Goal: Task Accomplishment & Management: Complete application form

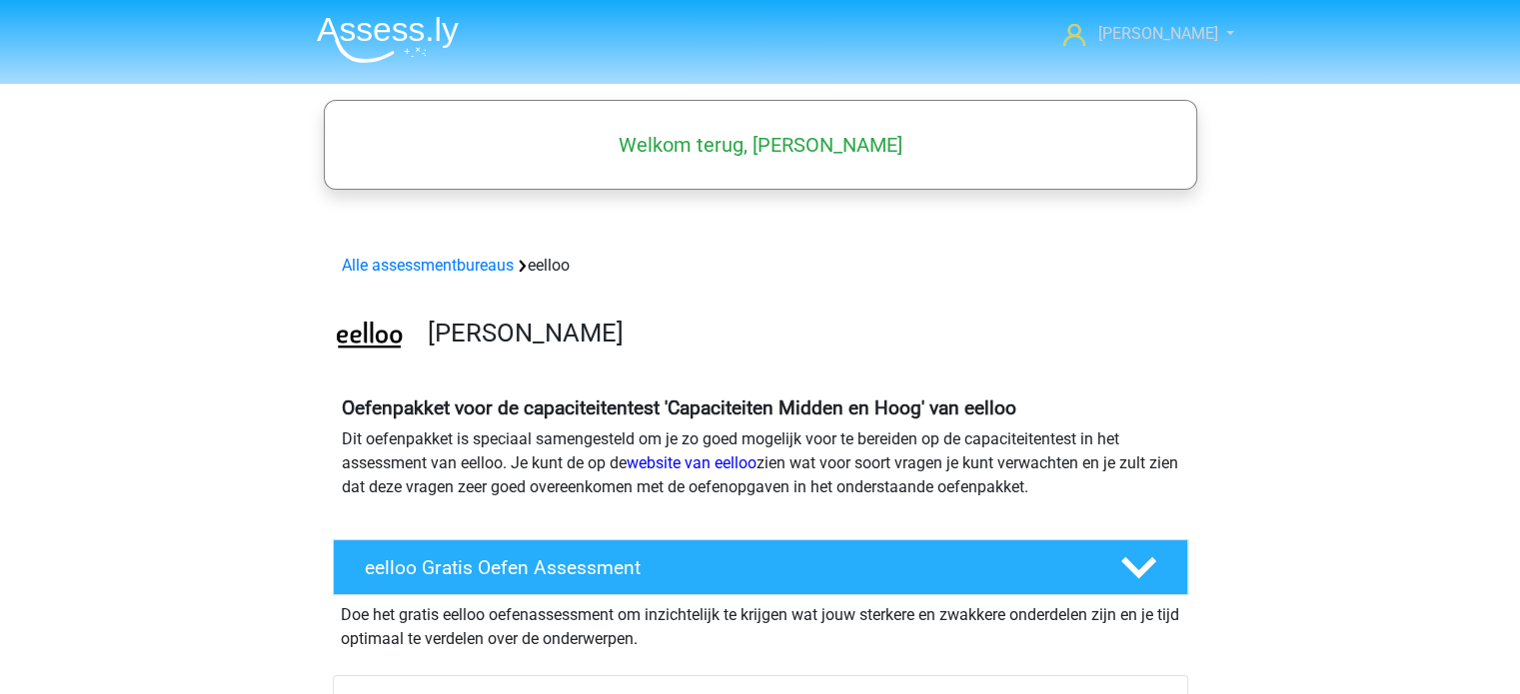
click at [1154, 35] on link "[PERSON_NAME]" at bounding box center [1137, 34] width 164 height 24
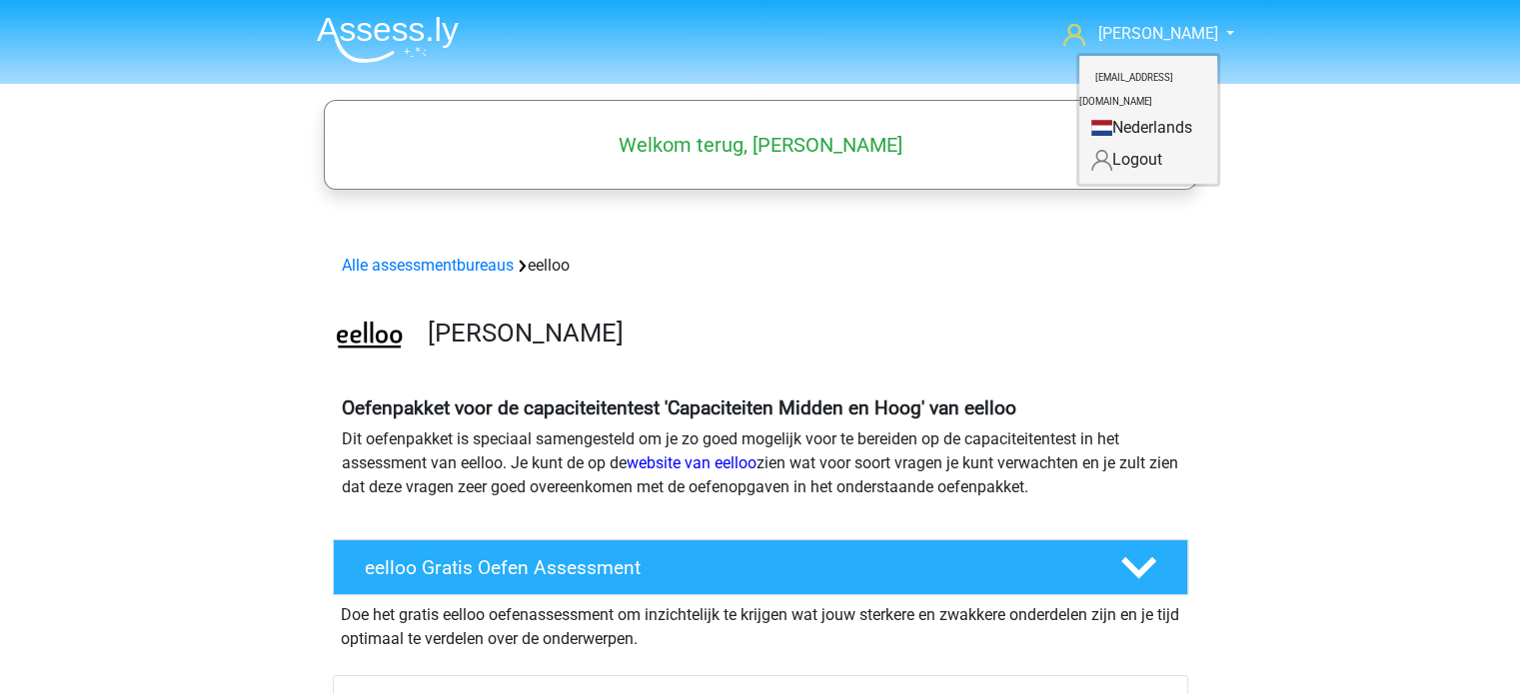
click at [740, 246] on div "Alle assessmentbureaus eelloo" at bounding box center [760, 262] width 949 height 32
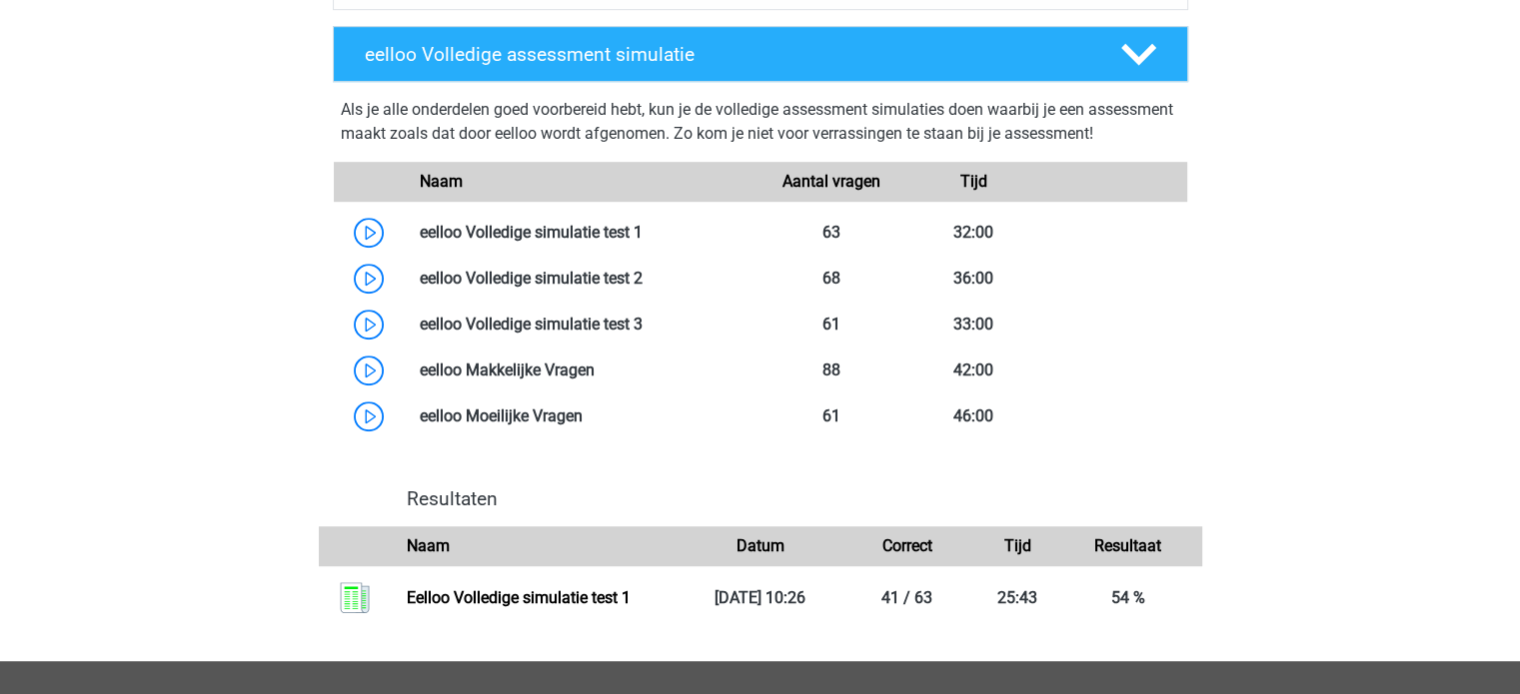
scroll to position [1299, 0]
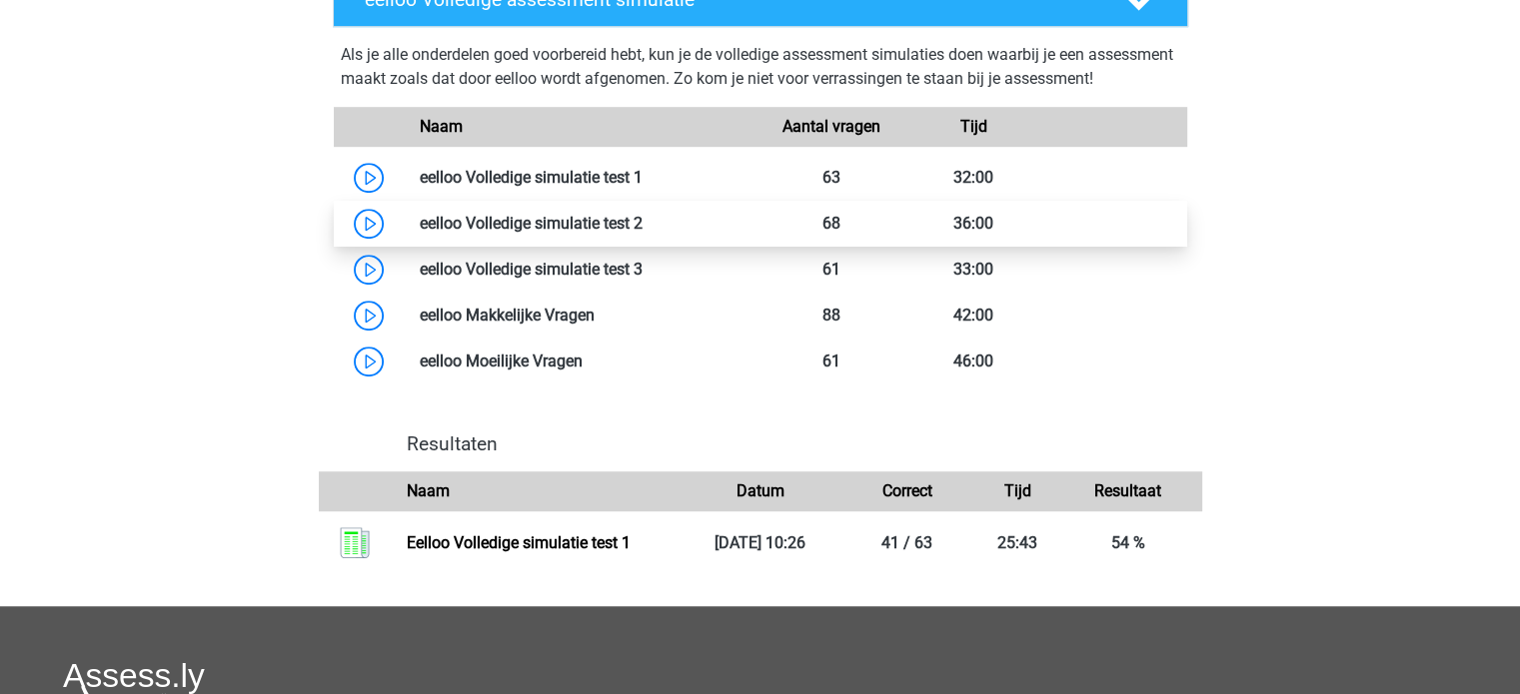
click at [642, 233] on link at bounding box center [642, 223] width 0 height 19
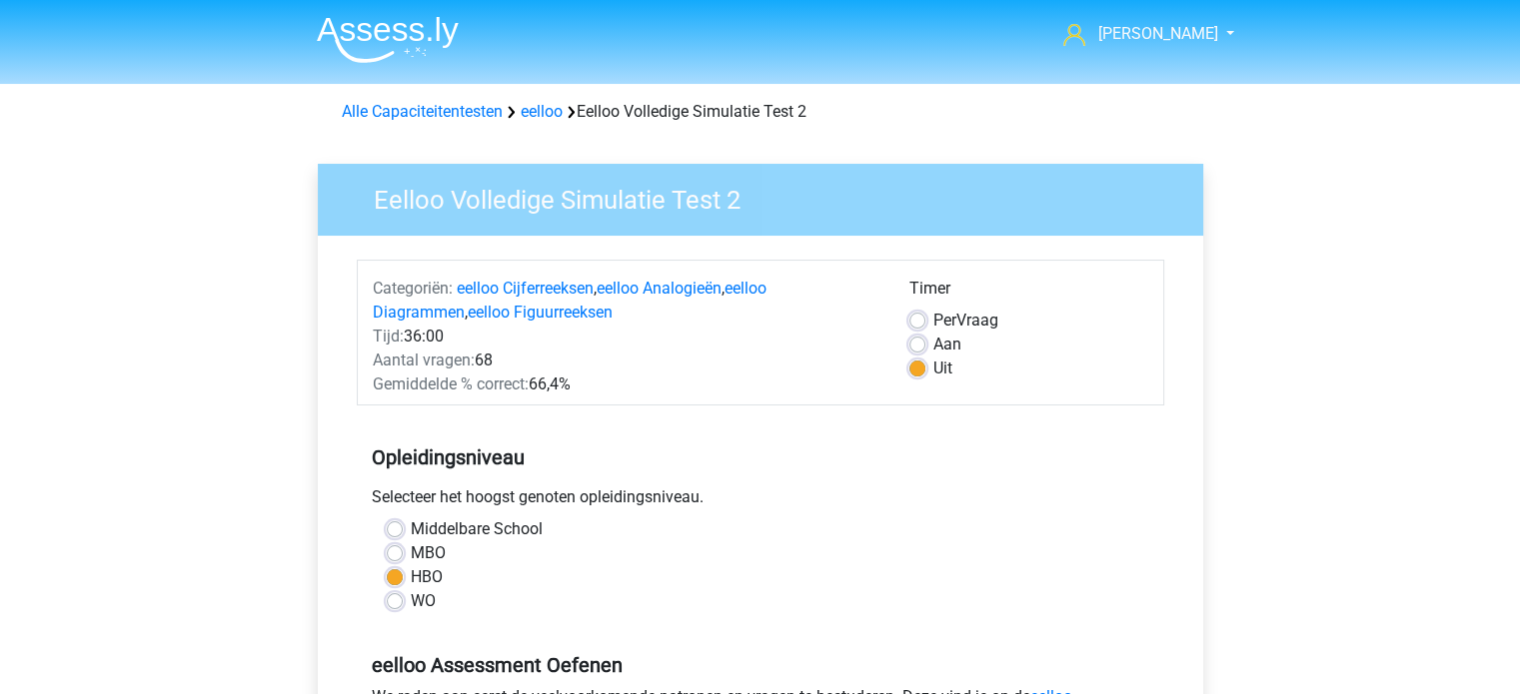
click at [933, 319] on label "Per Vraag" at bounding box center [965, 321] width 65 height 24
click at [923, 319] on input "Per Vraag" at bounding box center [917, 319] width 16 height 20
radio input "true"
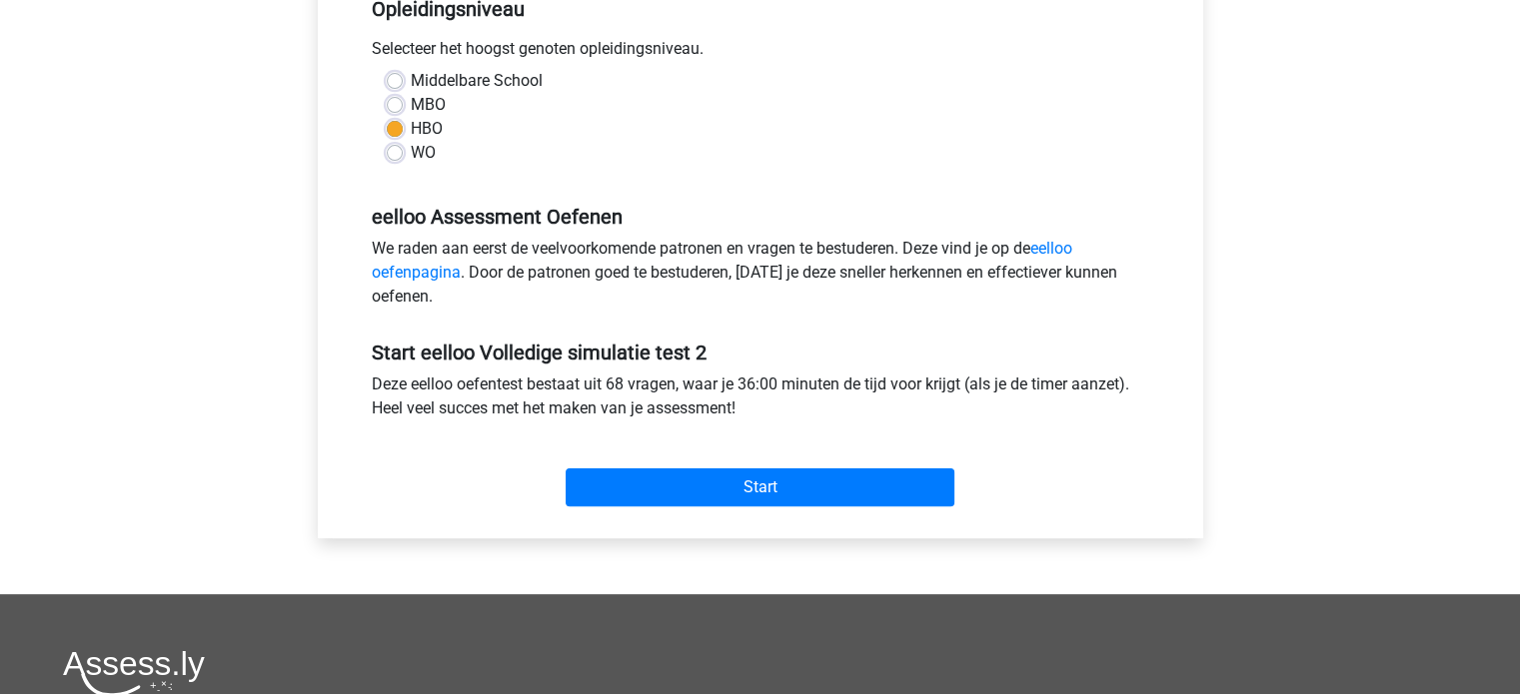
scroll to position [500, 0]
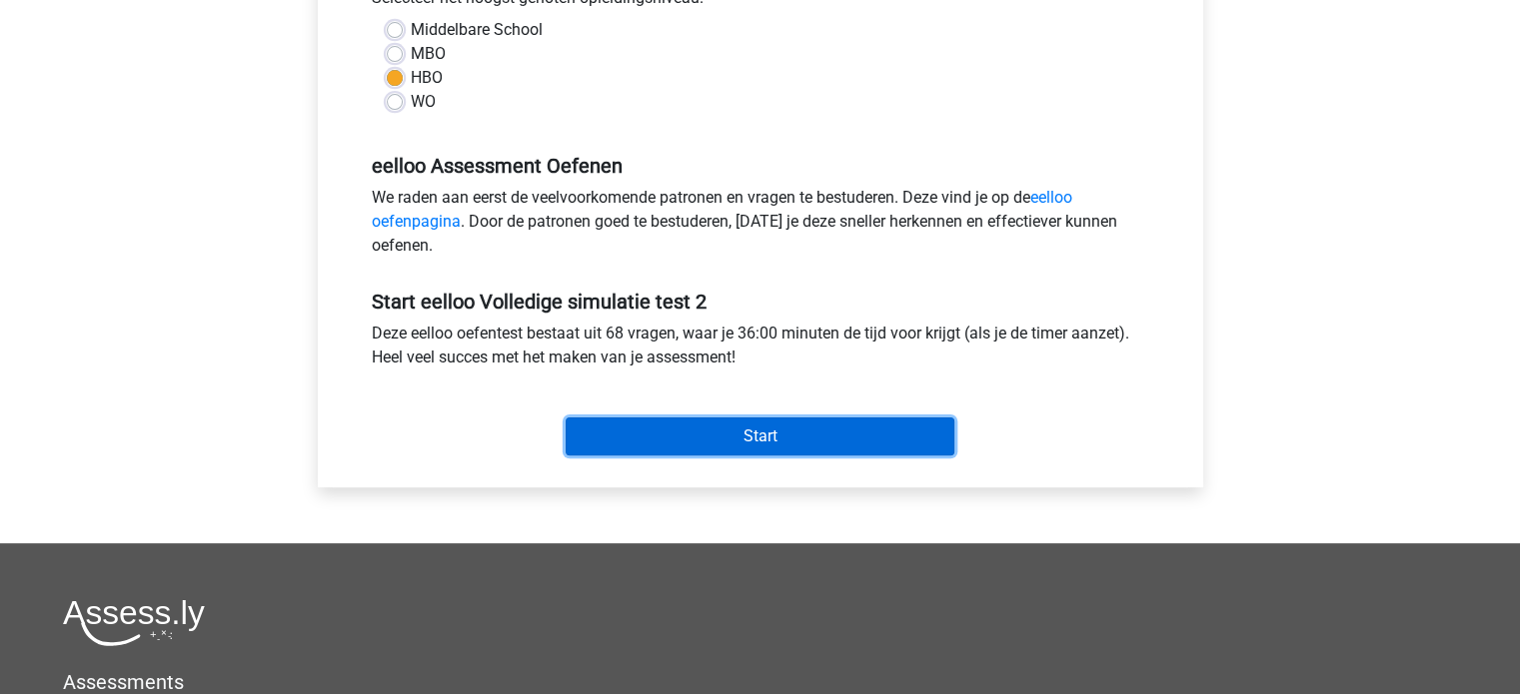
click at [779, 436] on input "Start" at bounding box center [759, 437] width 389 height 38
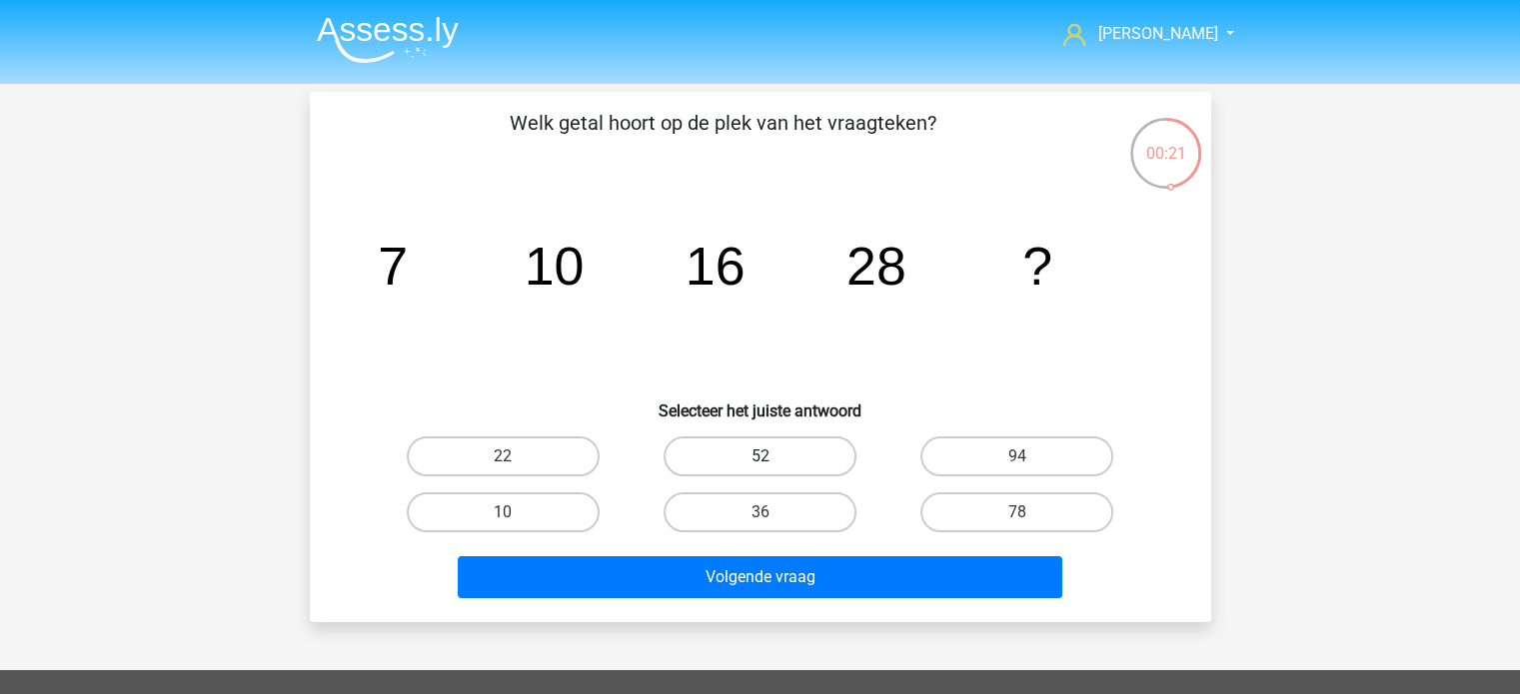
click at [764, 443] on label "52" at bounding box center [759, 457] width 193 height 40
click at [764, 457] on input "52" at bounding box center [765, 463] width 13 height 13
radio input "true"
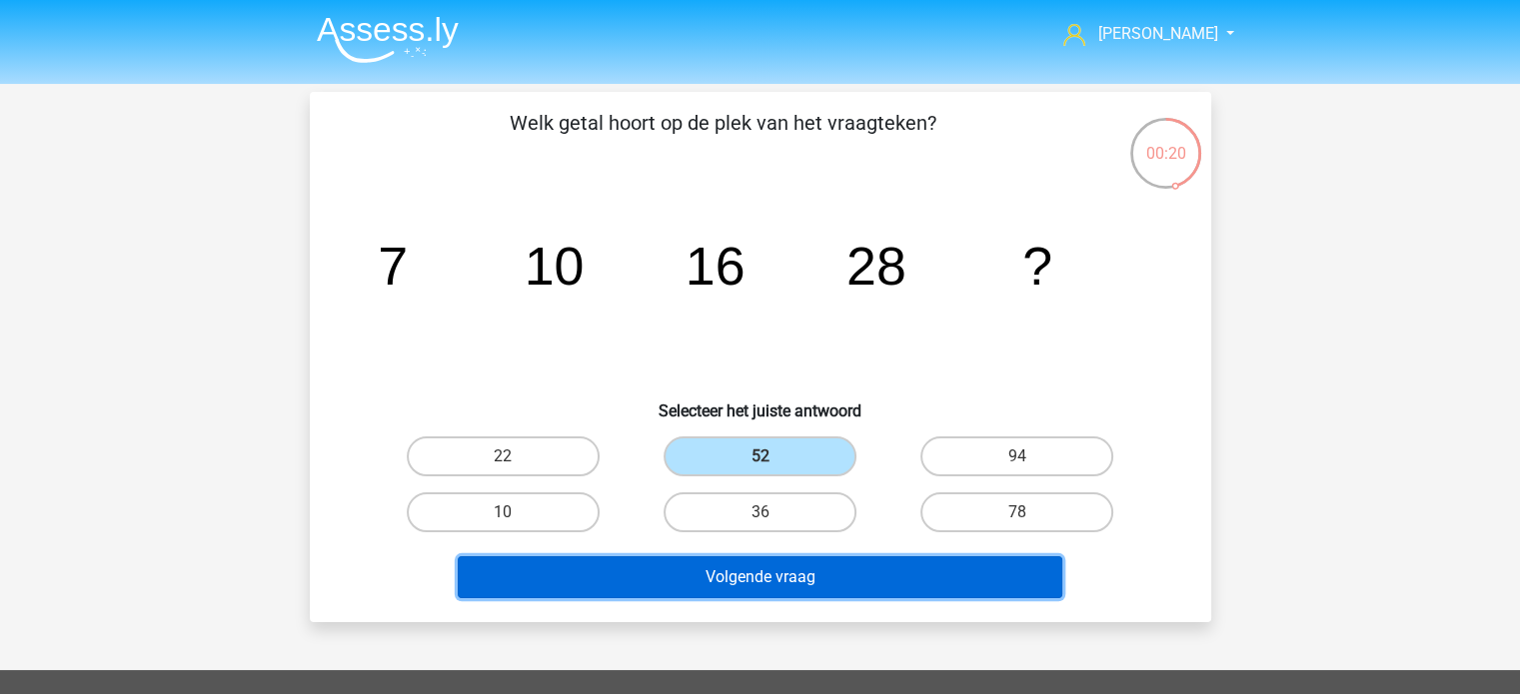
click at [770, 563] on button "Volgende vraag" at bounding box center [760, 577] width 604 height 42
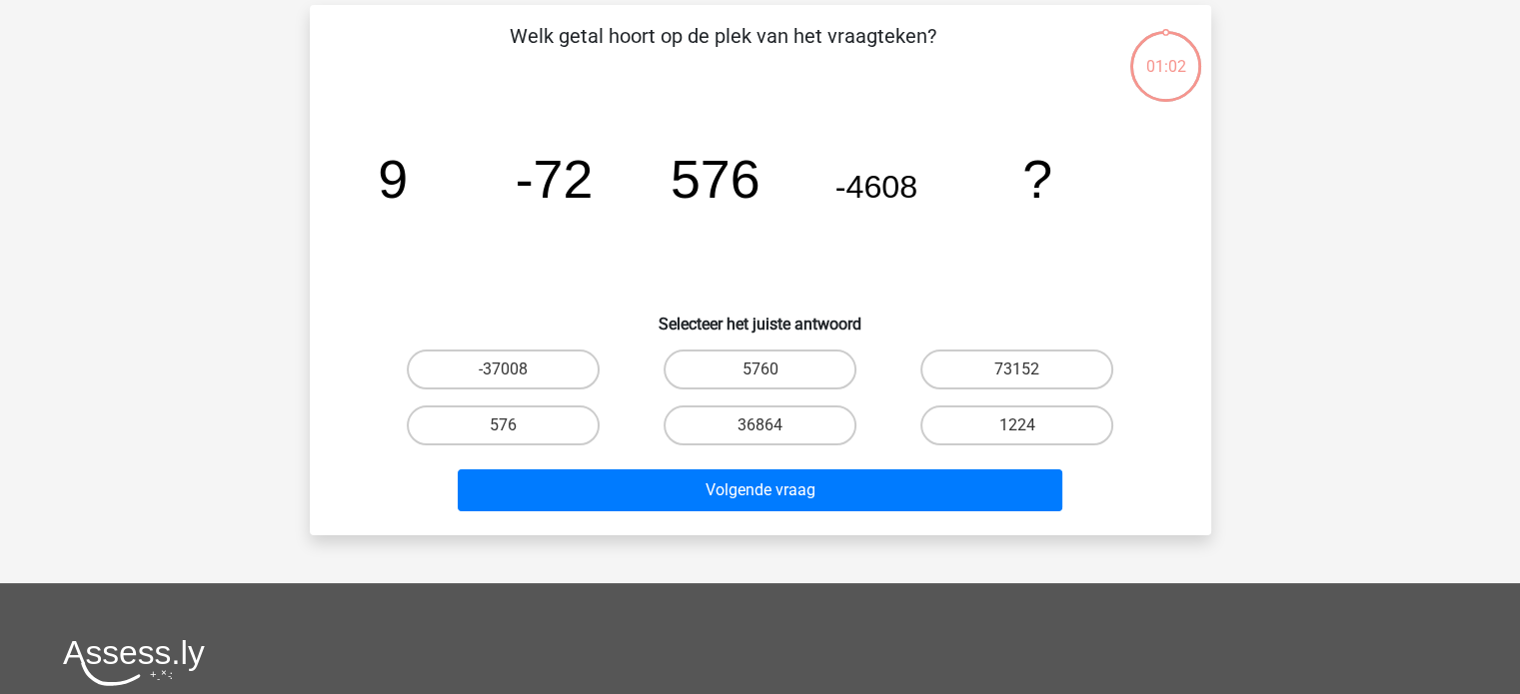
scroll to position [92, 0]
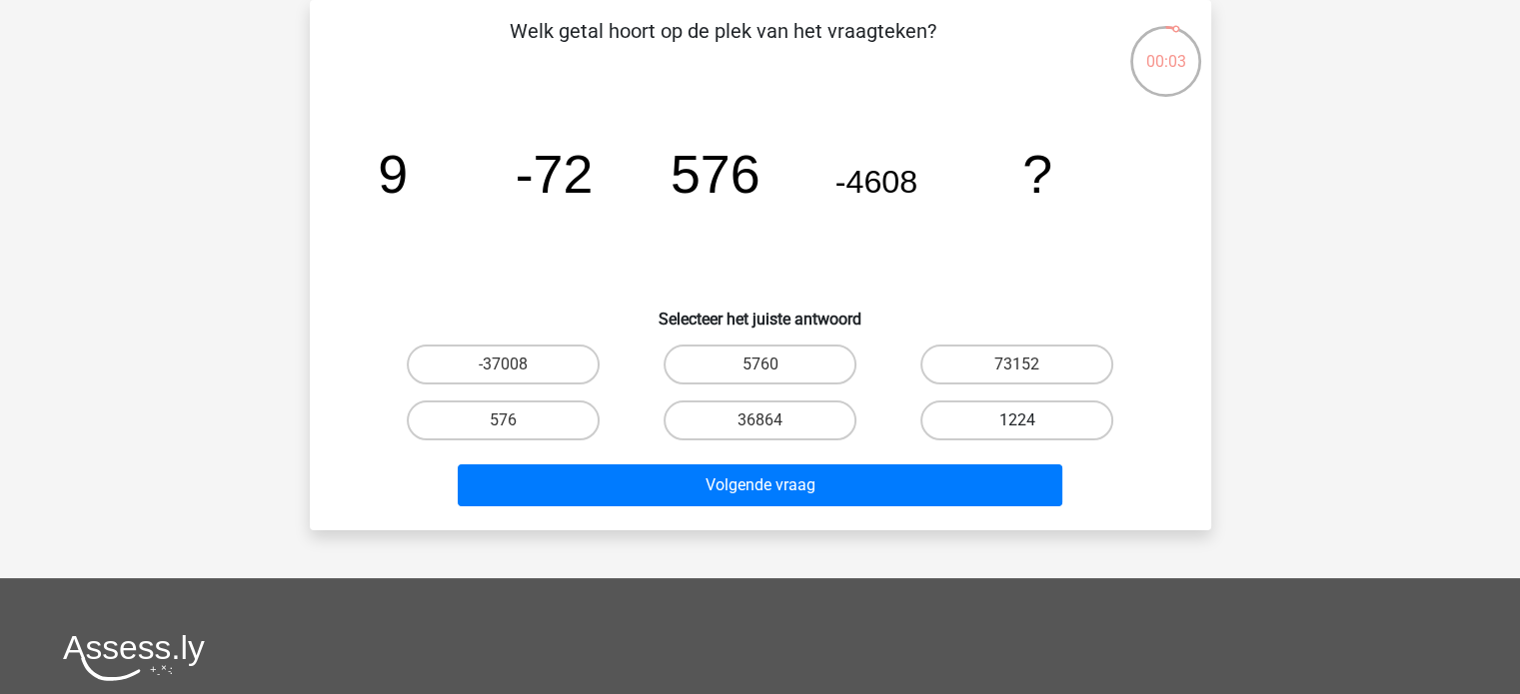
click at [979, 415] on label "1224" at bounding box center [1016, 421] width 193 height 40
click at [1017, 421] on input "1224" at bounding box center [1023, 427] width 13 height 13
radio input "true"
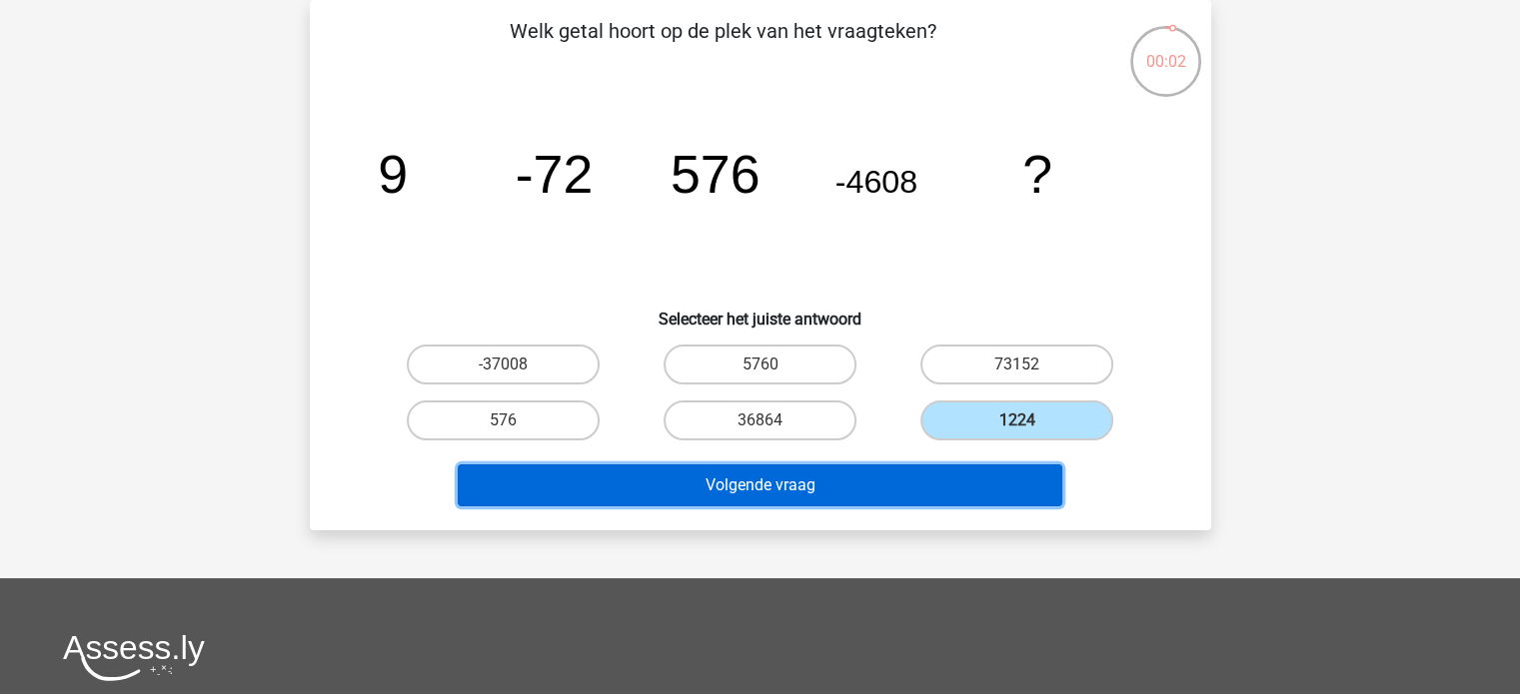
click at [889, 479] on button "Volgende vraag" at bounding box center [760, 486] width 604 height 42
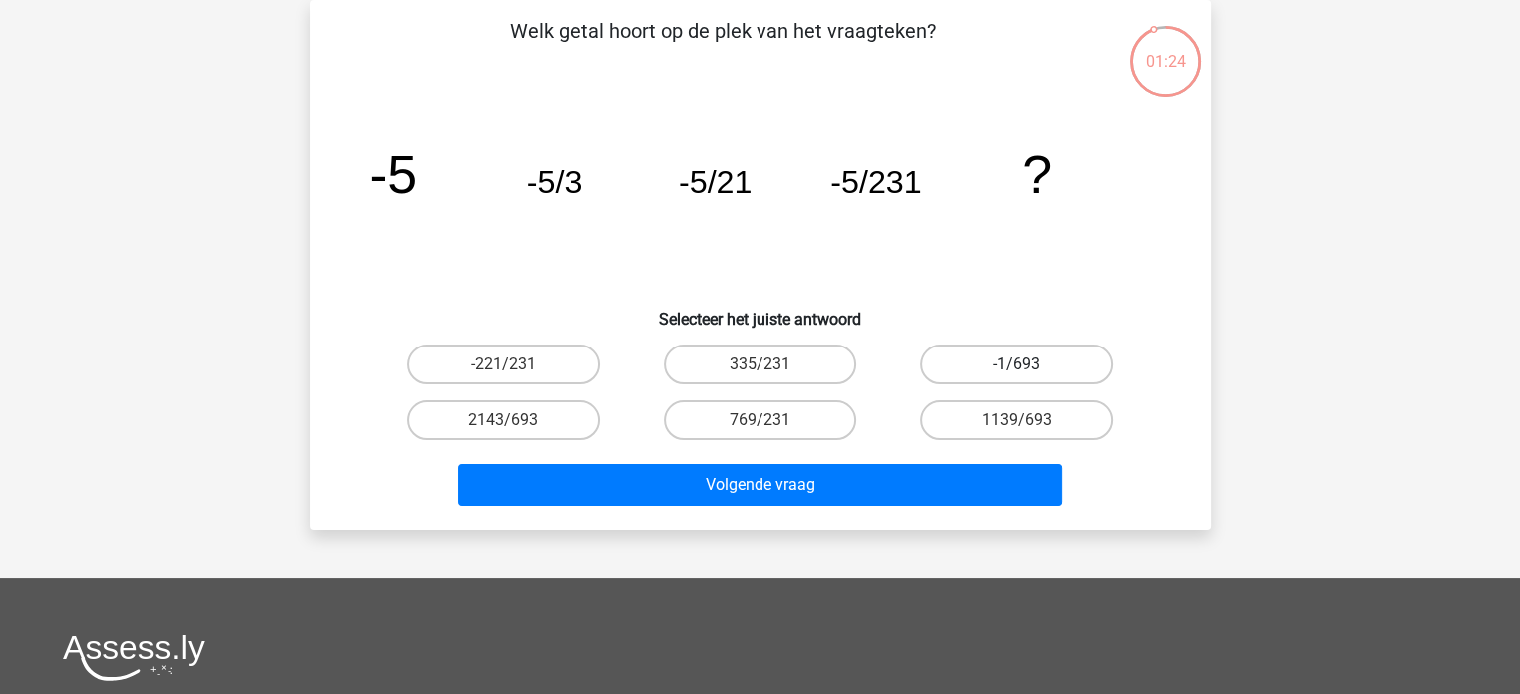
click at [960, 365] on label "-1/693" at bounding box center [1016, 365] width 193 height 40
click at [1017, 365] on input "-1/693" at bounding box center [1023, 371] width 13 height 13
radio input "true"
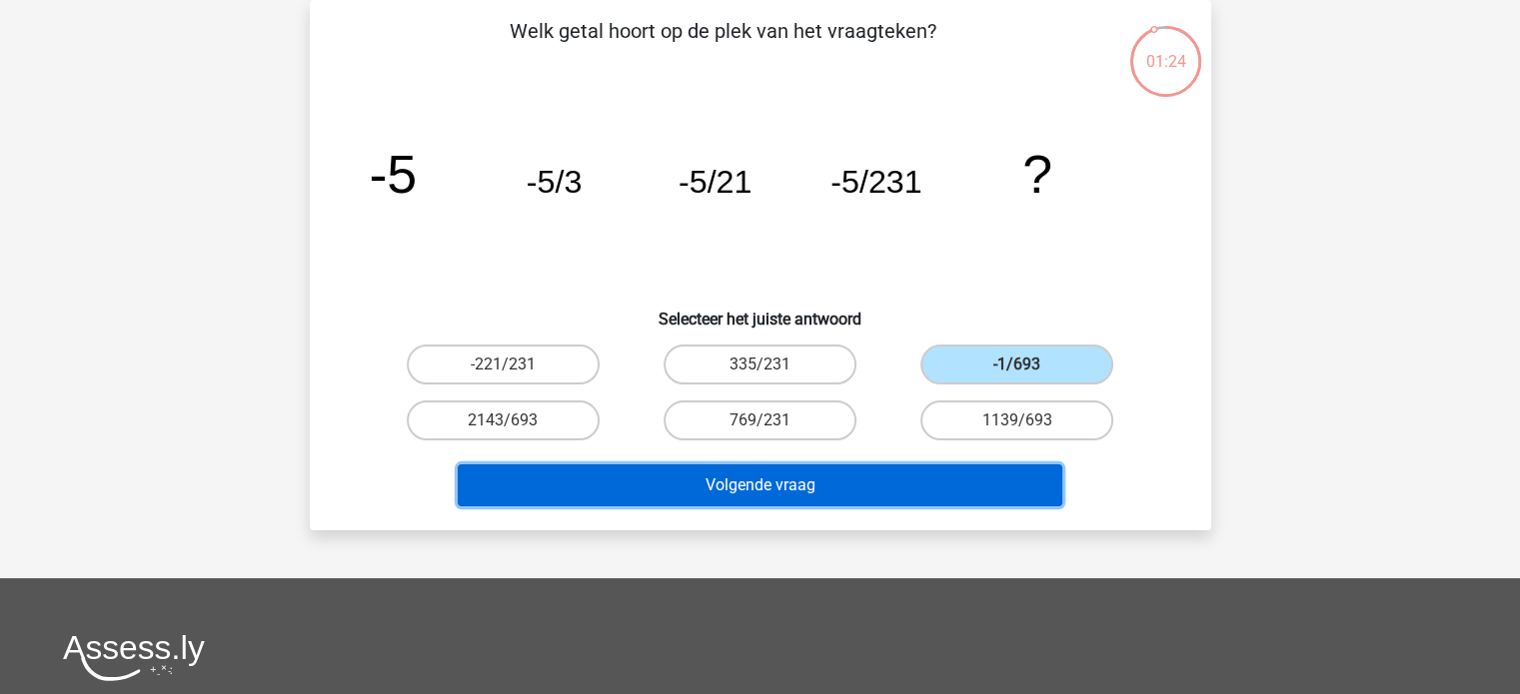
click at [958, 476] on button "Volgende vraag" at bounding box center [760, 486] width 604 height 42
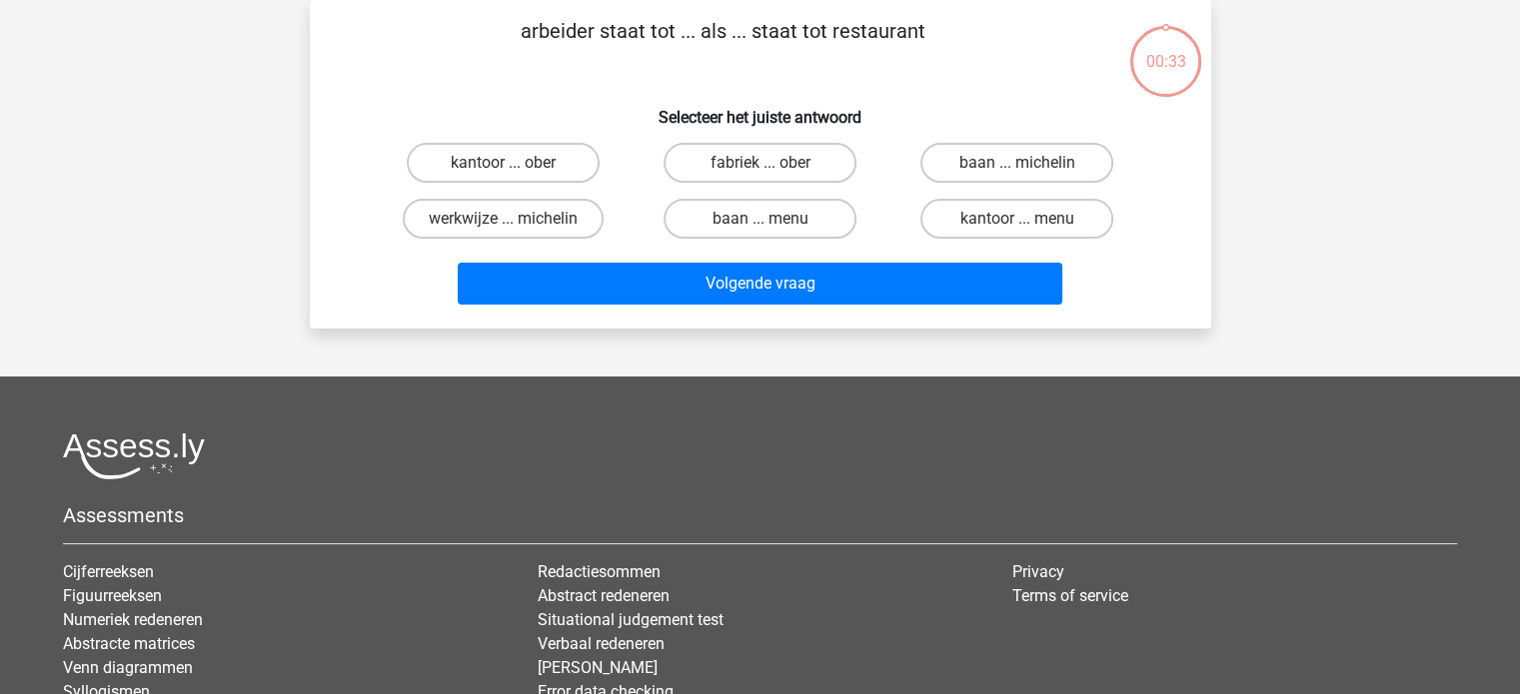
scroll to position [0, 0]
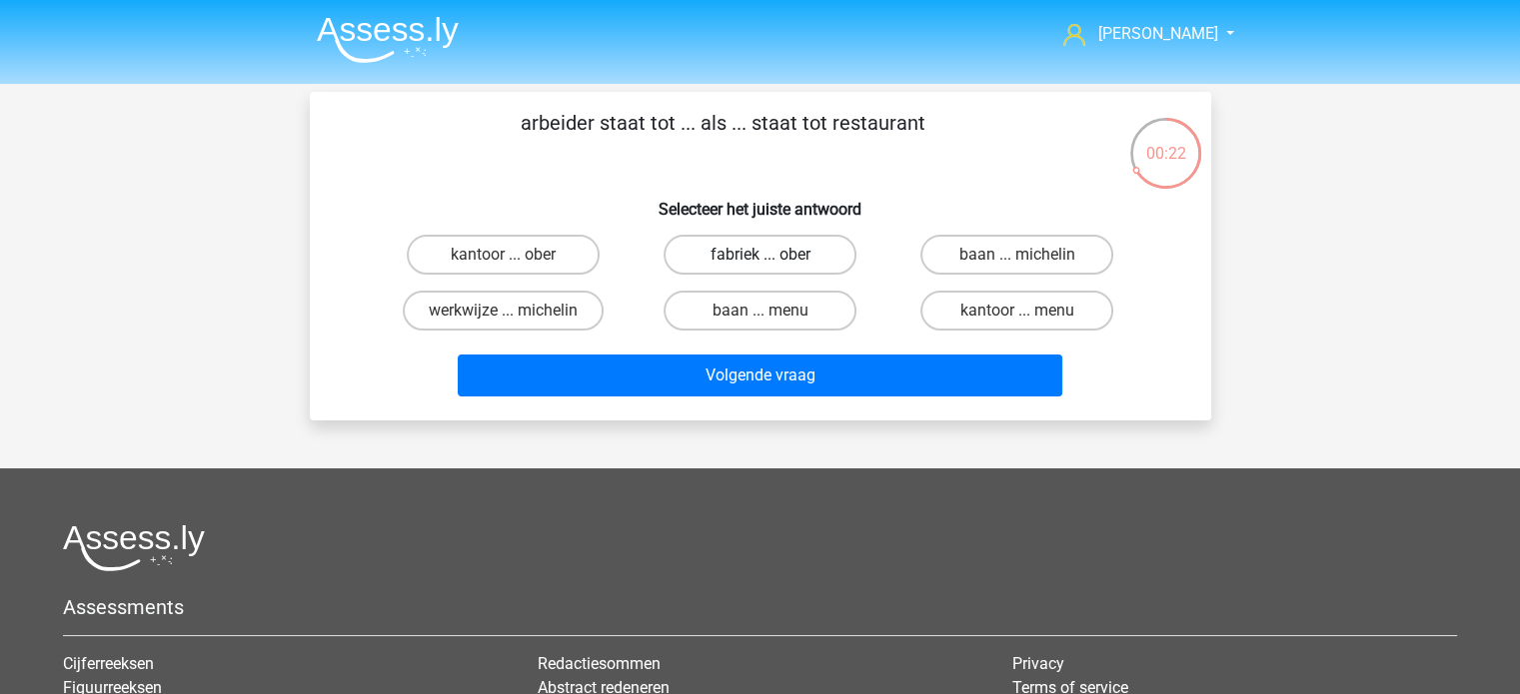
click at [731, 254] on label "fabriek ... ober" at bounding box center [759, 255] width 193 height 40
click at [759, 255] on input "fabriek ... ober" at bounding box center [765, 261] width 13 height 13
radio input "true"
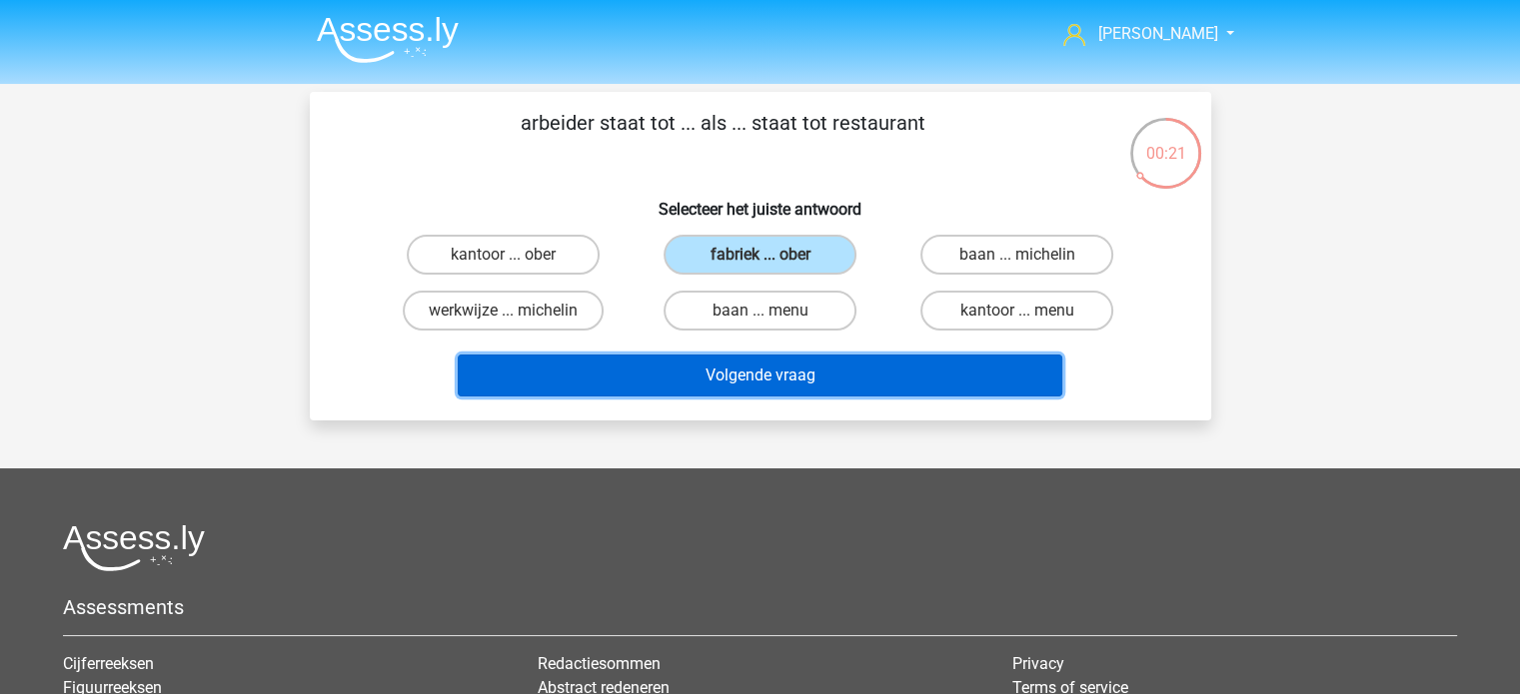
click at [765, 372] on button "Volgende vraag" at bounding box center [760, 376] width 604 height 42
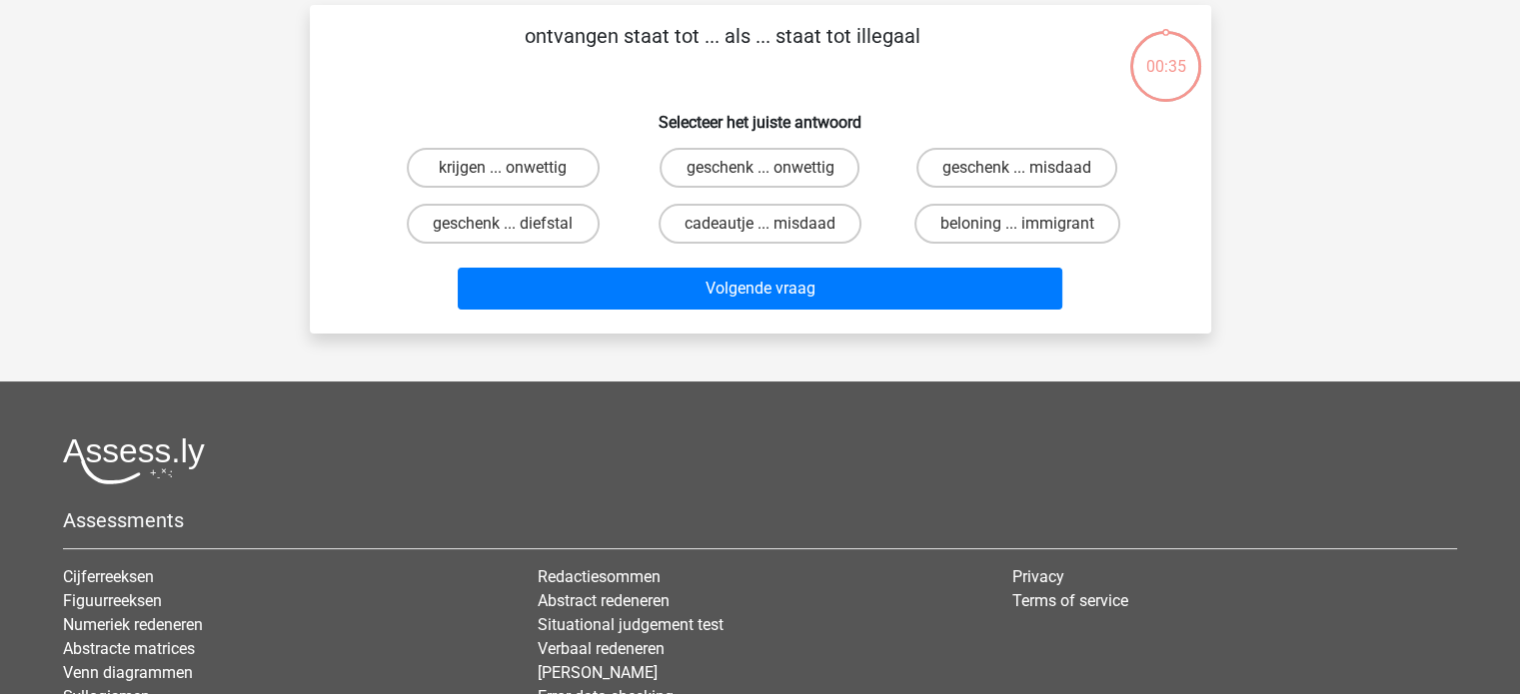
scroll to position [92, 0]
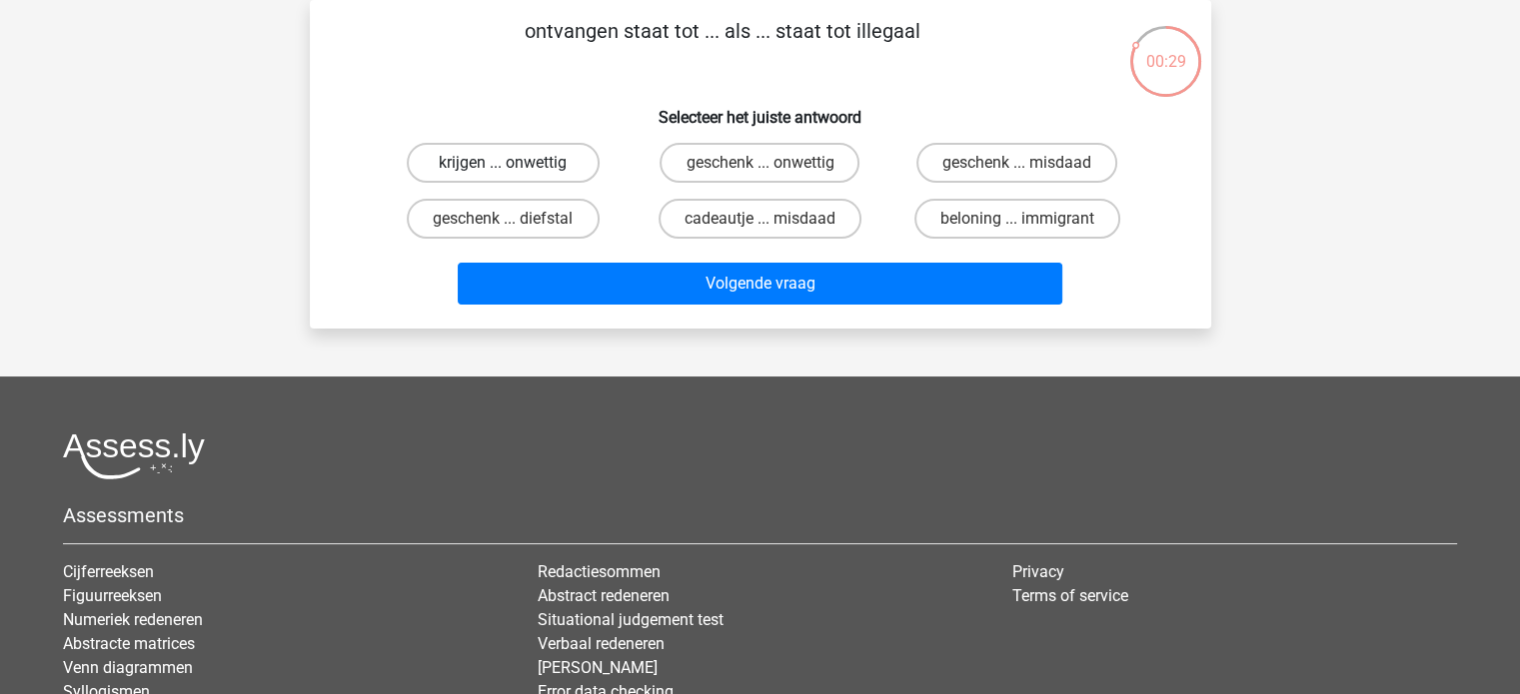
click at [515, 157] on label "krijgen ... onwettig" at bounding box center [503, 163] width 193 height 40
click at [515, 163] on input "krijgen ... onwettig" at bounding box center [509, 169] width 13 height 13
radio input "true"
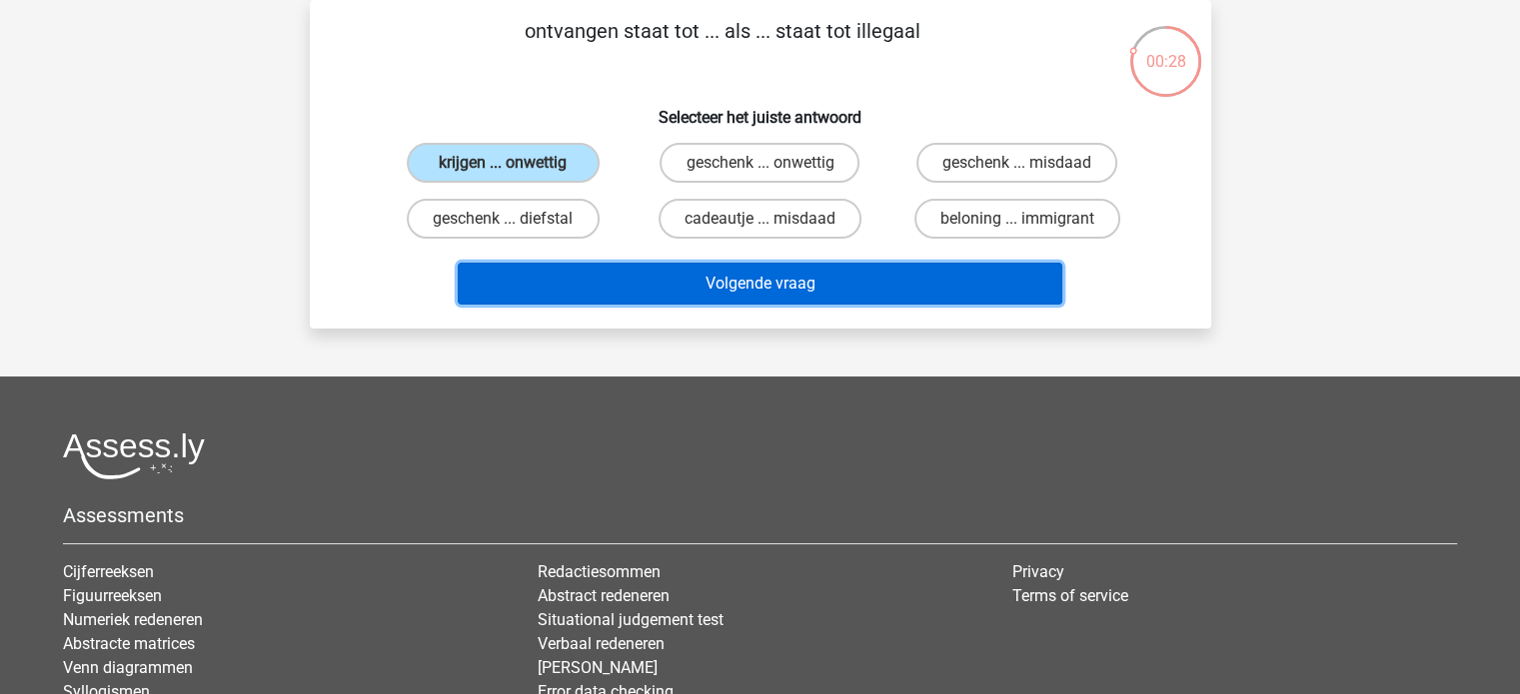
click at [743, 268] on button "Volgende vraag" at bounding box center [760, 284] width 604 height 42
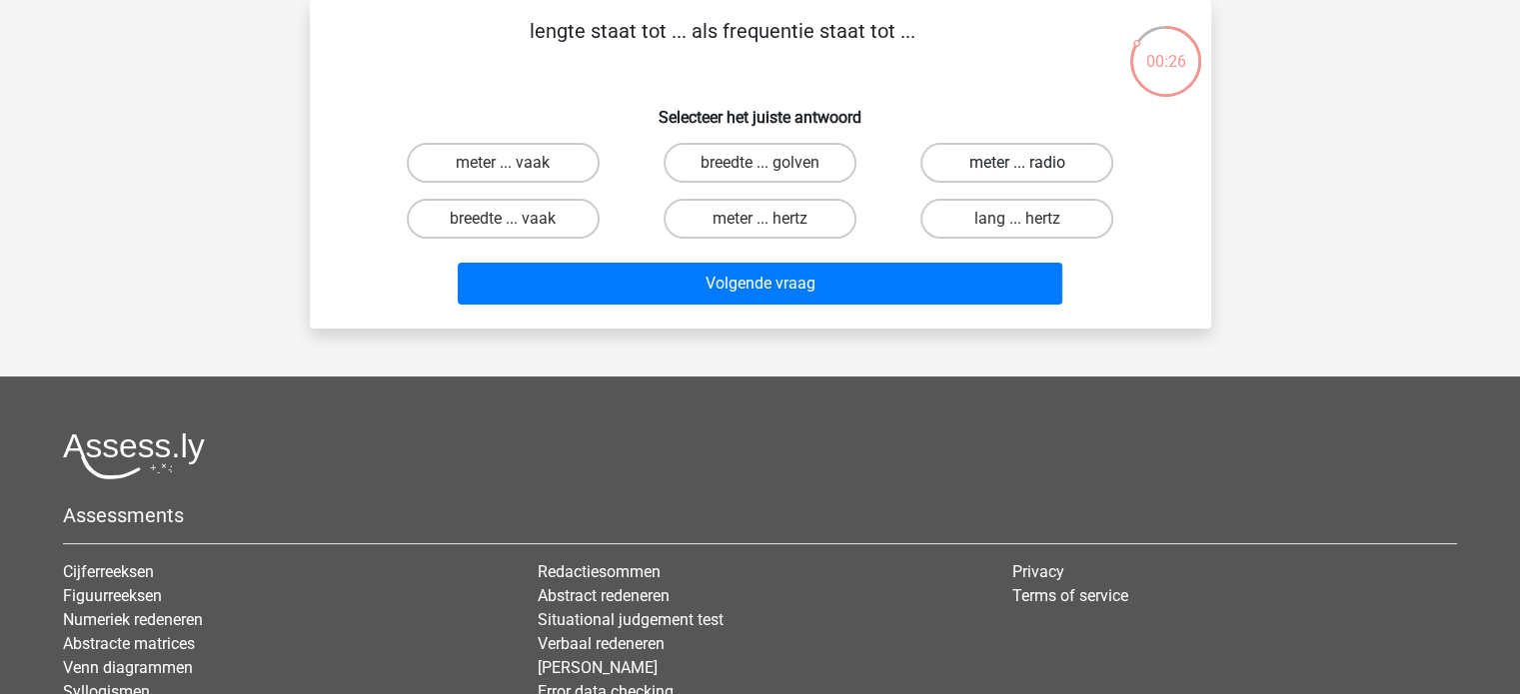
click at [1024, 159] on label "meter ... radio" at bounding box center [1016, 163] width 193 height 40
click at [1024, 163] on input "meter ... radio" at bounding box center [1023, 169] width 13 height 13
radio input "true"
click at [1005, 219] on label "lang ... hertz" at bounding box center [1016, 219] width 193 height 40
click at [1017, 219] on input "lang ... hertz" at bounding box center [1023, 225] width 13 height 13
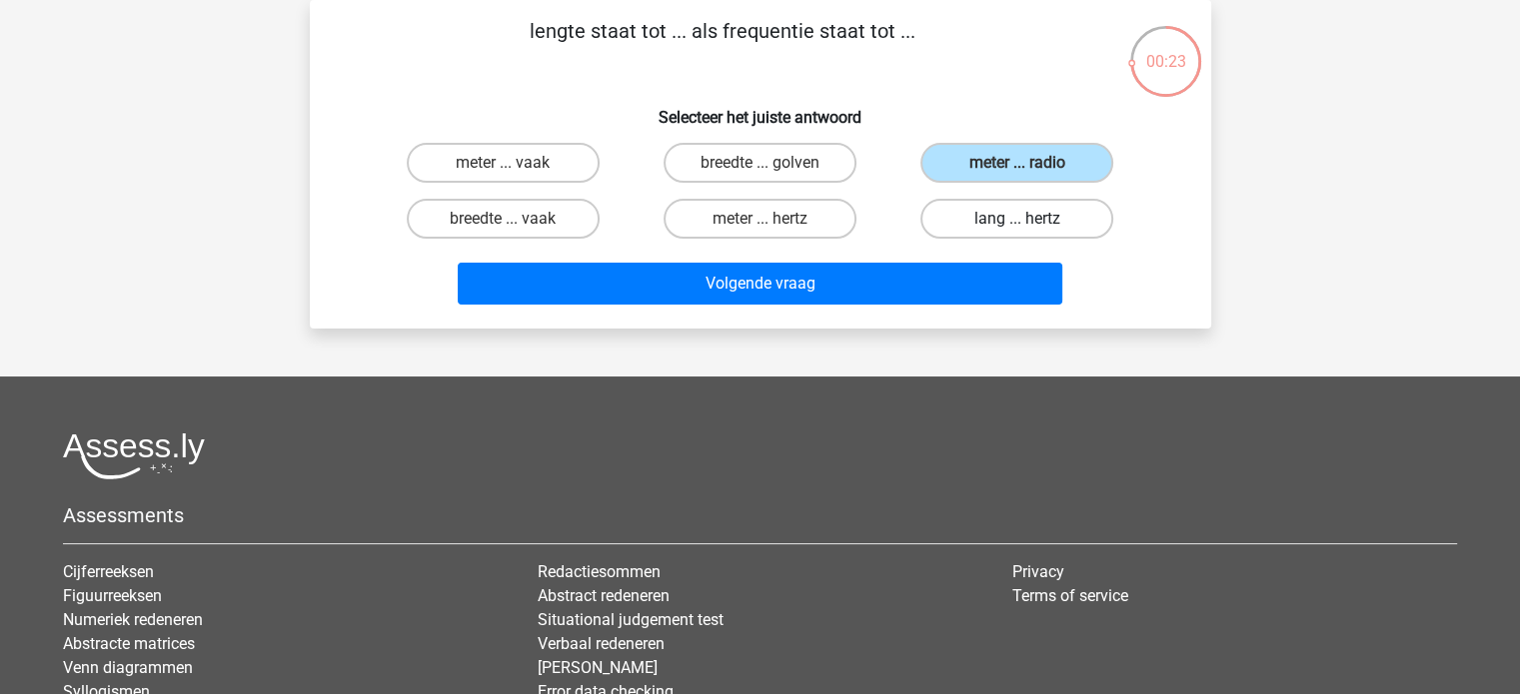
radio input "true"
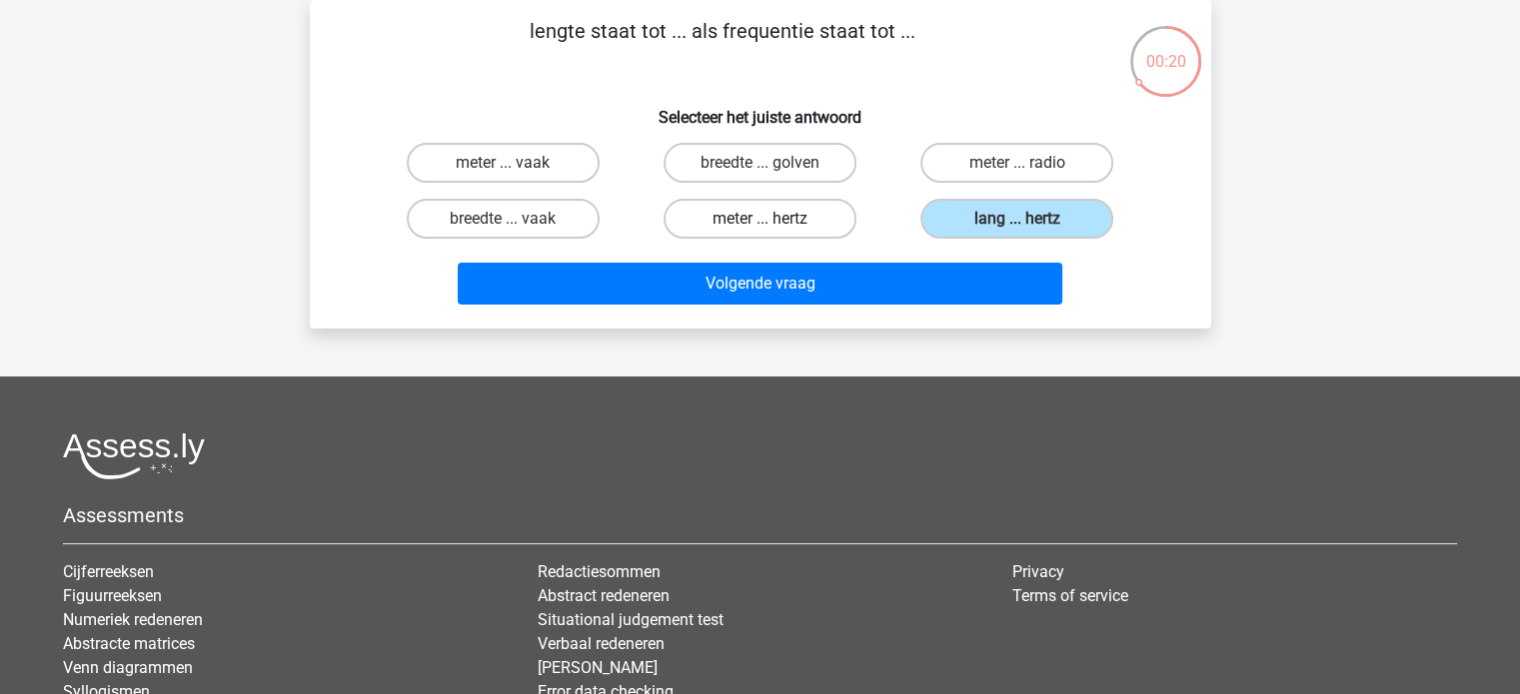
click at [764, 216] on label "meter ... hertz" at bounding box center [759, 219] width 193 height 40
click at [764, 219] on input "meter ... hertz" at bounding box center [765, 225] width 13 height 13
radio input "true"
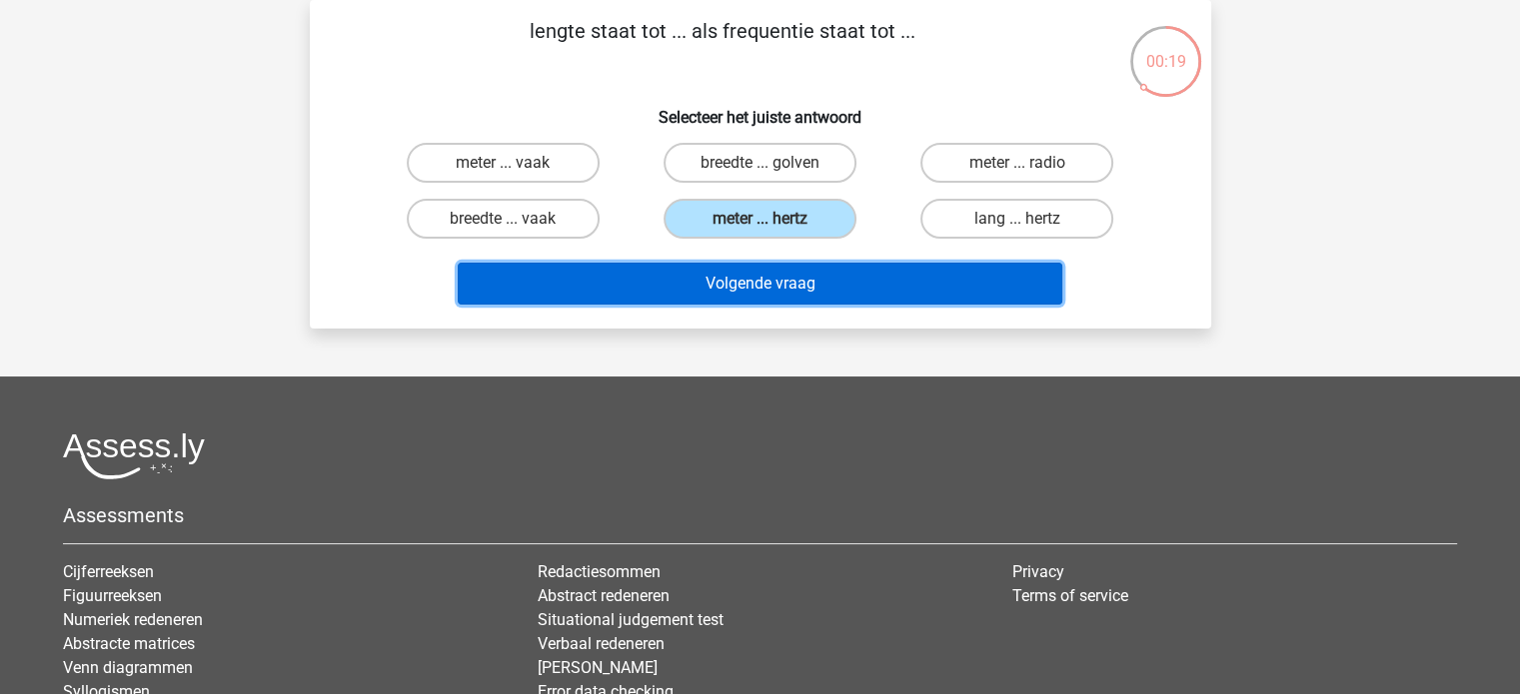
click at [810, 281] on button "Volgende vraag" at bounding box center [760, 284] width 604 height 42
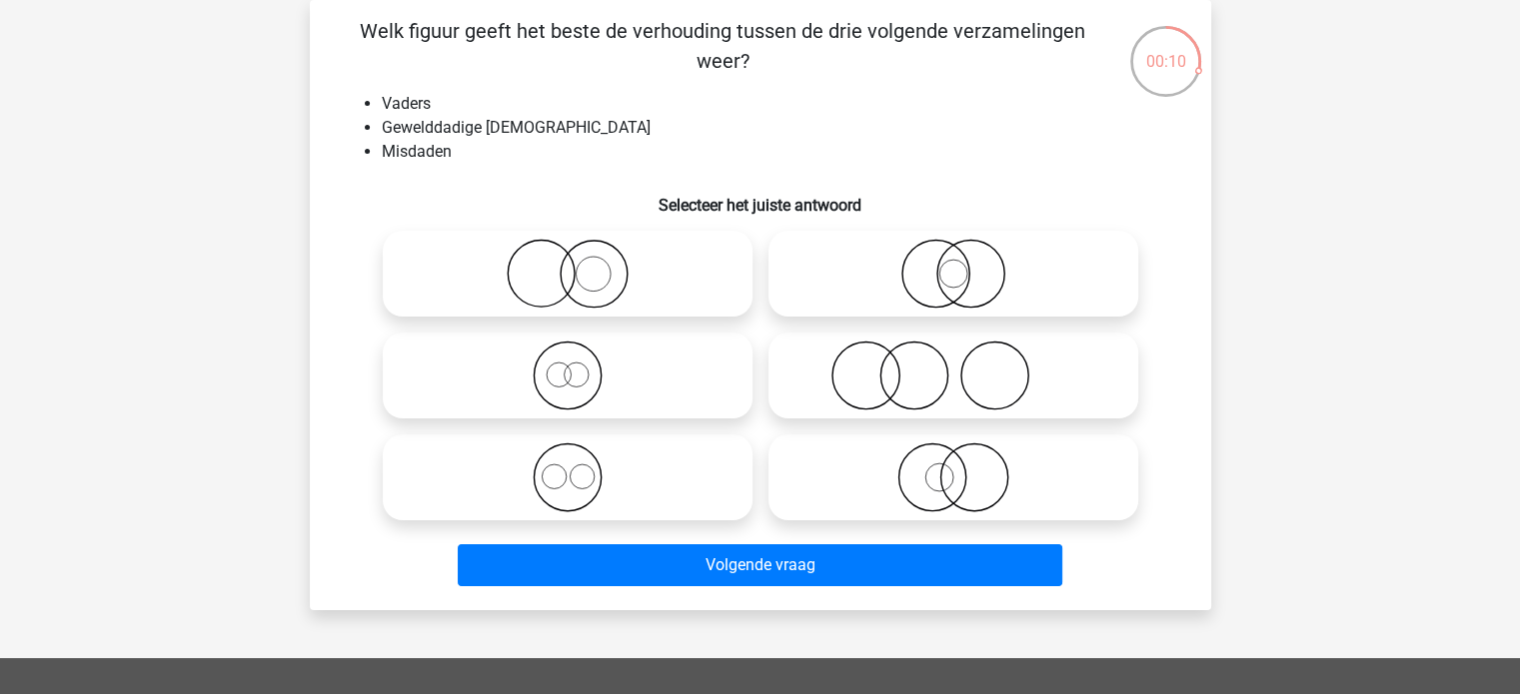
click at [906, 374] on icon at bounding box center [953, 376] width 354 height 70
click at [953, 366] on input "radio" at bounding box center [959, 359] width 13 height 13
radio input "true"
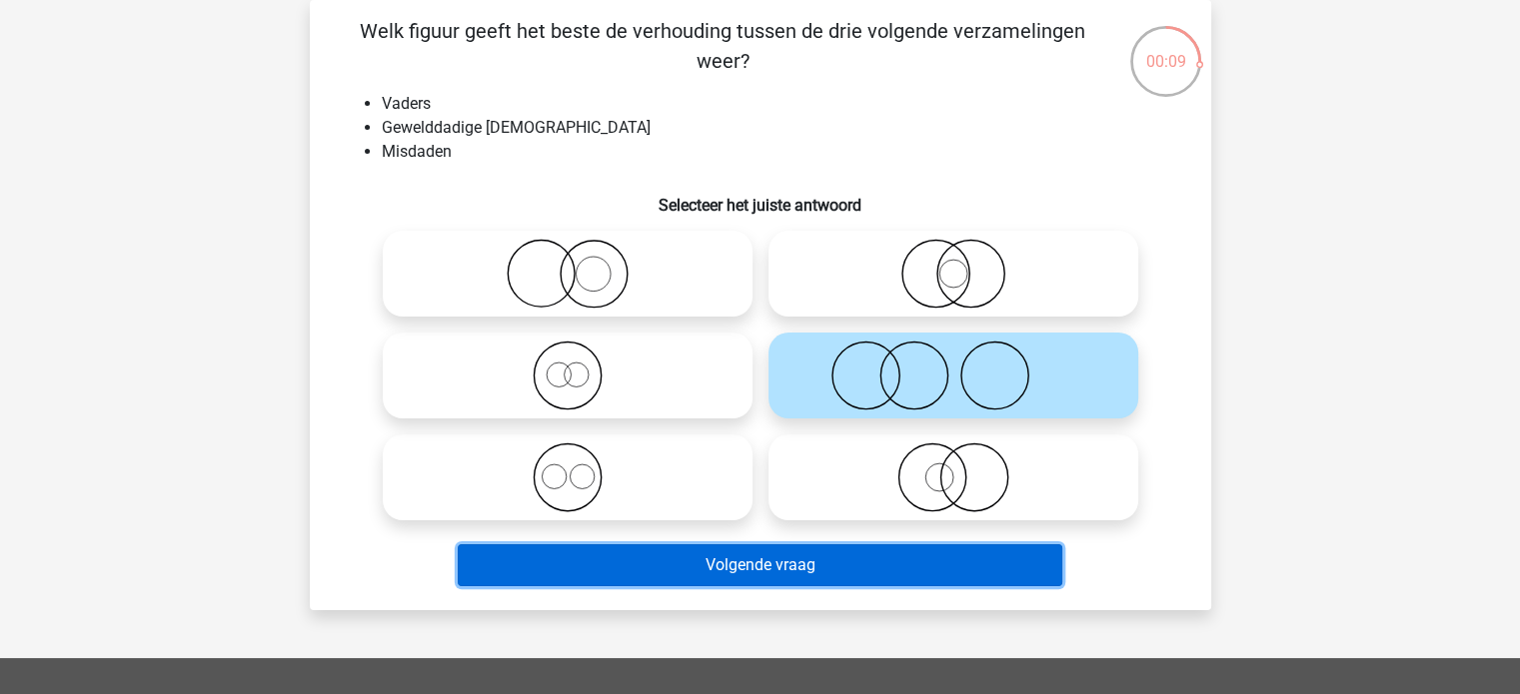
click at [799, 572] on button "Volgende vraag" at bounding box center [760, 565] width 604 height 42
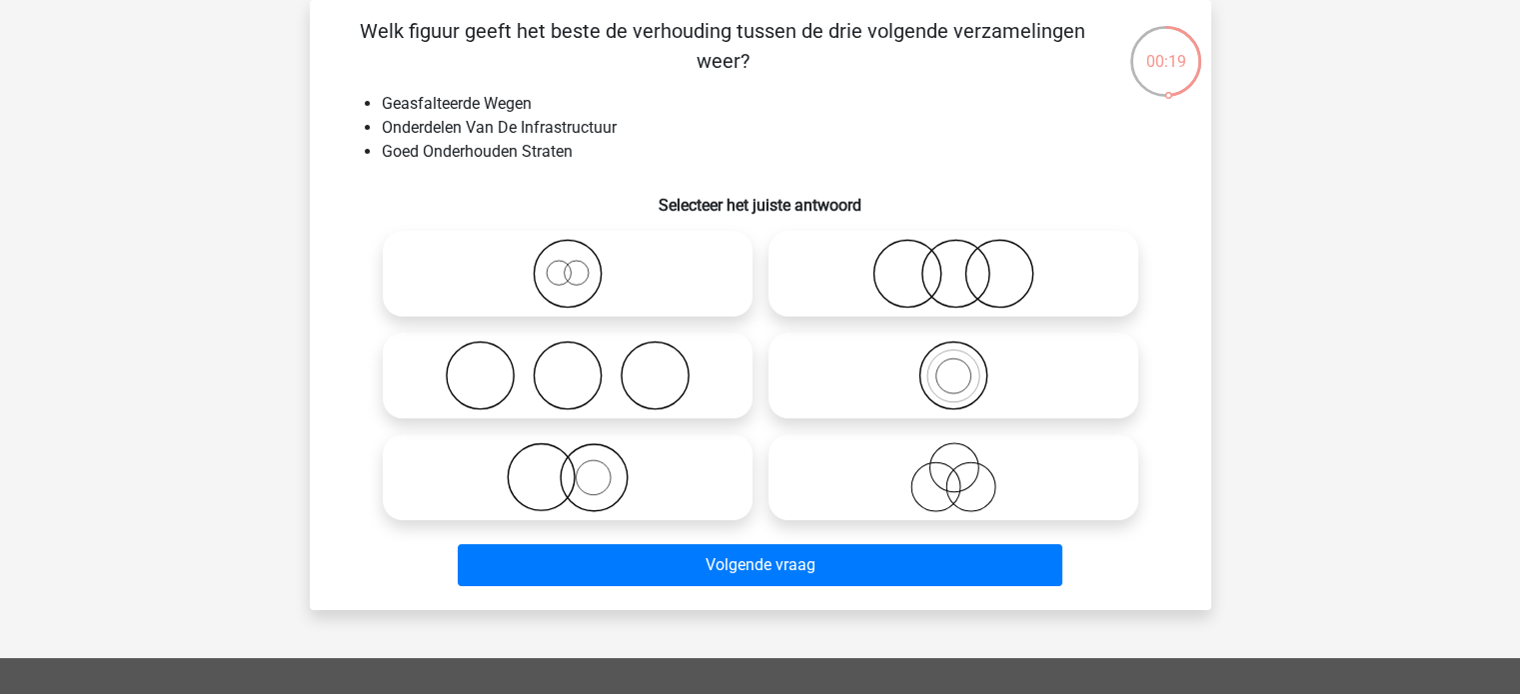
click at [960, 379] on icon at bounding box center [953, 376] width 354 height 70
click at [960, 366] on input "radio" at bounding box center [959, 359] width 13 height 13
radio input "true"
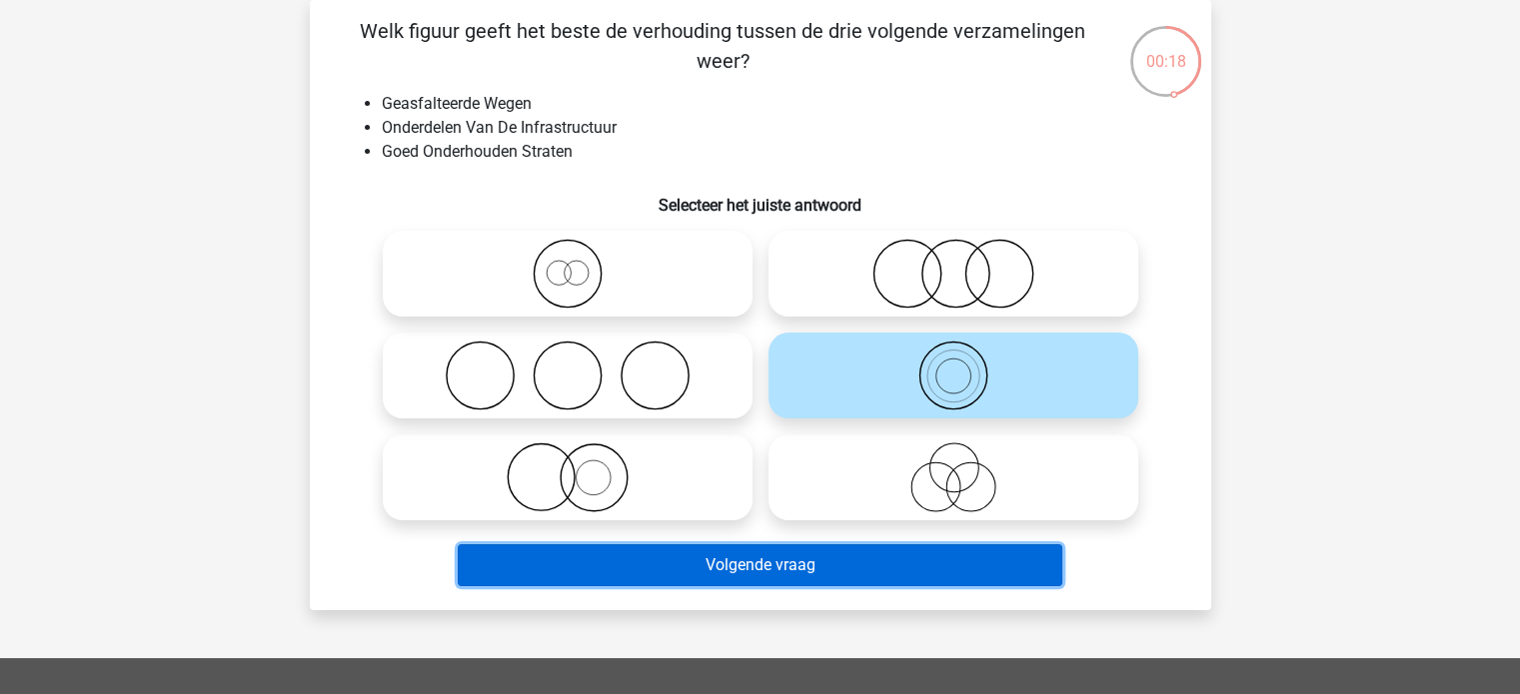
click at [834, 559] on button "Volgende vraag" at bounding box center [760, 565] width 604 height 42
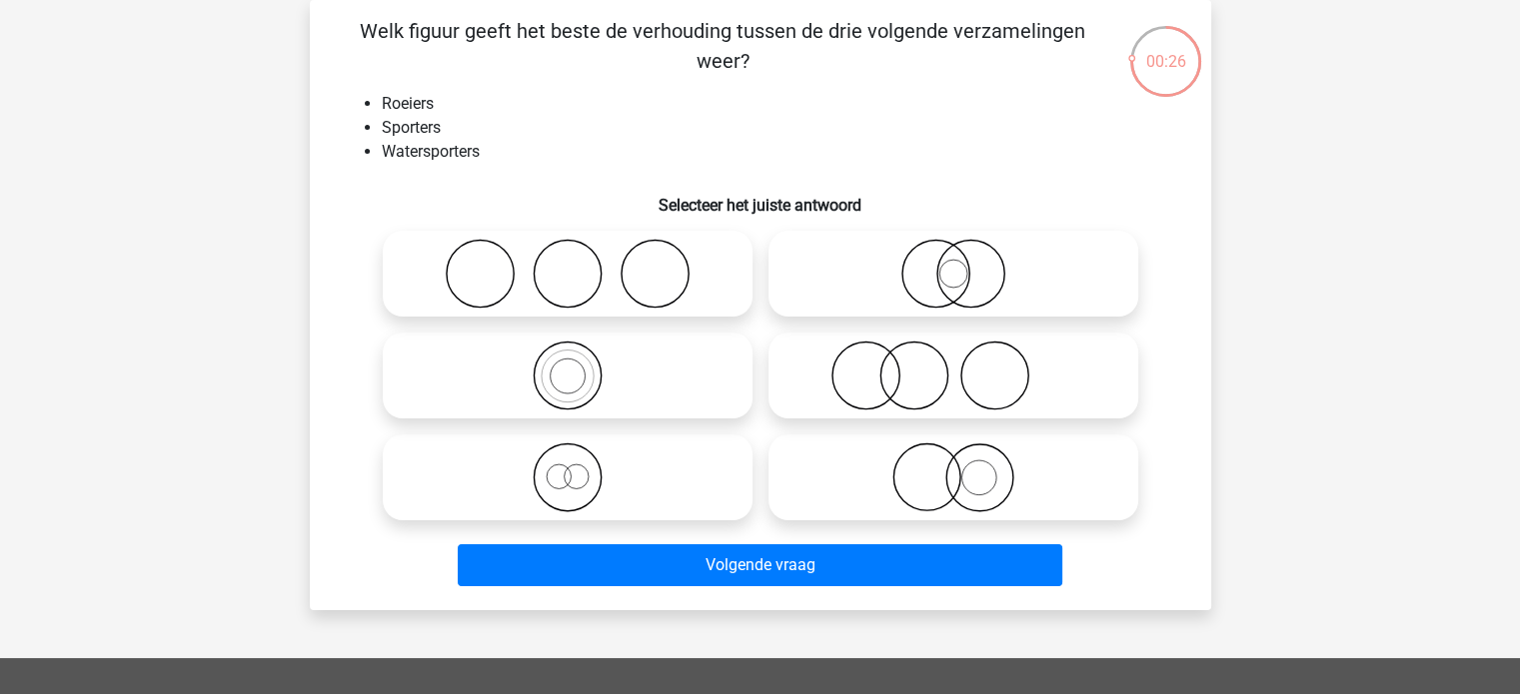
click at [571, 362] on input "radio" at bounding box center [573, 359] width 13 height 13
radio input "true"
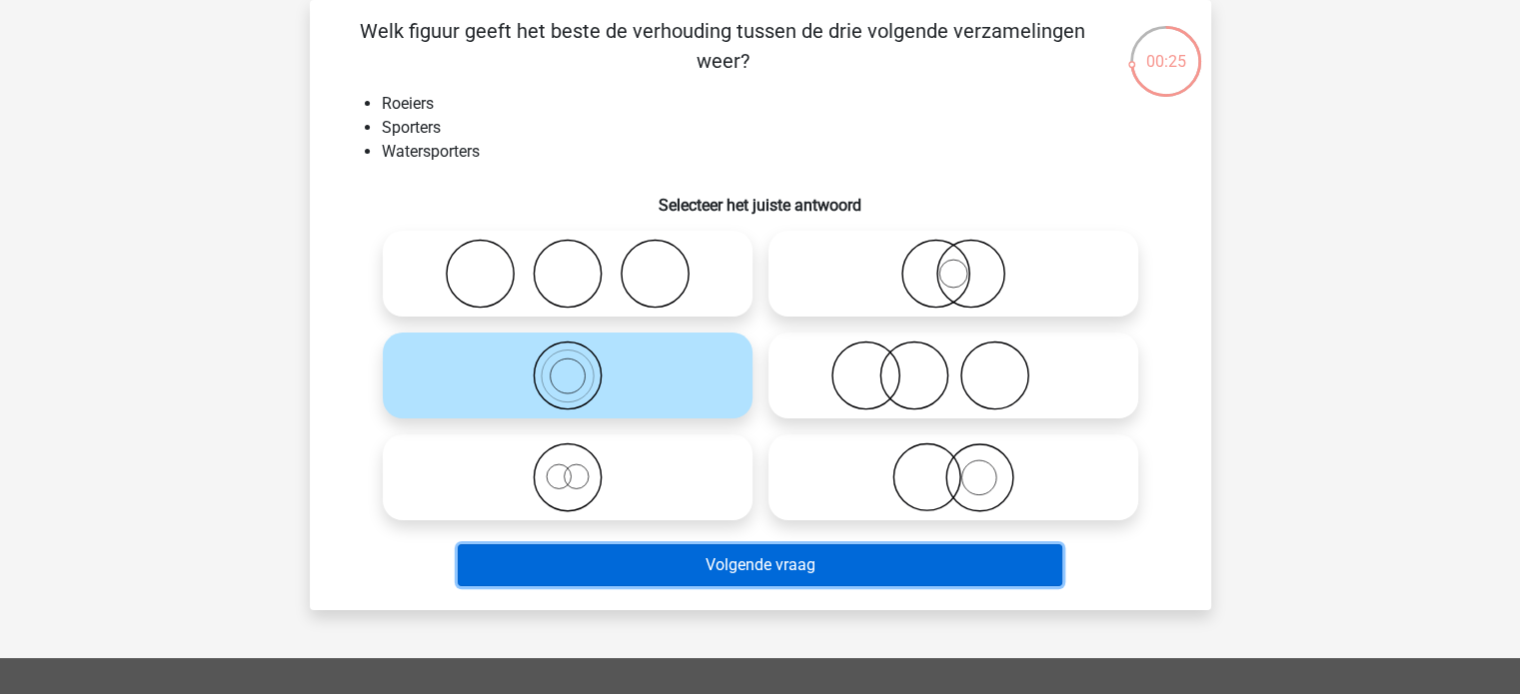
click at [694, 564] on button "Volgende vraag" at bounding box center [760, 565] width 604 height 42
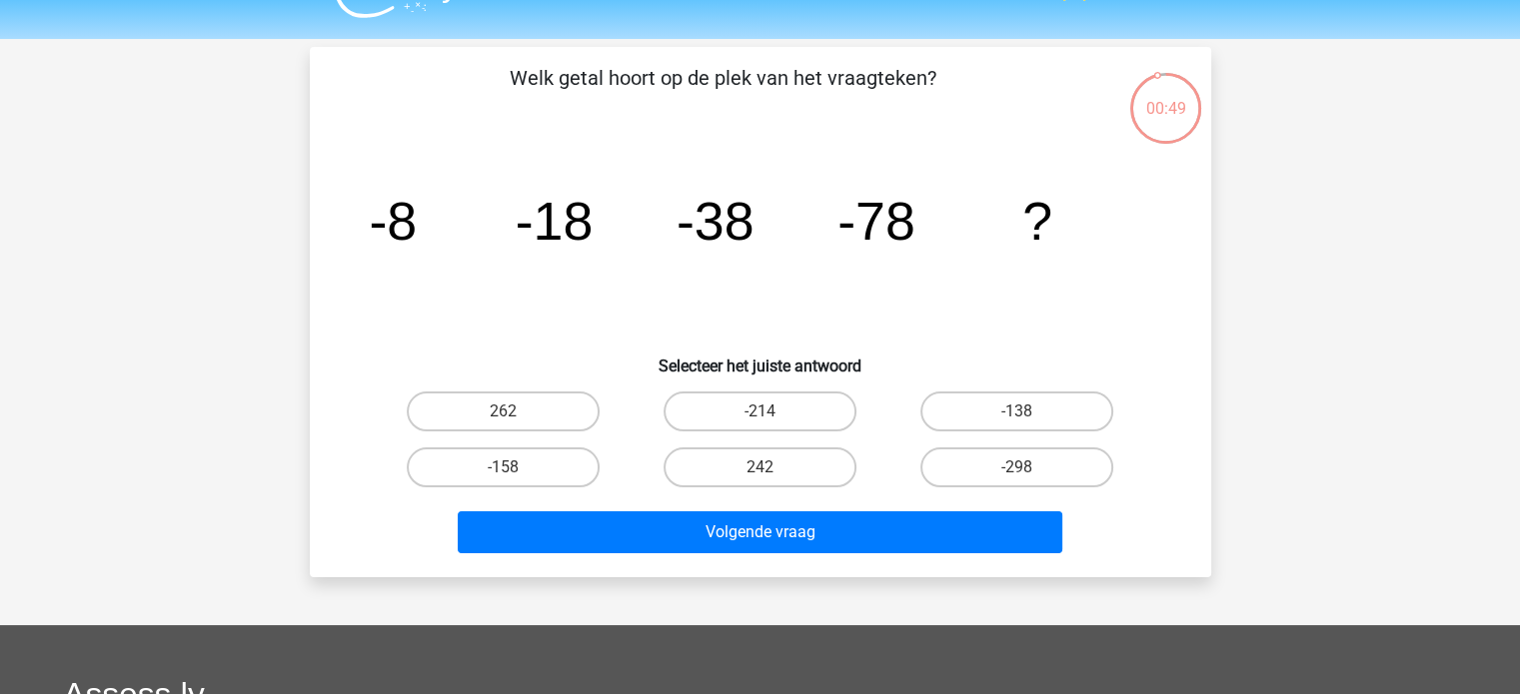
scroll to position [0, 0]
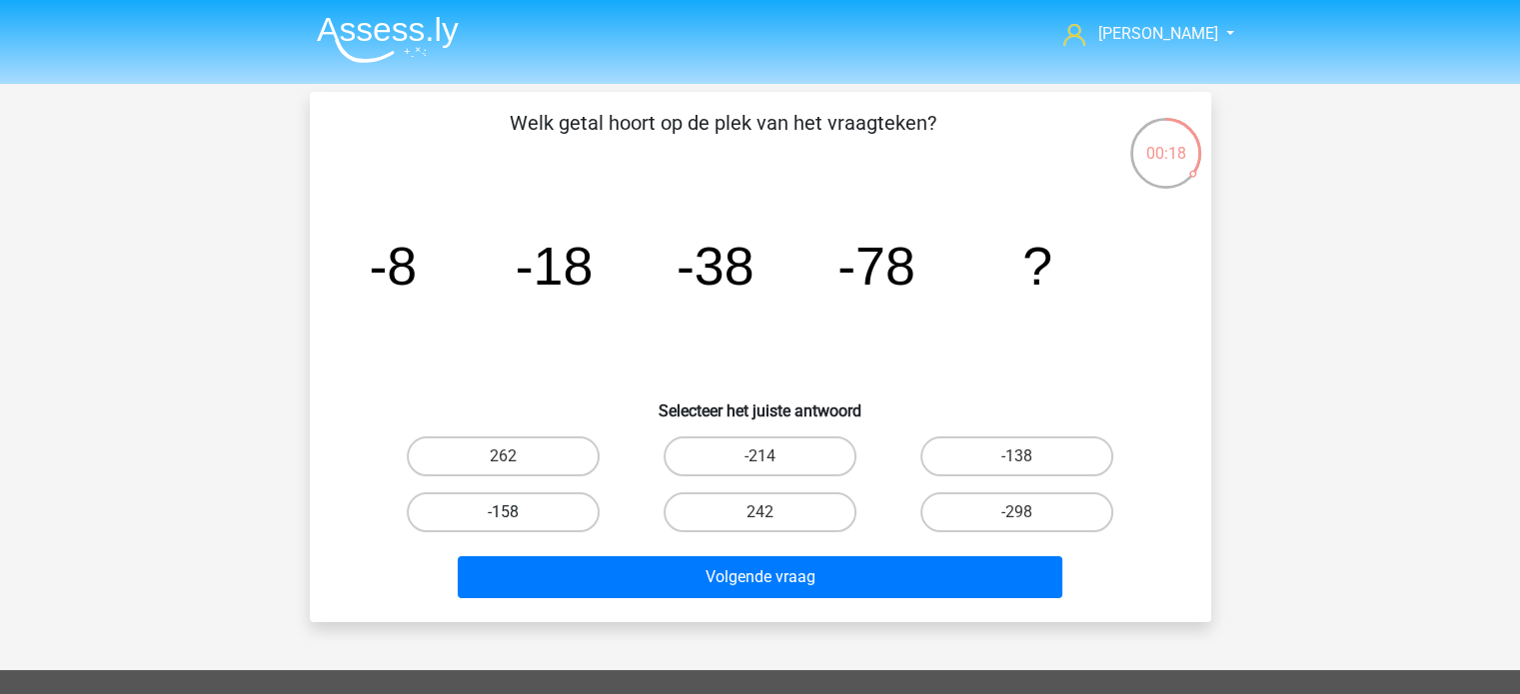
click at [510, 502] on label "-158" at bounding box center [503, 513] width 193 height 40
click at [510, 512] on input "-158" at bounding box center [509, 518] width 13 height 13
radio input "true"
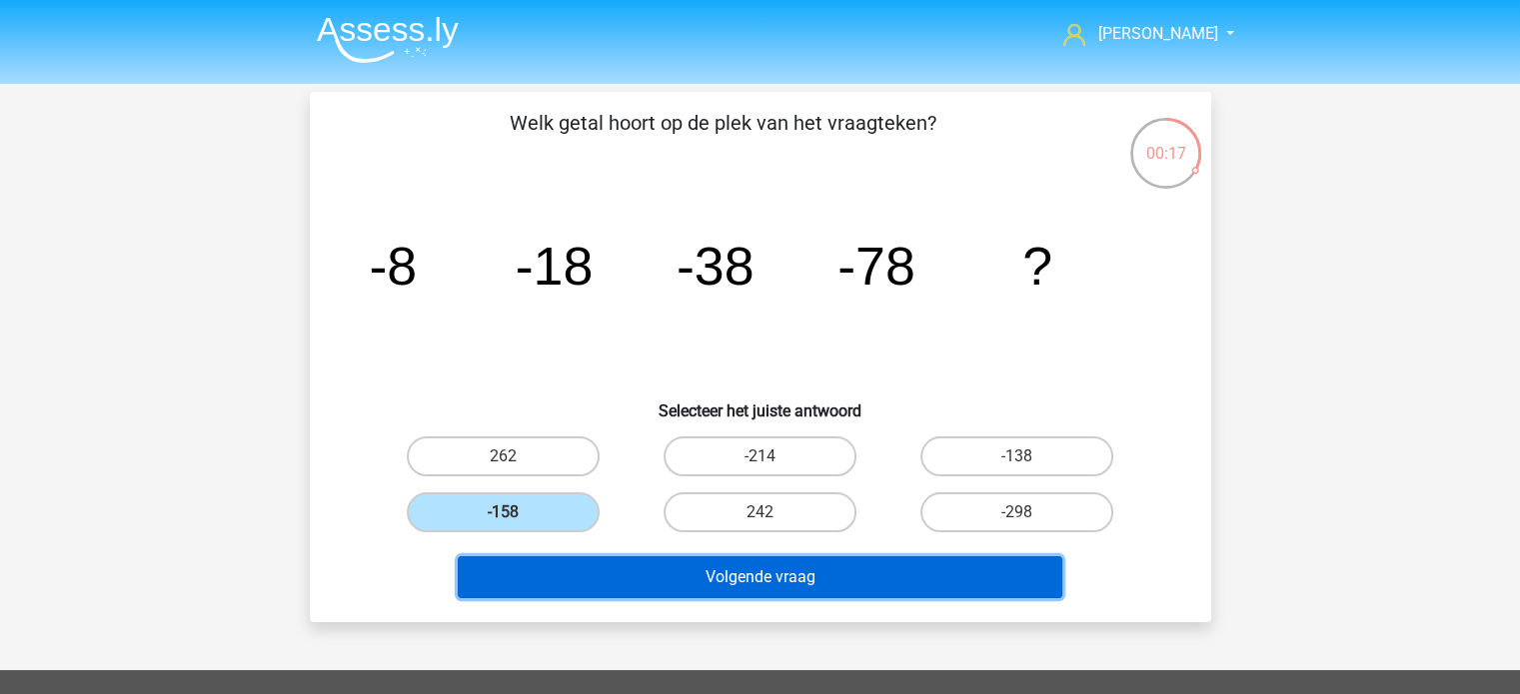
click at [752, 582] on button "Volgende vraag" at bounding box center [760, 577] width 604 height 42
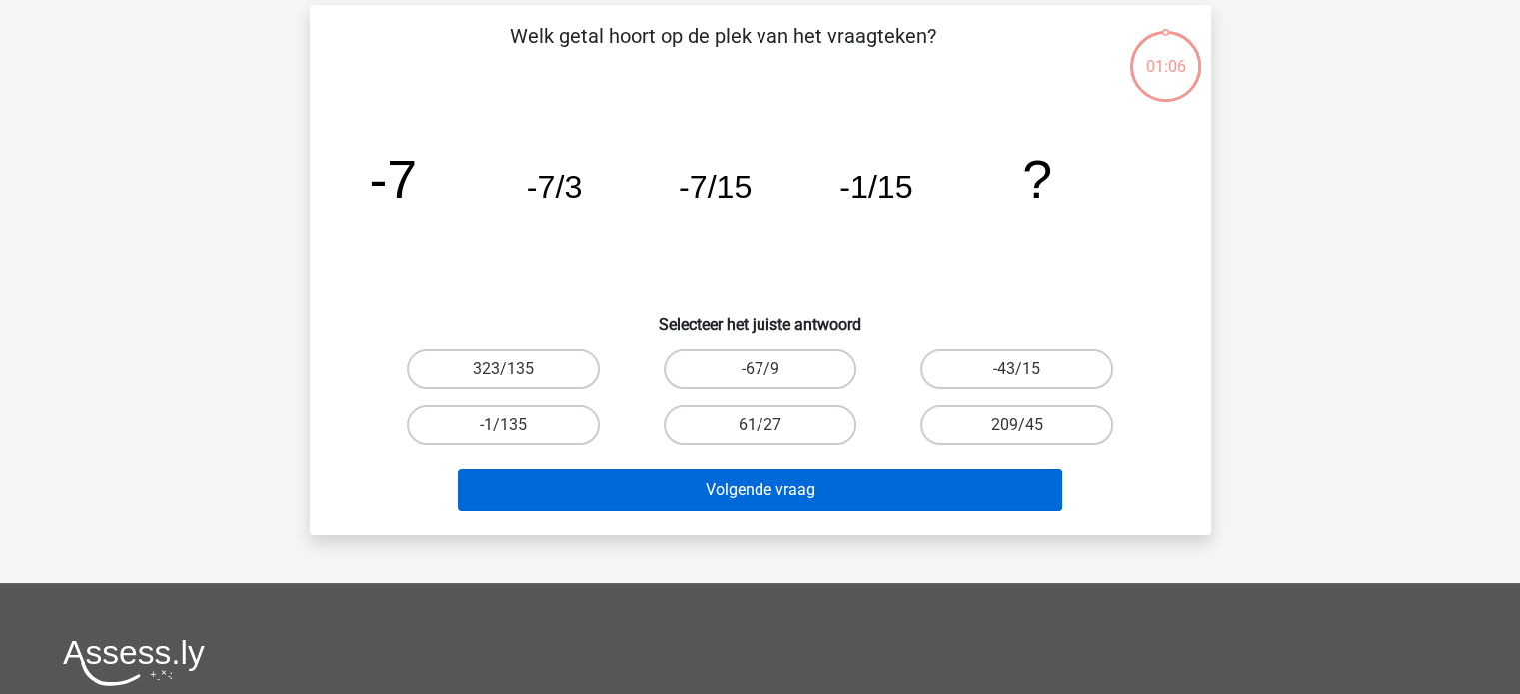
scroll to position [92, 0]
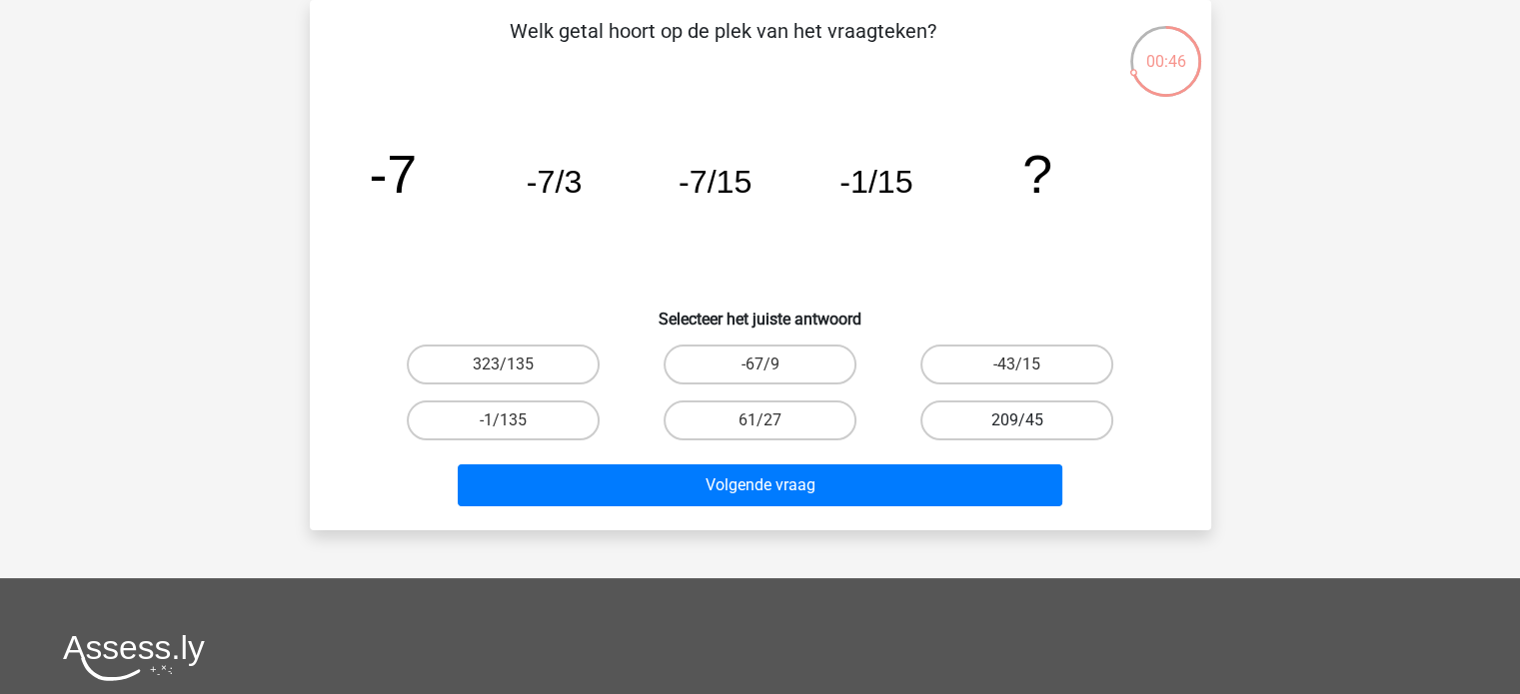
click at [1031, 416] on label "209/45" at bounding box center [1016, 421] width 193 height 40
click at [1030, 421] on input "209/45" at bounding box center [1023, 427] width 13 height 13
radio input "true"
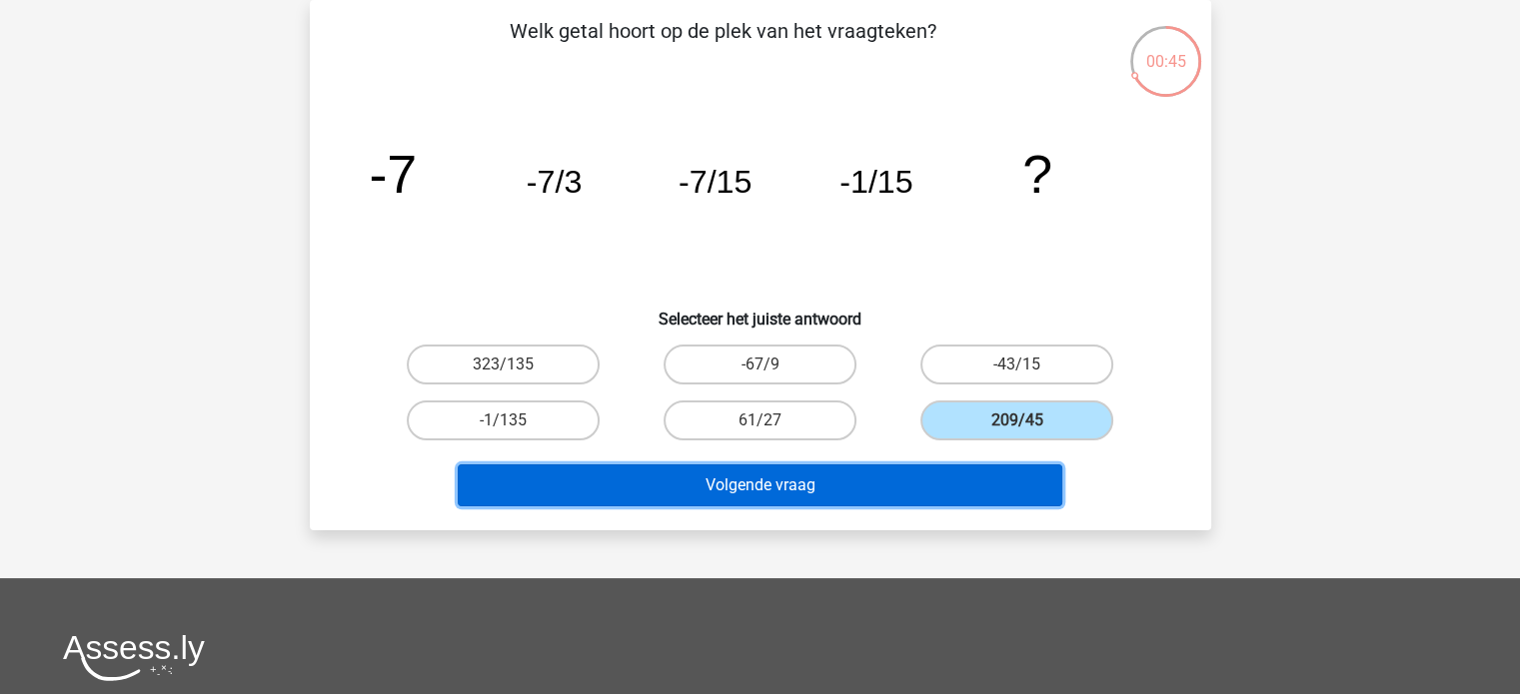
click at [921, 477] on button "Volgende vraag" at bounding box center [760, 486] width 604 height 42
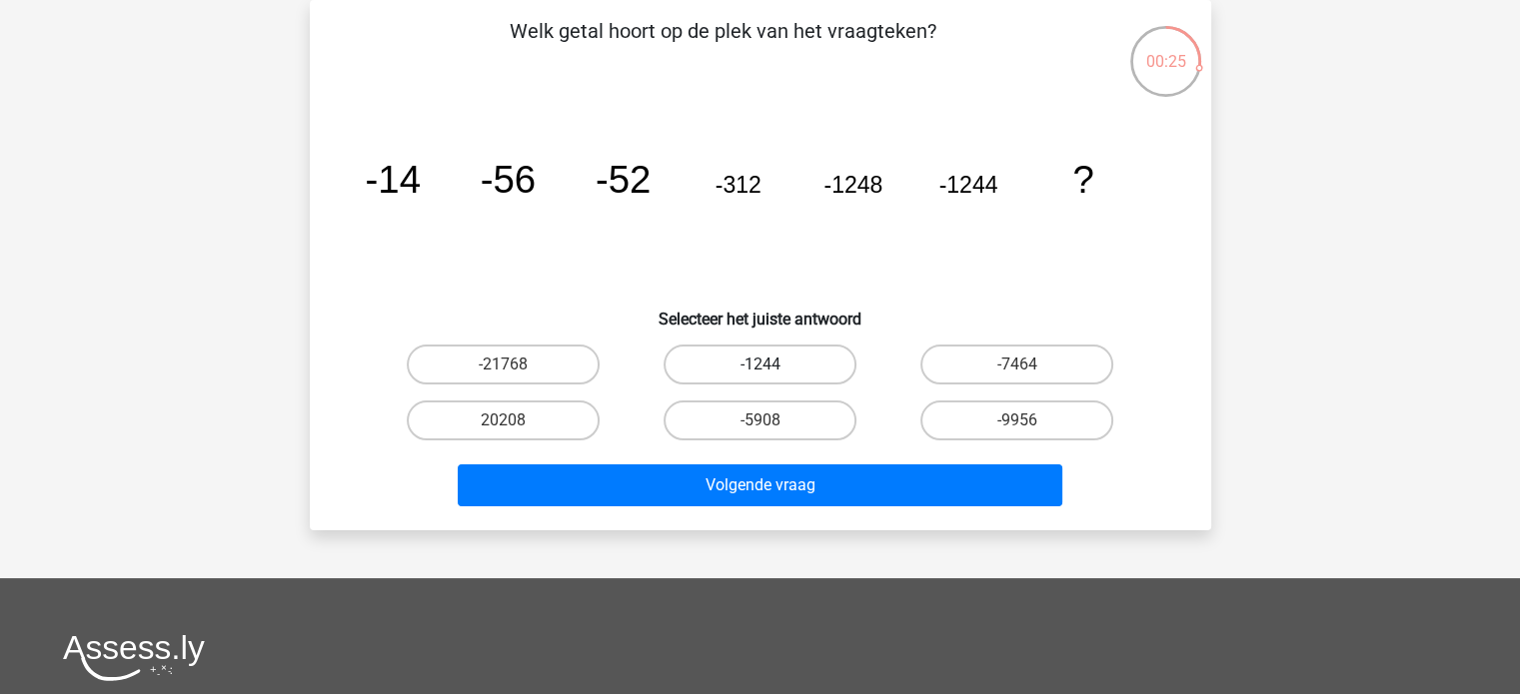
click at [783, 362] on label "-1244" at bounding box center [759, 365] width 193 height 40
click at [772, 365] on input "-1244" at bounding box center [765, 371] width 13 height 13
radio input "true"
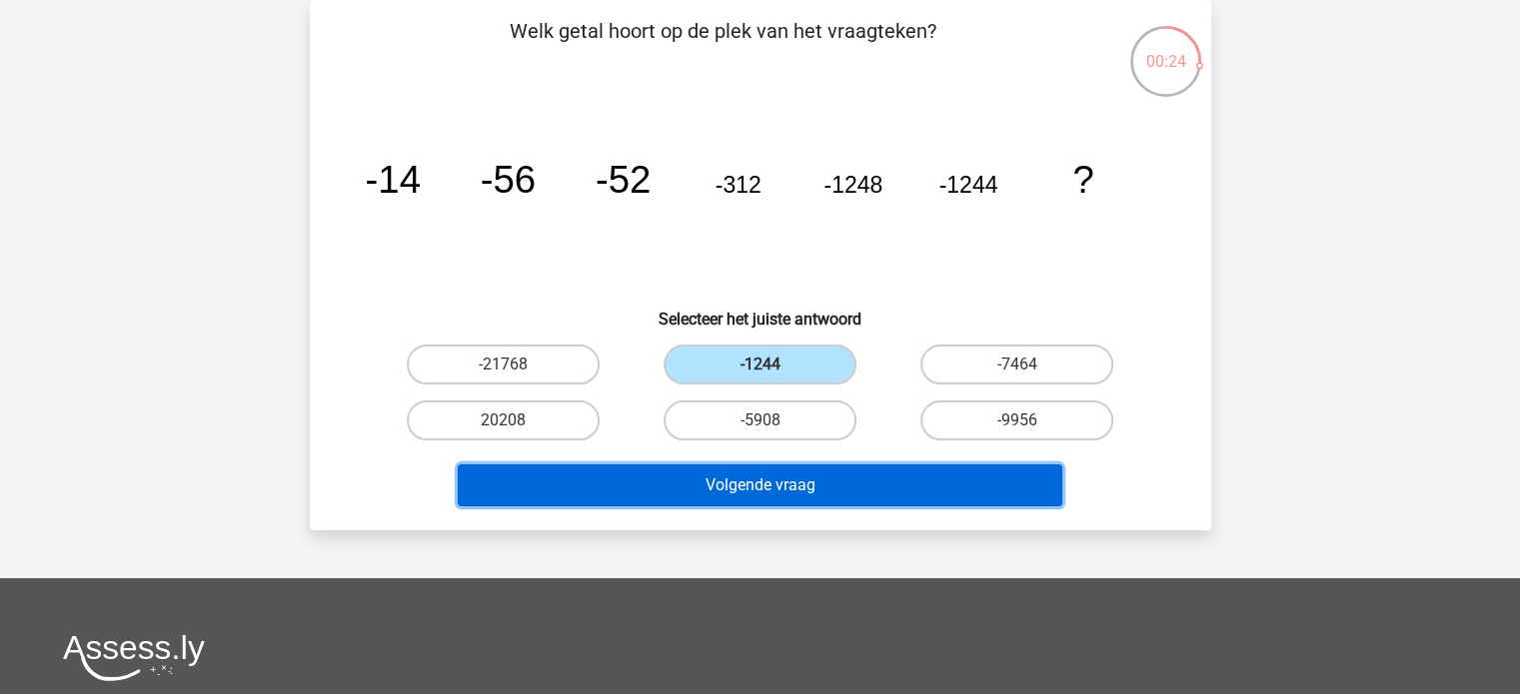
click at [805, 482] on button "Volgende vraag" at bounding box center [760, 486] width 604 height 42
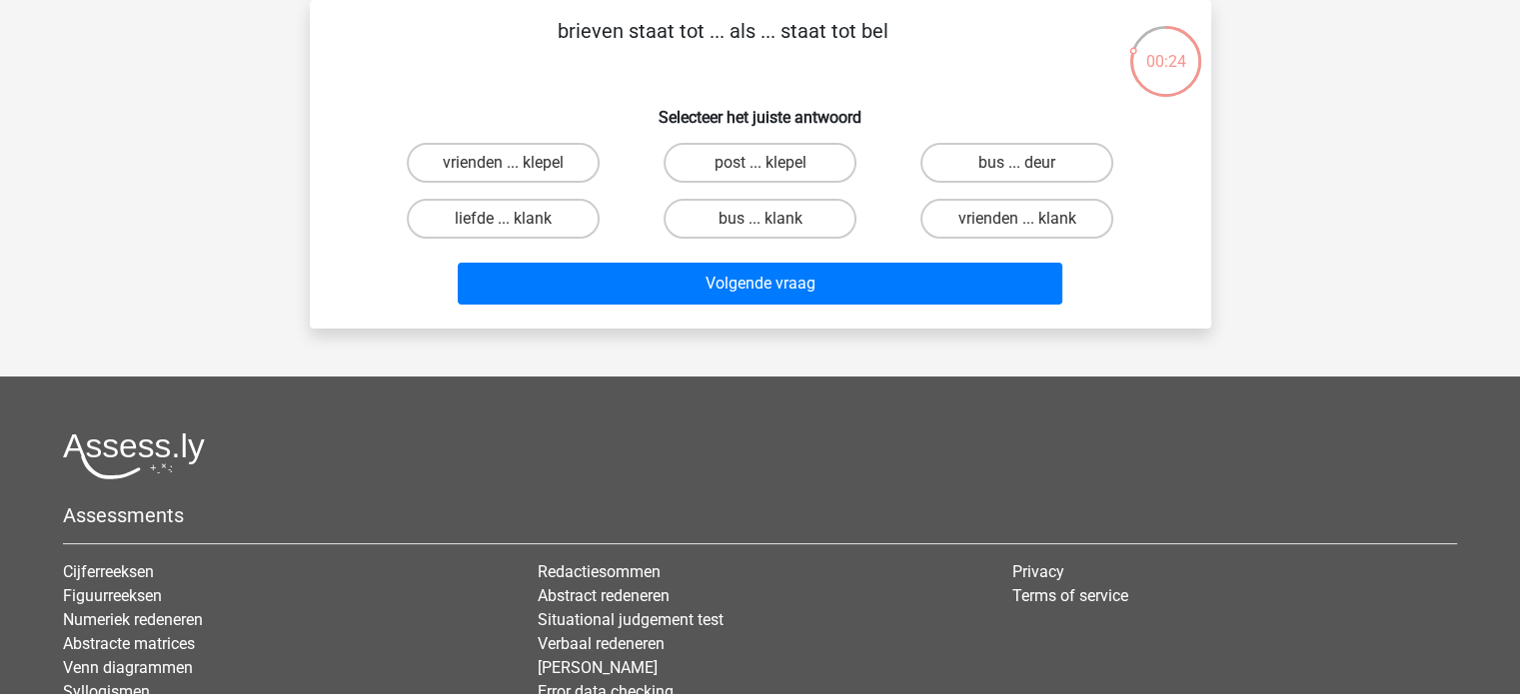
scroll to position [0, 0]
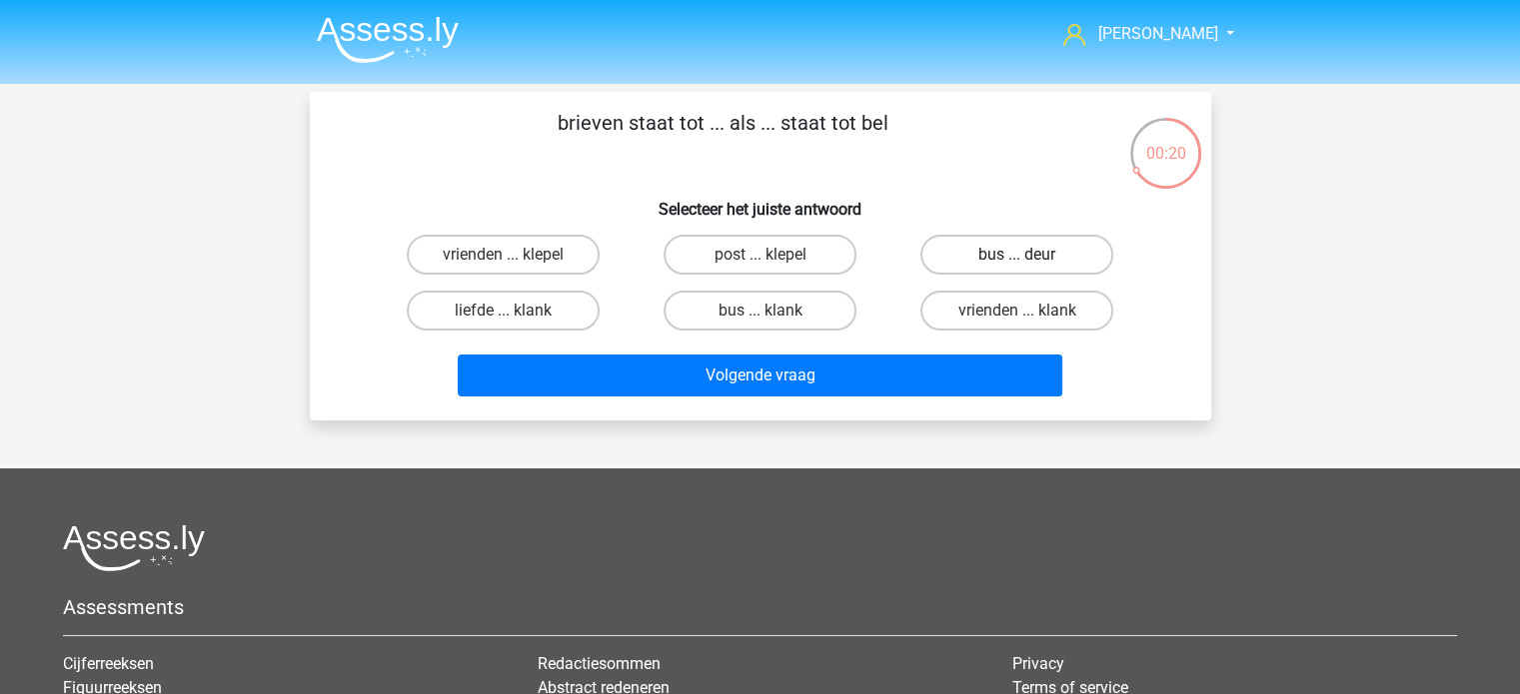
click at [991, 257] on label "bus ... deur" at bounding box center [1016, 255] width 193 height 40
click at [1017, 257] on input "bus ... deur" at bounding box center [1023, 261] width 13 height 13
radio input "true"
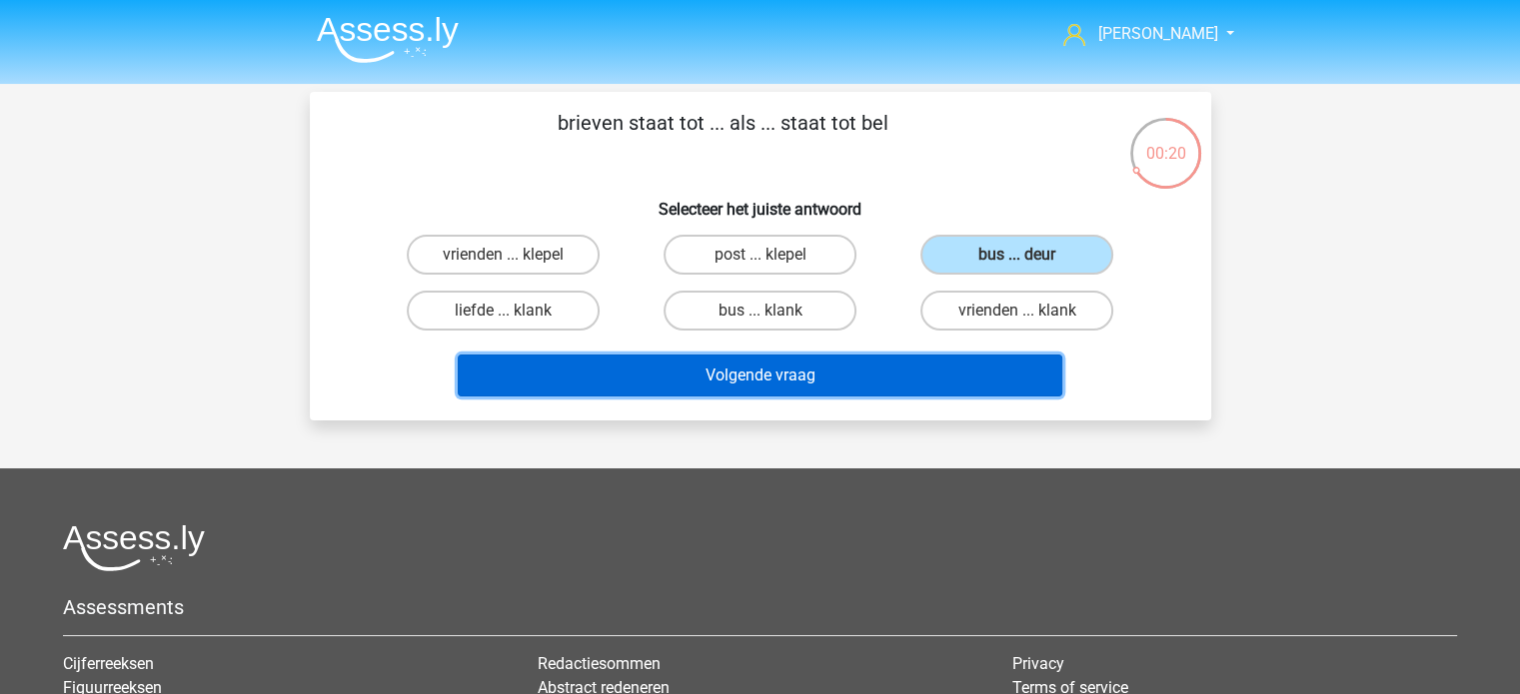
click at [959, 363] on button "Volgende vraag" at bounding box center [760, 376] width 604 height 42
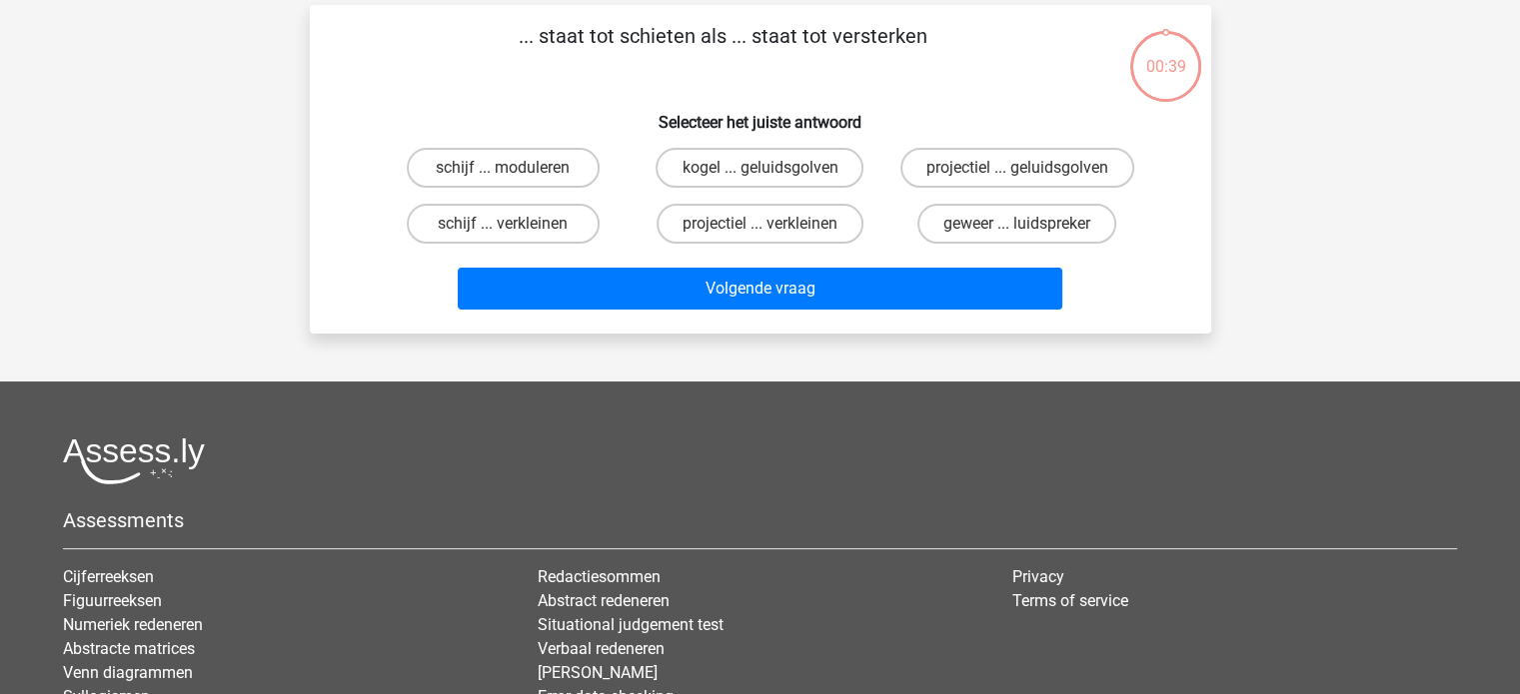
scroll to position [92, 0]
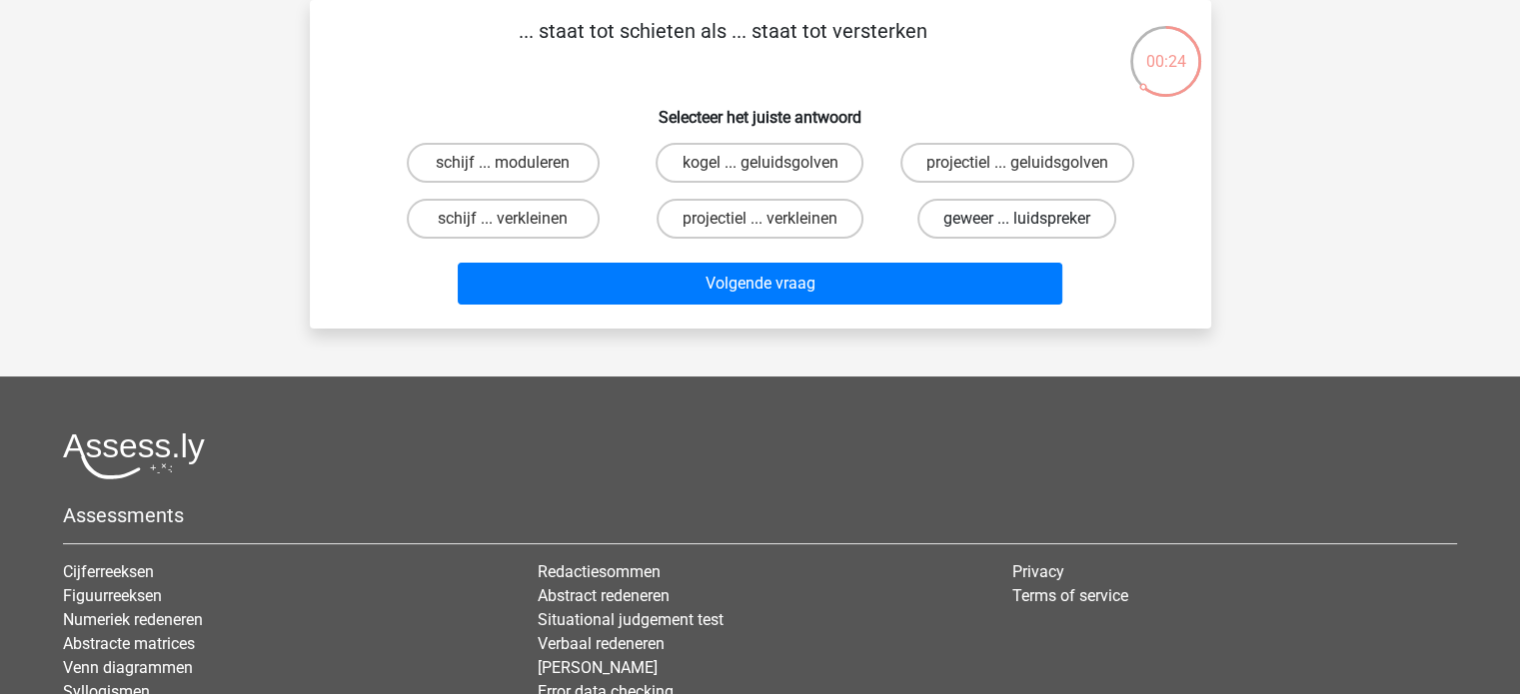
click at [1009, 225] on label "geweer ... luidspreker" at bounding box center [1016, 219] width 199 height 40
click at [1017, 225] on input "geweer ... luidspreker" at bounding box center [1023, 225] width 13 height 13
radio input "true"
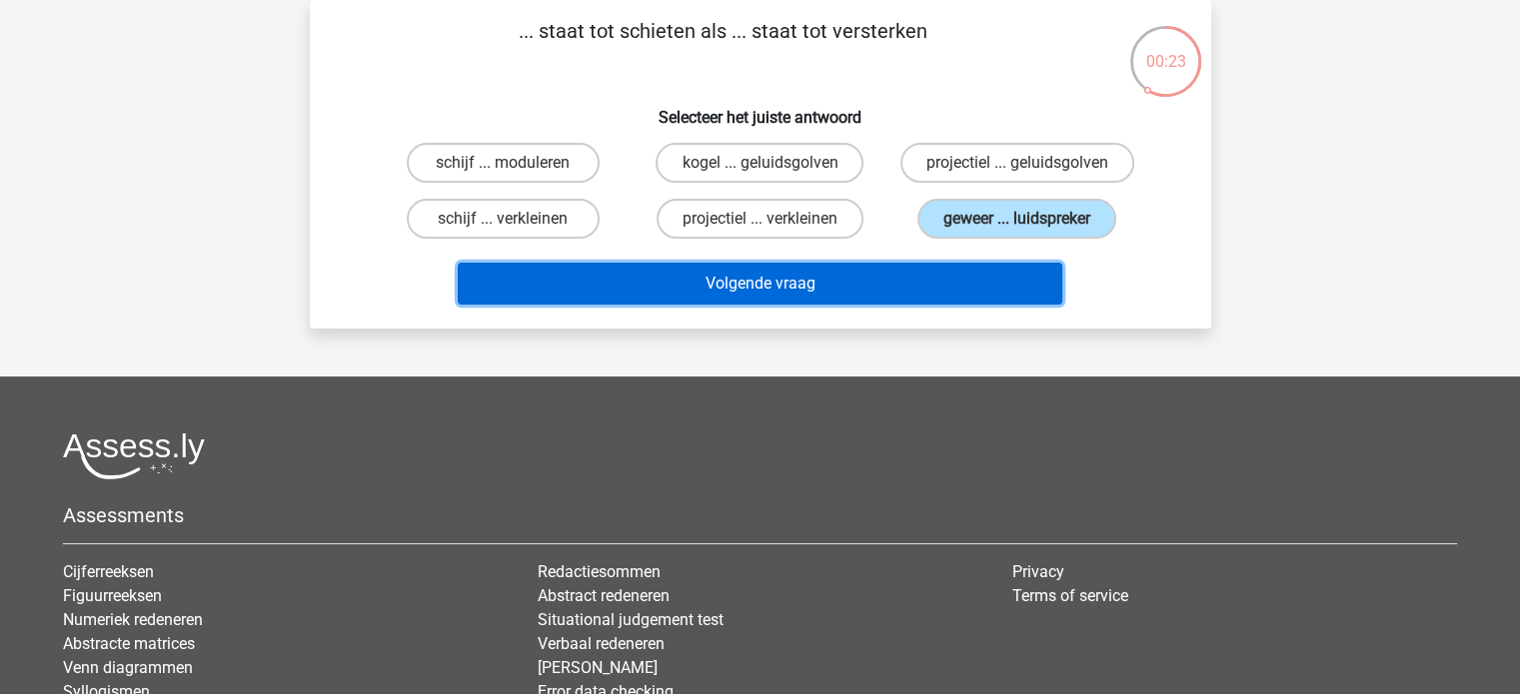
click at [955, 268] on button "Volgende vraag" at bounding box center [760, 284] width 604 height 42
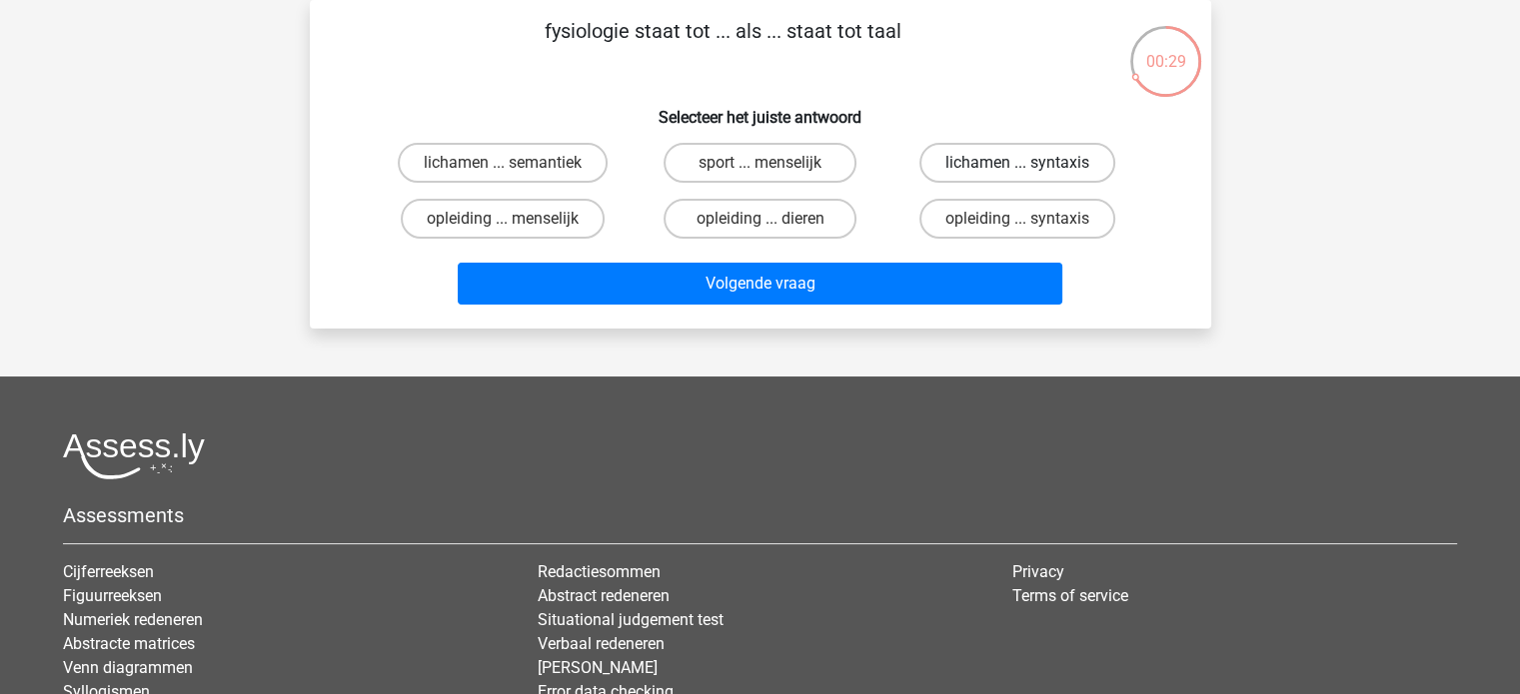
click at [1091, 160] on label "lichamen ... syntaxis" at bounding box center [1017, 163] width 196 height 40
click at [1030, 163] on input "lichamen ... syntaxis" at bounding box center [1023, 169] width 13 height 13
radio input "true"
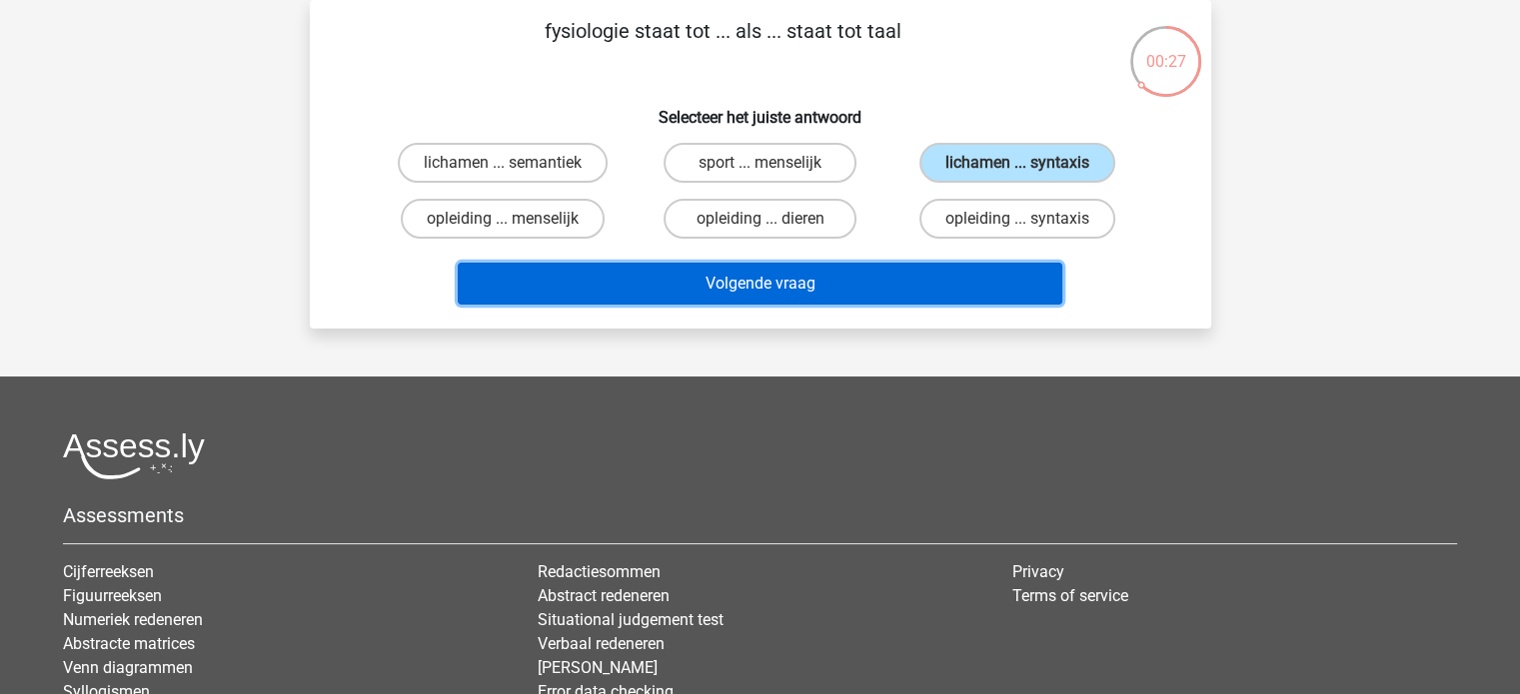
click at [833, 266] on button "Volgende vraag" at bounding box center [760, 284] width 604 height 42
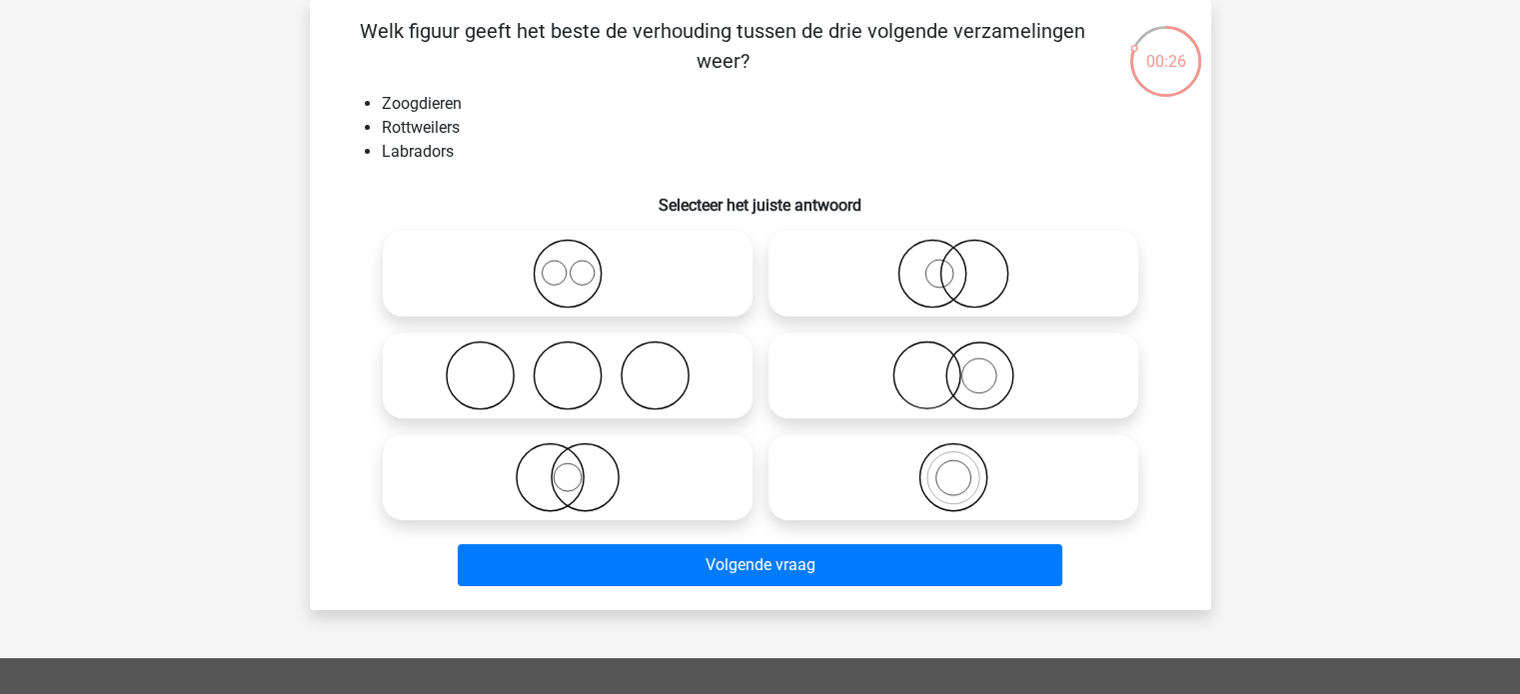
click at [572, 461] on input "radio" at bounding box center [573, 461] width 13 height 13
radio input "true"
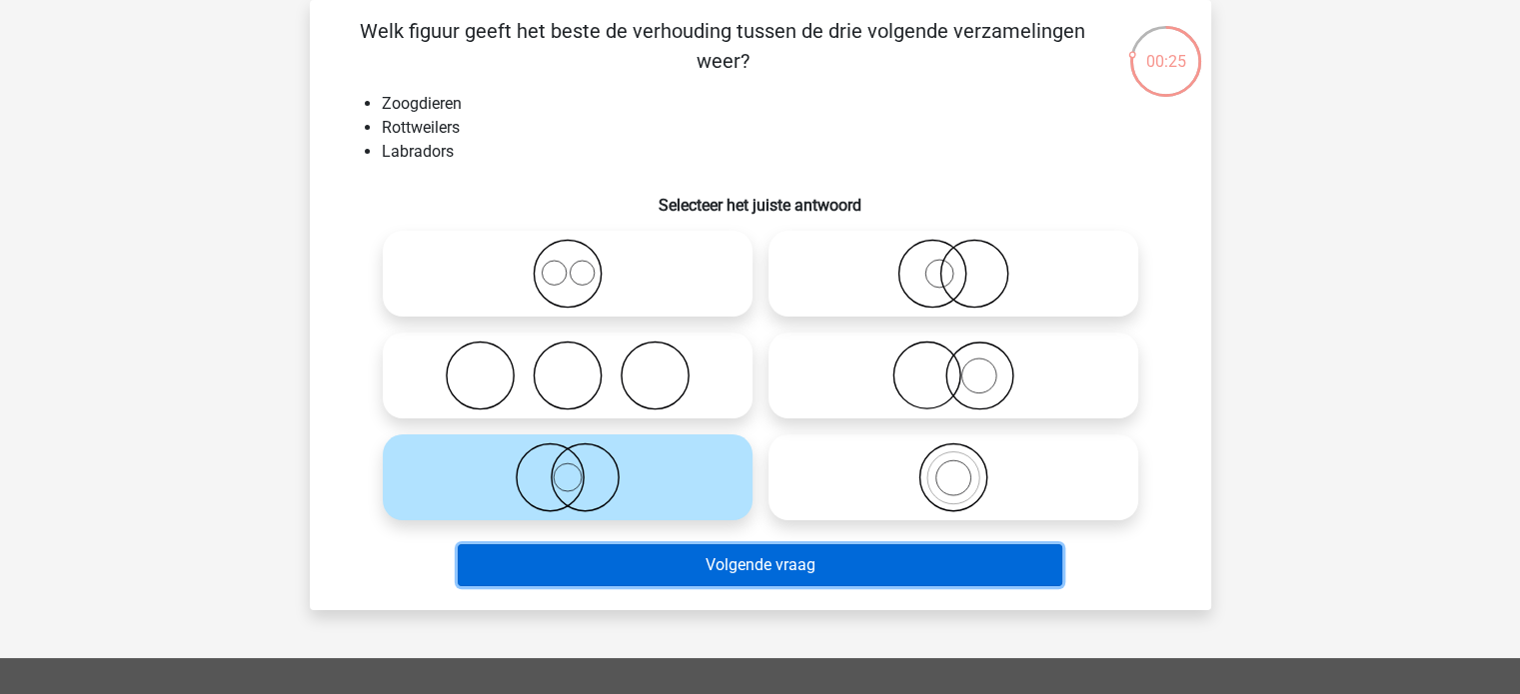
click at [698, 566] on button "Volgende vraag" at bounding box center [760, 565] width 604 height 42
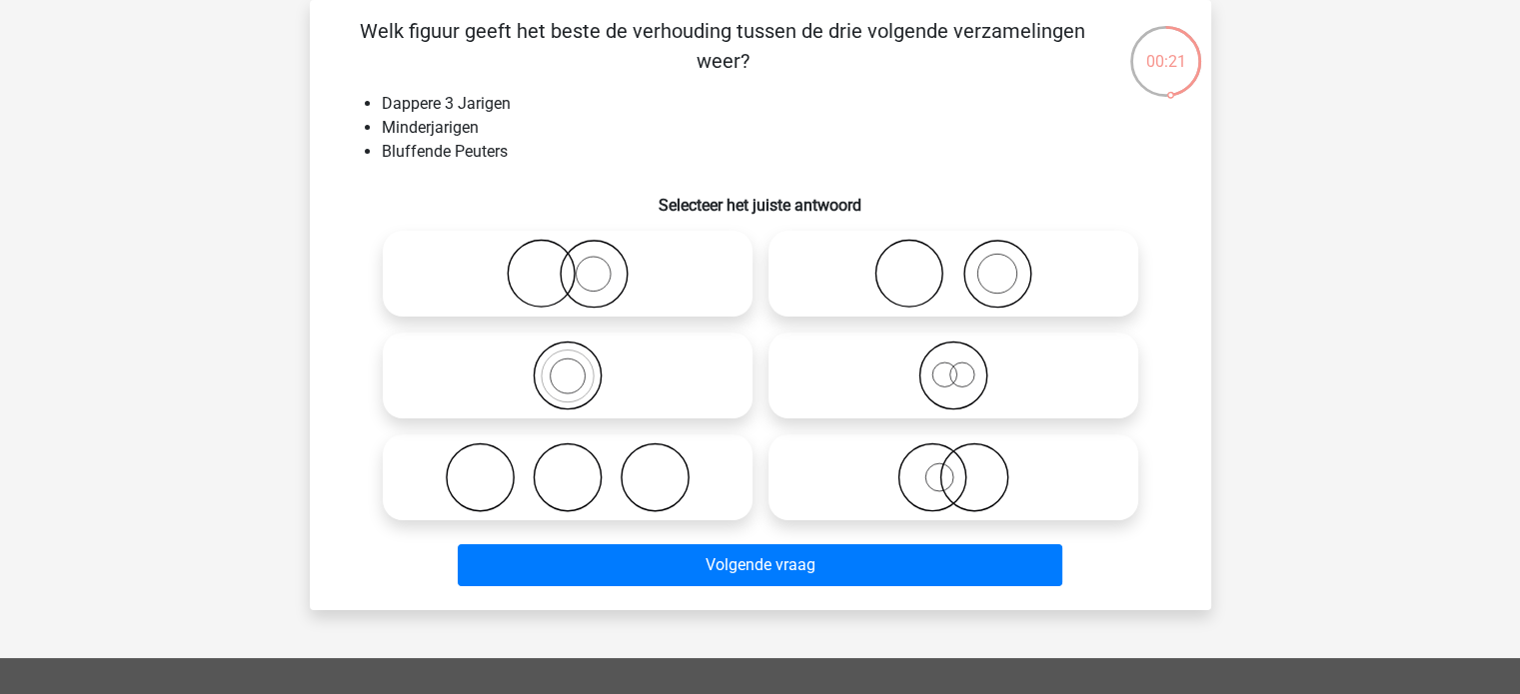
click at [951, 377] on icon at bounding box center [953, 376] width 354 height 70
click at [953, 366] on input "radio" at bounding box center [959, 359] width 13 height 13
radio input "true"
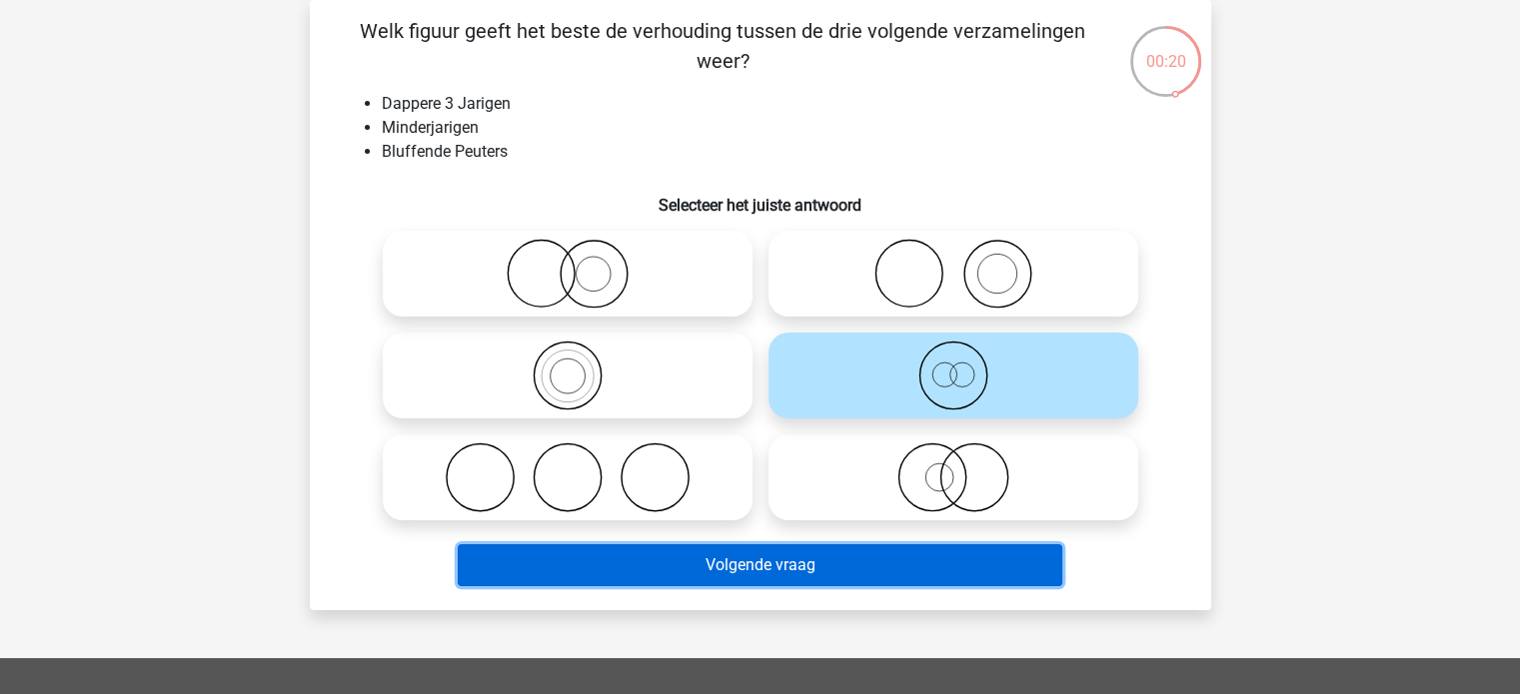
click at [896, 561] on button "Volgende vraag" at bounding box center [760, 565] width 604 height 42
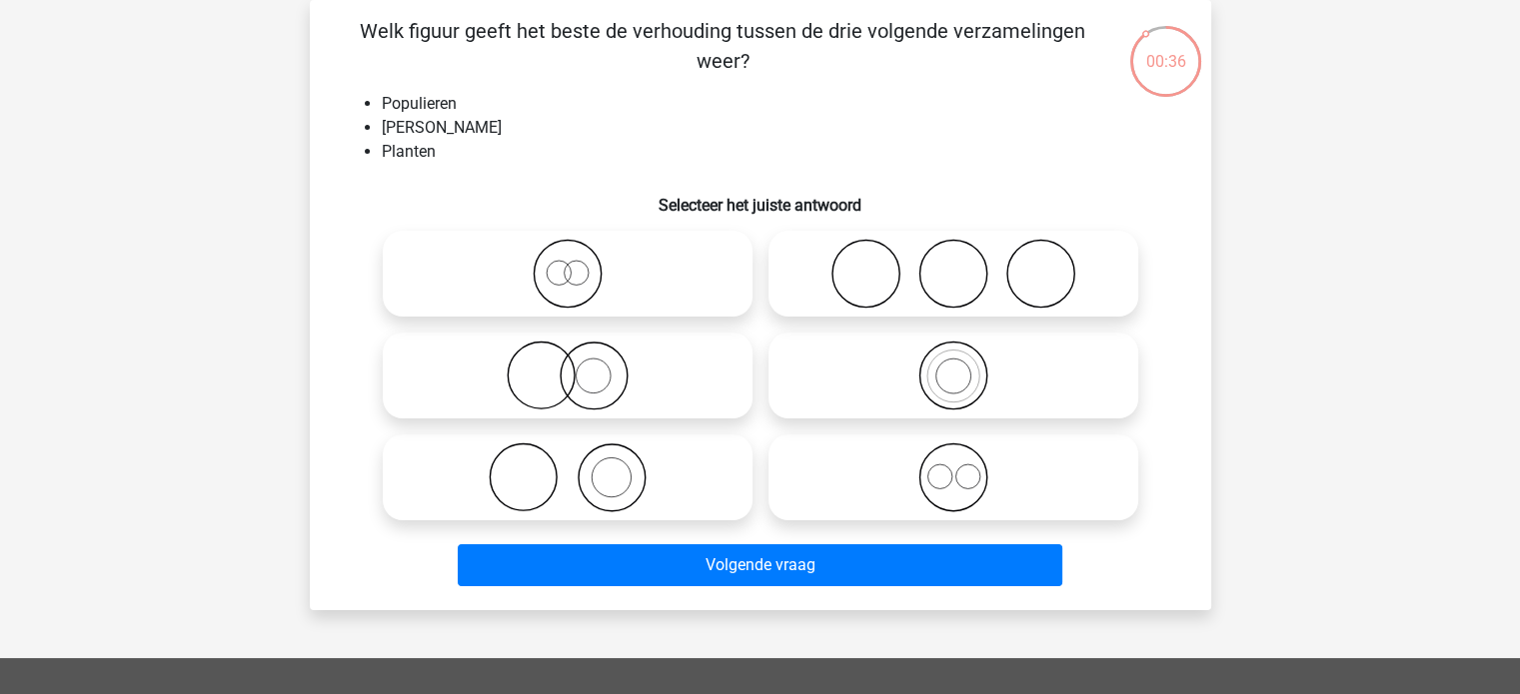
click at [627, 484] on icon at bounding box center [568, 478] width 354 height 70
click at [580, 468] on input "radio" at bounding box center [573, 461] width 13 height 13
radio input "true"
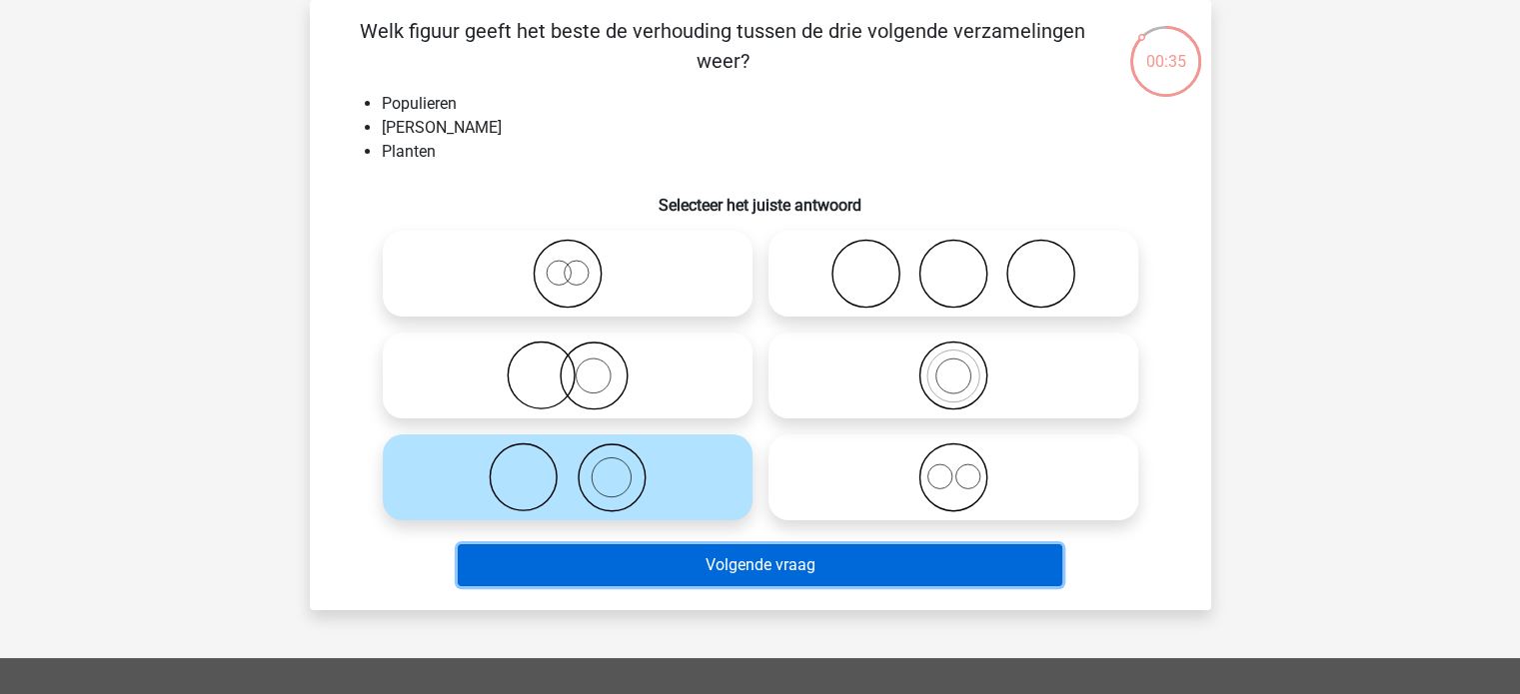
click at [712, 568] on button "Volgende vraag" at bounding box center [760, 565] width 604 height 42
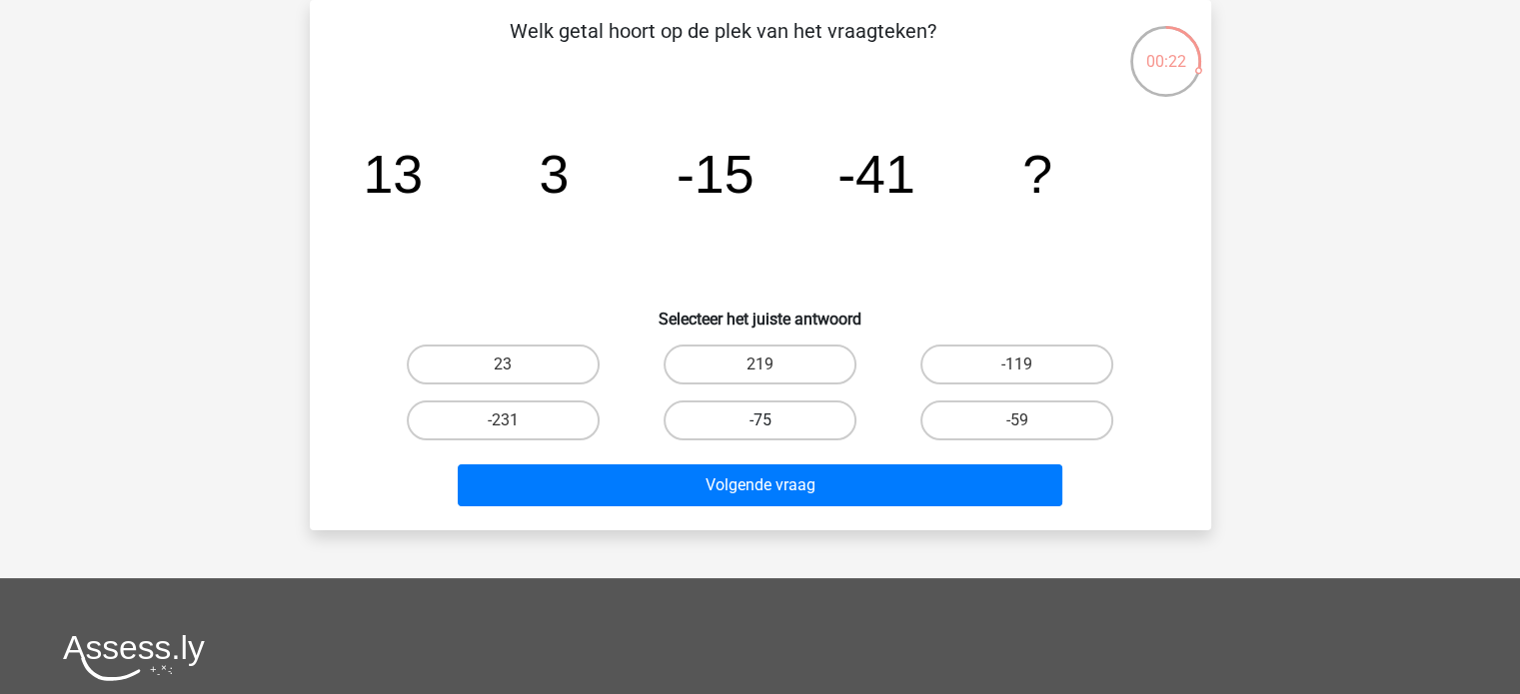
click at [707, 406] on label "-75" at bounding box center [759, 421] width 193 height 40
click at [759, 421] on input "-75" at bounding box center [765, 427] width 13 height 13
radio input "true"
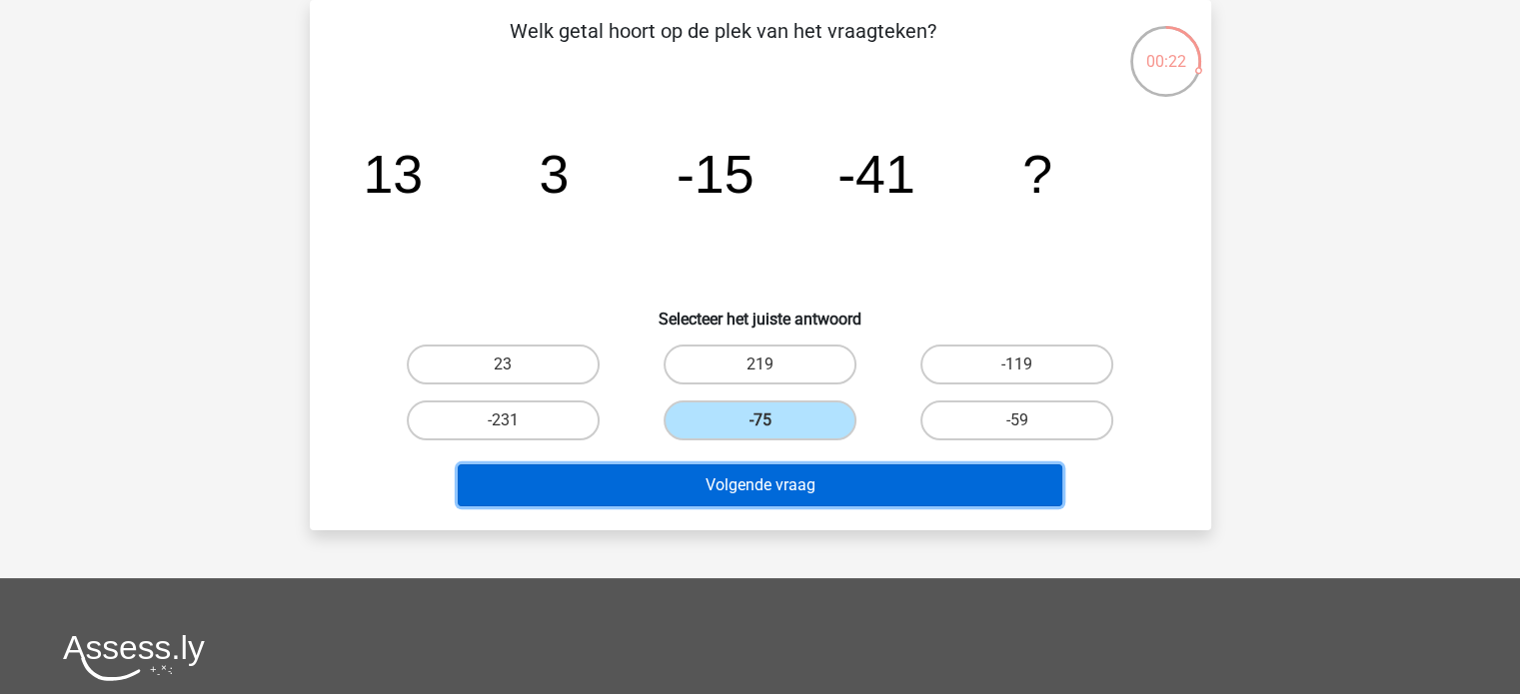
click at [735, 486] on button "Volgende vraag" at bounding box center [760, 486] width 604 height 42
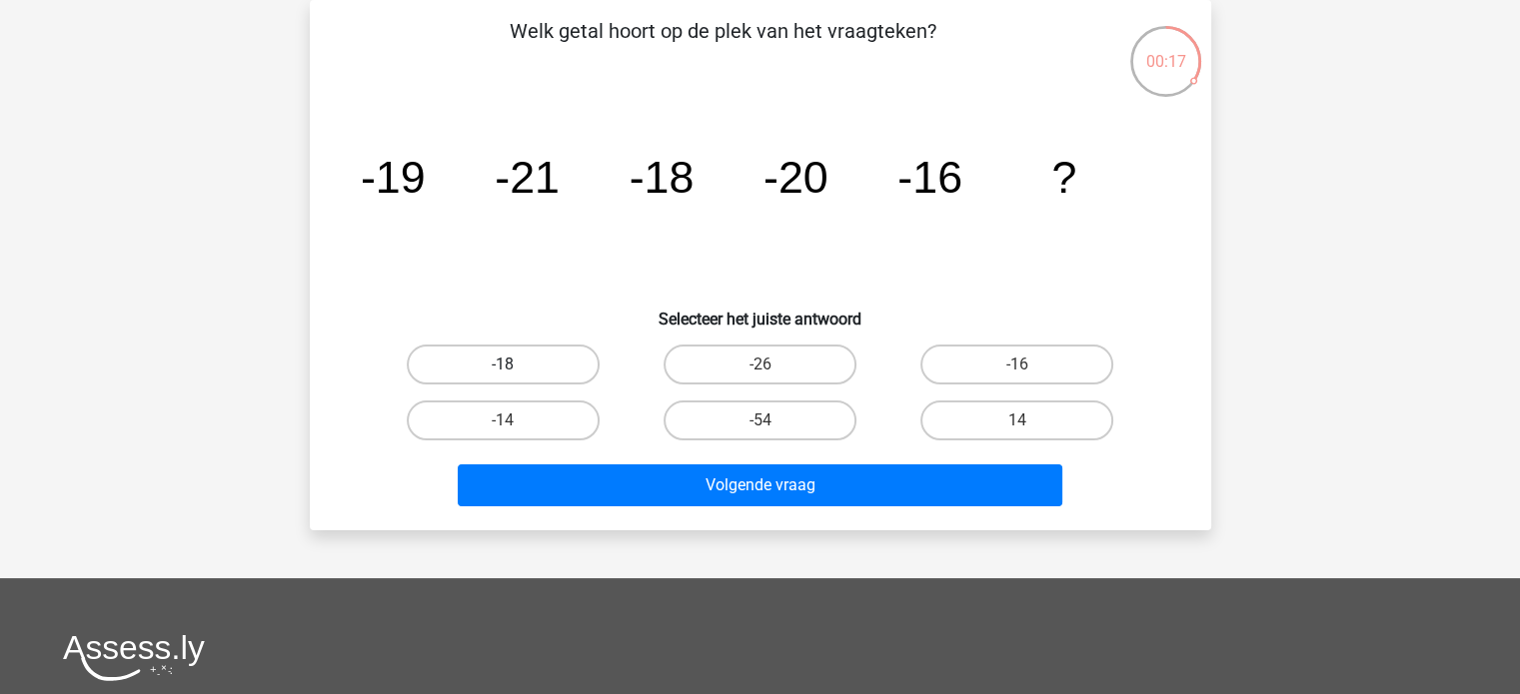
click at [565, 357] on label "-18" at bounding box center [503, 365] width 193 height 40
click at [515, 365] on input "-18" at bounding box center [509, 371] width 13 height 13
radio input "true"
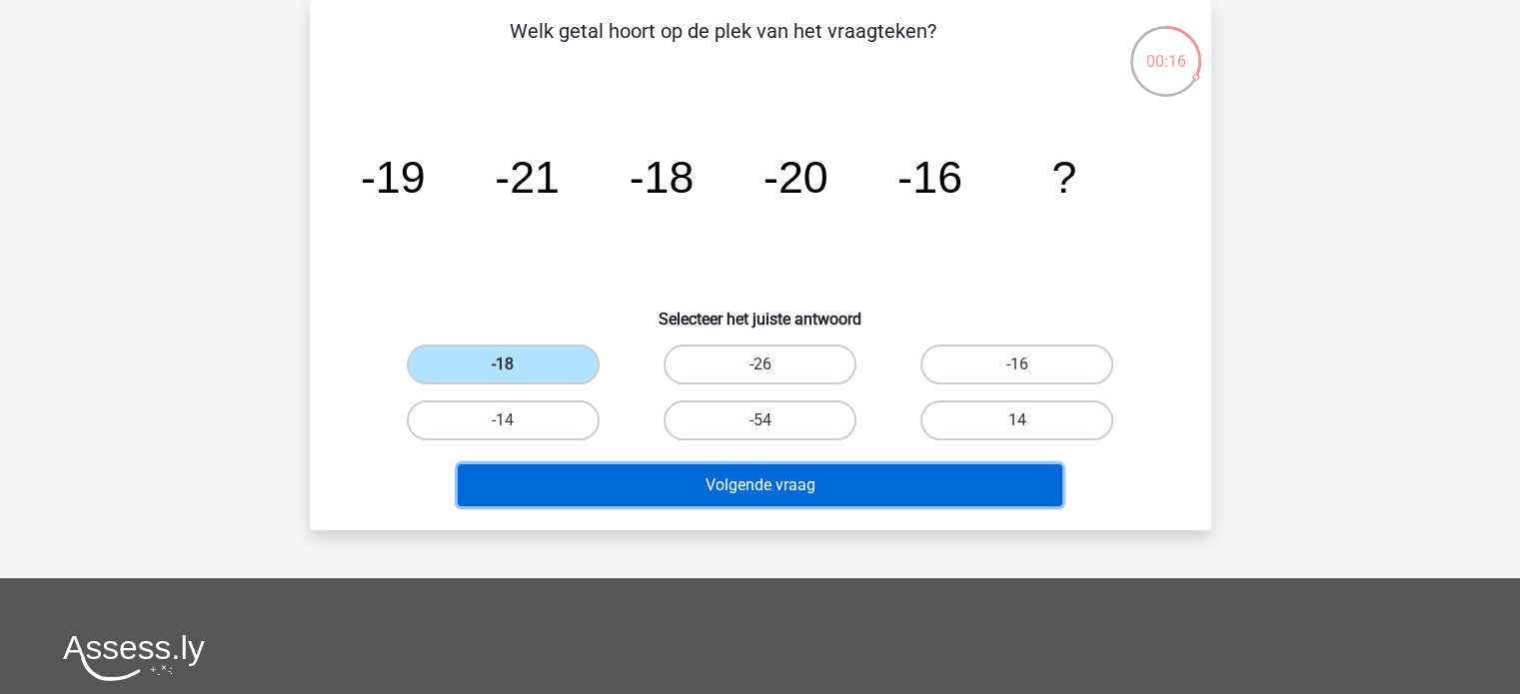
click at [711, 476] on button "Volgende vraag" at bounding box center [760, 486] width 604 height 42
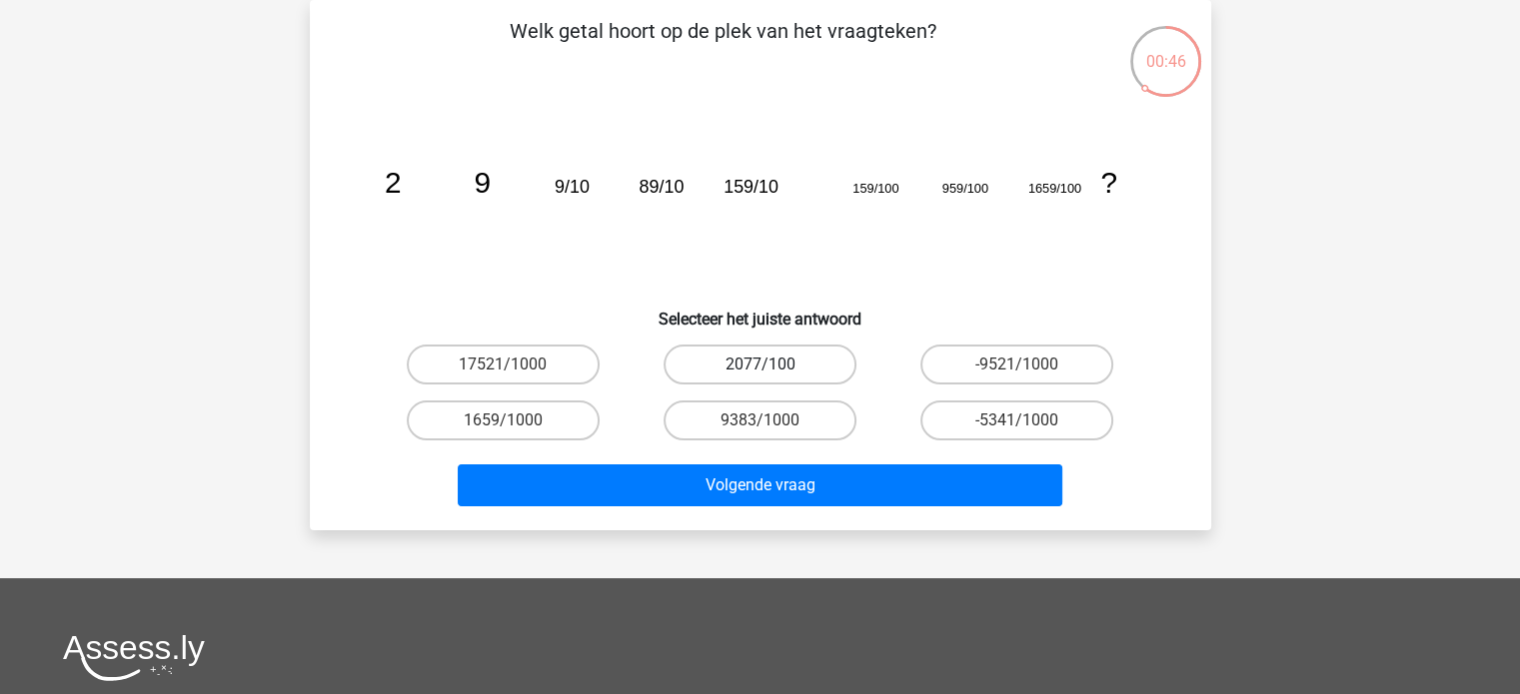
click at [796, 371] on label "2077/100" at bounding box center [759, 365] width 193 height 40
click at [772, 371] on input "2077/100" at bounding box center [765, 371] width 13 height 13
radio input "true"
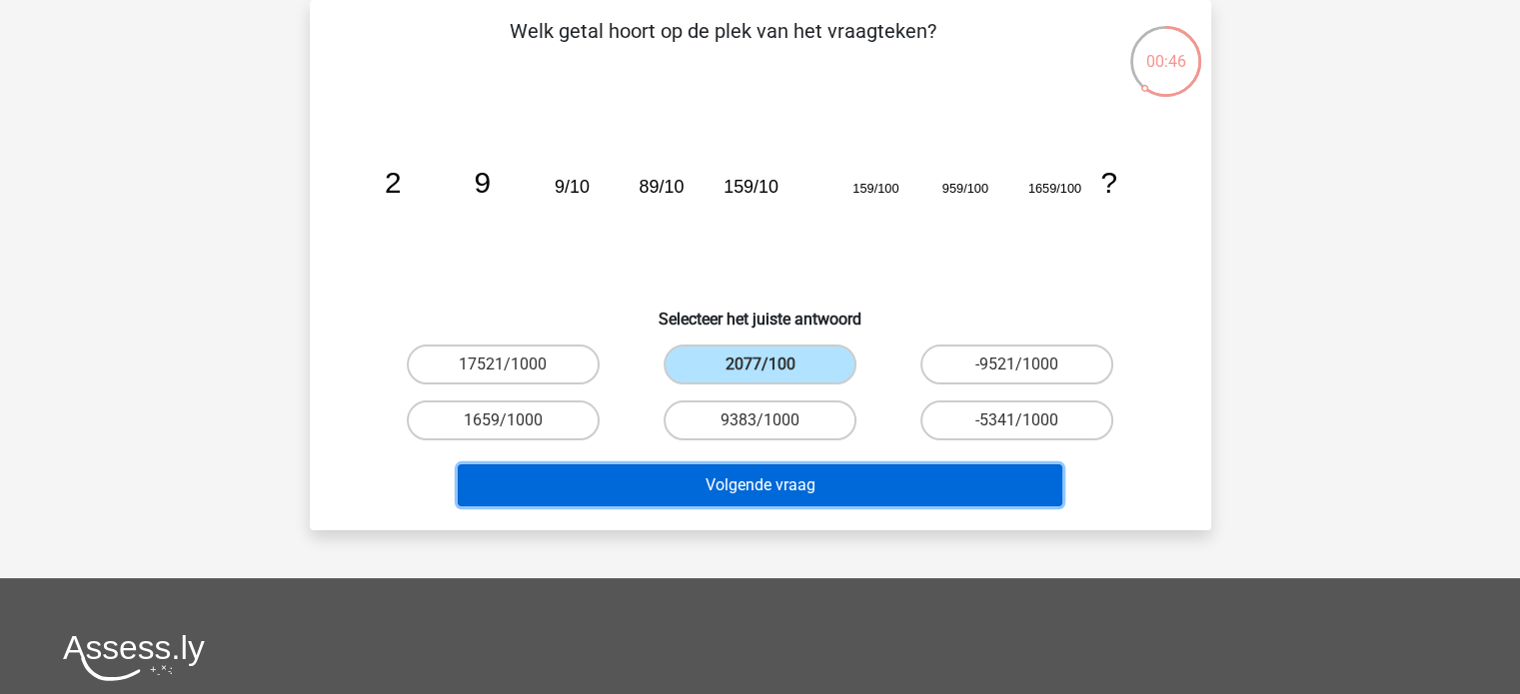
click at [844, 476] on button "Volgende vraag" at bounding box center [760, 486] width 604 height 42
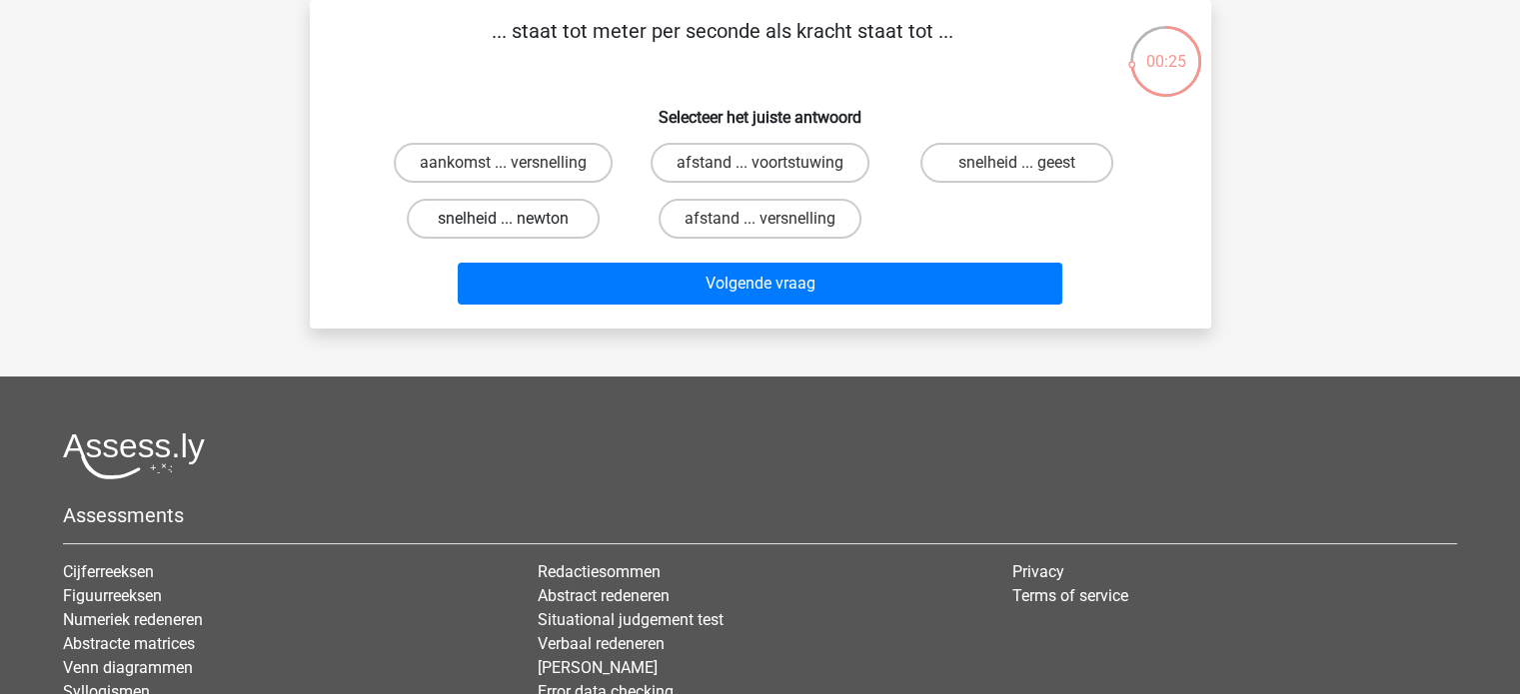
click at [540, 215] on label "snelheid ... newton" at bounding box center [503, 219] width 193 height 40
click at [515, 219] on input "snelheid ... newton" at bounding box center [509, 225] width 13 height 13
radio input "true"
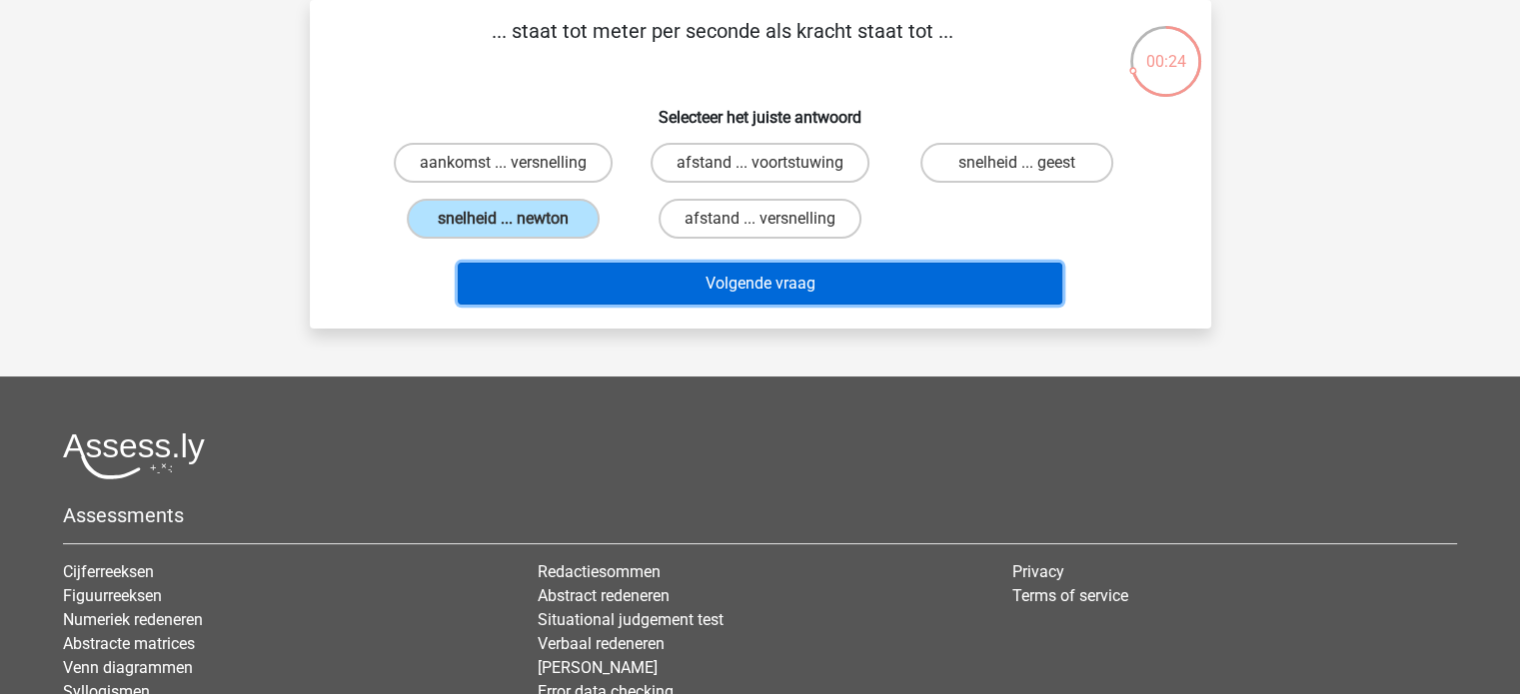
click at [663, 276] on button "Volgende vraag" at bounding box center [760, 284] width 604 height 42
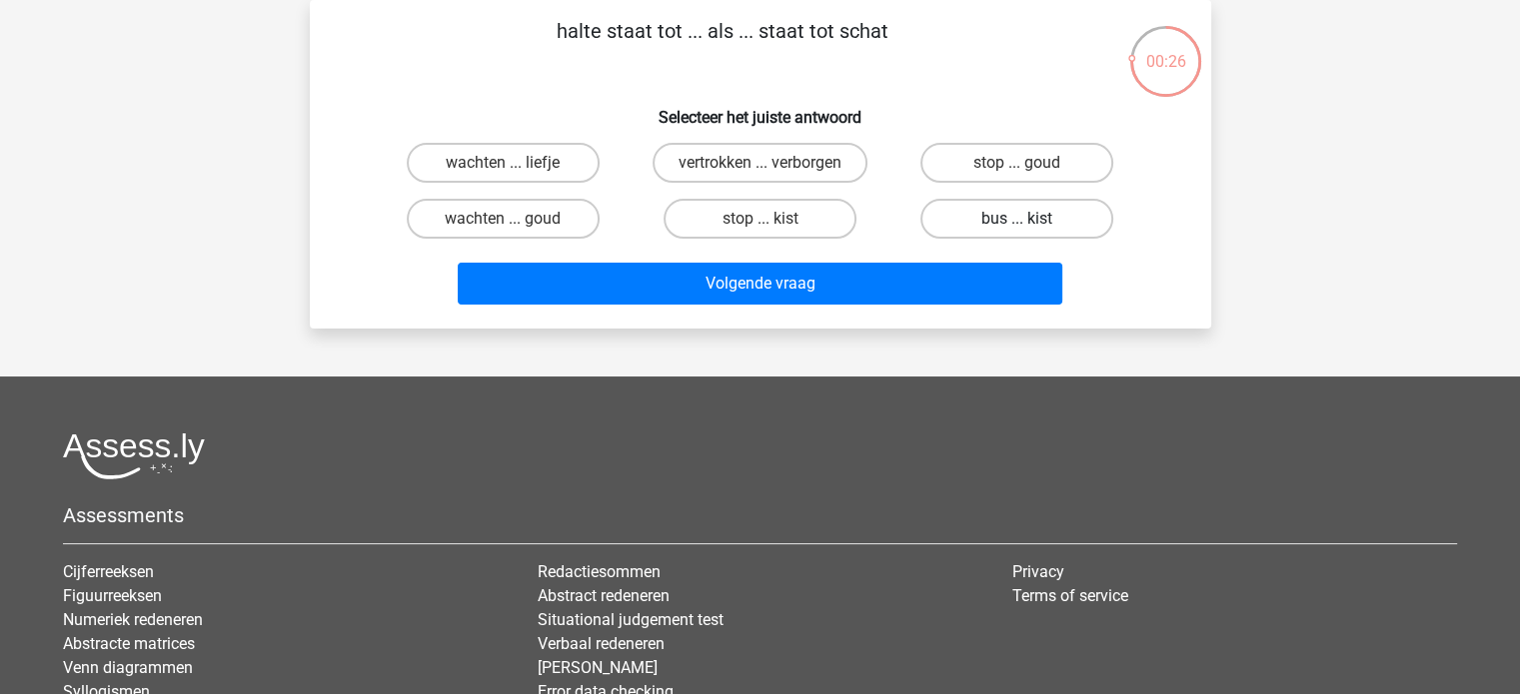
click at [1018, 214] on label "bus ... kist" at bounding box center [1016, 219] width 193 height 40
click at [1018, 219] on input "bus ... kist" at bounding box center [1023, 225] width 13 height 13
radio input "true"
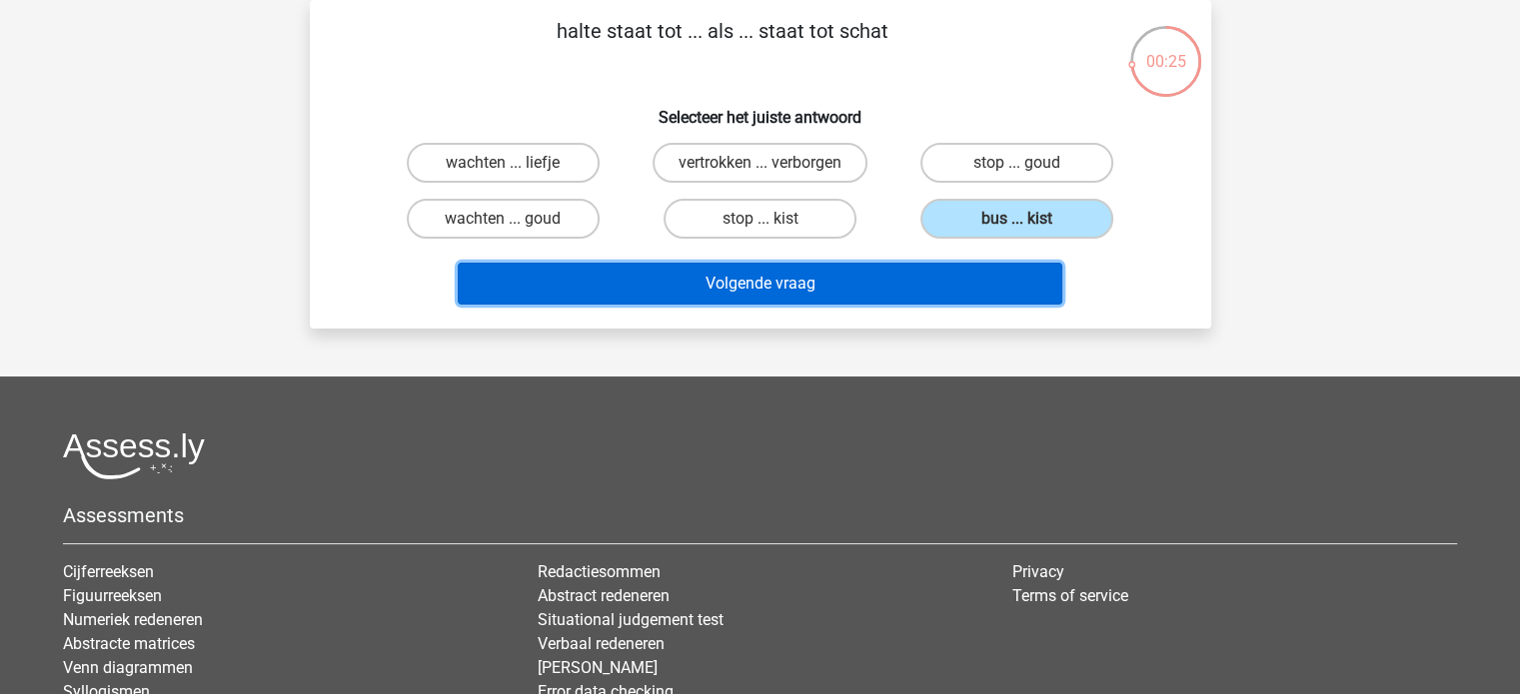
click at [915, 282] on button "Volgende vraag" at bounding box center [760, 284] width 604 height 42
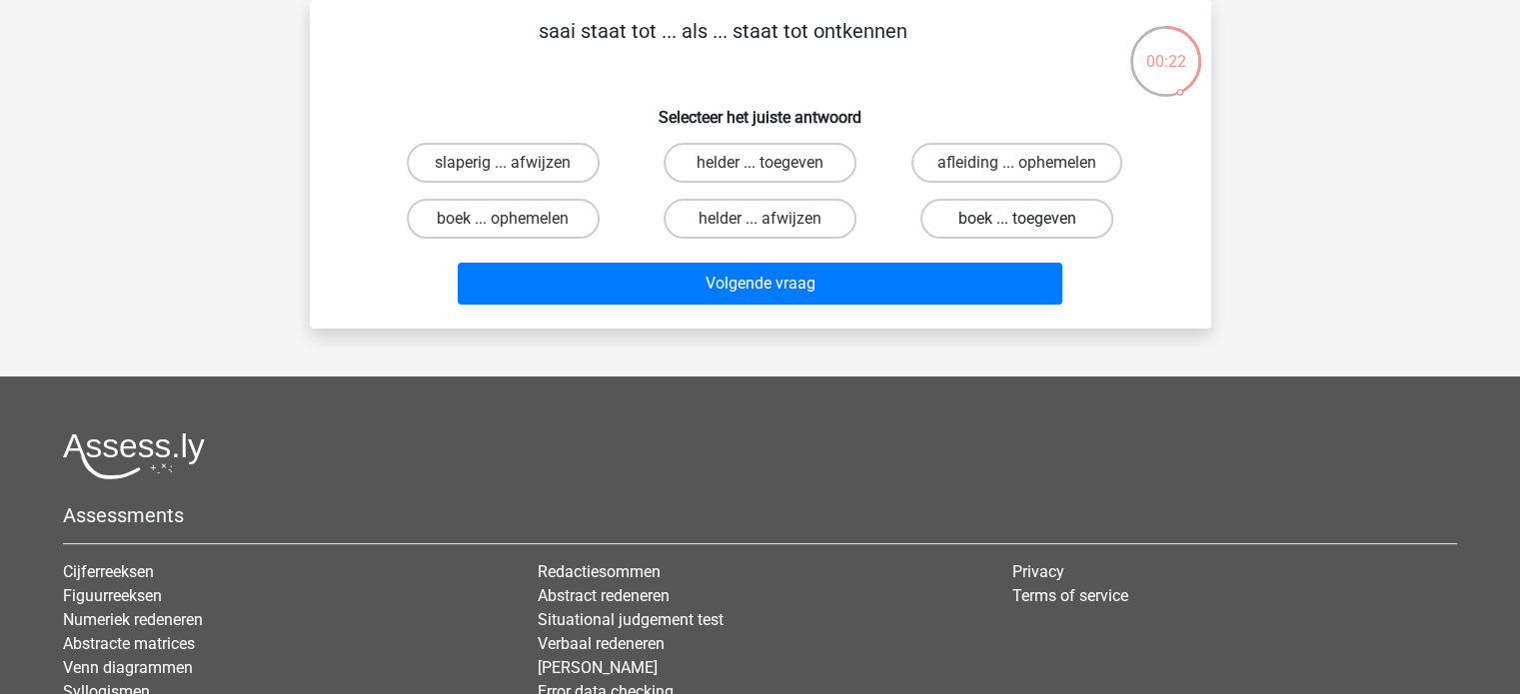
click at [1019, 217] on label "boek ... toegeven" at bounding box center [1016, 219] width 193 height 40
click at [1019, 219] on input "boek ... toegeven" at bounding box center [1023, 225] width 13 height 13
radio input "true"
click at [771, 159] on label "helder ... toegeven" at bounding box center [759, 163] width 193 height 40
click at [771, 163] on input "helder ... toegeven" at bounding box center [765, 169] width 13 height 13
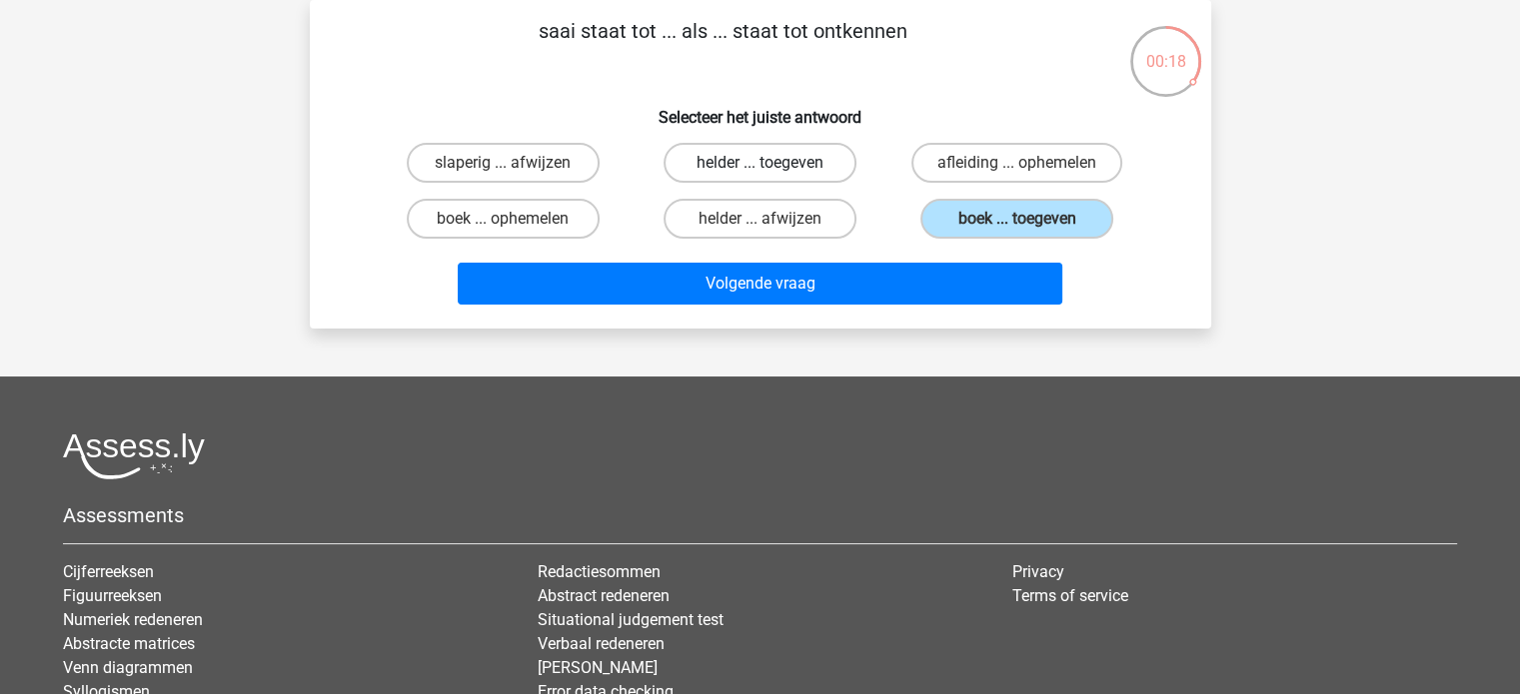
radio input "true"
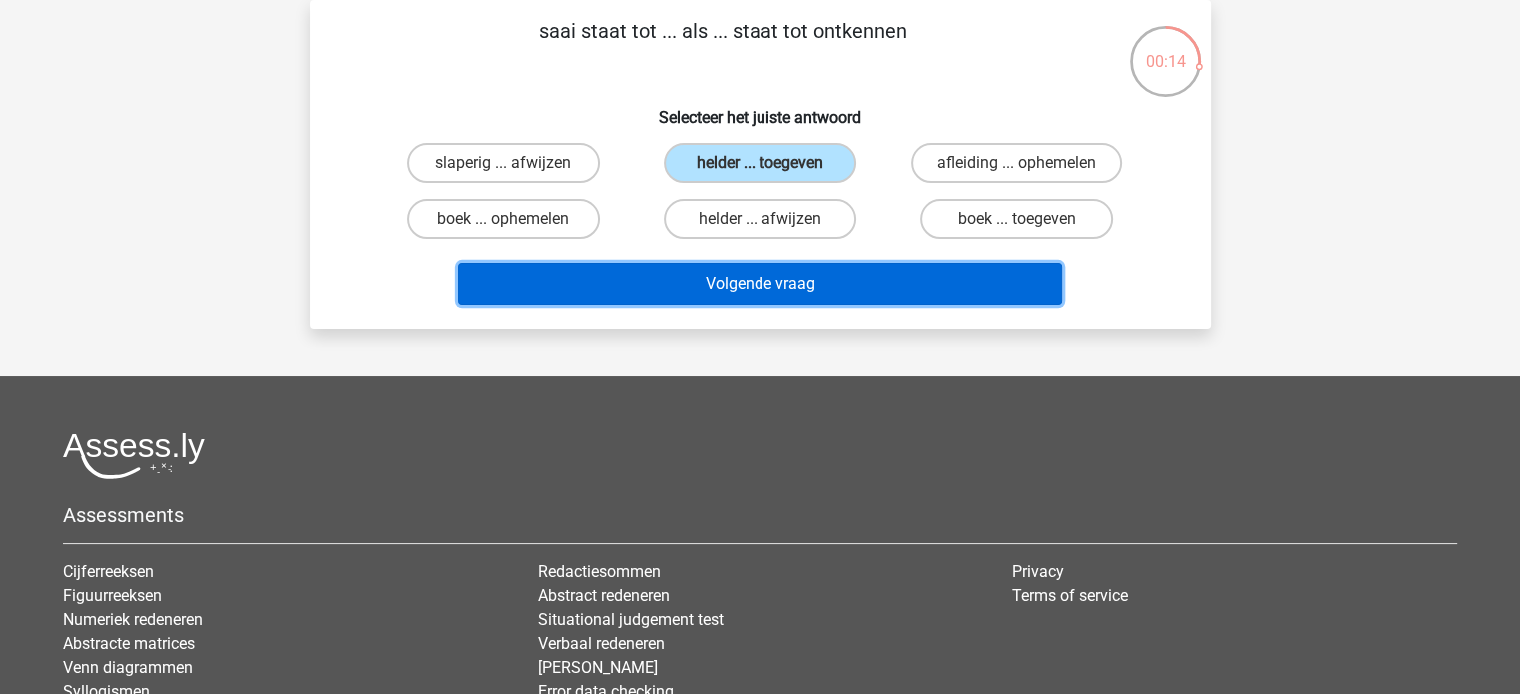
click at [767, 282] on button "Volgende vraag" at bounding box center [760, 284] width 604 height 42
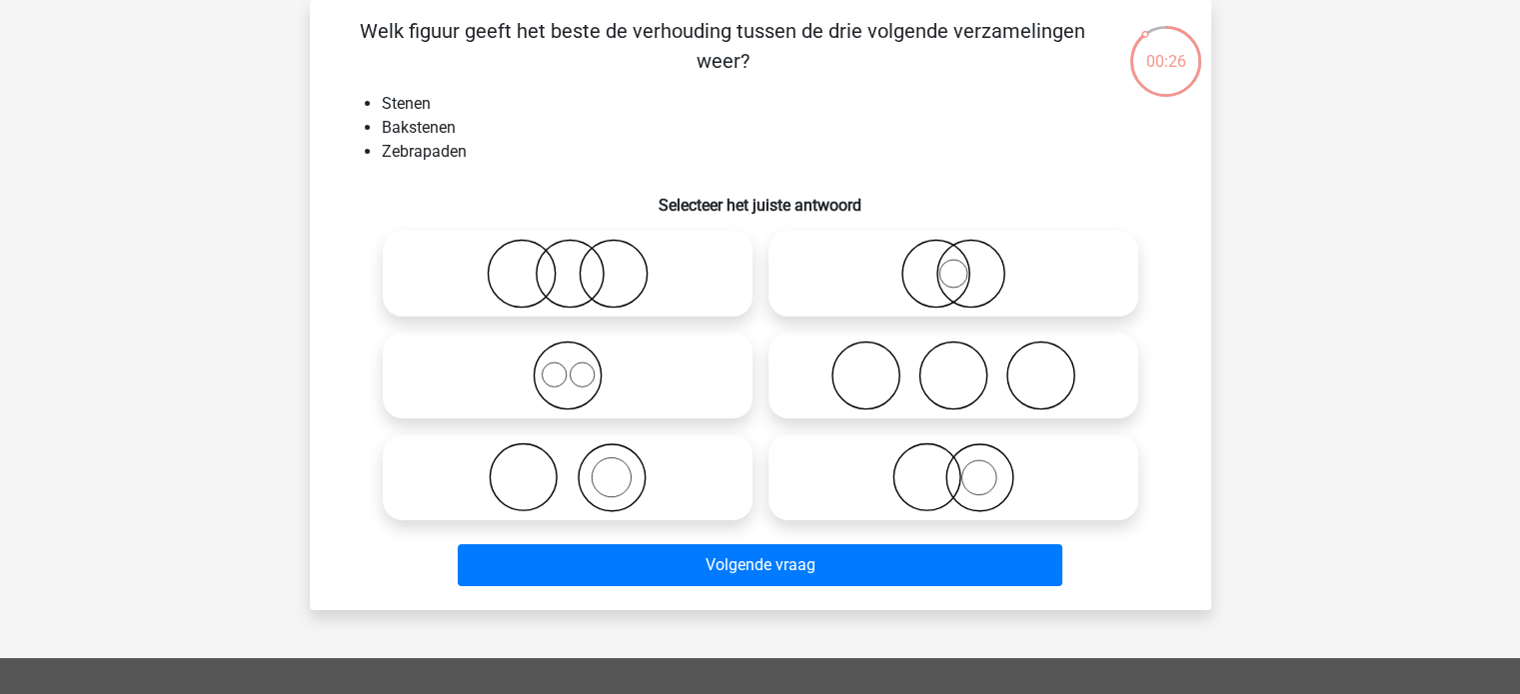
click at [619, 476] on icon at bounding box center [568, 478] width 354 height 70
click at [580, 468] on input "radio" at bounding box center [573, 461] width 13 height 13
radio input "true"
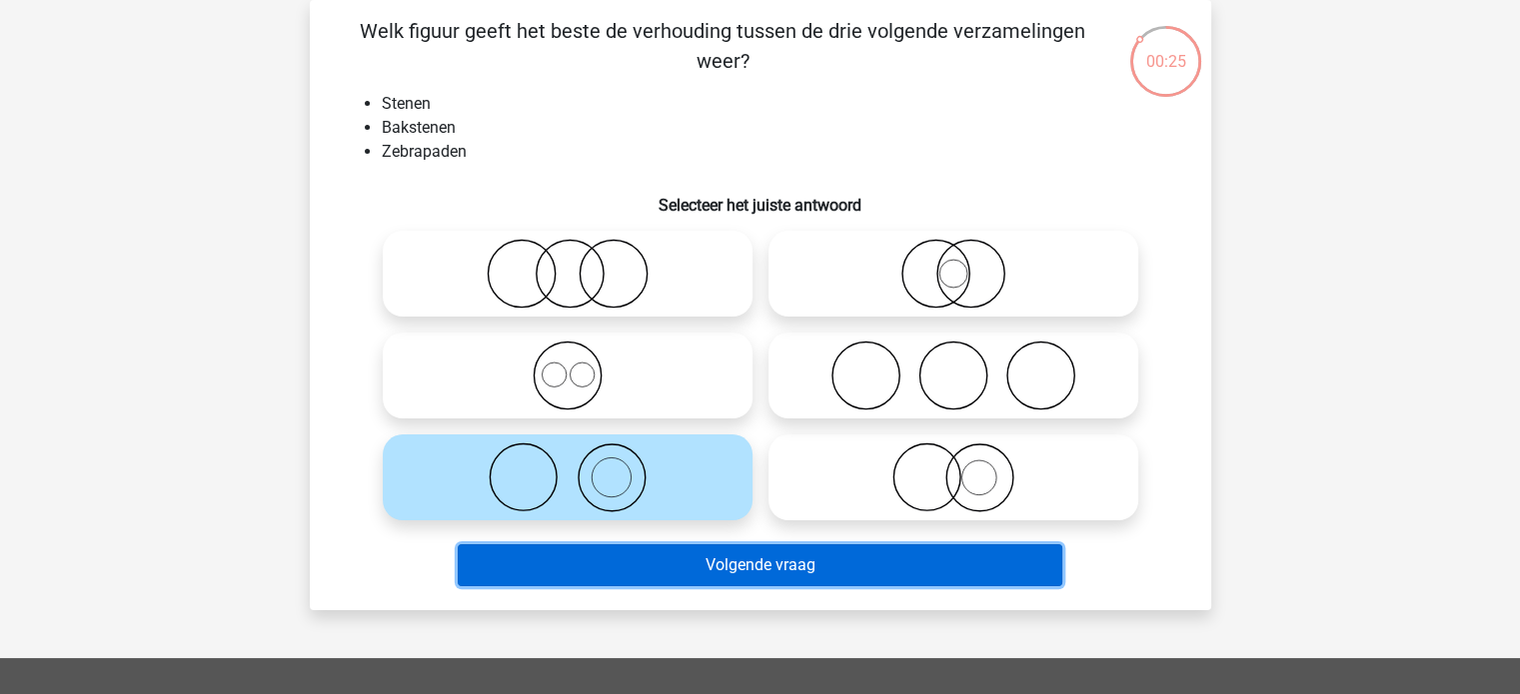
click at [675, 566] on button "Volgende vraag" at bounding box center [760, 565] width 604 height 42
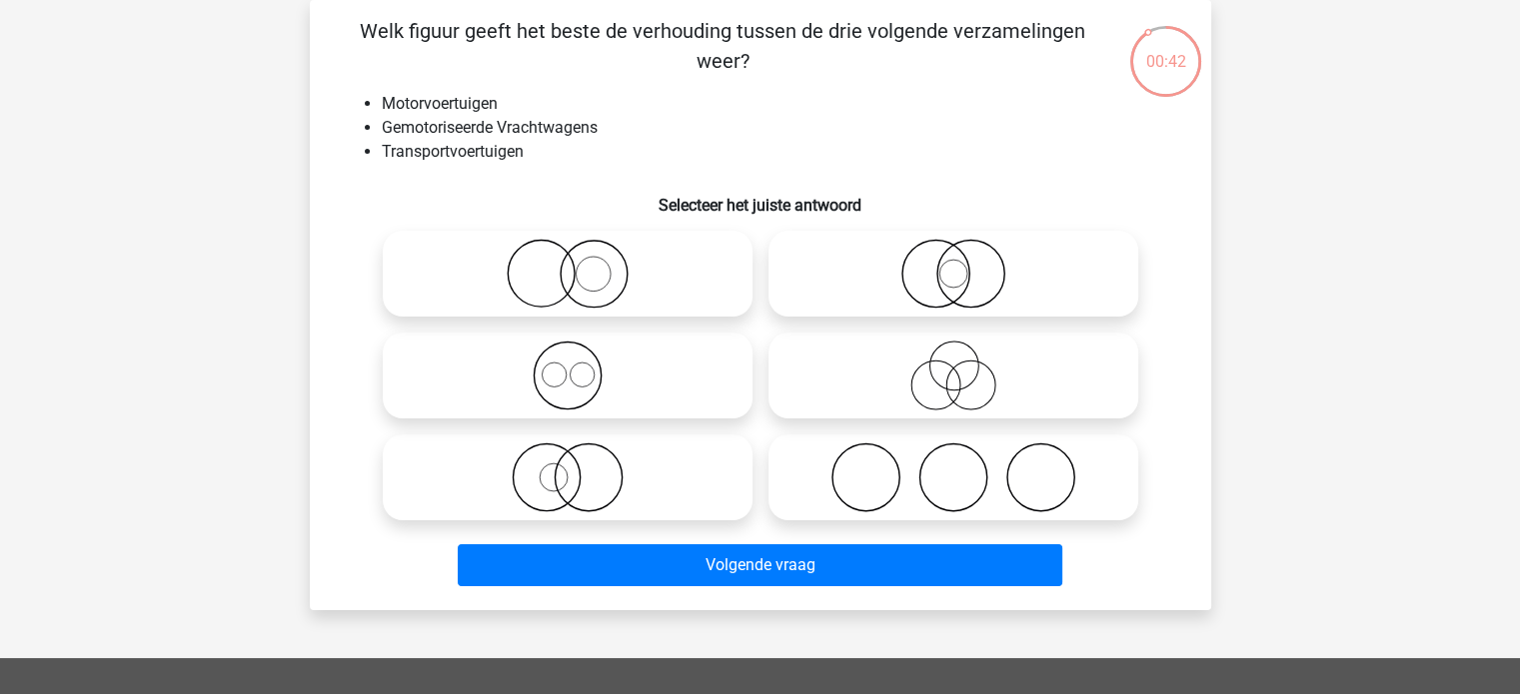
click at [570, 383] on icon at bounding box center [568, 376] width 354 height 70
click at [570, 366] on input "radio" at bounding box center [573, 359] width 13 height 13
radio input "true"
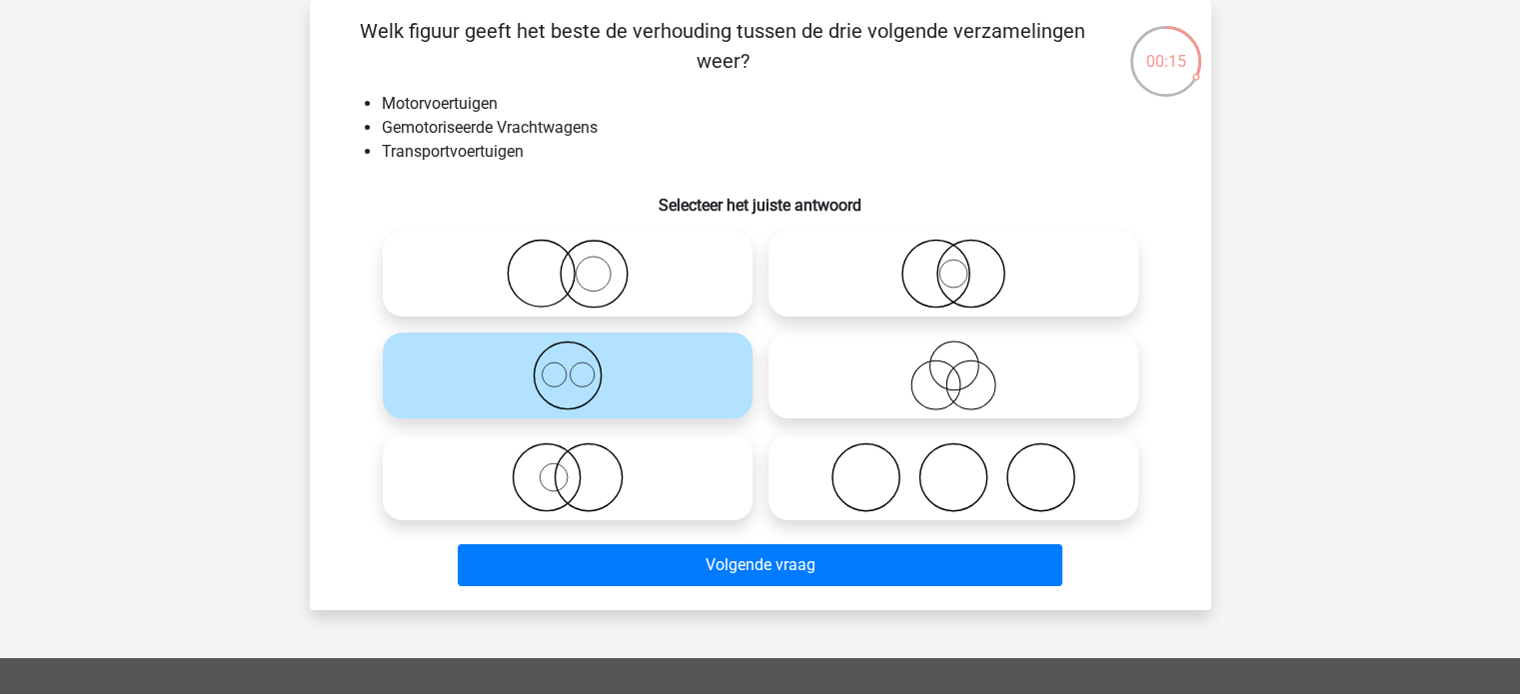
click at [960, 273] on icon at bounding box center [953, 274] width 354 height 70
click at [960, 264] on input "radio" at bounding box center [959, 257] width 13 height 13
radio input "true"
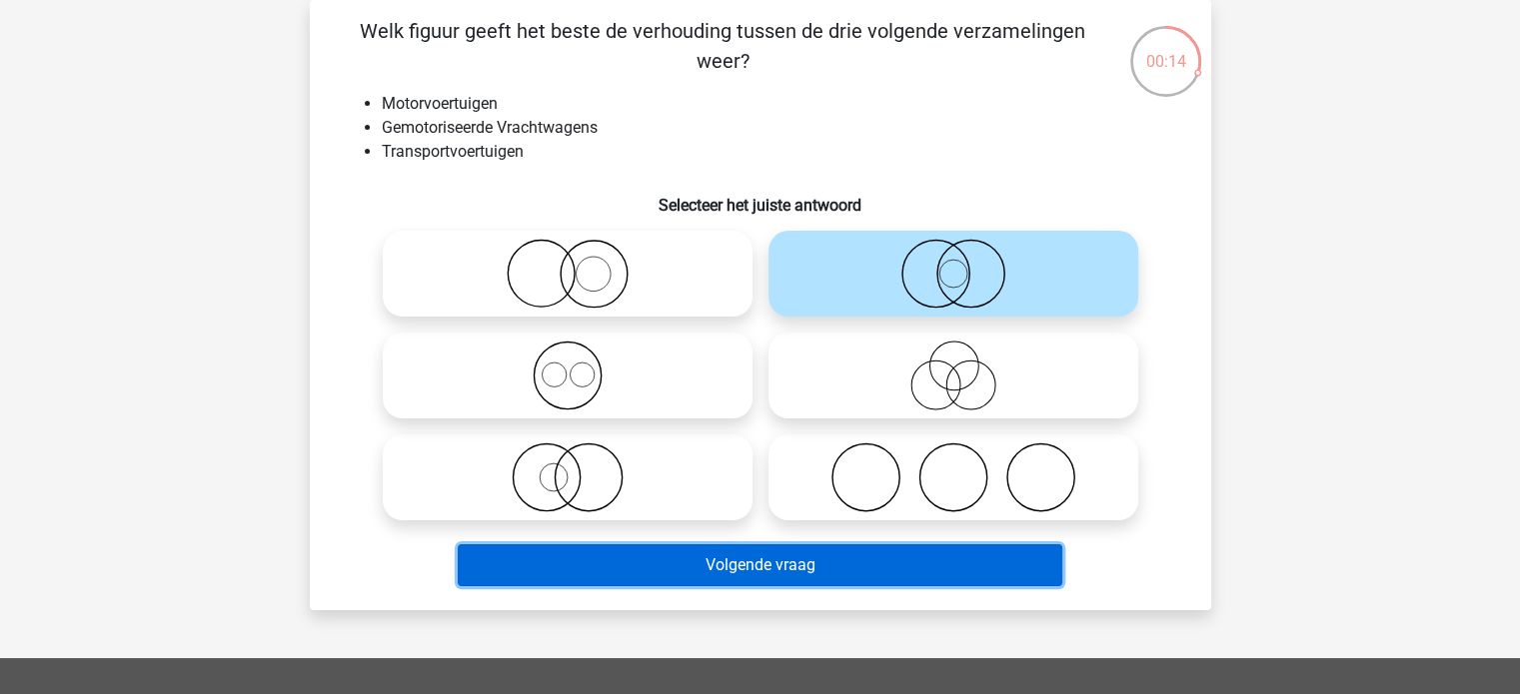
click at [859, 567] on button "Volgende vraag" at bounding box center [760, 565] width 604 height 42
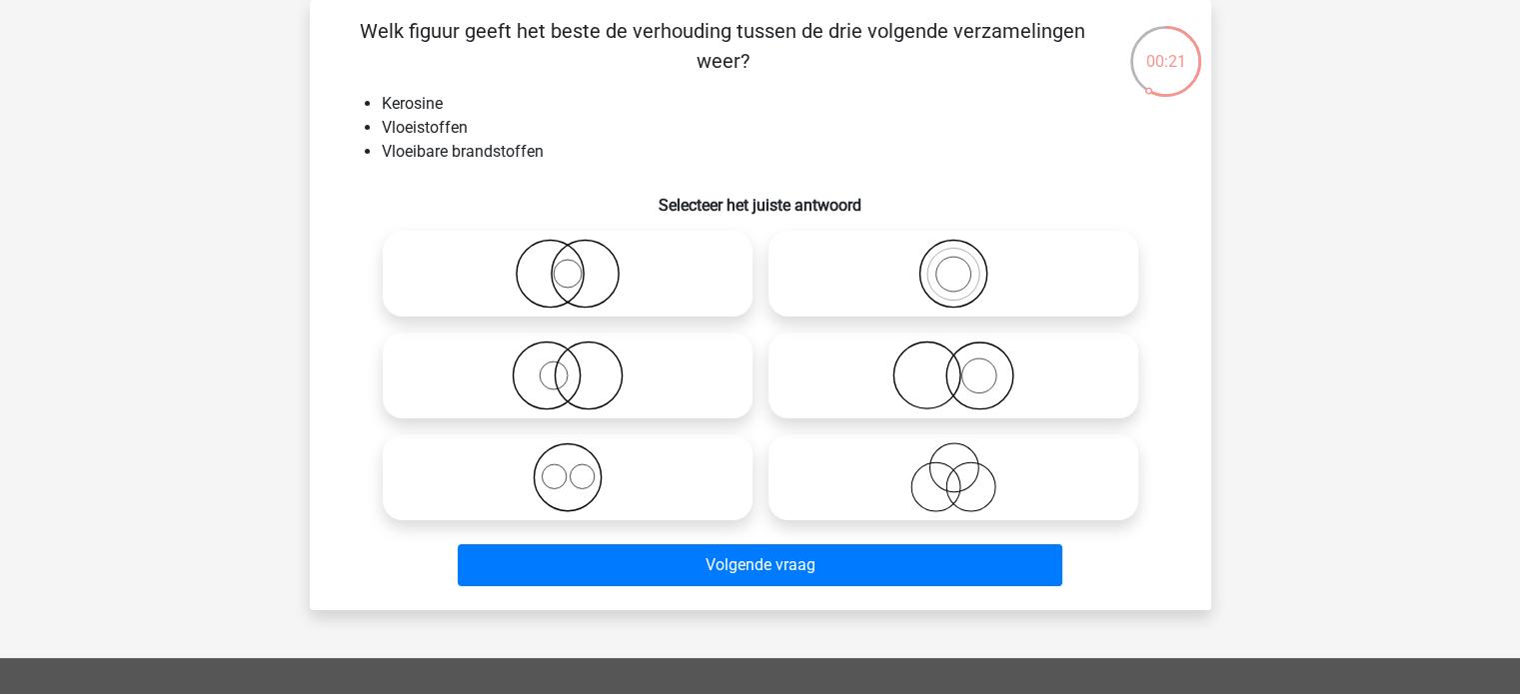
click at [925, 277] on icon at bounding box center [953, 274] width 354 height 70
click at [953, 264] on input "radio" at bounding box center [959, 257] width 13 height 13
radio input "true"
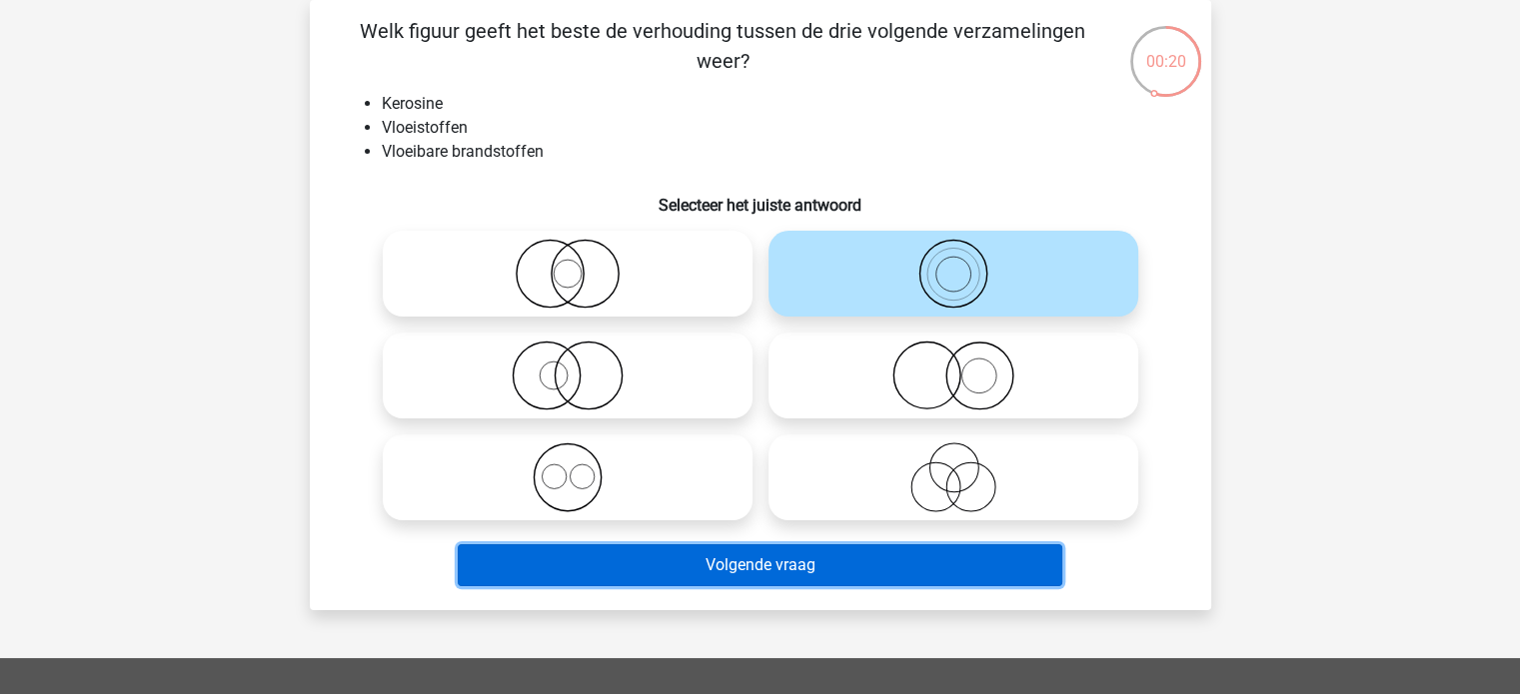
click at [868, 567] on button "Volgende vraag" at bounding box center [760, 565] width 604 height 42
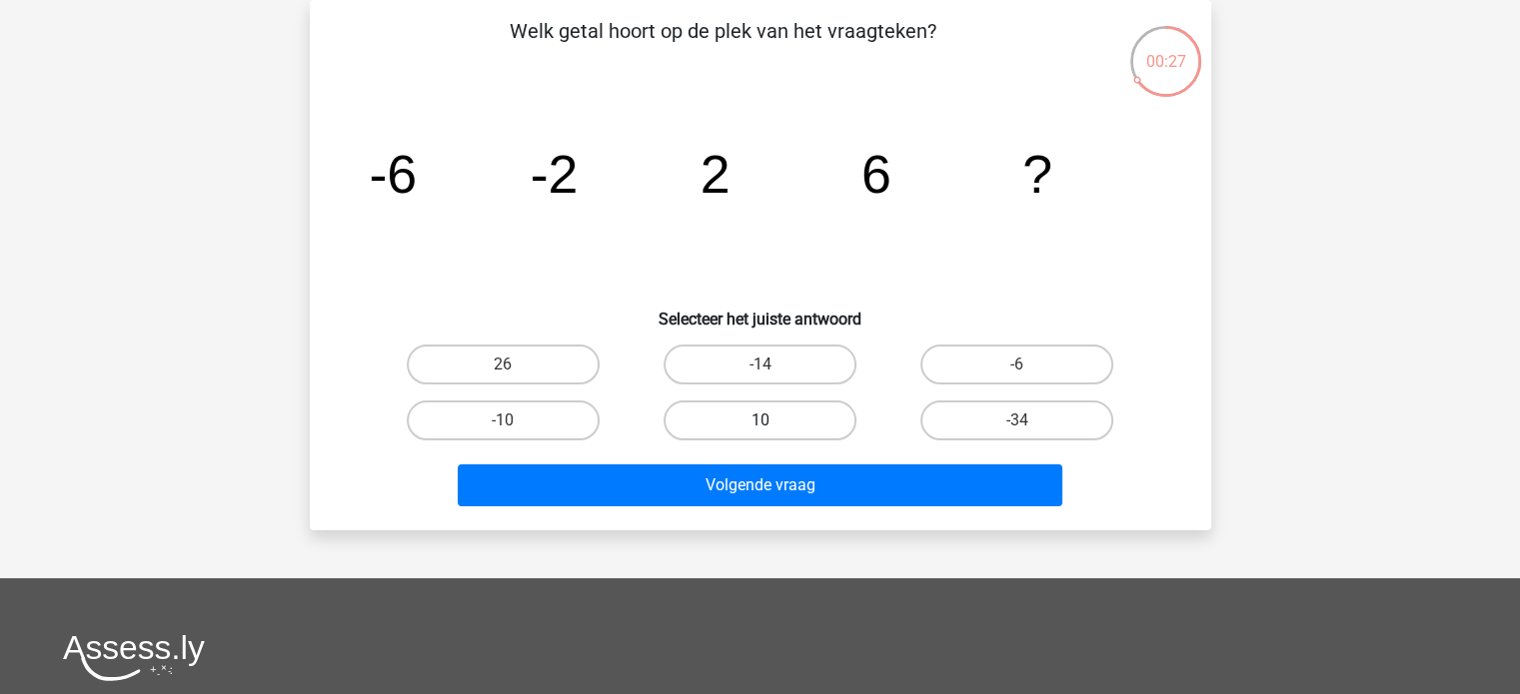
click at [719, 415] on label "10" at bounding box center [759, 421] width 193 height 40
click at [759, 421] on input "10" at bounding box center [765, 427] width 13 height 13
radio input "true"
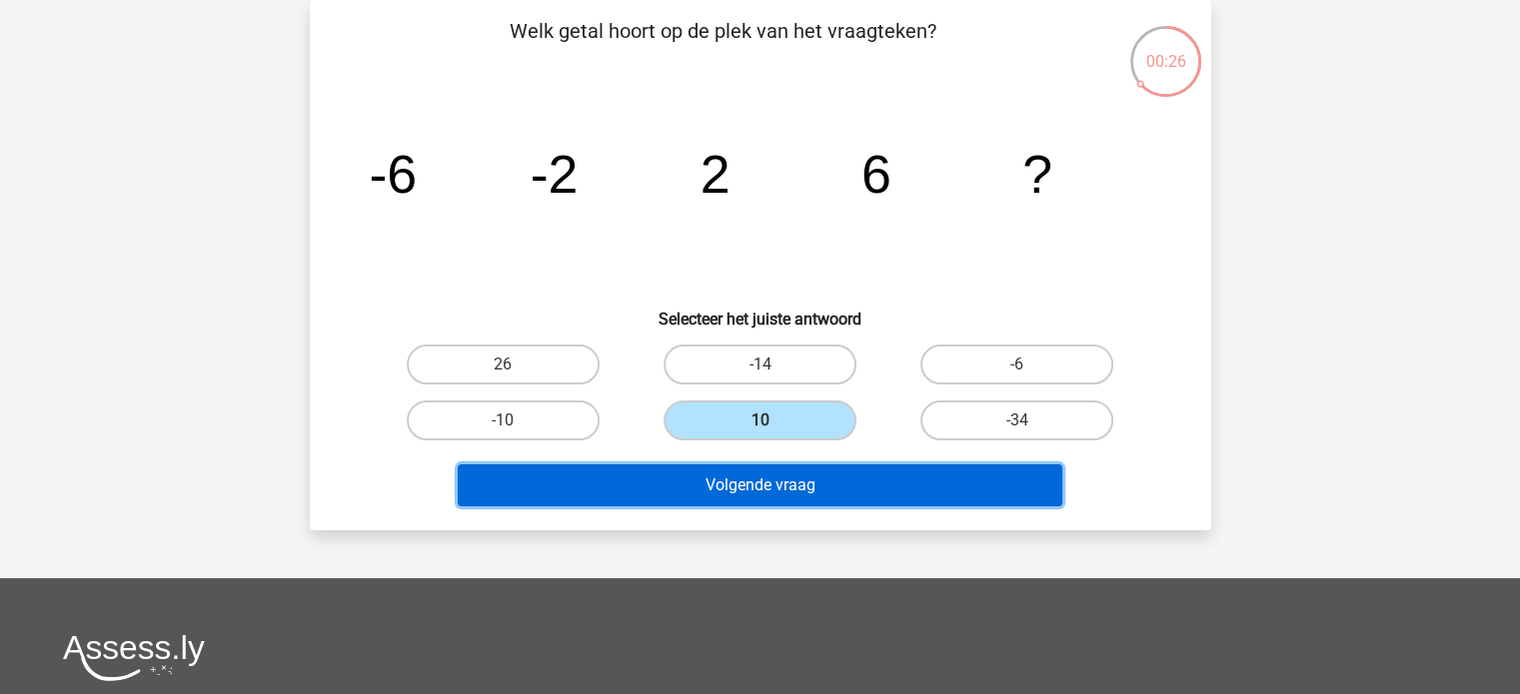
click at [779, 486] on button "Volgende vraag" at bounding box center [760, 486] width 604 height 42
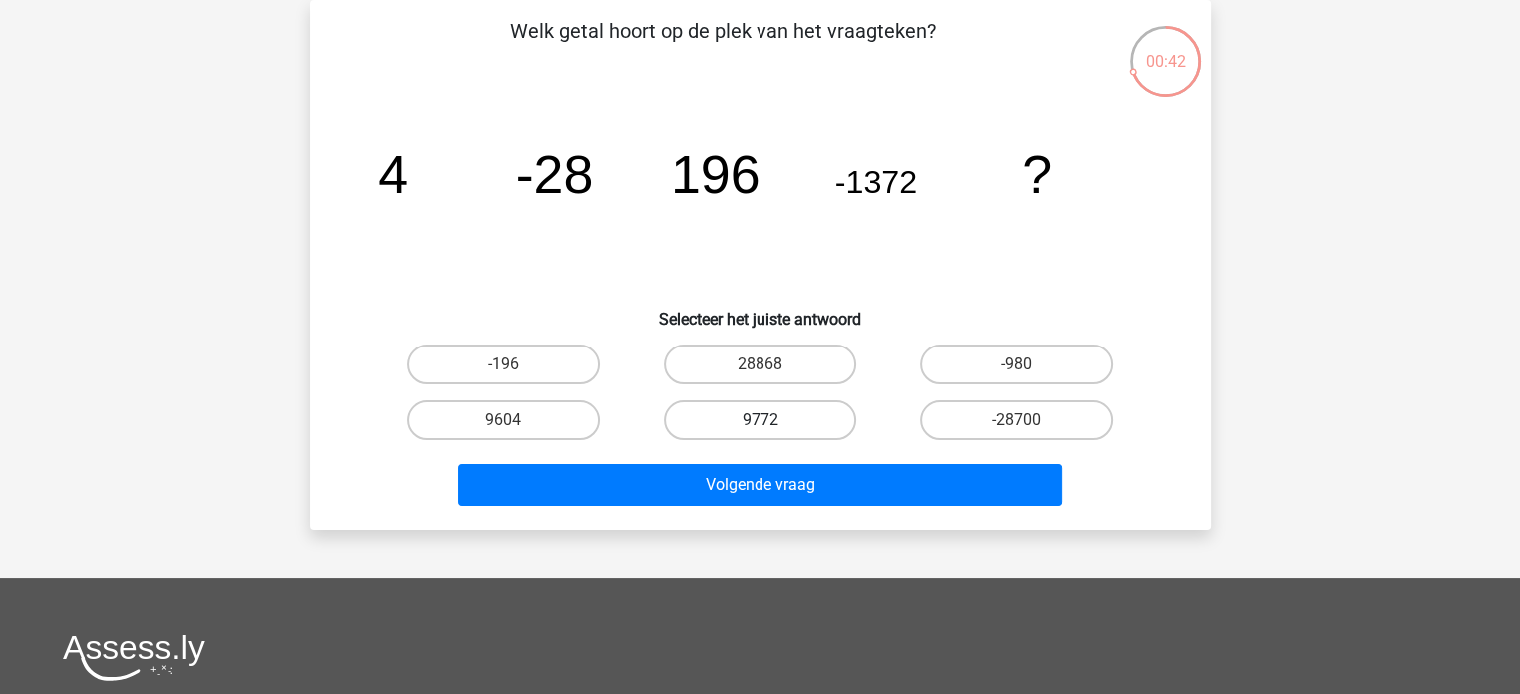
click at [756, 418] on label "9772" at bounding box center [759, 421] width 193 height 40
click at [759, 421] on input "9772" at bounding box center [765, 427] width 13 height 13
radio input "true"
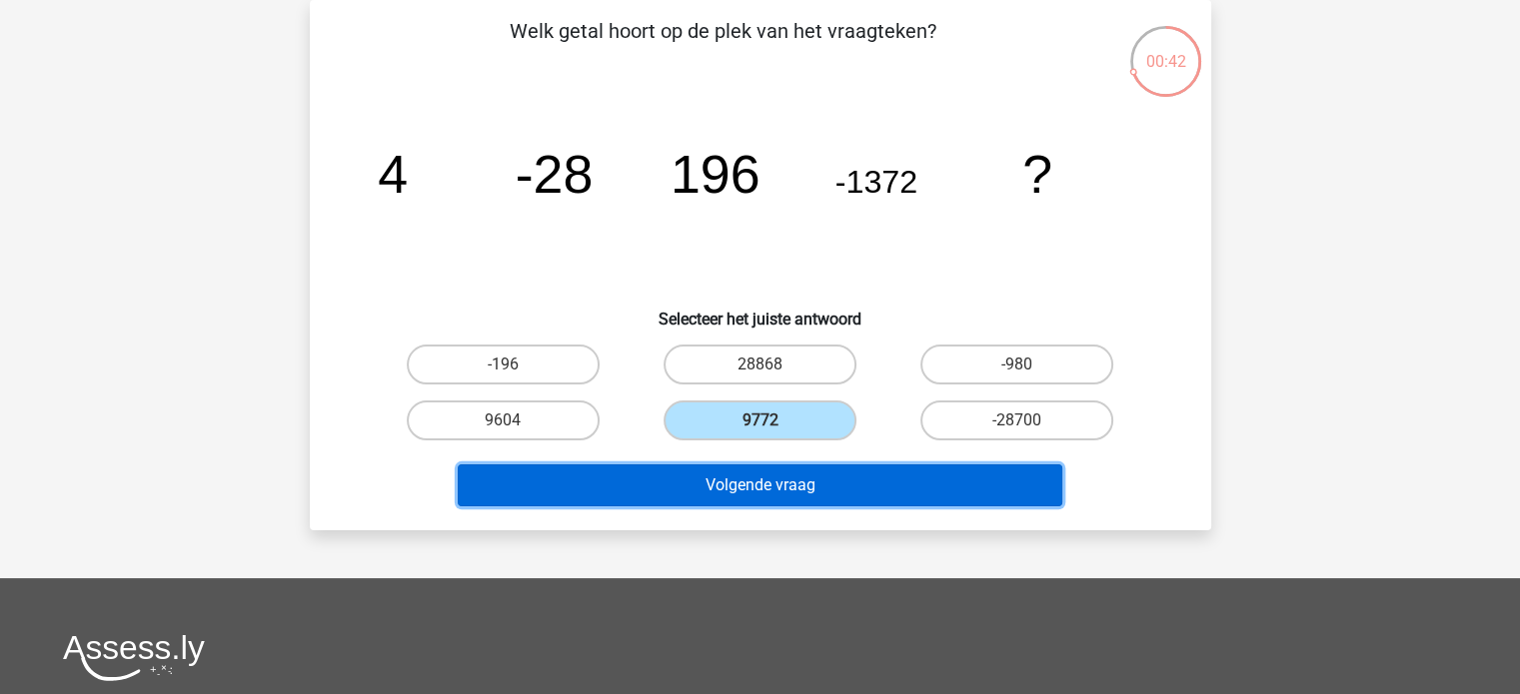
click at [818, 486] on button "Volgende vraag" at bounding box center [760, 486] width 604 height 42
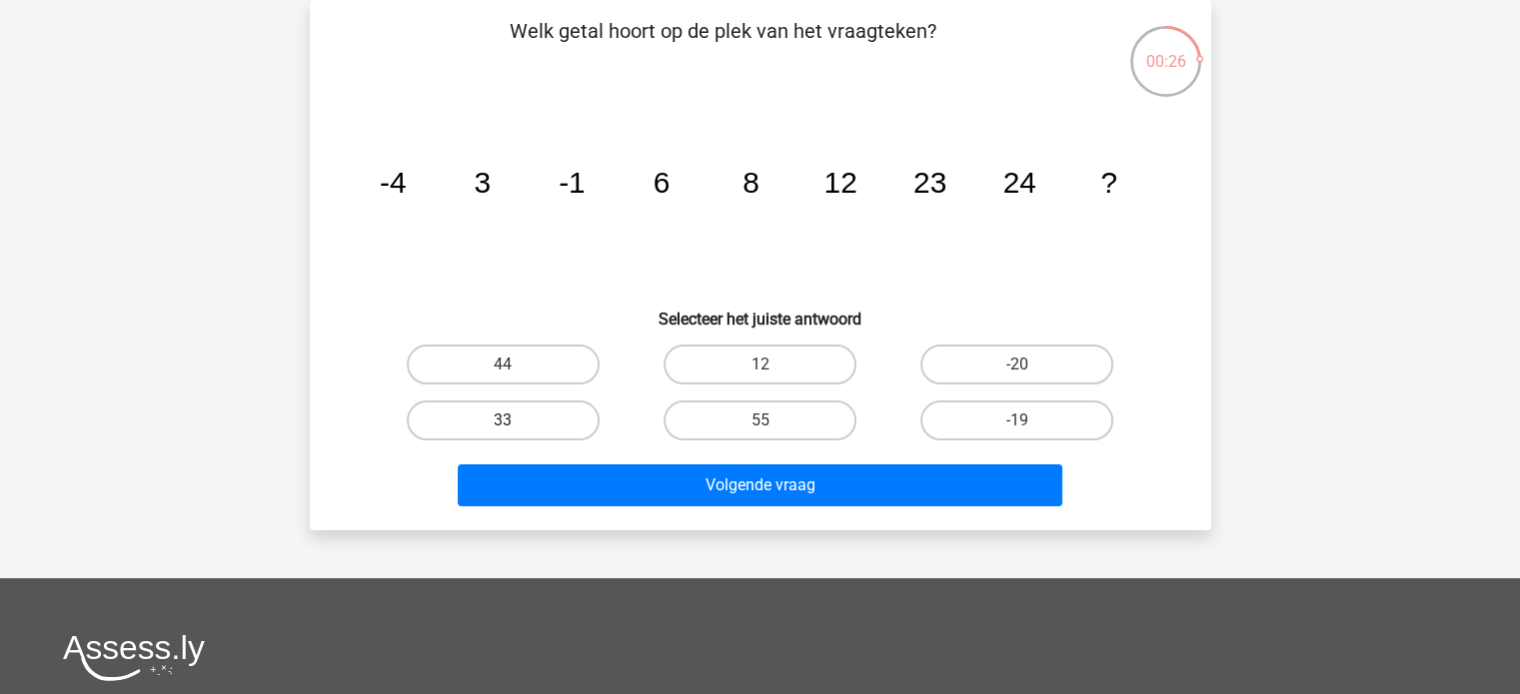
click at [520, 411] on label "33" at bounding box center [503, 421] width 193 height 40
click at [515, 421] on input "33" at bounding box center [509, 427] width 13 height 13
radio input "true"
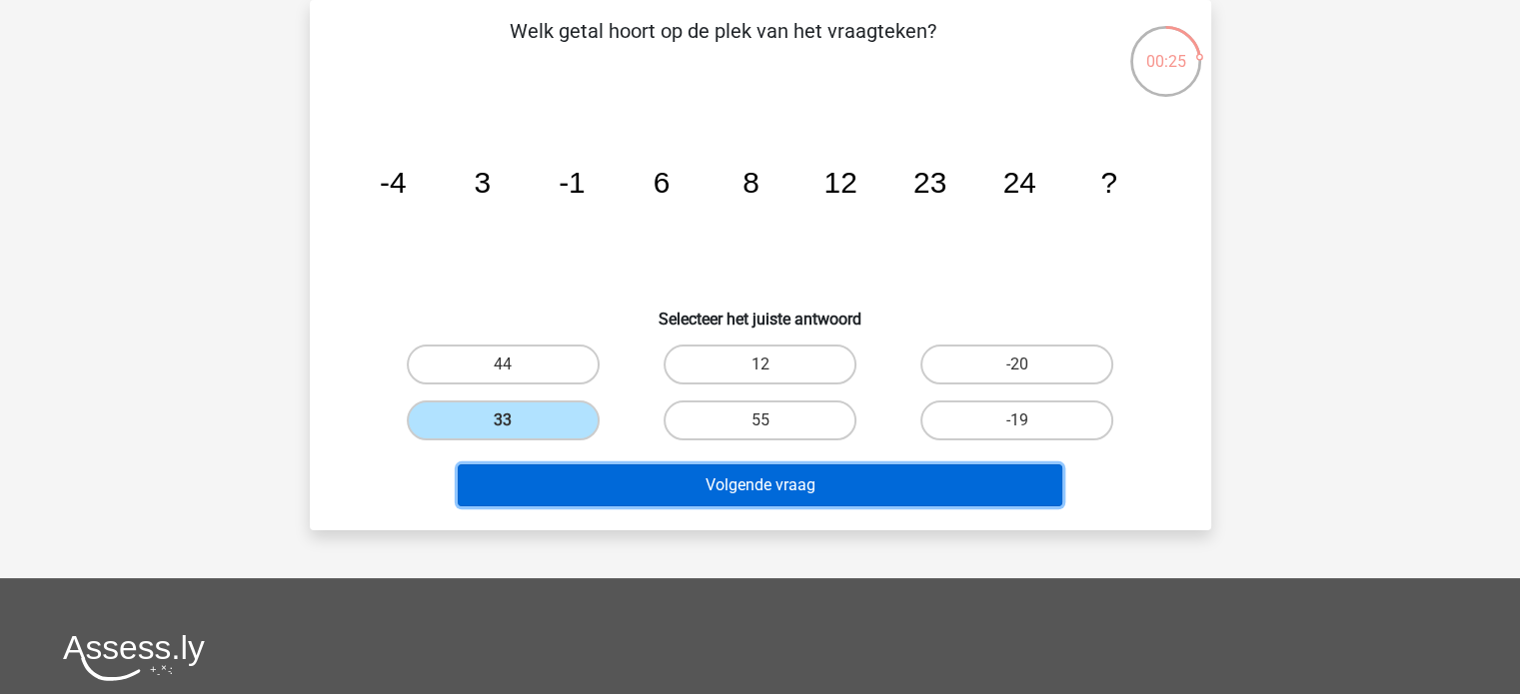
click at [695, 475] on button "Volgende vraag" at bounding box center [760, 486] width 604 height 42
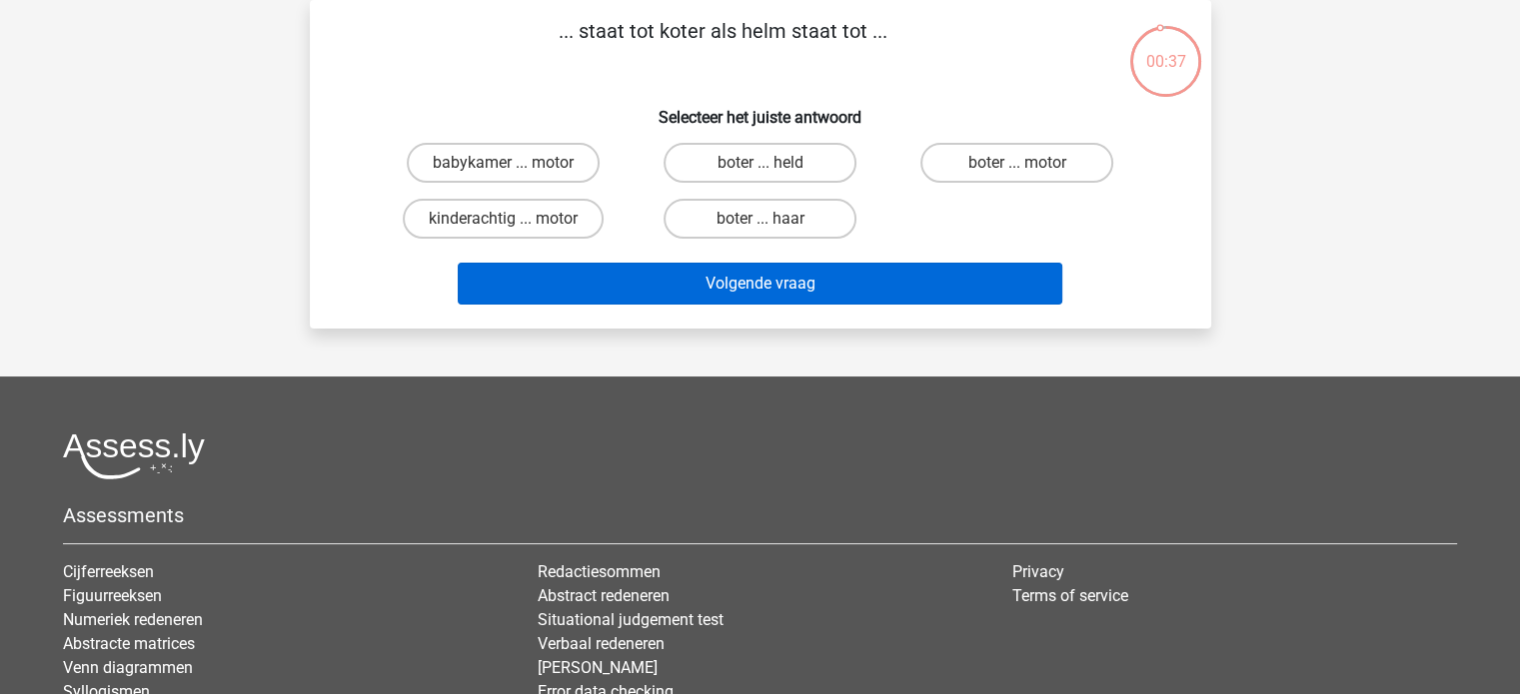
scroll to position [0, 0]
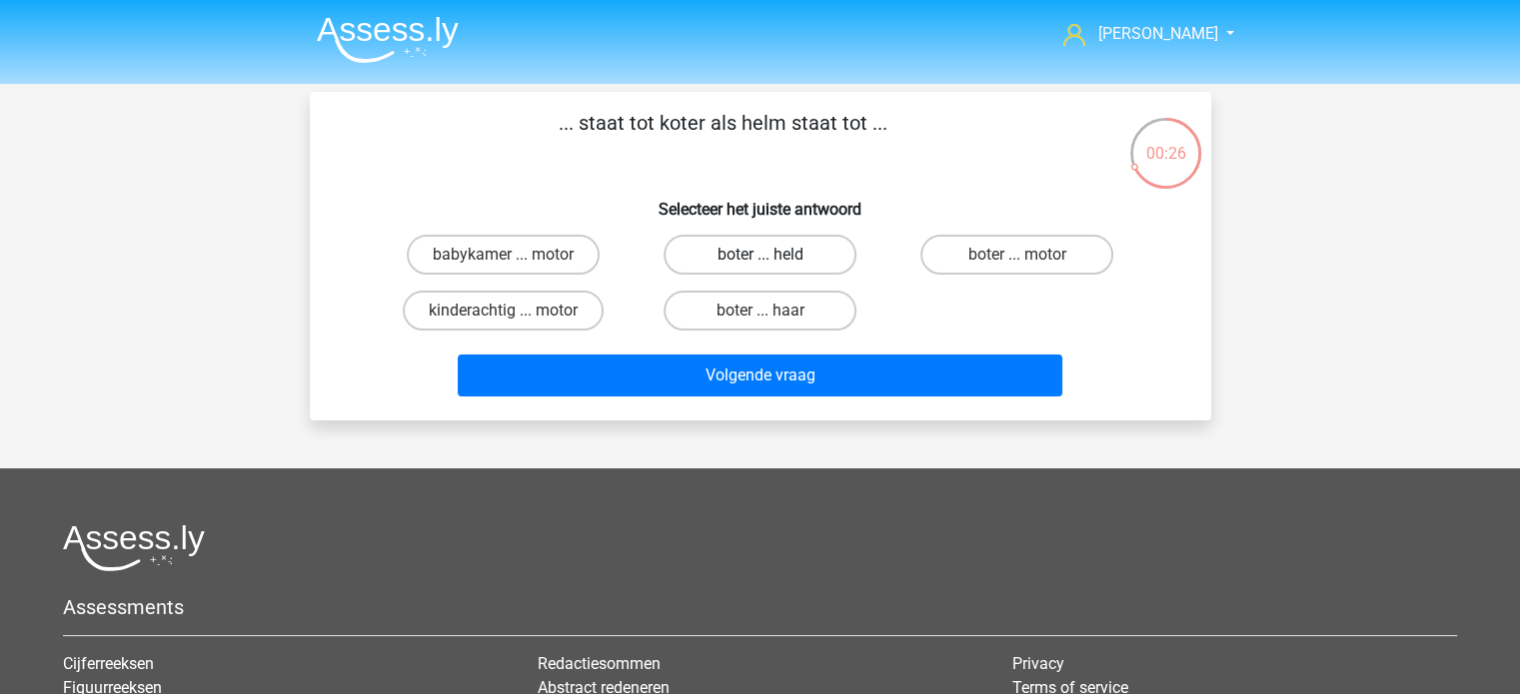
click at [781, 254] on label "boter ... held" at bounding box center [759, 255] width 193 height 40
click at [772, 255] on input "boter ... held" at bounding box center [765, 261] width 13 height 13
radio input "true"
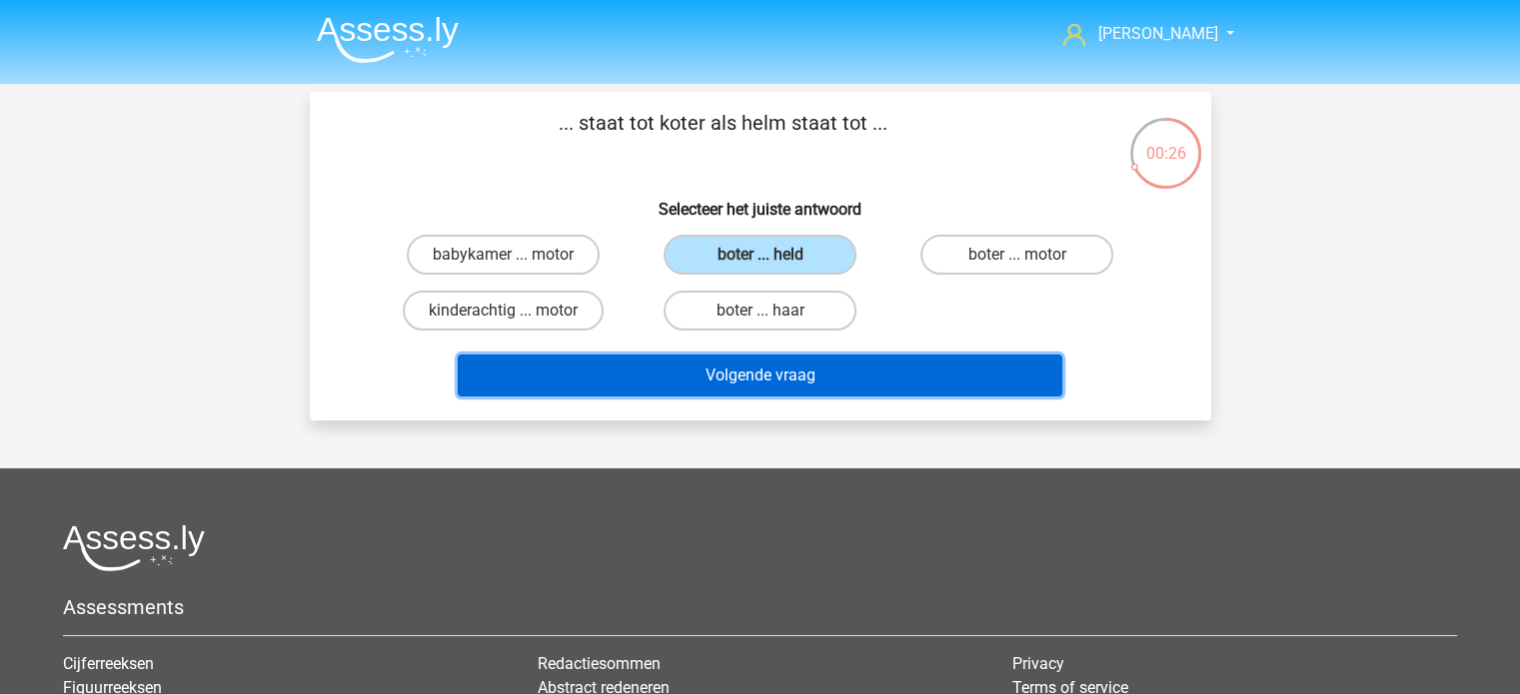
click at [761, 369] on button "Volgende vraag" at bounding box center [760, 376] width 604 height 42
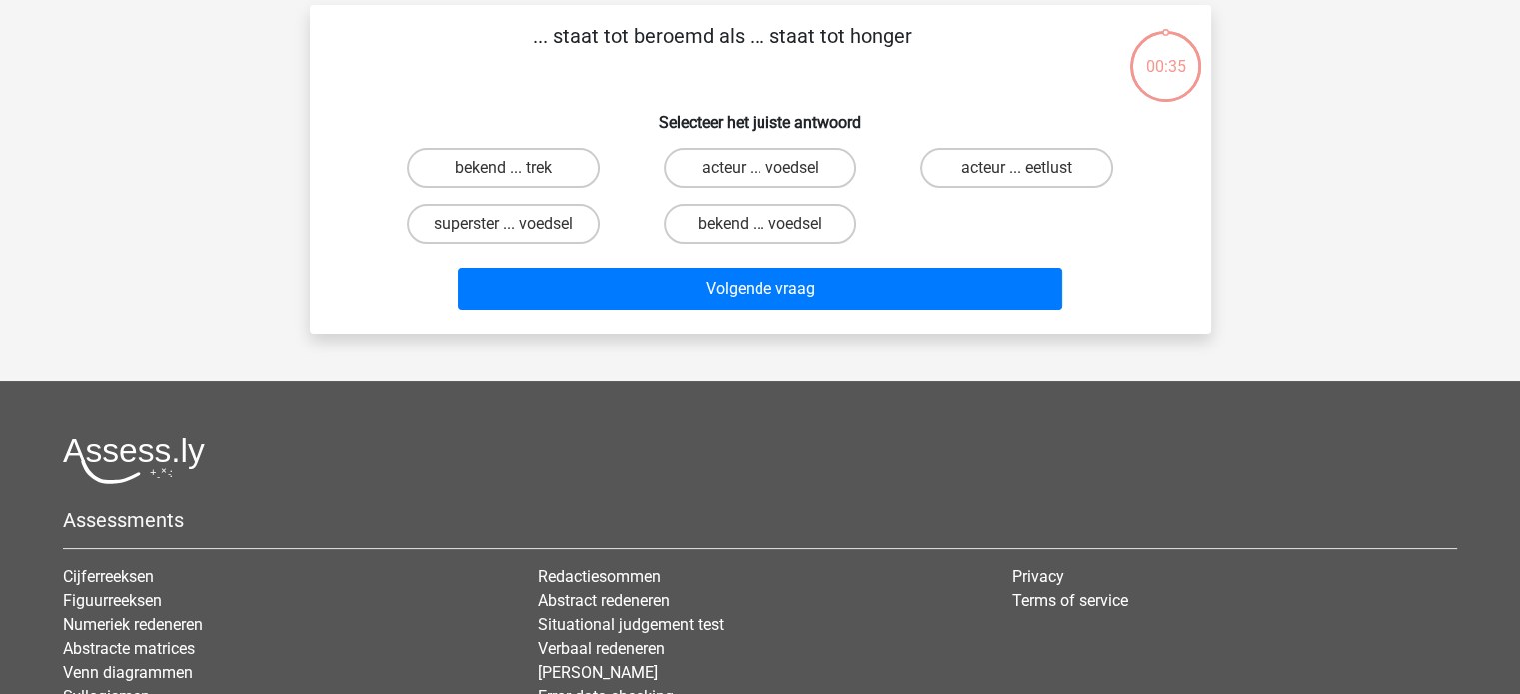
scroll to position [92, 0]
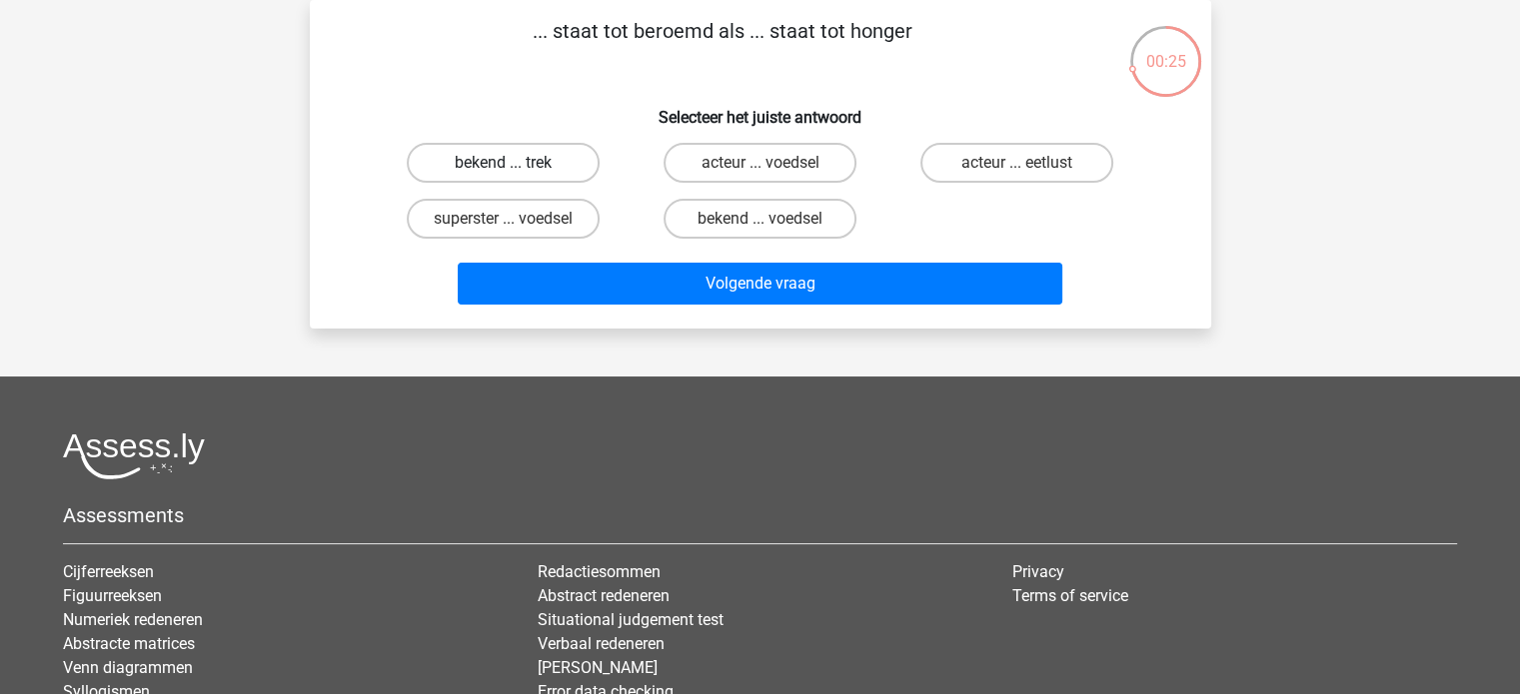
click at [514, 181] on label "bekend ... trek" at bounding box center [503, 163] width 193 height 40
click at [514, 176] on input "bekend ... trek" at bounding box center [509, 169] width 13 height 13
radio input "true"
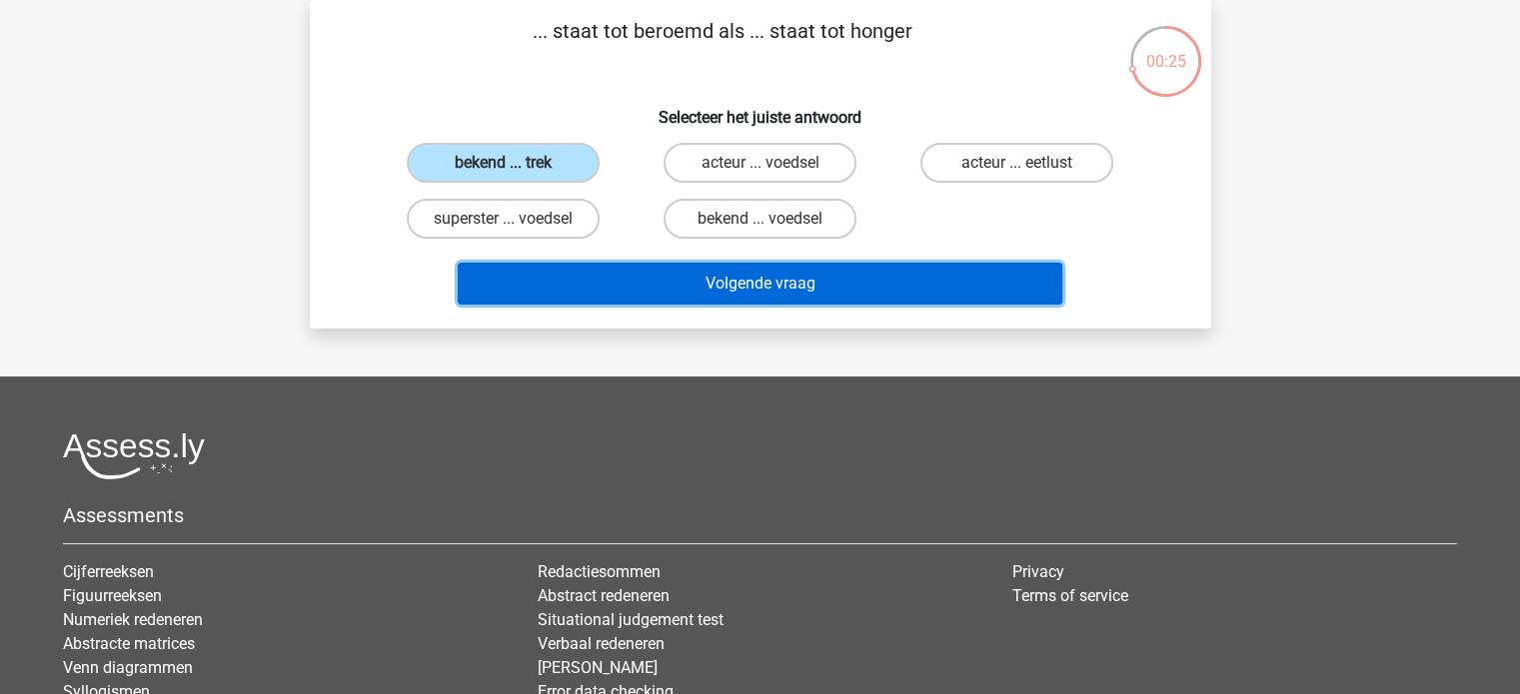
click at [711, 277] on button "Volgende vraag" at bounding box center [760, 284] width 604 height 42
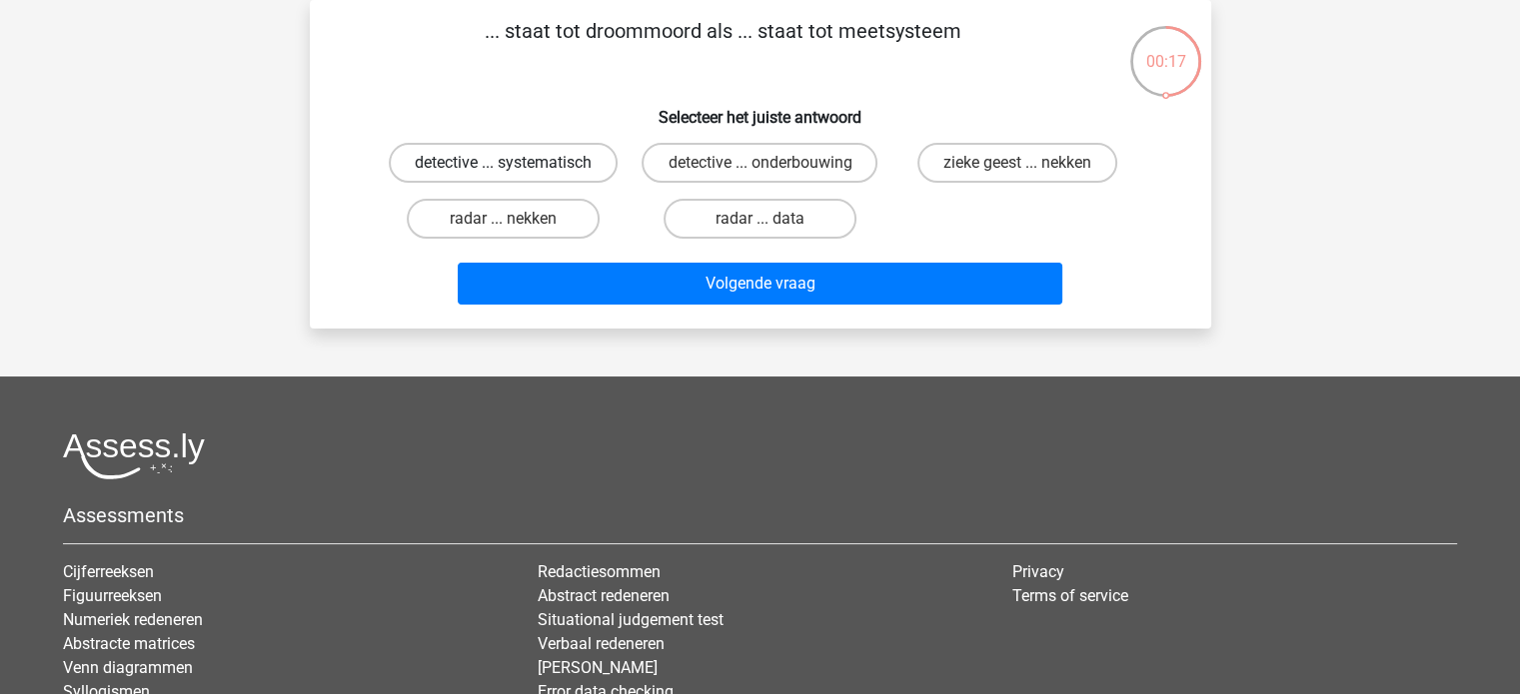
click at [529, 162] on label "detective ... systematisch" at bounding box center [503, 163] width 229 height 40
click at [515, 163] on input "detective ... systematisch" at bounding box center [509, 169] width 13 height 13
radio input "true"
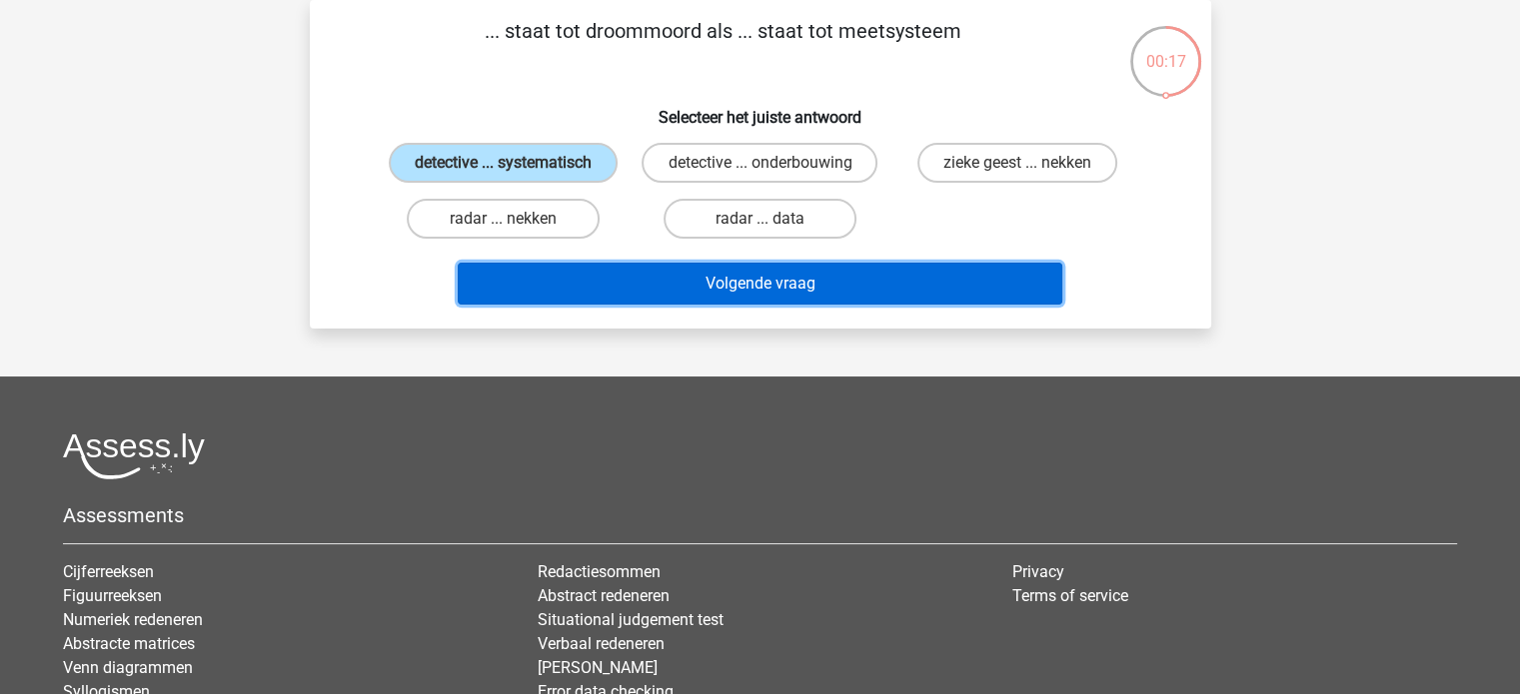
click at [676, 288] on button "Volgende vraag" at bounding box center [760, 284] width 604 height 42
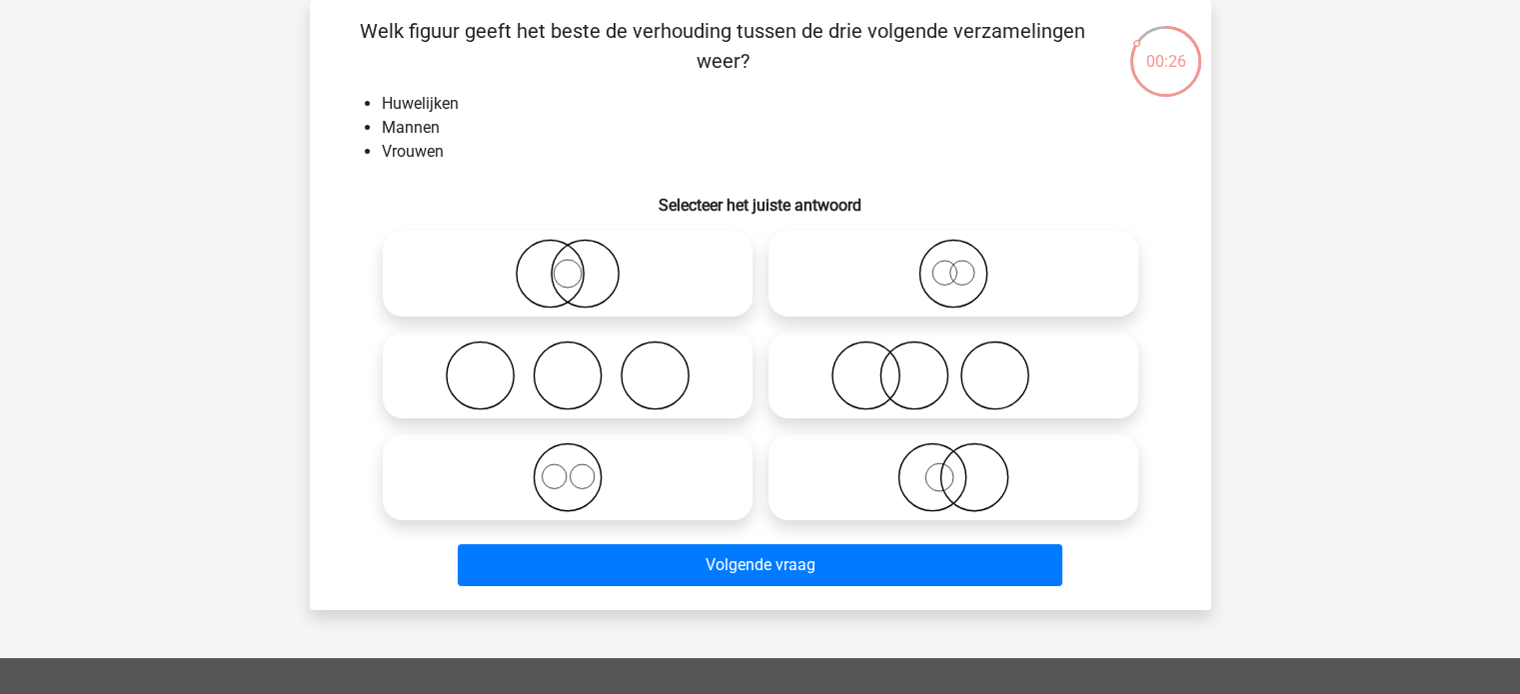
click at [572, 351] on icon at bounding box center [568, 376] width 354 height 70
click at [572, 353] on input "radio" at bounding box center [573, 359] width 13 height 13
radio input "true"
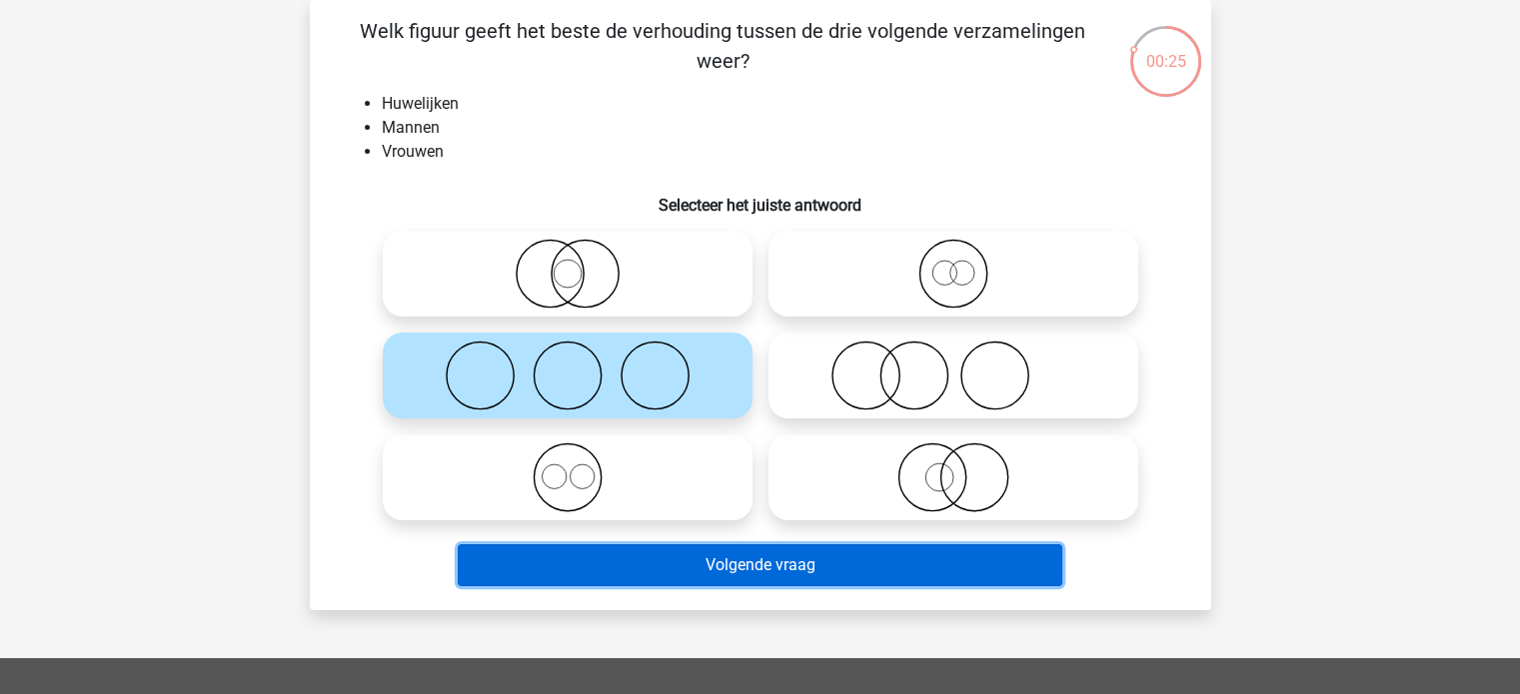
click at [658, 555] on button "Volgende vraag" at bounding box center [760, 565] width 604 height 42
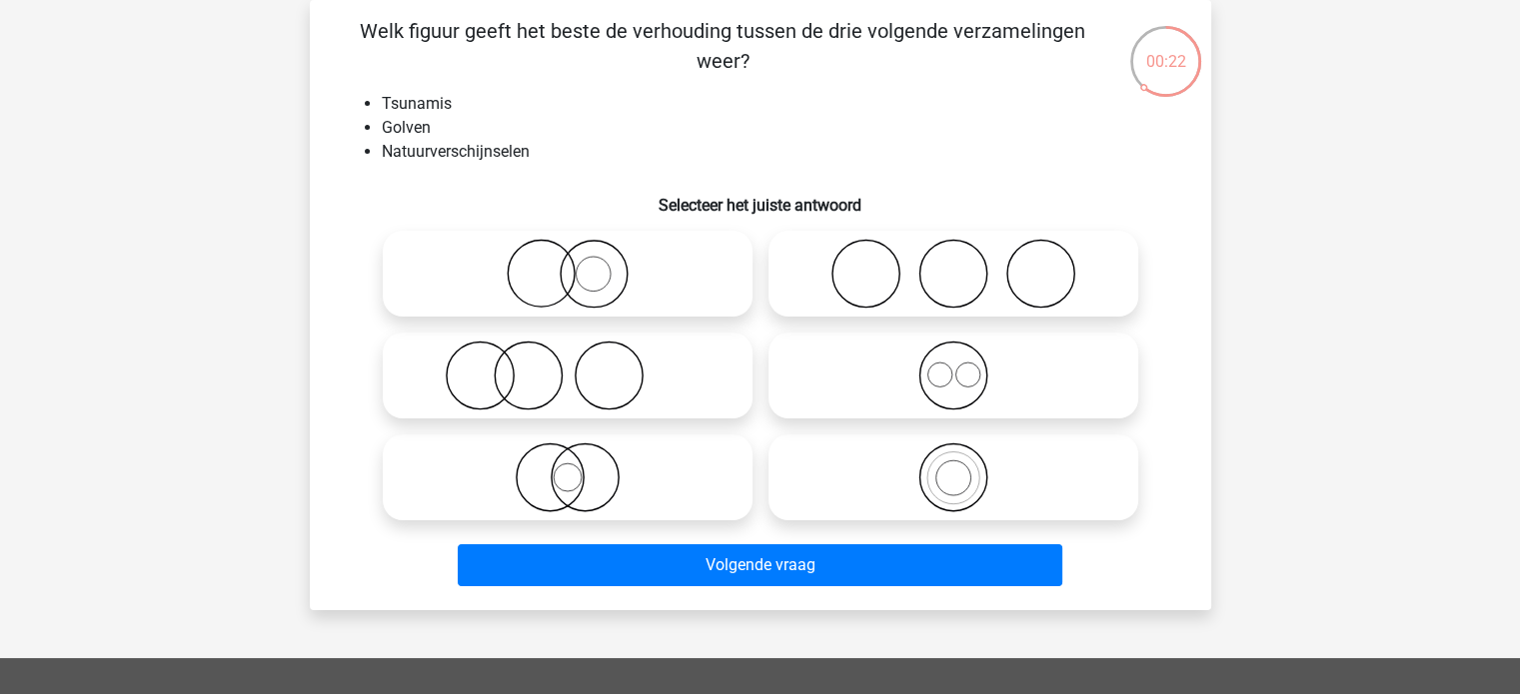
click at [974, 464] on circle at bounding box center [952, 479] width 52 height 52
click at [966, 464] on input "radio" at bounding box center [959, 461] width 13 height 13
radio input "true"
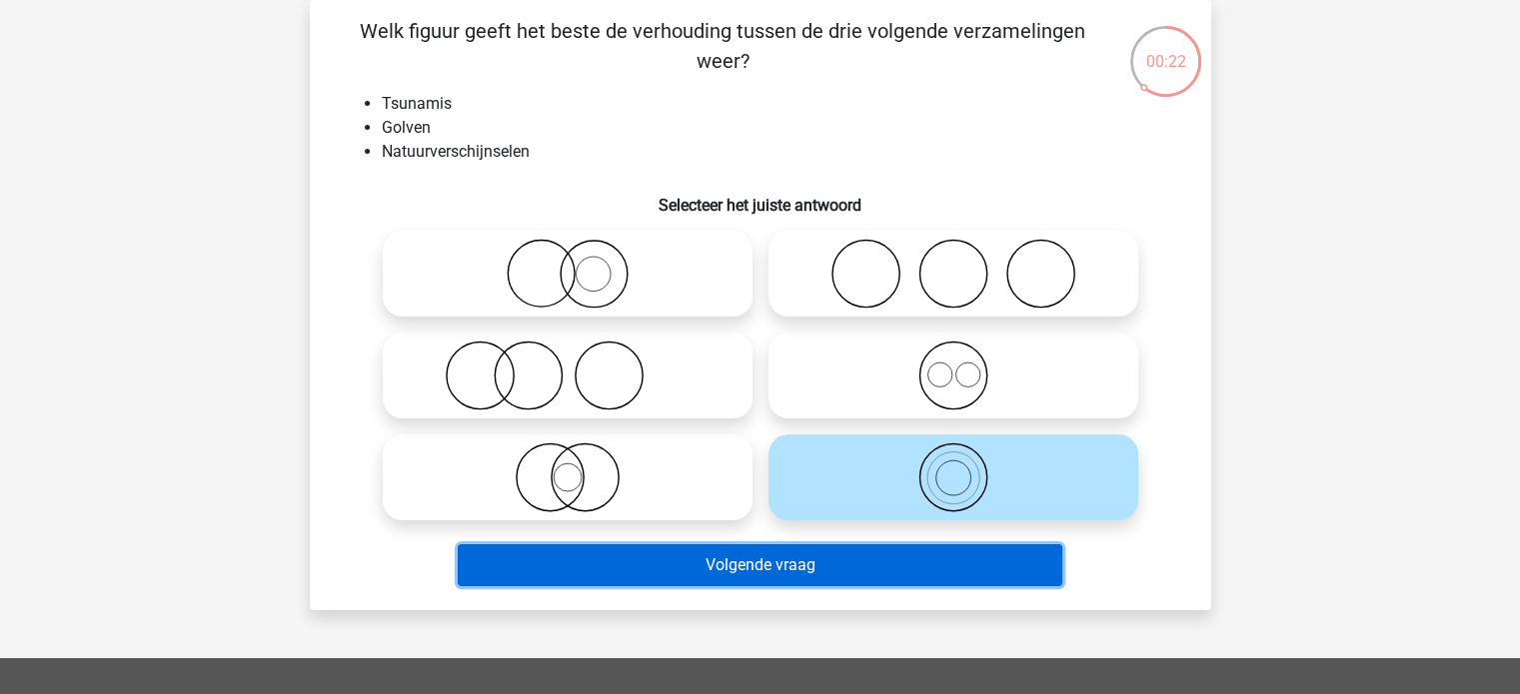
click at [927, 560] on button "Volgende vraag" at bounding box center [760, 565] width 604 height 42
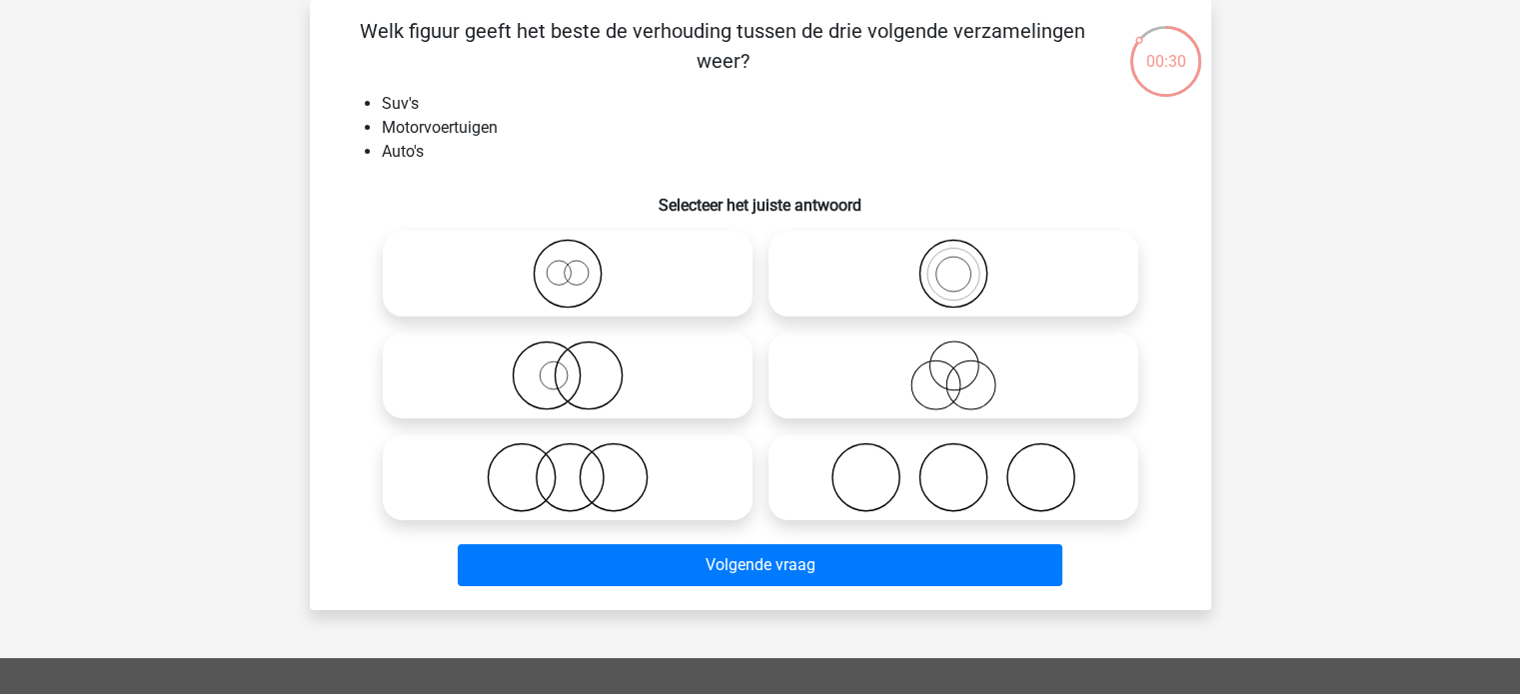
click at [965, 255] on icon at bounding box center [953, 274] width 354 height 70
click at [965, 255] on input "radio" at bounding box center [959, 257] width 13 height 13
radio input "true"
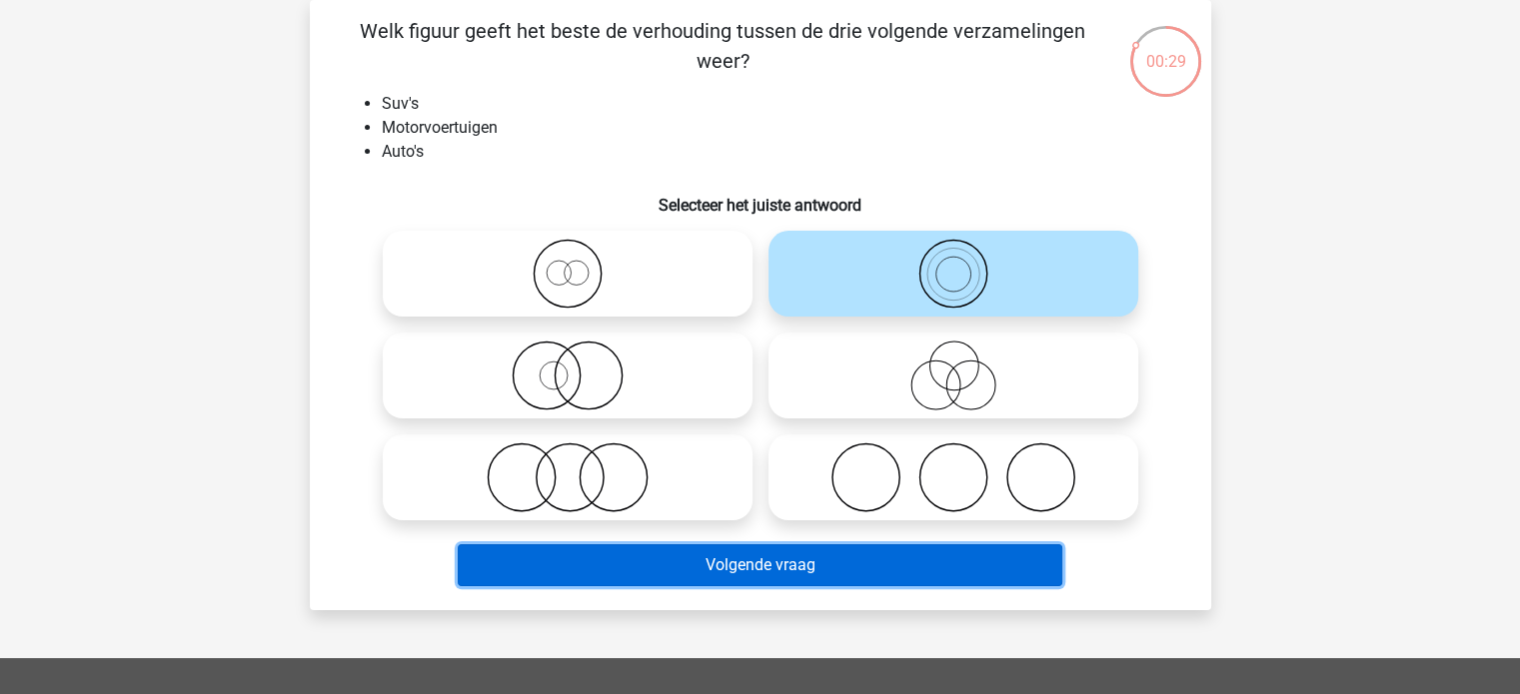
click at [904, 560] on button "Volgende vraag" at bounding box center [760, 565] width 604 height 42
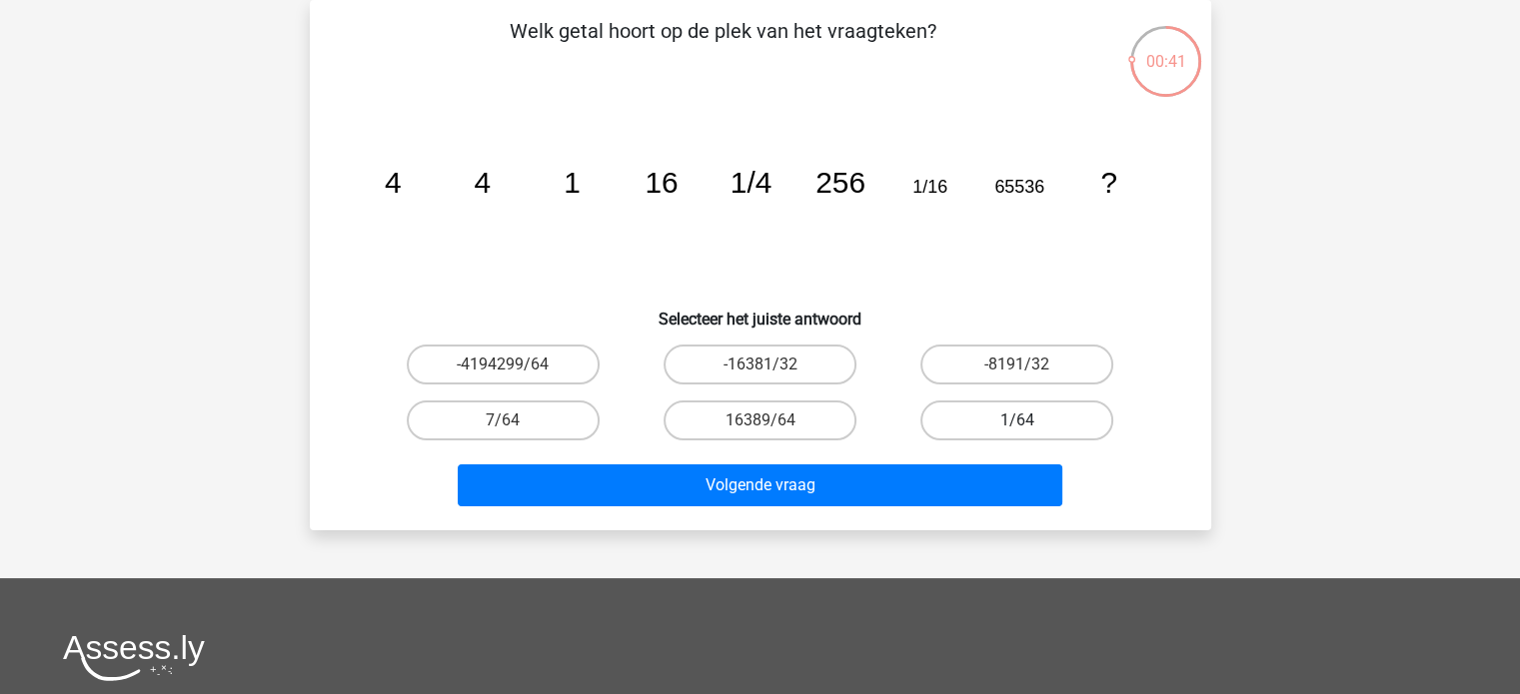
click at [980, 415] on label "1/64" at bounding box center [1016, 421] width 193 height 40
click at [1017, 421] on input "1/64" at bounding box center [1023, 427] width 13 height 13
radio input "true"
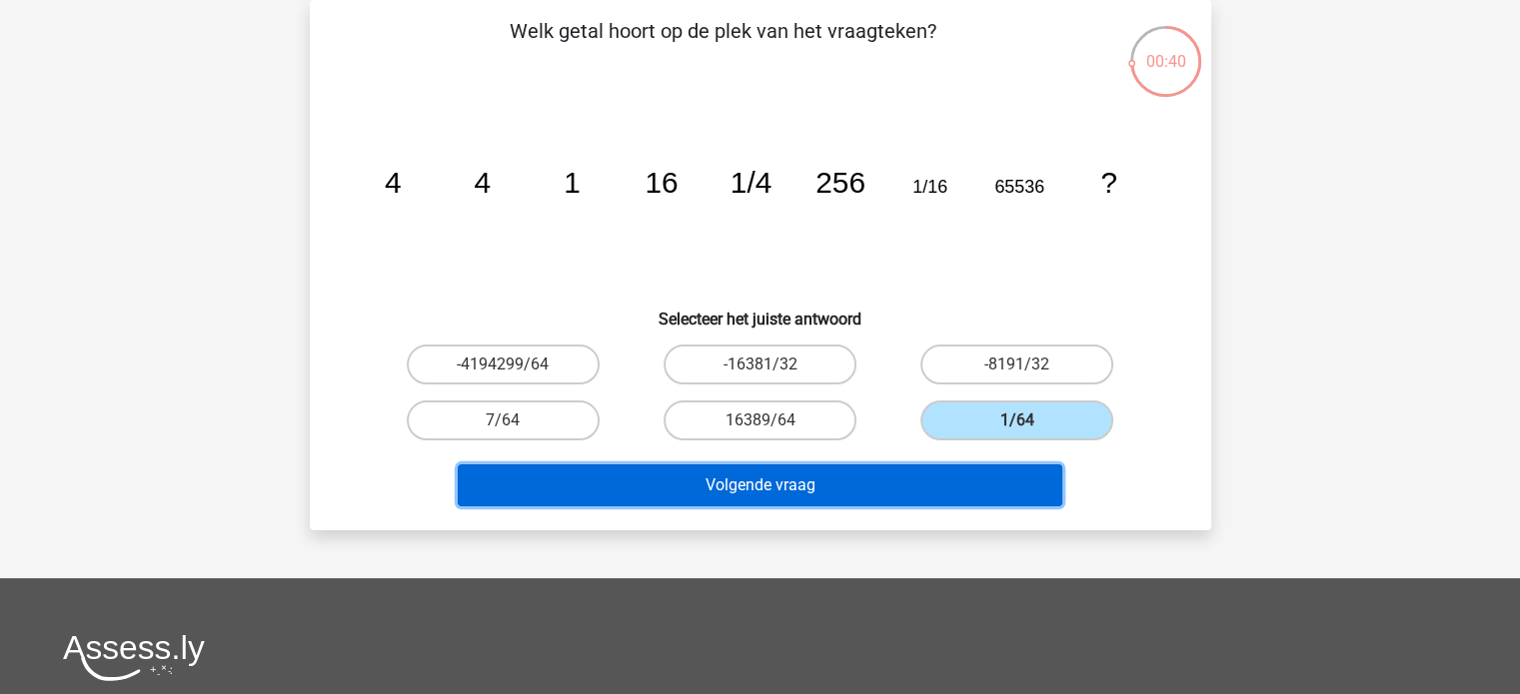
click at [875, 491] on button "Volgende vraag" at bounding box center [760, 486] width 604 height 42
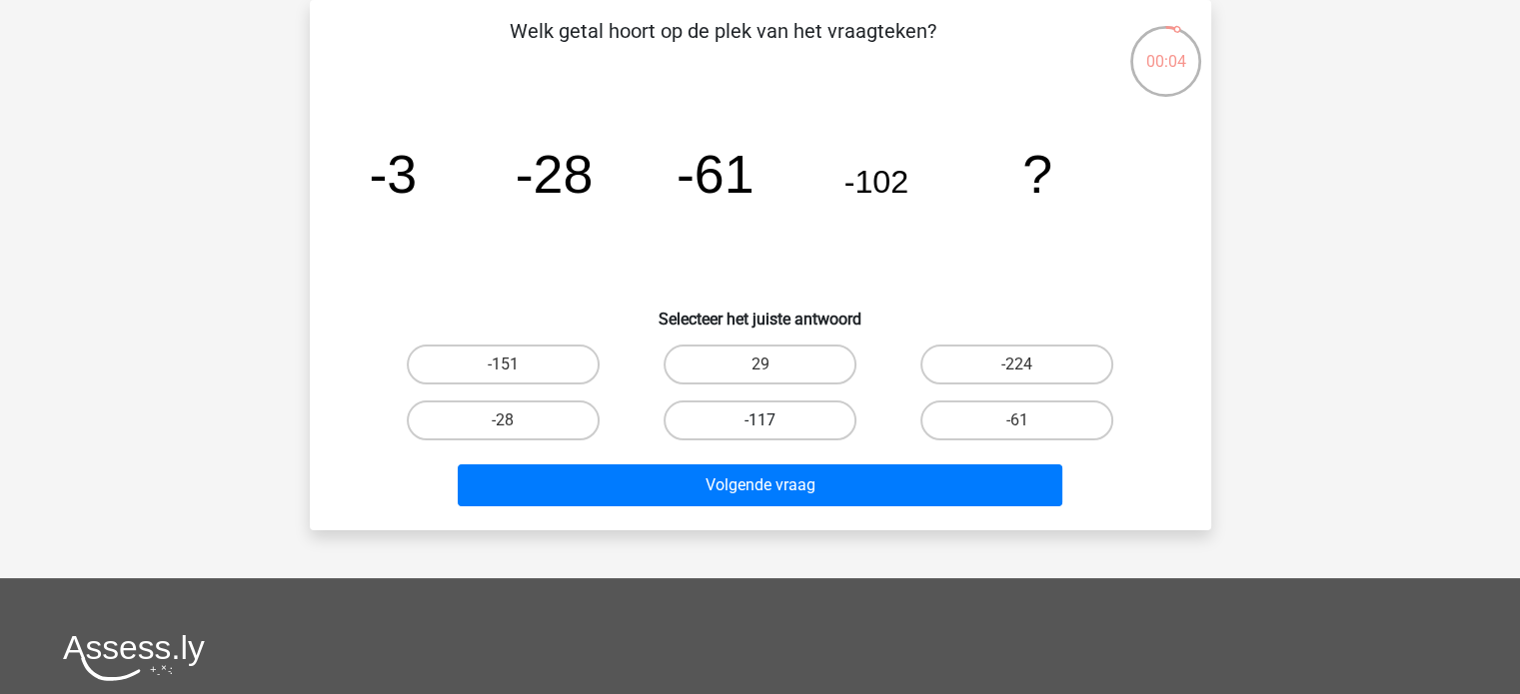
click at [741, 423] on label "-117" at bounding box center [759, 421] width 193 height 40
click at [759, 423] on input "-117" at bounding box center [765, 427] width 13 height 13
radio input "true"
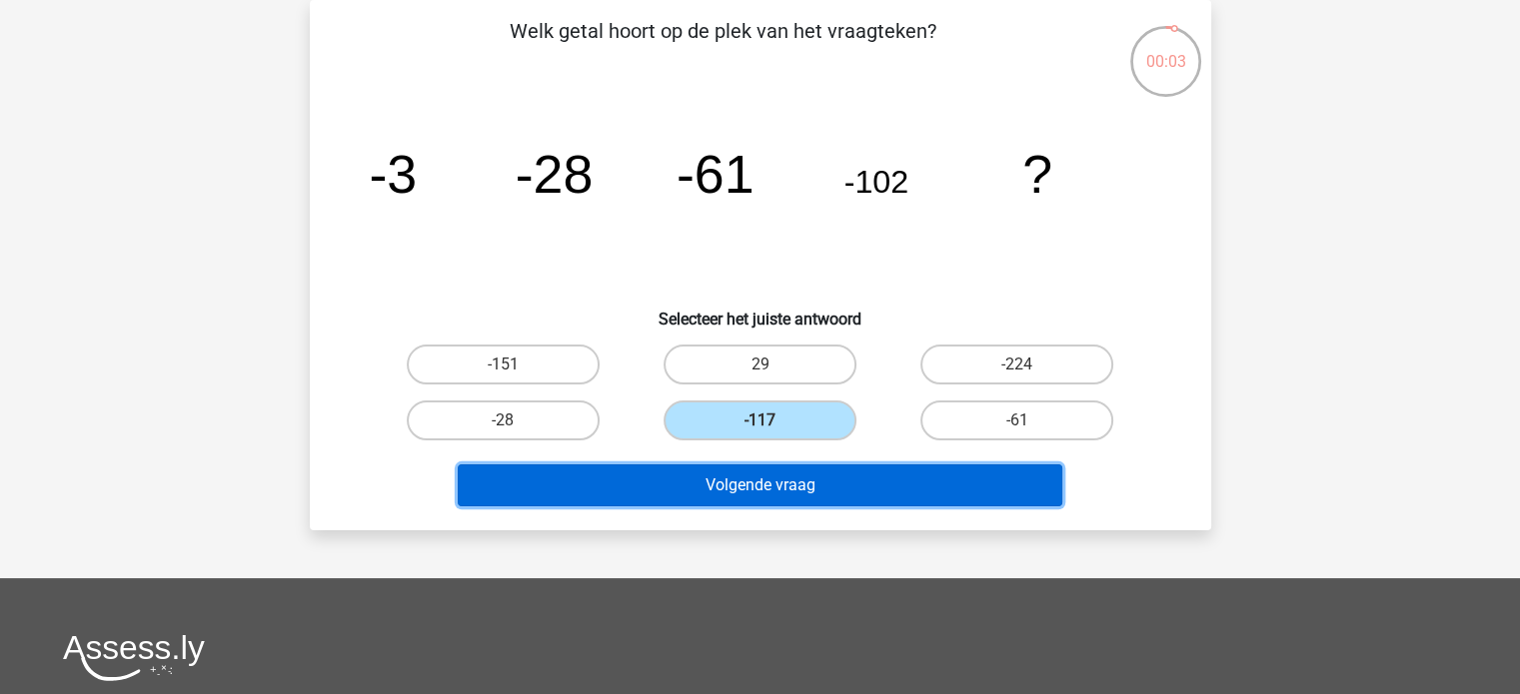
click at [812, 483] on button "Volgende vraag" at bounding box center [760, 486] width 604 height 42
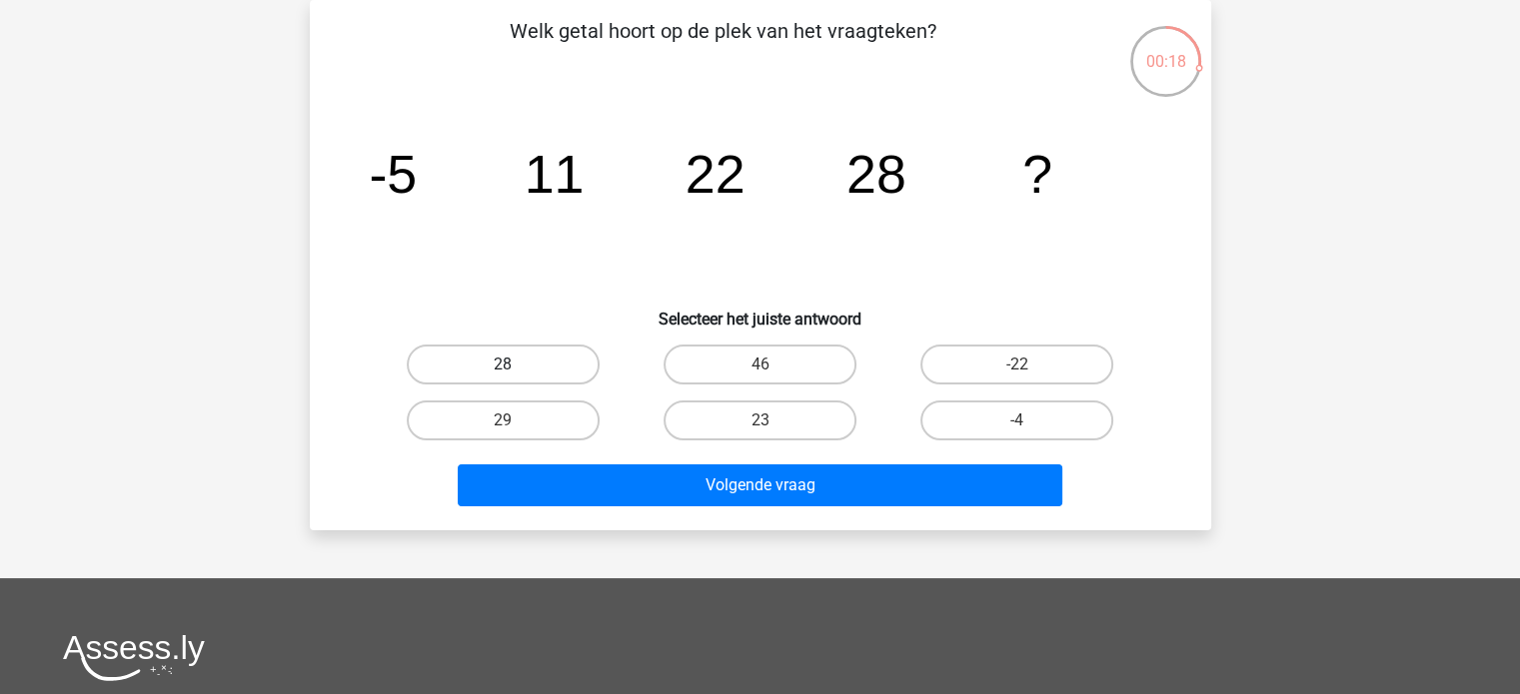
click at [525, 364] on label "28" at bounding box center [503, 365] width 193 height 40
click at [515, 365] on input "28" at bounding box center [509, 371] width 13 height 13
radio input "true"
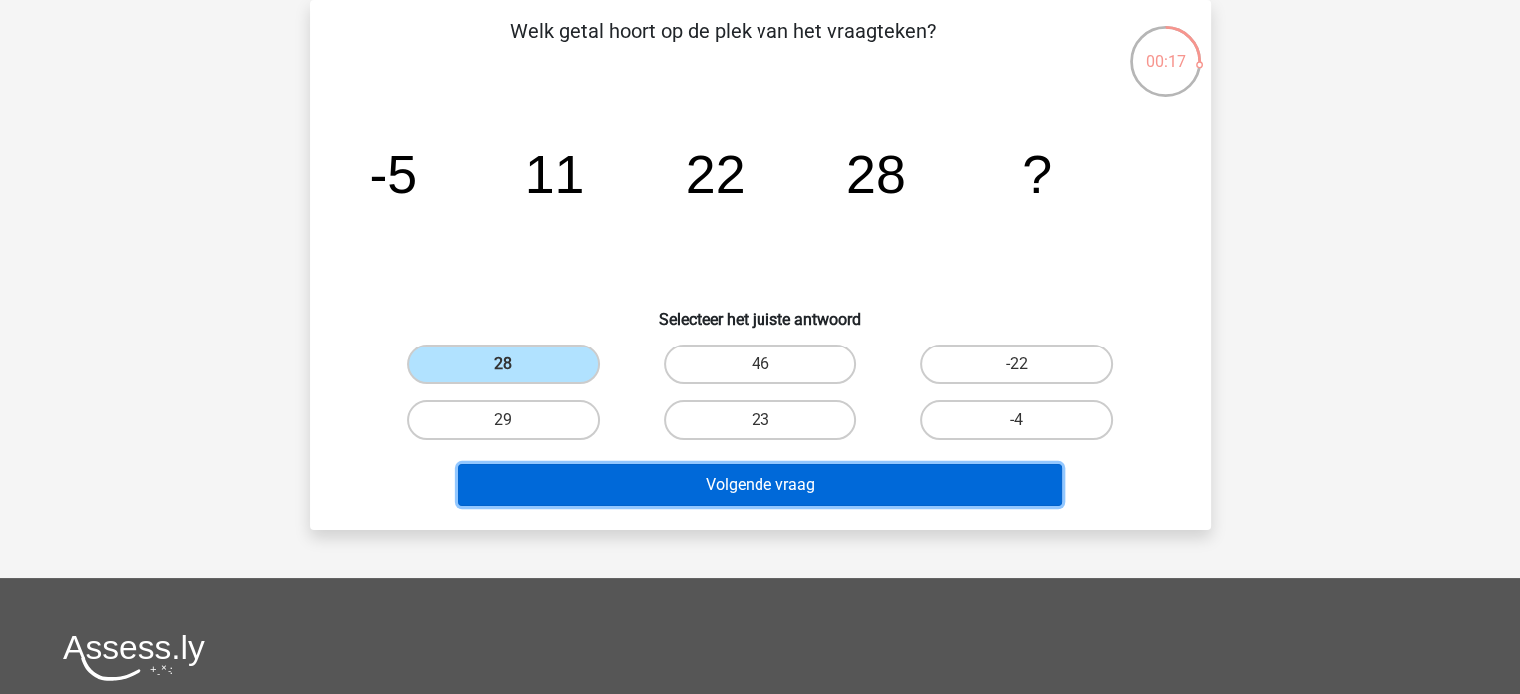
click at [731, 480] on button "Volgende vraag" at bounding box center [760, 486] width 604 height 42
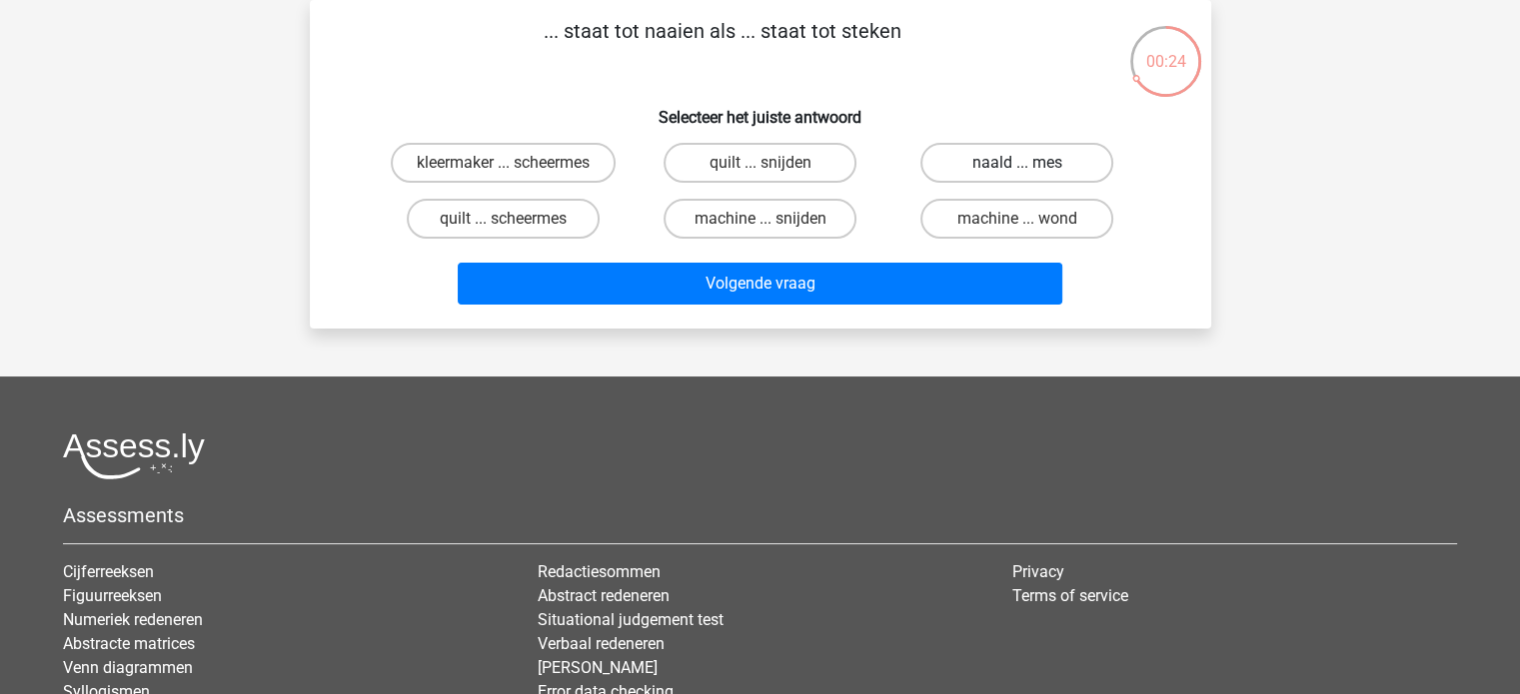
click at [988, 159] on label "naald ... mes" at bounding box center [1016, 163] width 193 height 40
click at [1017, 163] on input "naald ... mes" at bounding box center [1023, 169] width 13 height 13
radio input "true"
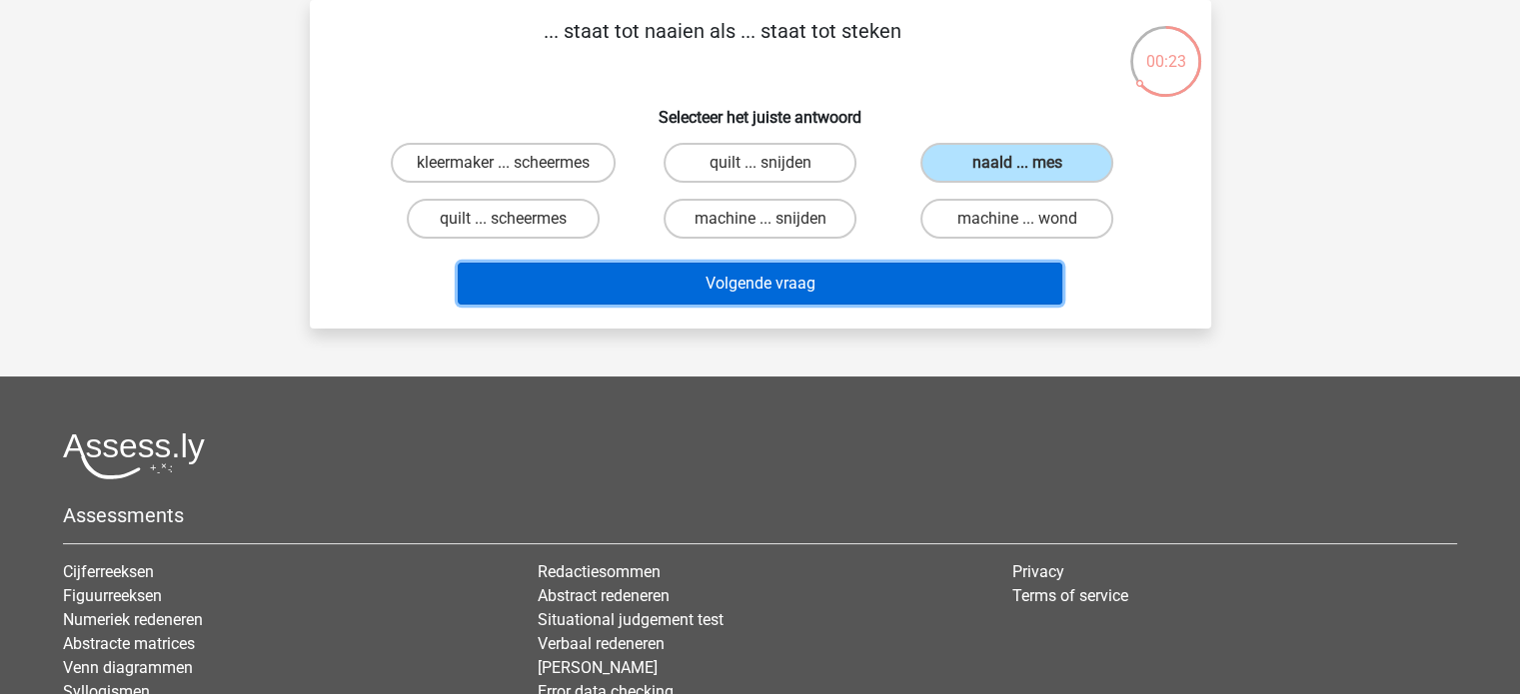
click at [865, 270] on button "Volgende vraag" at bounding box center [760, 284] width 604 height 42
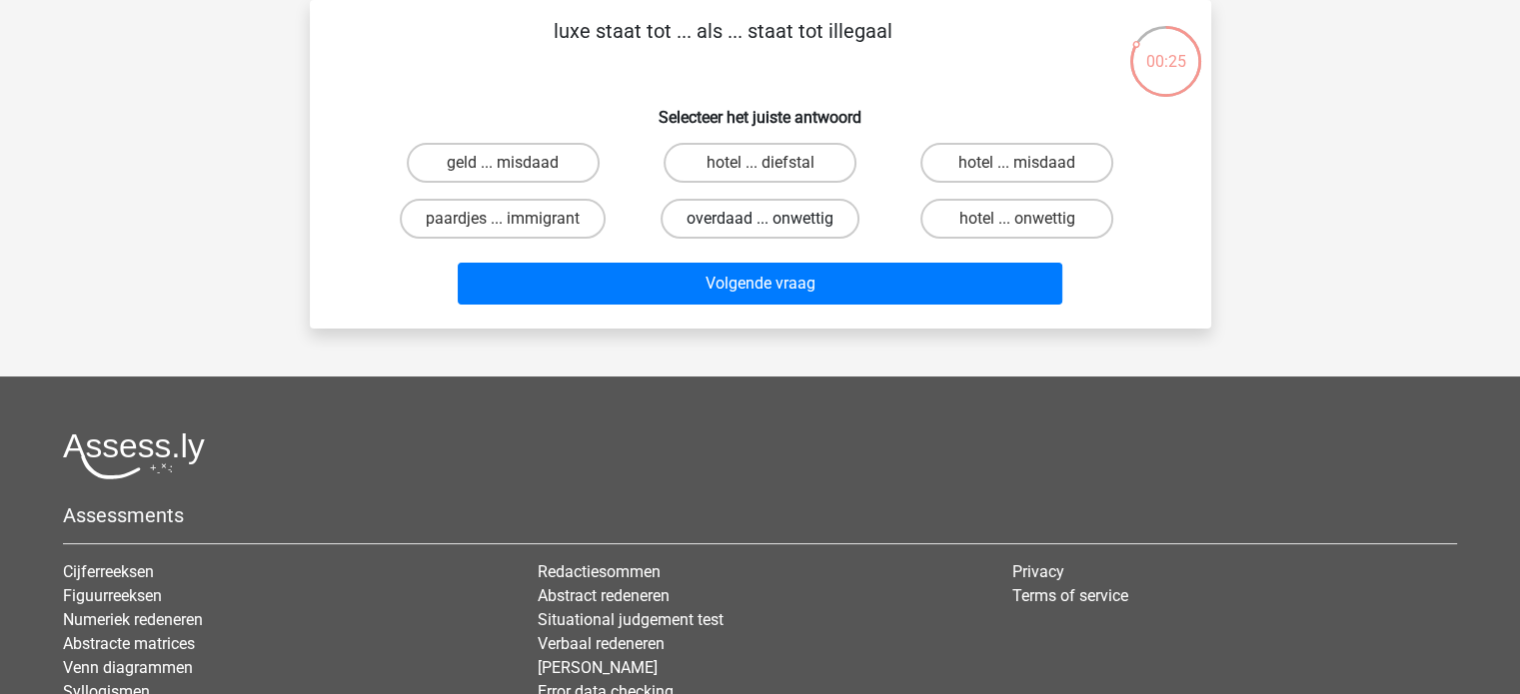
click at [775, 216] on label "overdaad ... onwettig" at bounding box center [759, 219] width 199 height 40
click at [772, 219] on input "overdaad ... onwettig" at bounding box center [765, 225] width 13 height 13
radio input "true"
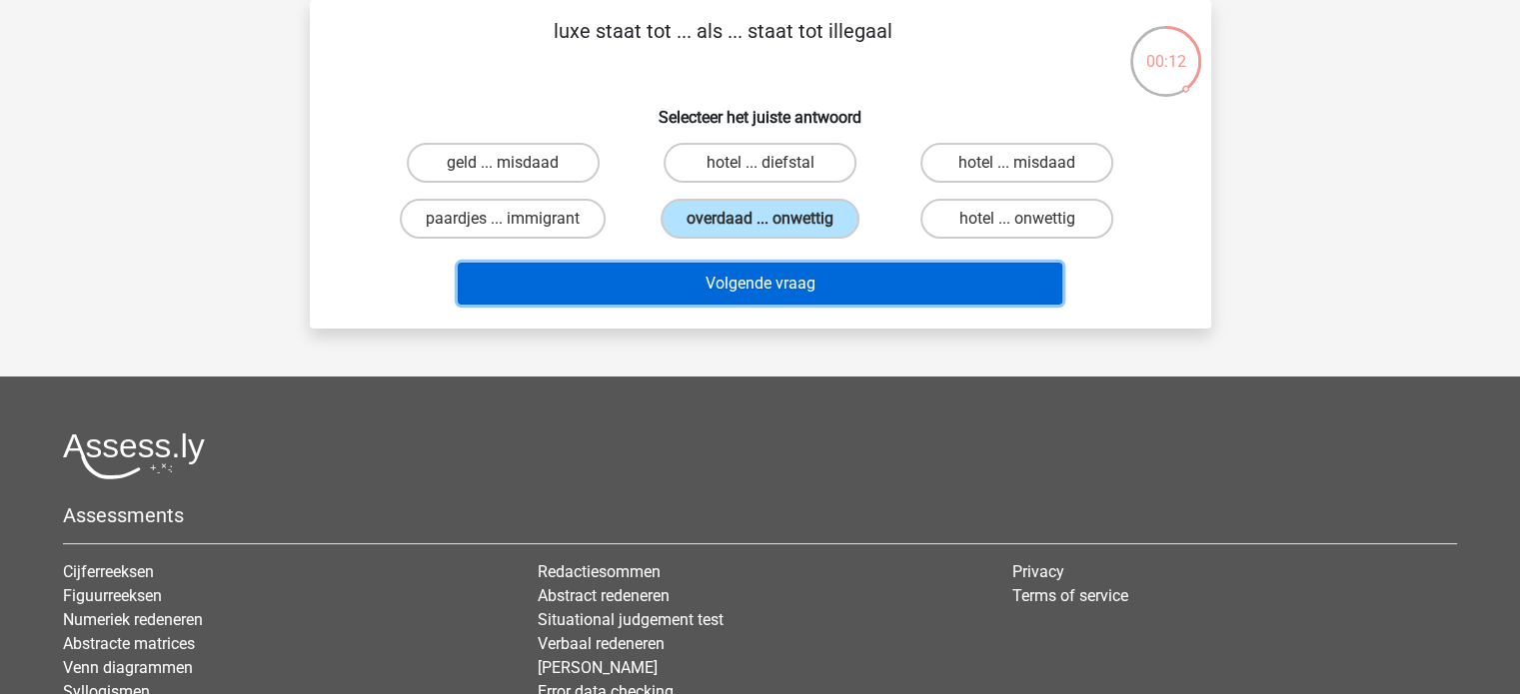
click at [796, 266] on button "Volgende vraag" at bounding box center [760, 284] width 604 height 42
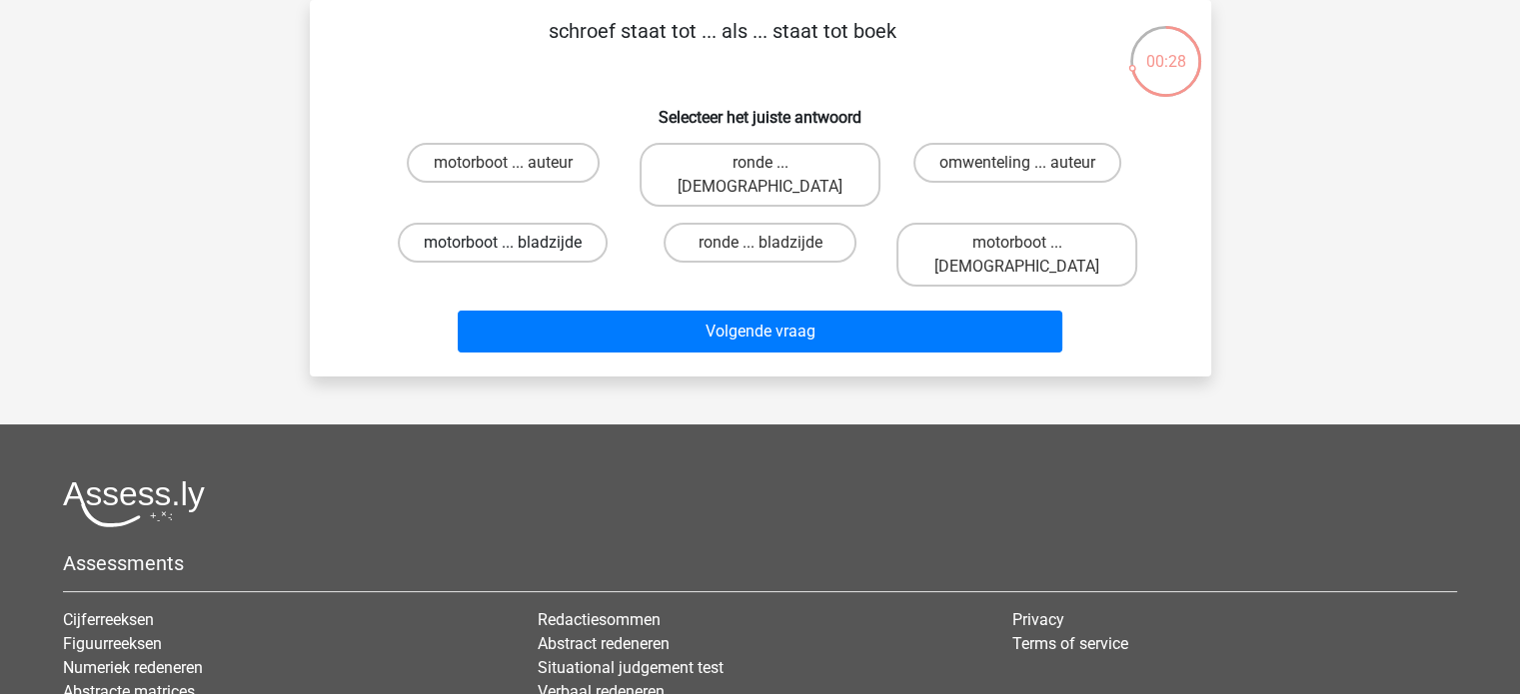
click at [512, 223] on label "motorboot ... bladzijde" at bounding box center [503, 243] width 210 height 40
click at [512, 243] on input "motorboot ... bladzijde" at bounding box center [509, 249] width 13 height 13
radio input "true"
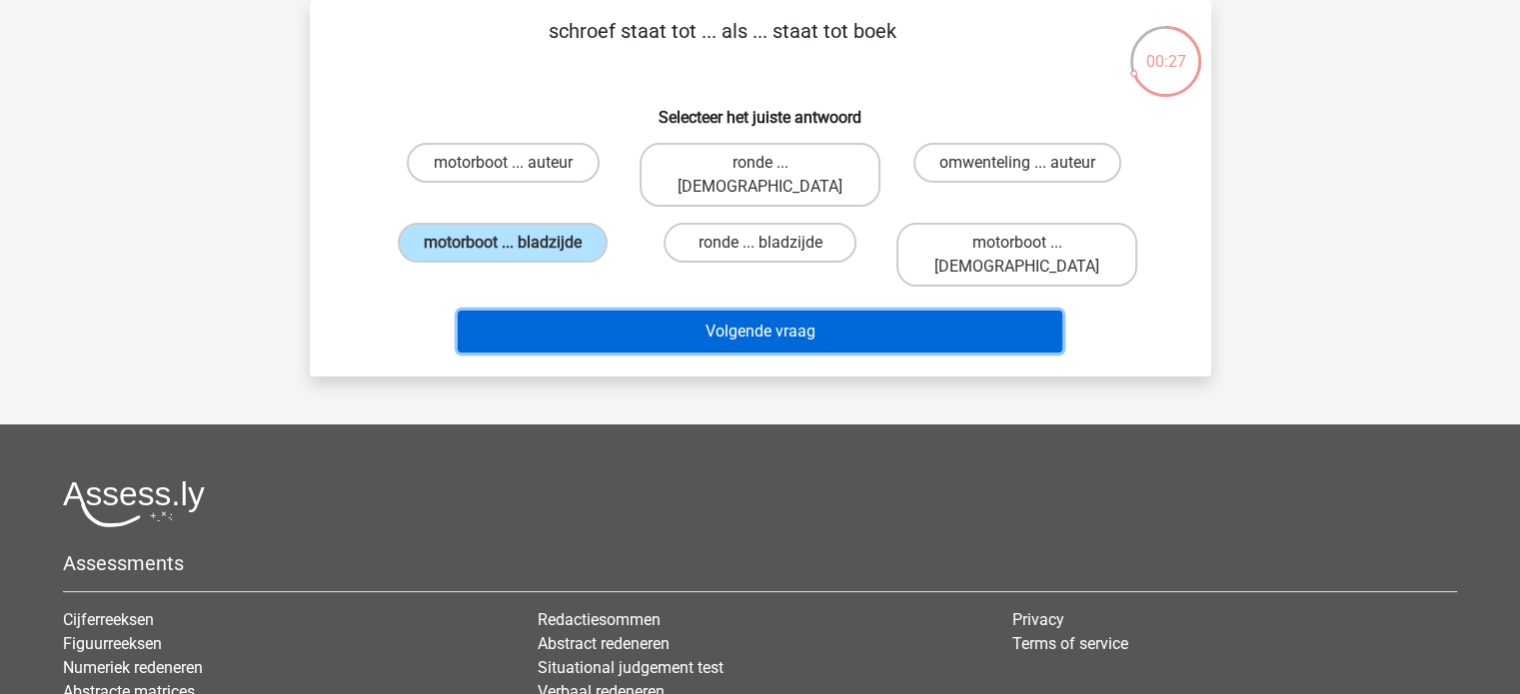
click at [711, 311] on button "Volgende vraag" at bounding box center [760, 332] width 604 height 42
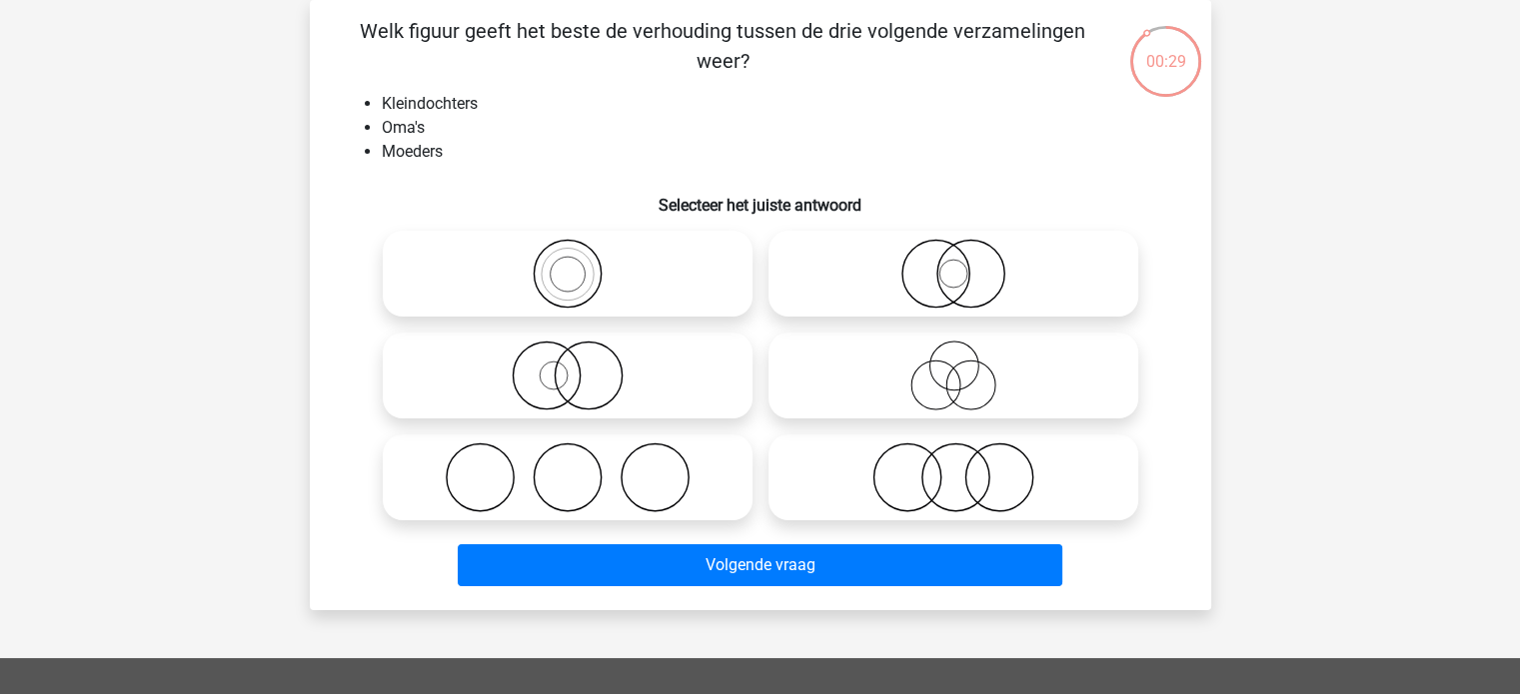
click at [588, 269] on icon at bounding box center [568, 274] width 354 height 70
click at [580, 264] on input "radio" at bounding box center [573, 257] width 13 height 13
radio input "true"
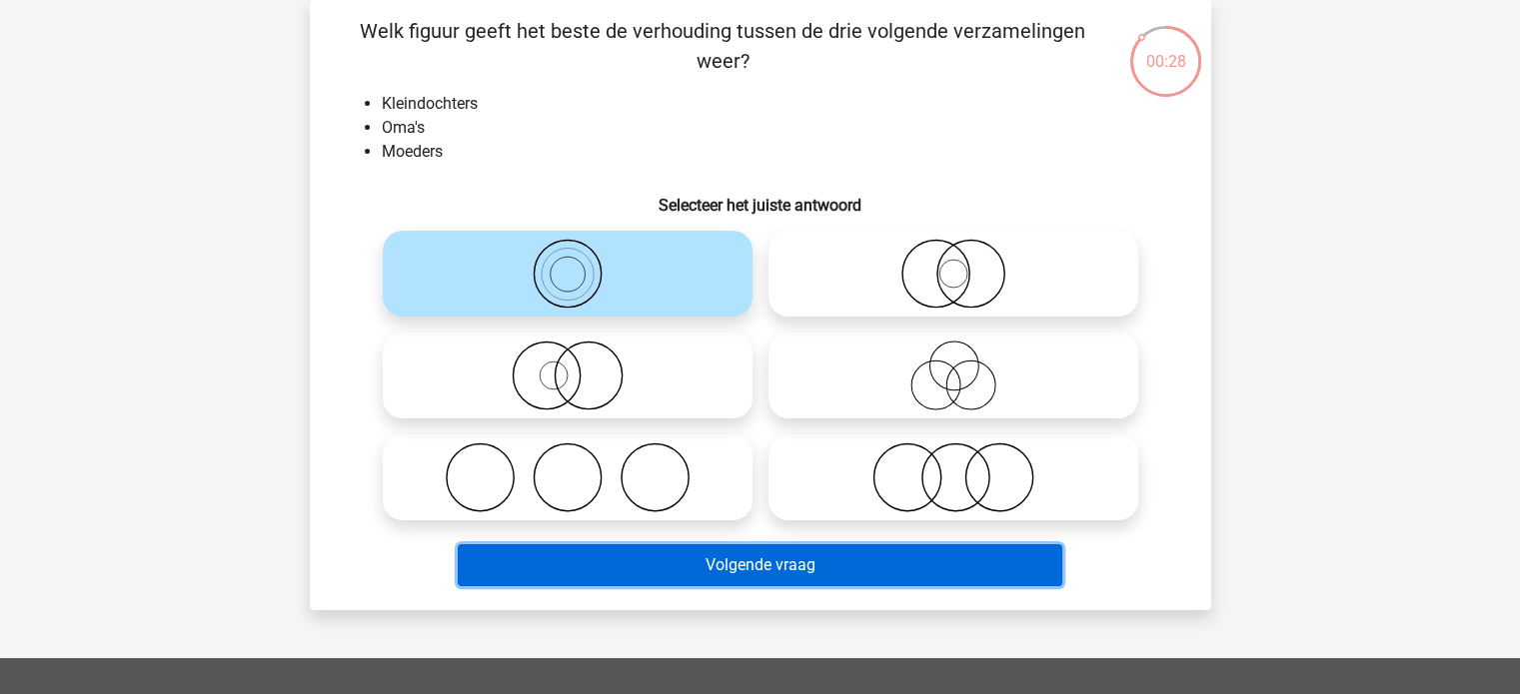
click at [780, 562] on button "Volgende vraag" at bounding box center [760, 565] width 604 height 42
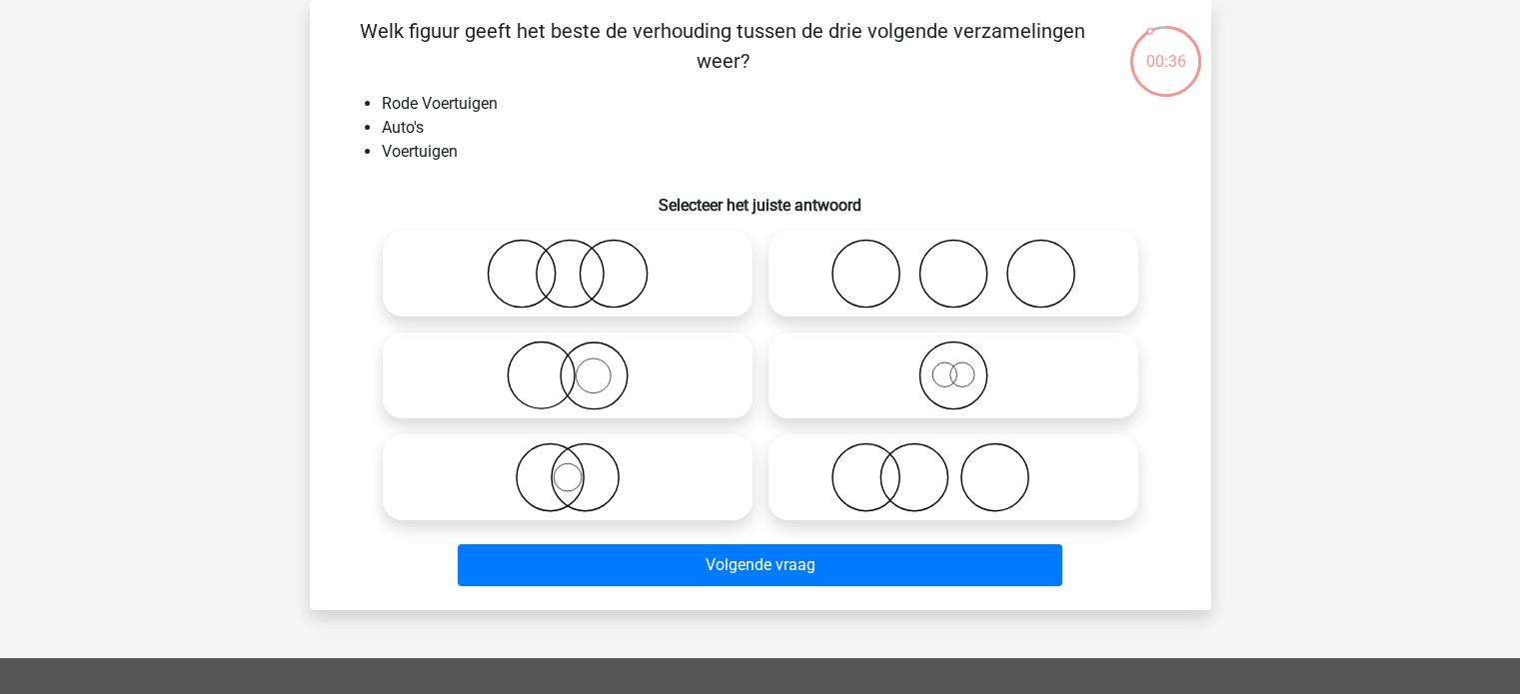
click at [550, 475] on circle at bounding box center [583, 478] width 67 height 67
click at [567, 468] on input "radio" at bounding box center [573, 461] width 13 height 13
radio input "true"
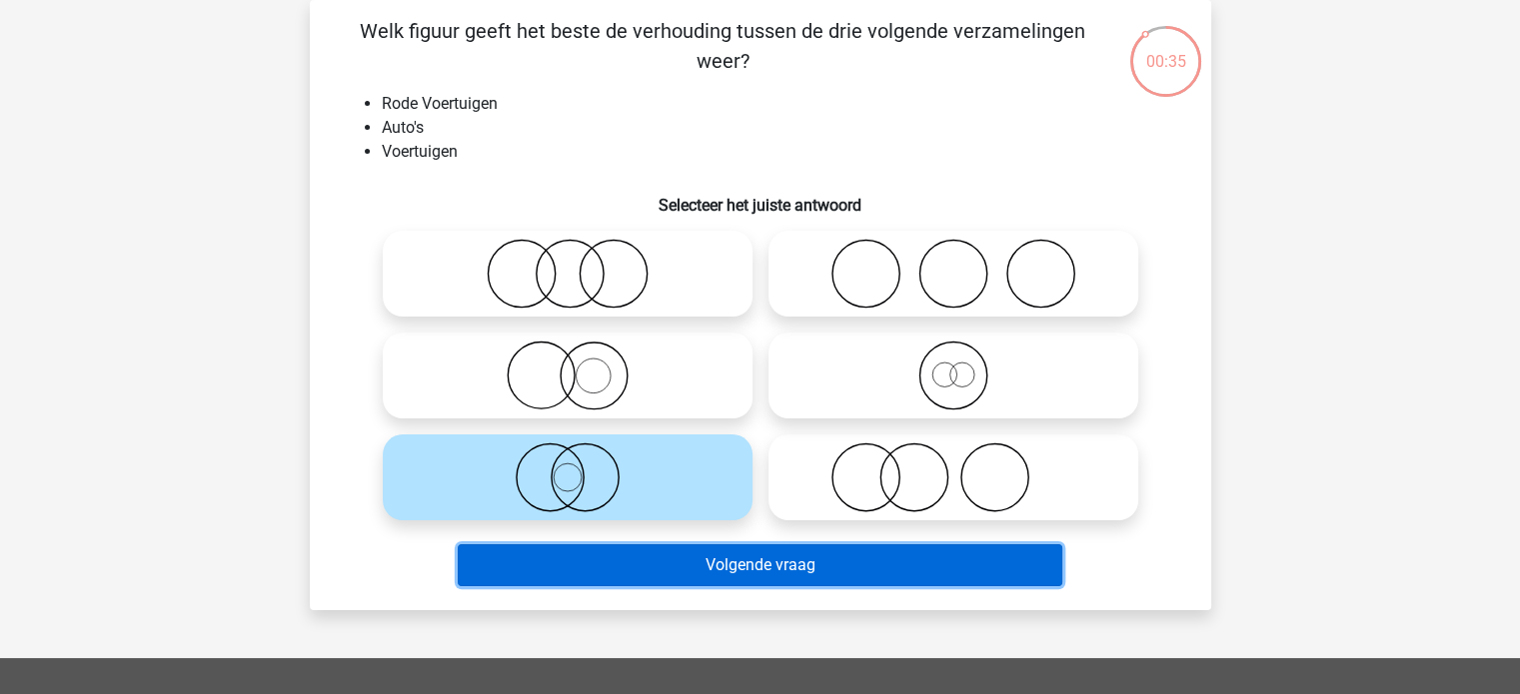
click at [724, 573] on button "Volgende vraag" at bounding box center [760, 565] width 604 height 42
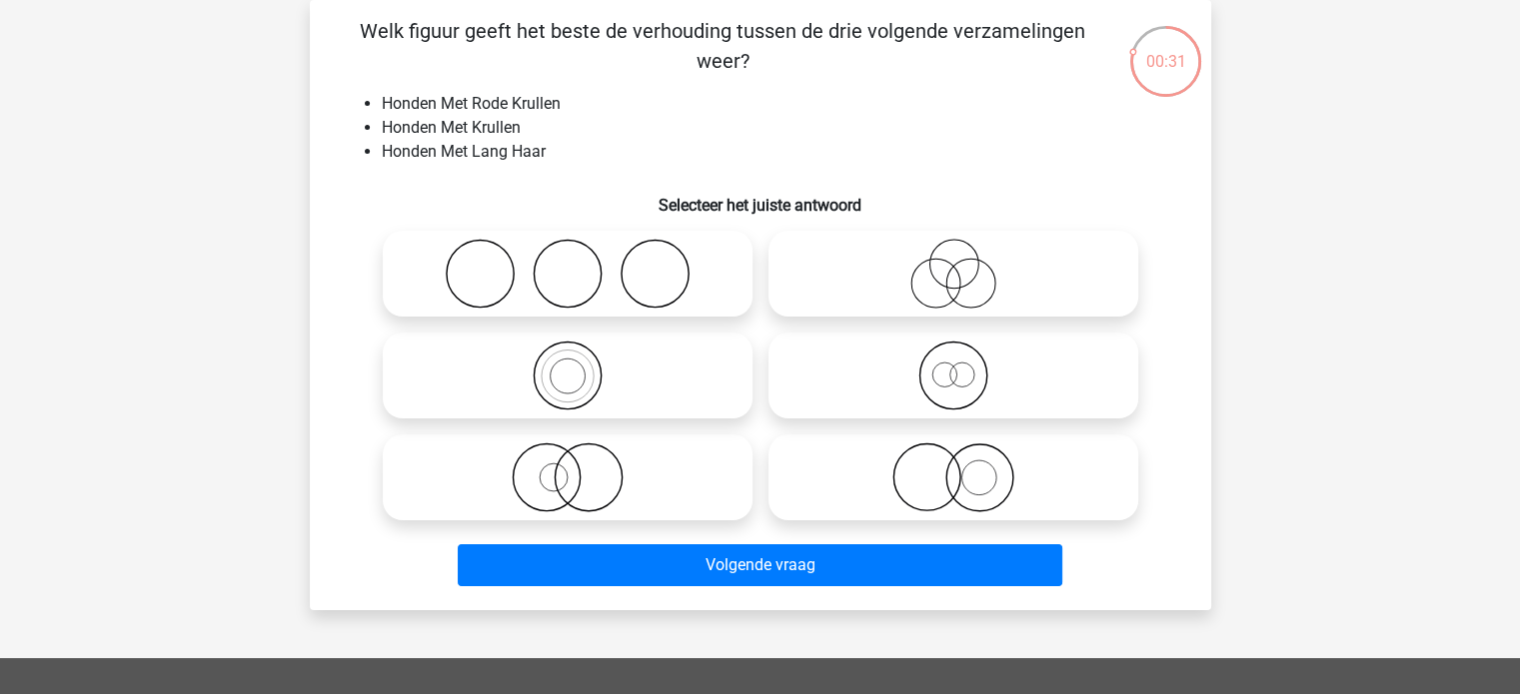
click at [1030, 282] on icon at bounding box center [953, 274] width 354 height 70
click at [966, 264] on input "radio" at bounding box center [959, 257] width 13 height 13
radio input "true"
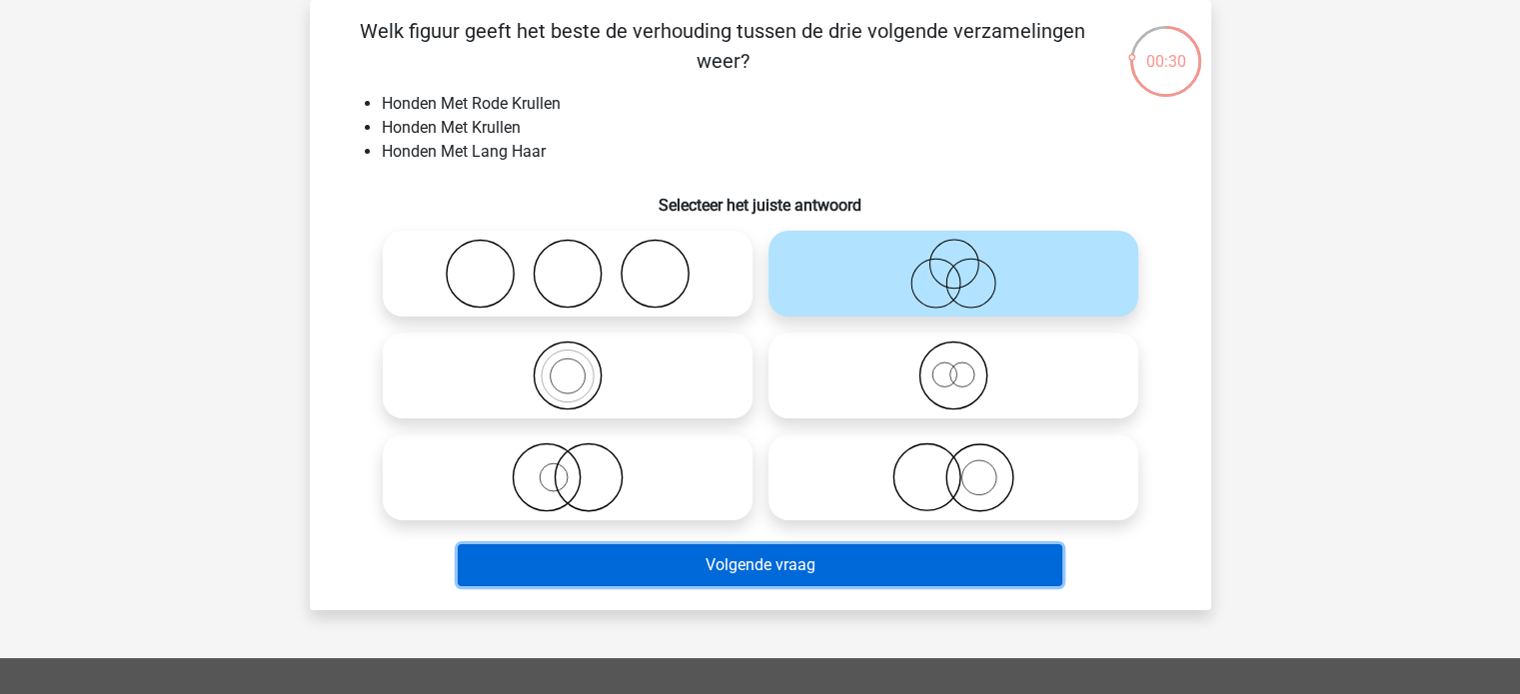
click at [959, 557] on button "Volgende vraag" at bounding box center [760, 565] width 604 height 42
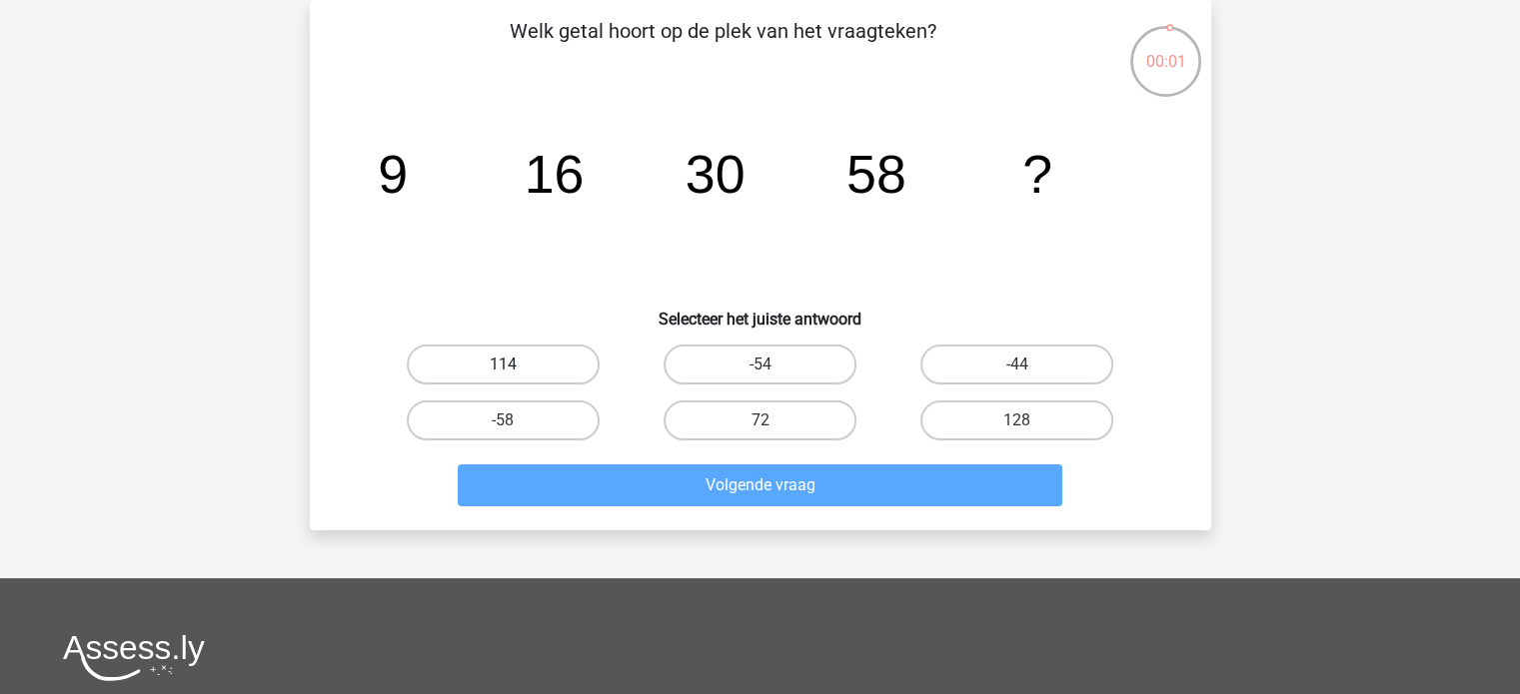
click at [508, 355] on label "114" at bounding box center [503, 365] width 193 height 40
click at [508, 365] on input "114" at bounding box center [509, 371] width 13 height 13
radio input "true"
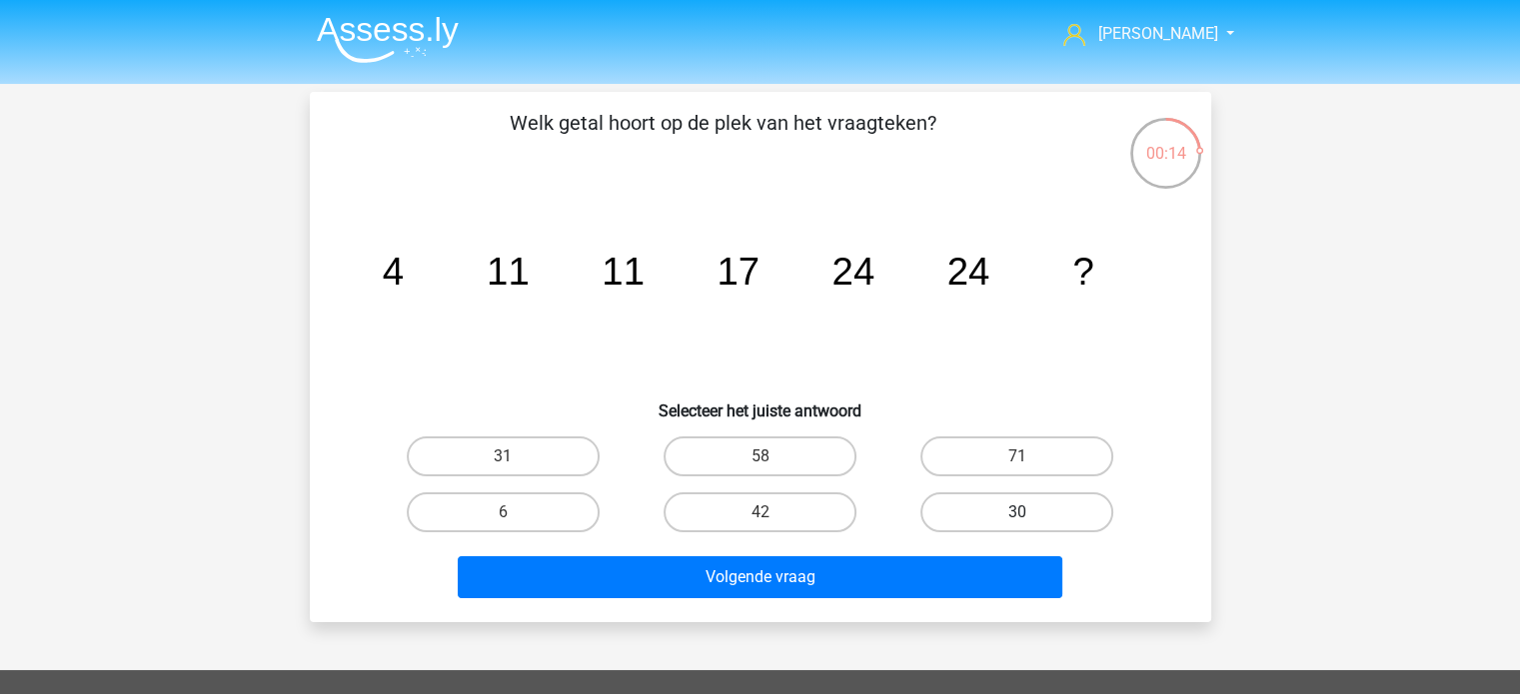
click at [1025, 505] on label "30" at bounding box center [1016, 513] width 193 height 40
click at [1025, 512] on input "30" at bounding box center [1023, 518] width 13 height 13
radio input "true"
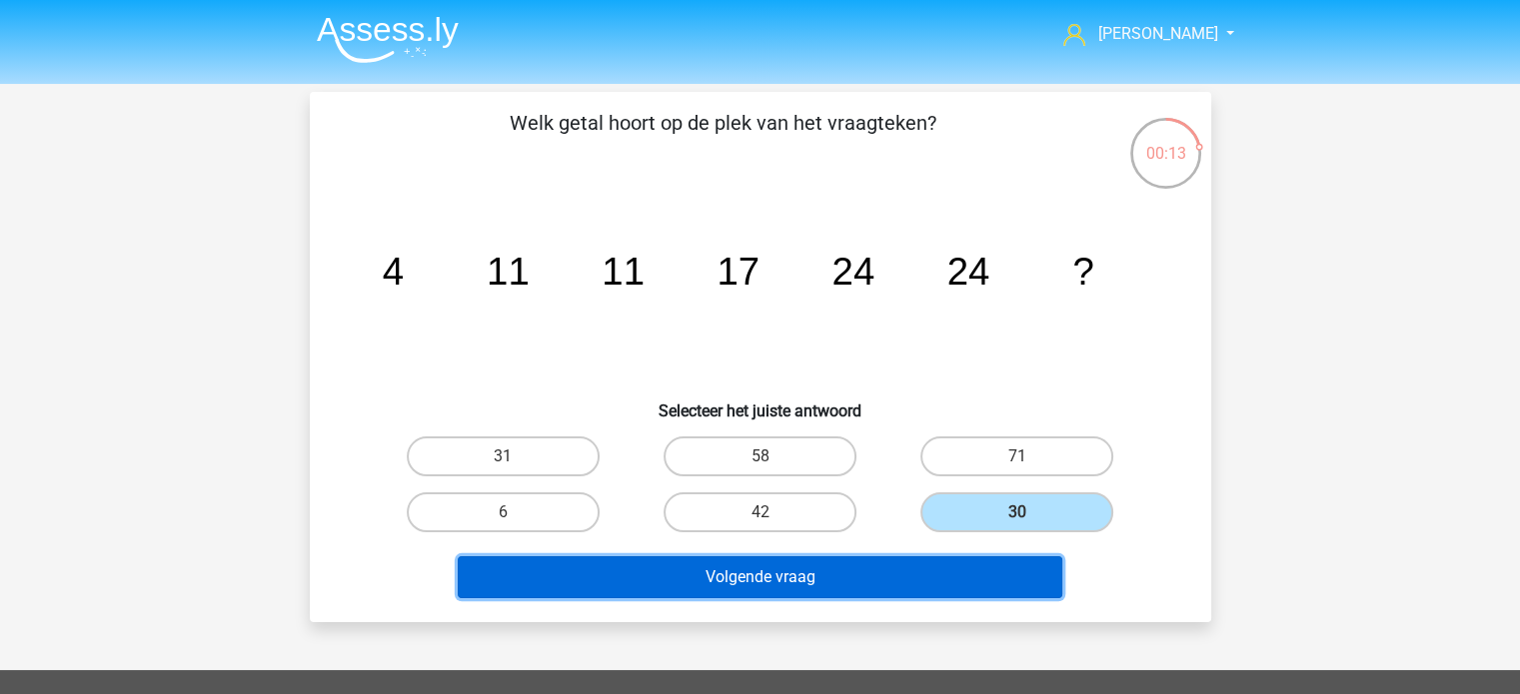
click at [984, 574] on button "Volgende vraag" at bounding box center [760, 577] width 604 height 42
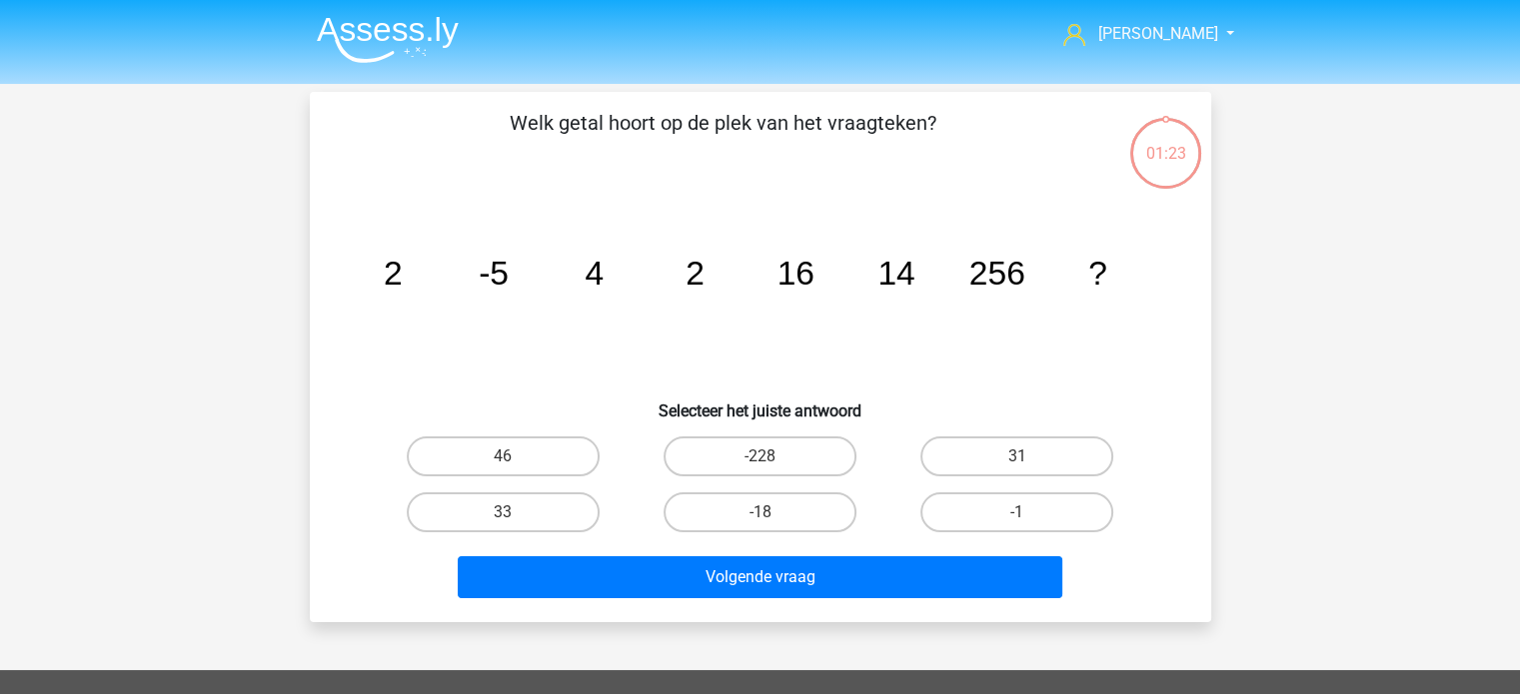
scroll to position [92, 0]
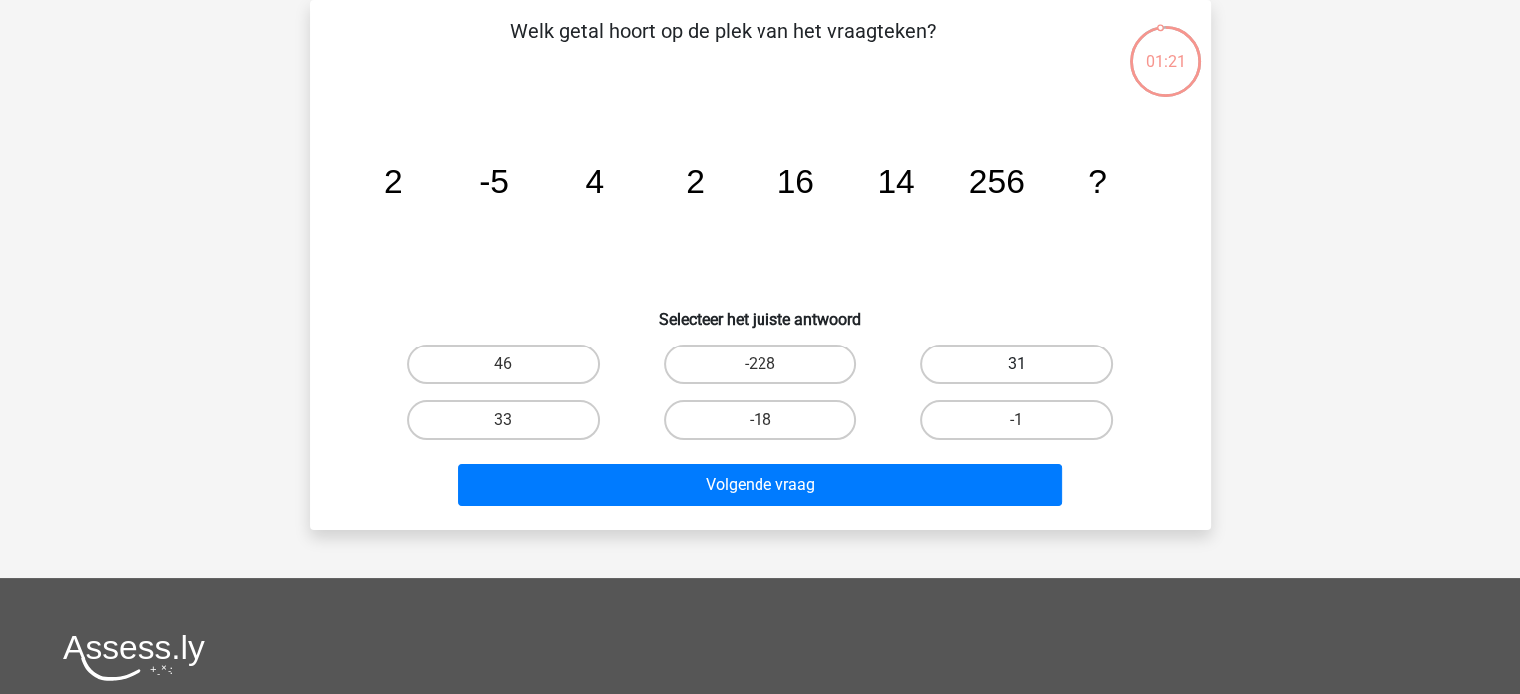
click at [958, 359] on label "31" at bounding box center [1016, 365] width 193 height 40
click at [1017, 365] on input "31" at bounding box center [1023, 371] width 13 height 13
radio input "true"
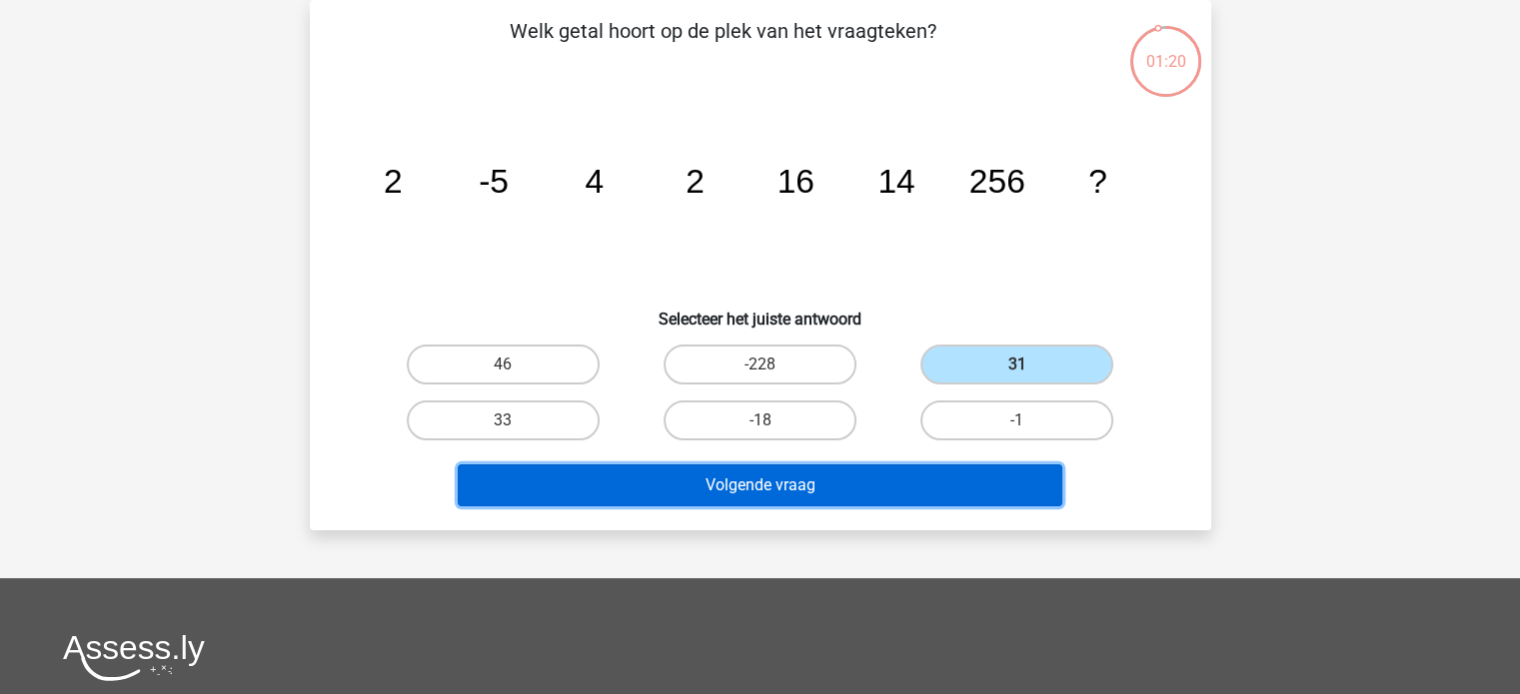
click at [979, 473] on button "Volgende vraag" at bounding box center [760, 486] width 604 height 42
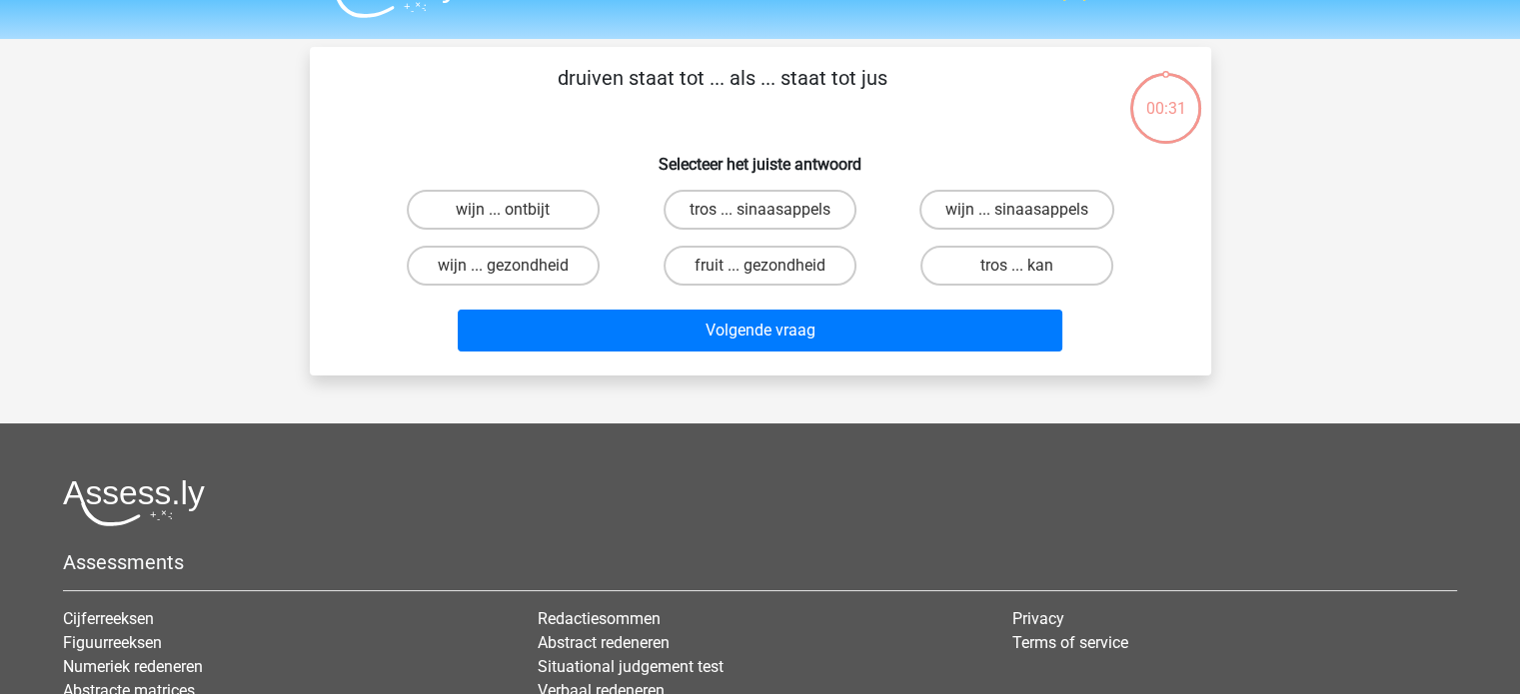
scroll to position [0, 0]
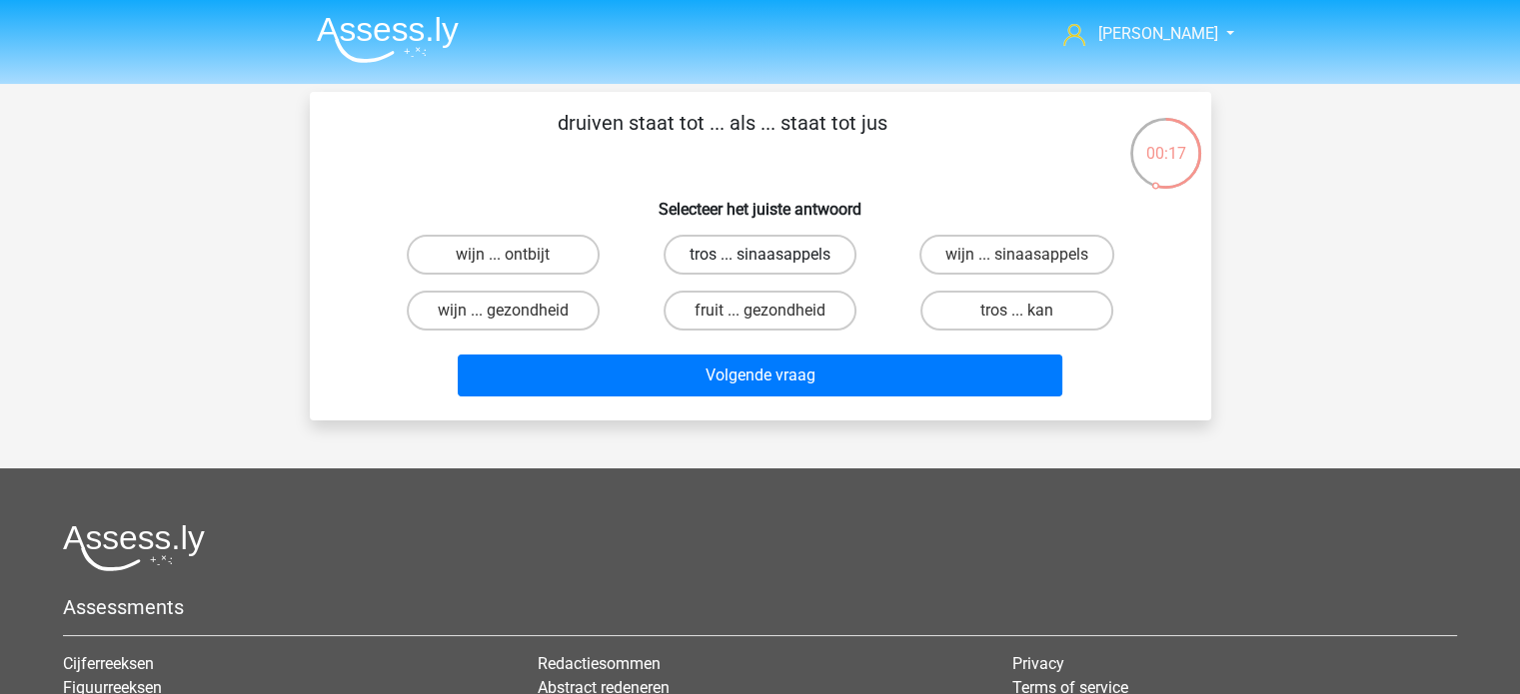
click at [793, 247] on label "tros ... sinaasappels" at bounding box center [759, 255] width 193 height 40
click at [772, 255] on input "tros ... sinaasappels" at bounding box center [765, 261] width 13 height 13
radio input "true"
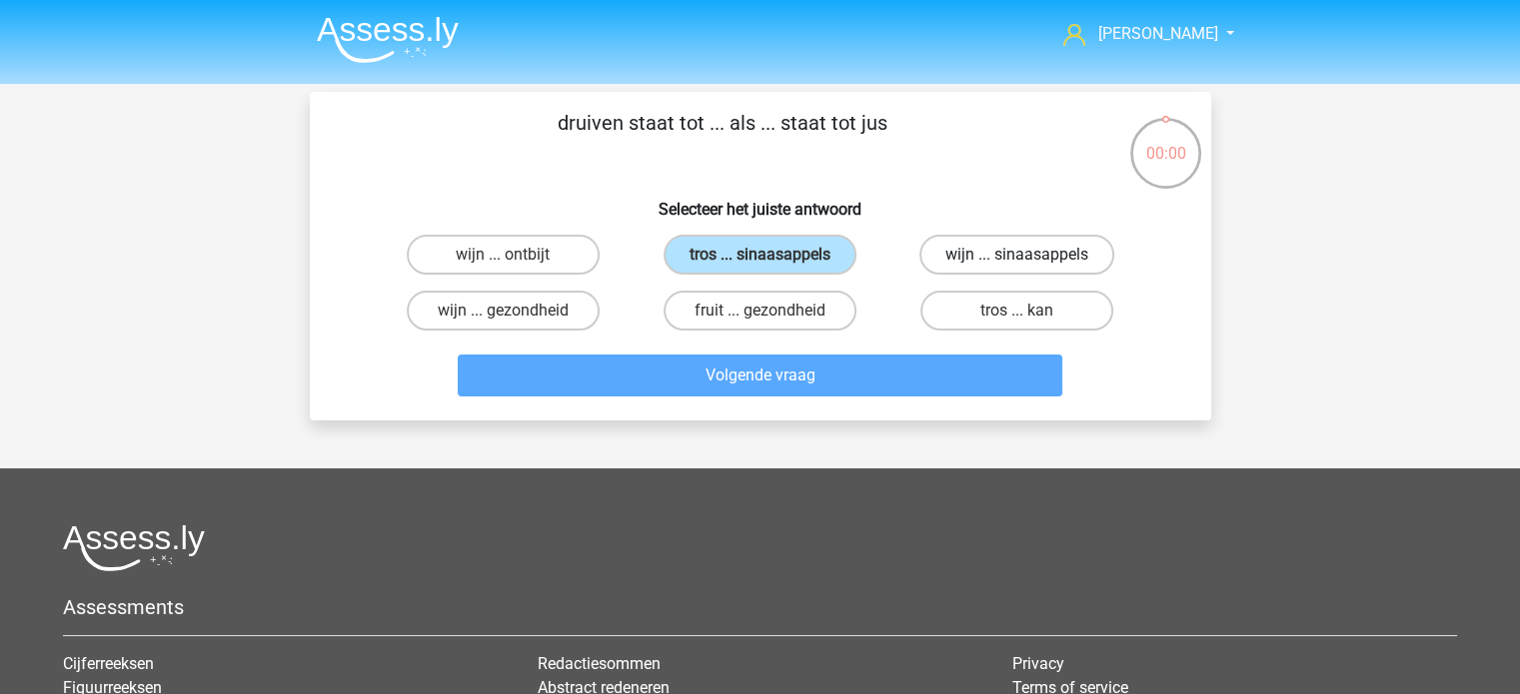
drag, startPoint x: 991, startPoint y: 260, endPoint x: 987, endPoint y: 275, distance: 15.5
click at [991, 260] on label "wijn ... sinaasappels" at bounding box center [1016, 255] width 195 height 40
click at [1017, 260] on input "wijn ... sinaasappels" at bounding box center [1023, 261] width 13 height 13
radio input "true"
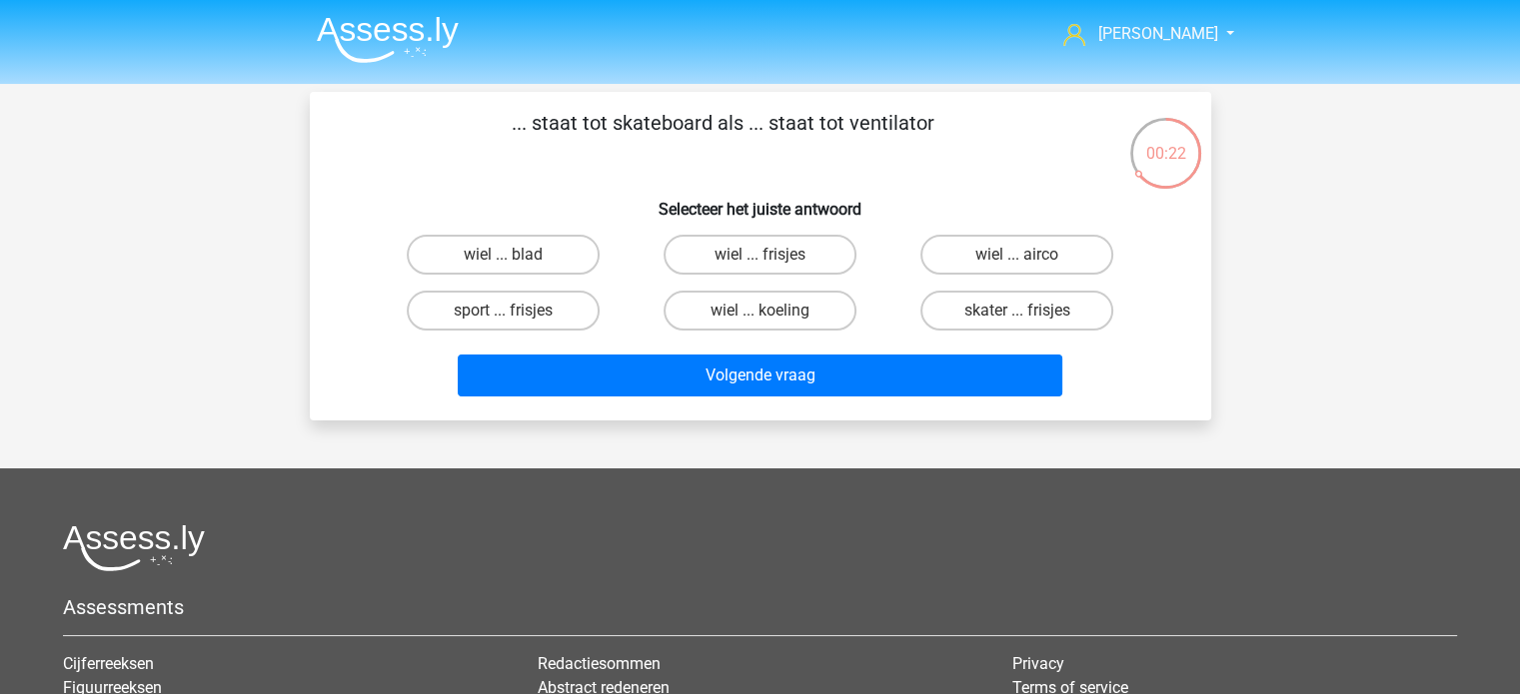
click at [334, 162] on div "... staat tot skateboard als ... staat tot ventilator Selecteer het juiste antw…" at bounding box center [760, 256] width 885 height 297
click at [521, 262] on label "wiel ... blad" at bounding box center [503, 255] width 193 height 40
click at [515, 262] on input "wiel ... blad" at bounding box center [509, 261] width 13 height 13
radio input "true"
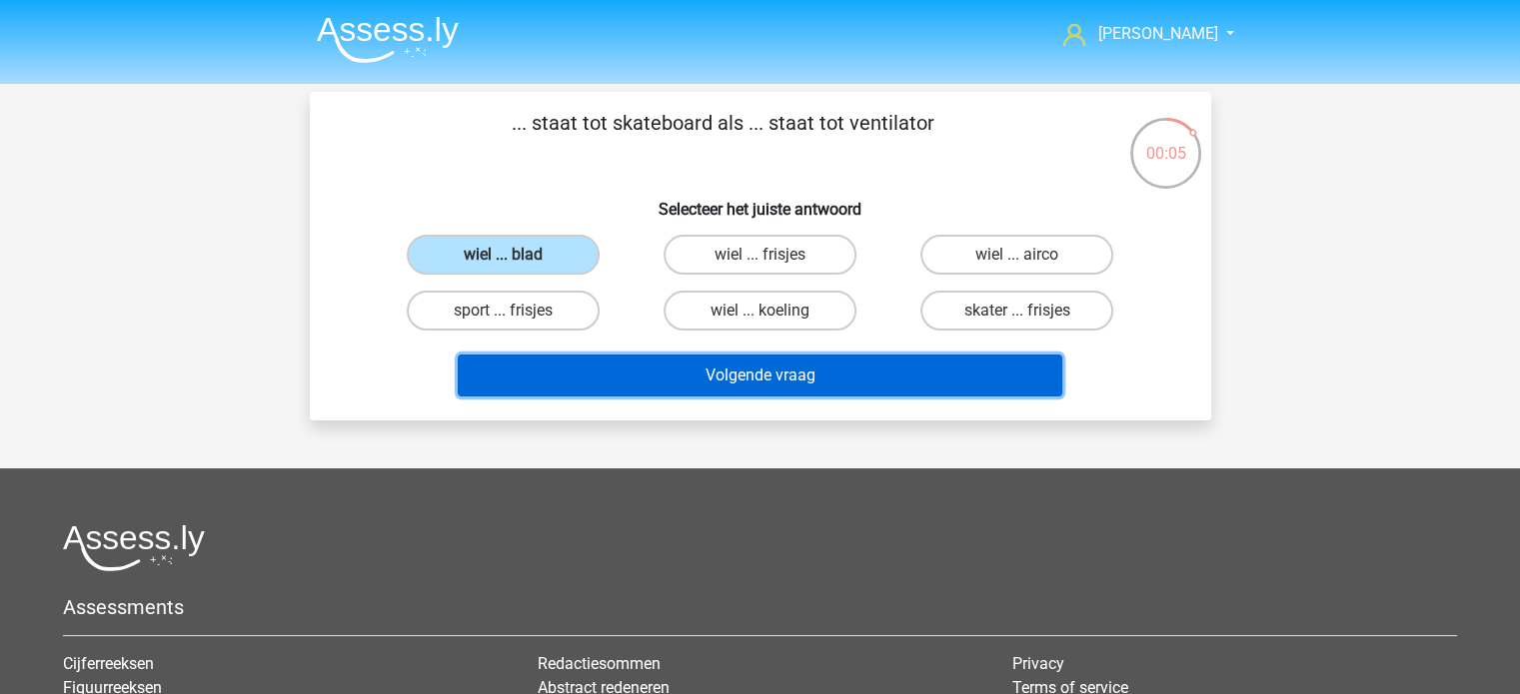
click at [685, 370] on button "Volgende vraag" at bounding box center [760, 376] width 604 height 42
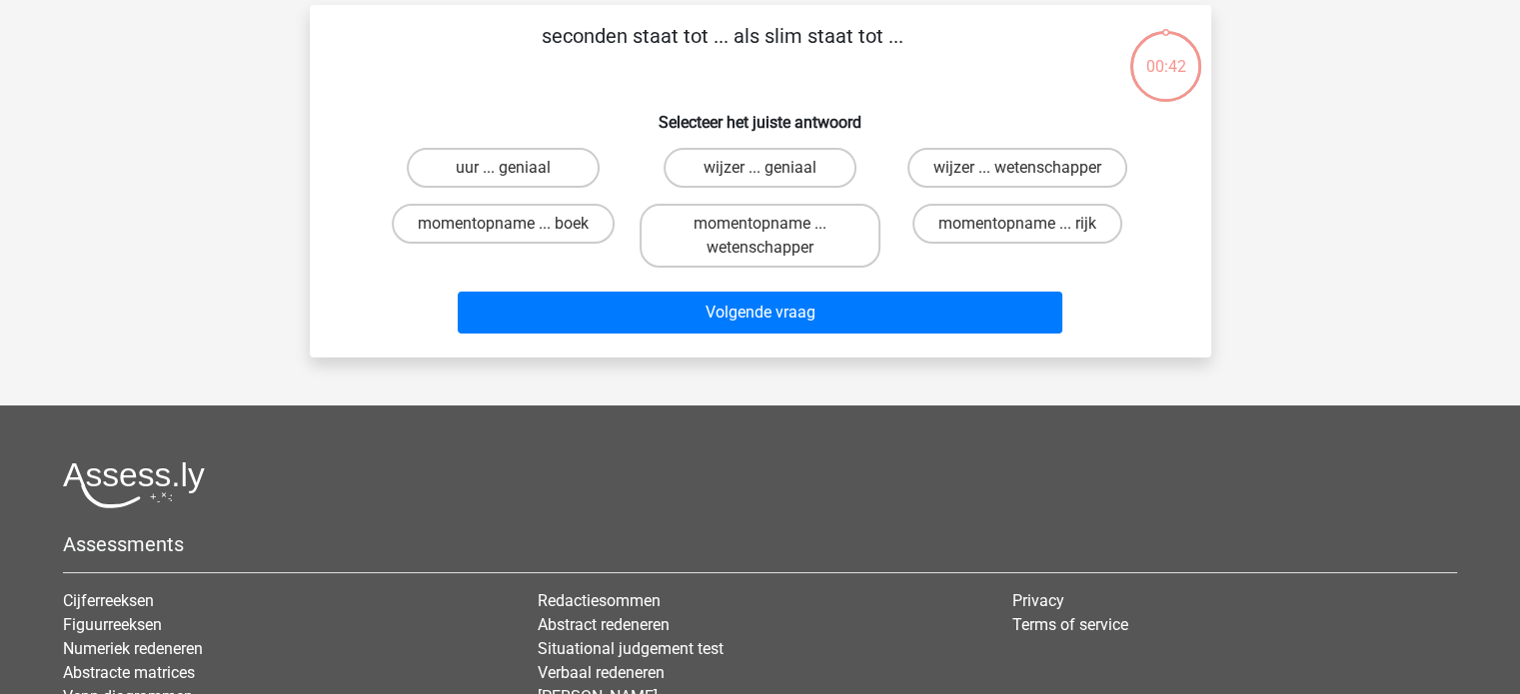
scroll to position [92, 0]
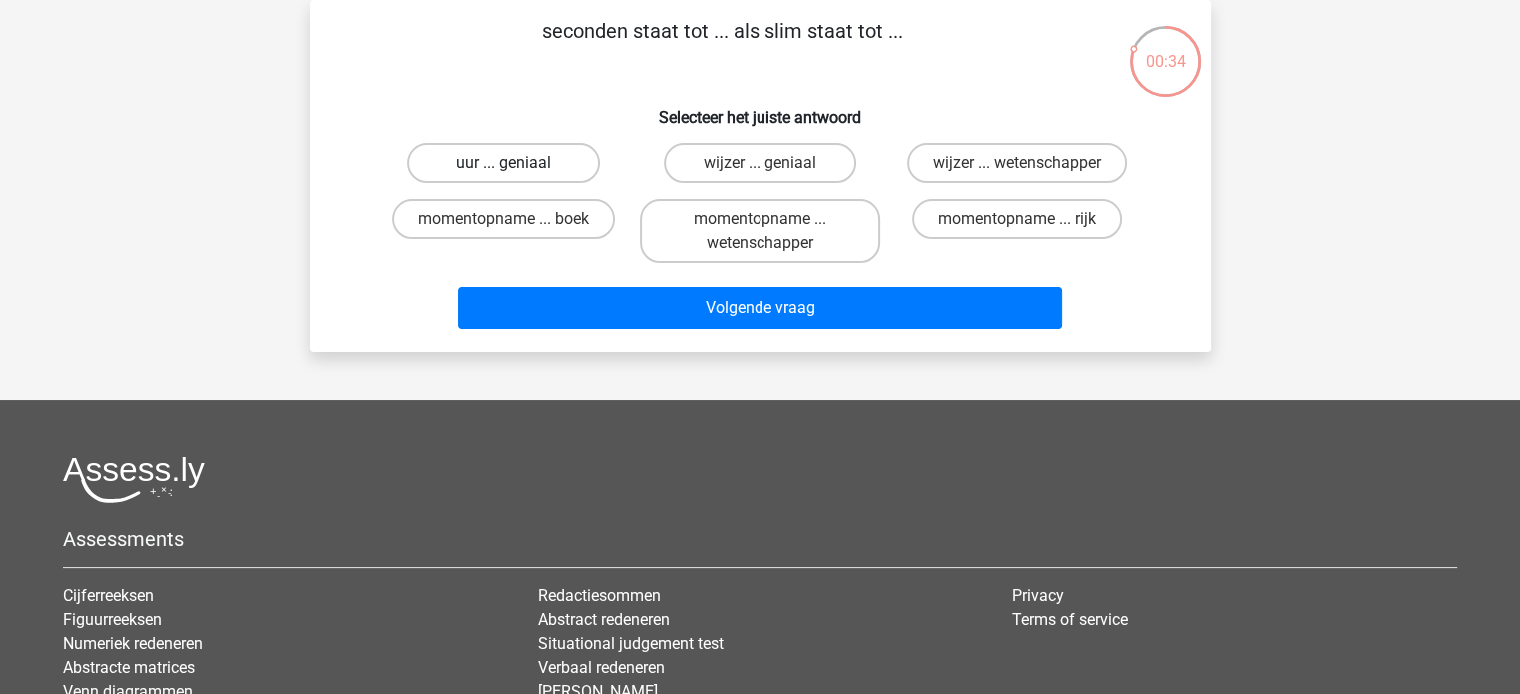
click at [532, 163] on label "uur ... geniaal" at bounding box center [503, 163] width 193 height 40
click at [515, 163] on input "uur ... geniaal" at bounding box center [509, 169] width 13 height 13
radio input "true"
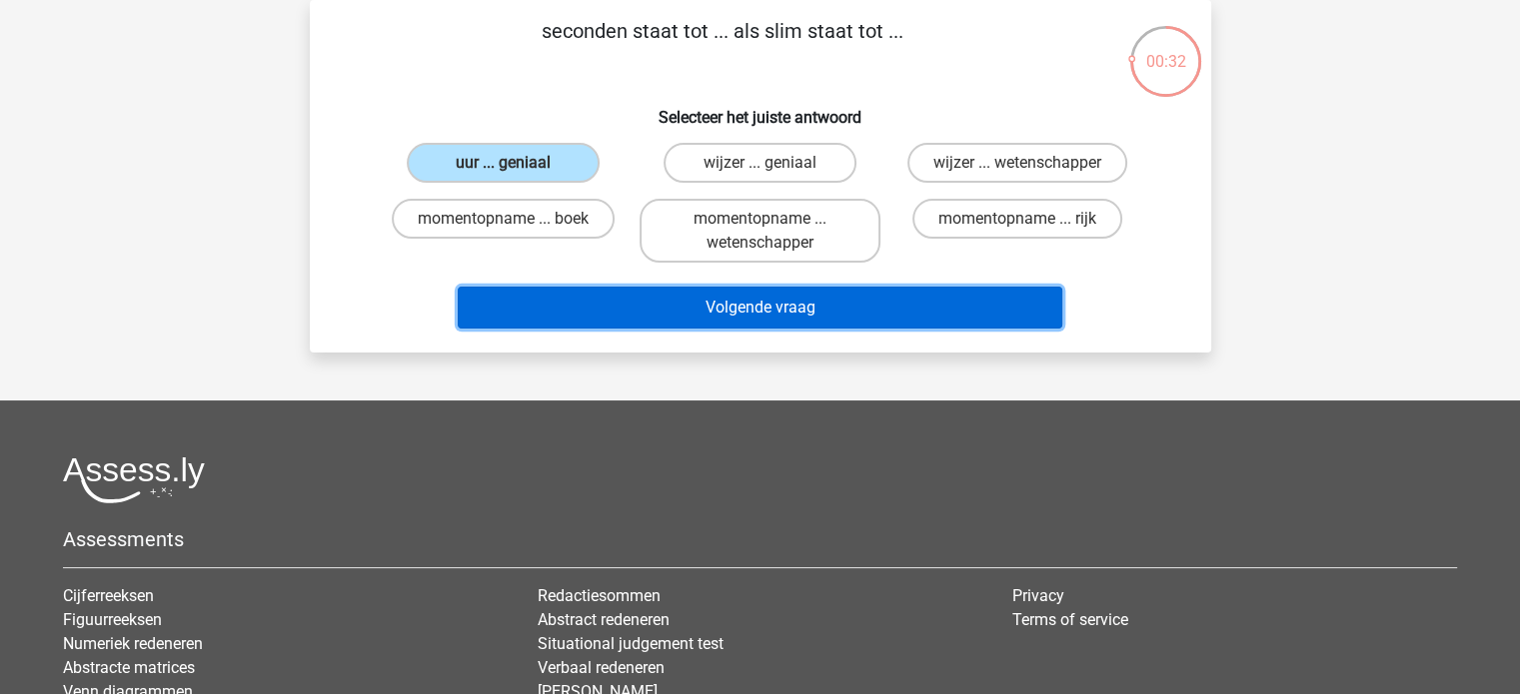
click at [715, 303] on button "Volgende vraag" at bounding box center [760, 308] width 604 height 42
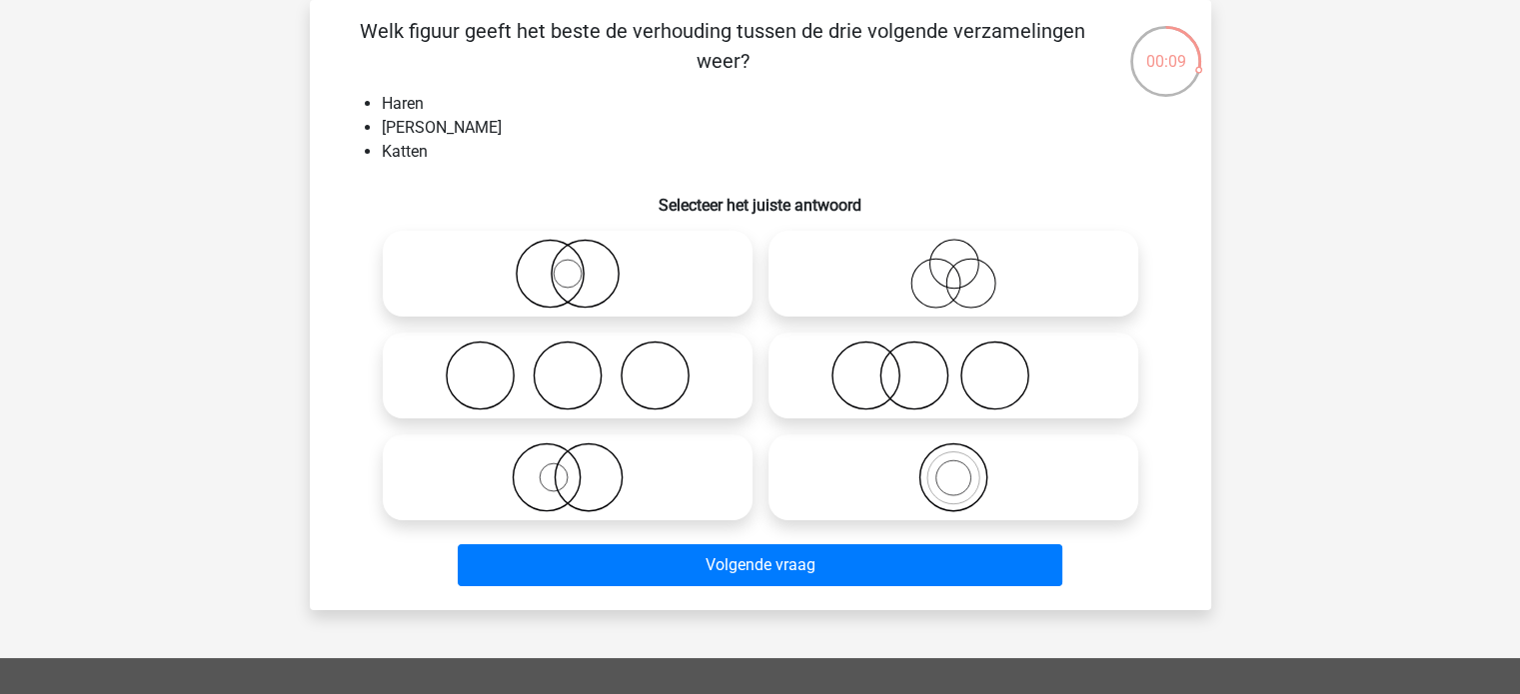
click at [857, 372] on icon at bounding box center [953, 376] width 354 height 70
click at [953, 366] on input "radio" at bounding box center [959, 359] width 13 height 13
radio input "true"
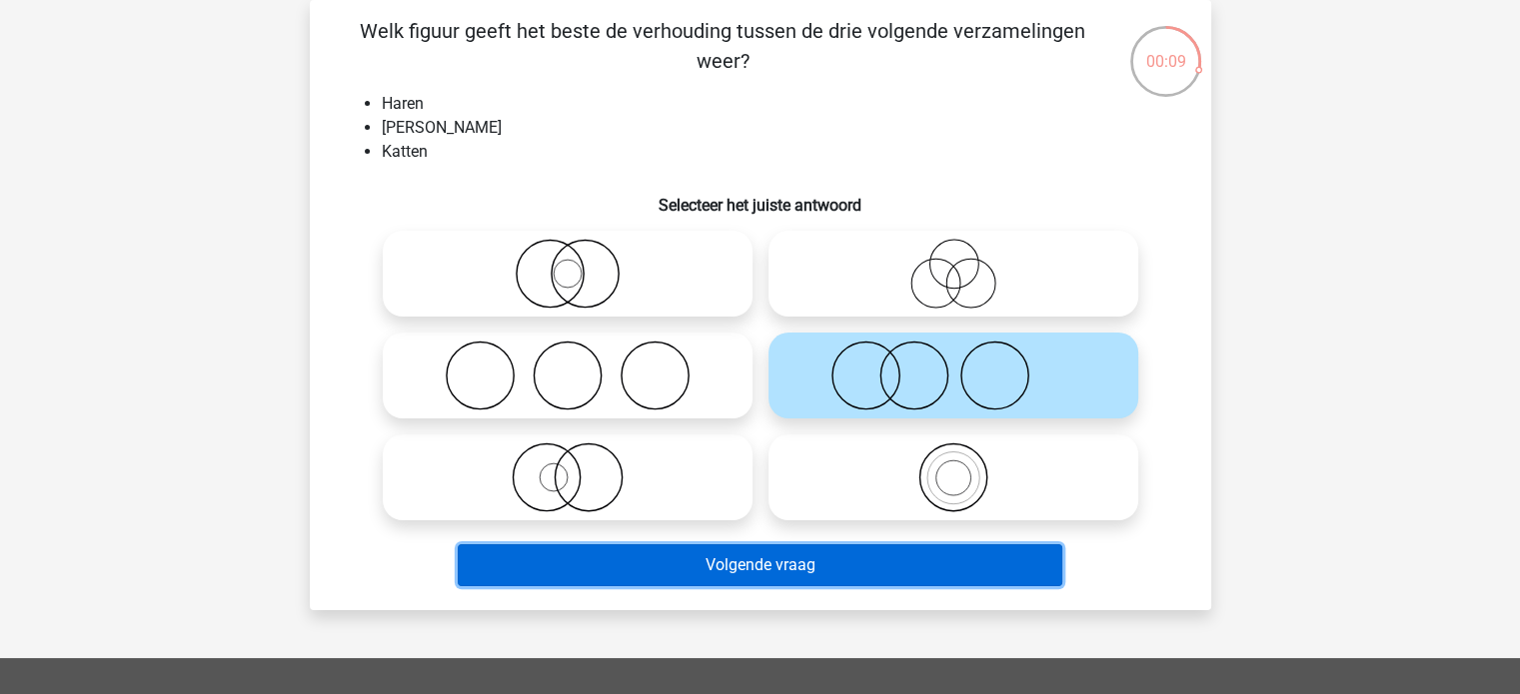
click at [860, 561] on button "Volgende vraag" at bounding box center [760, 565] width 604 height 42
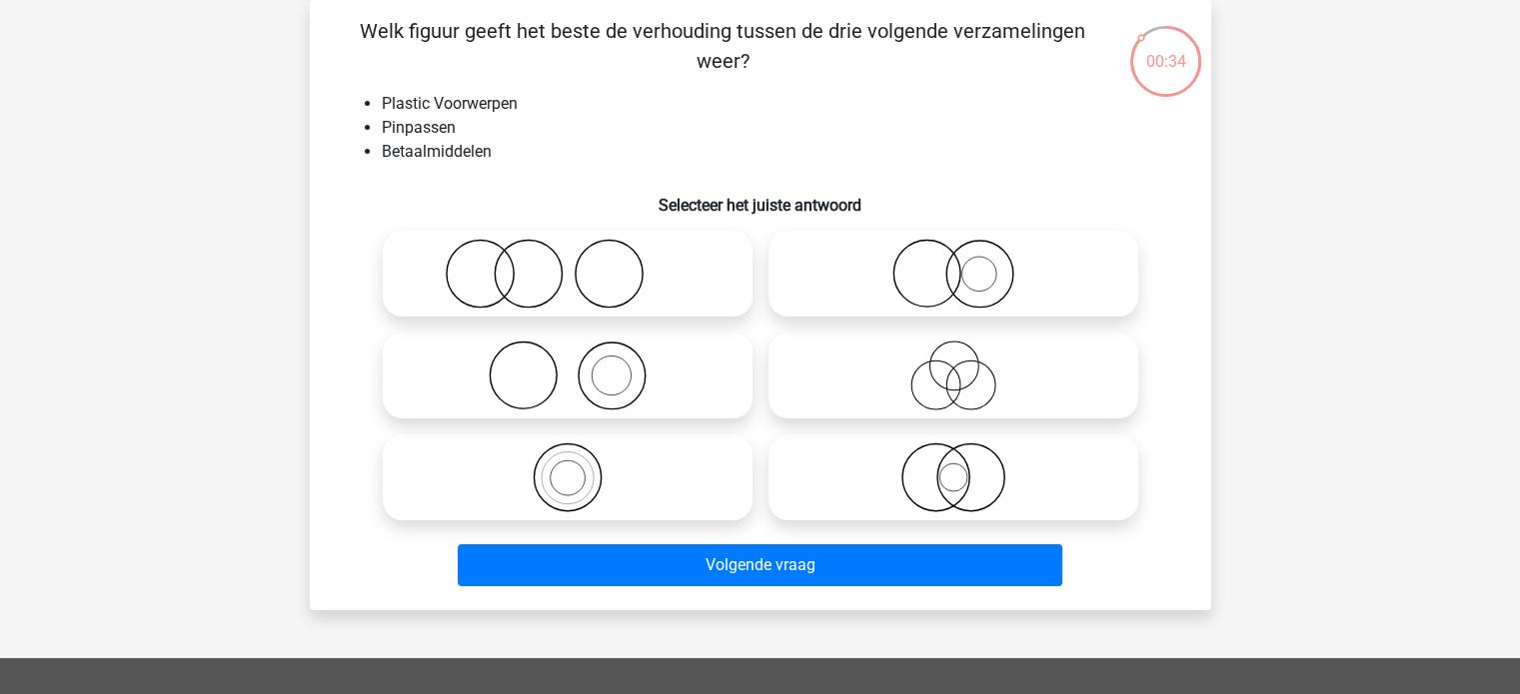
click at [942, 497] on circle at bounding box center [969, 478] width 67 height 67
click at [953, 468] on input "radio" at bounding box center [959, 461] width 13 height 13
radio input "true"
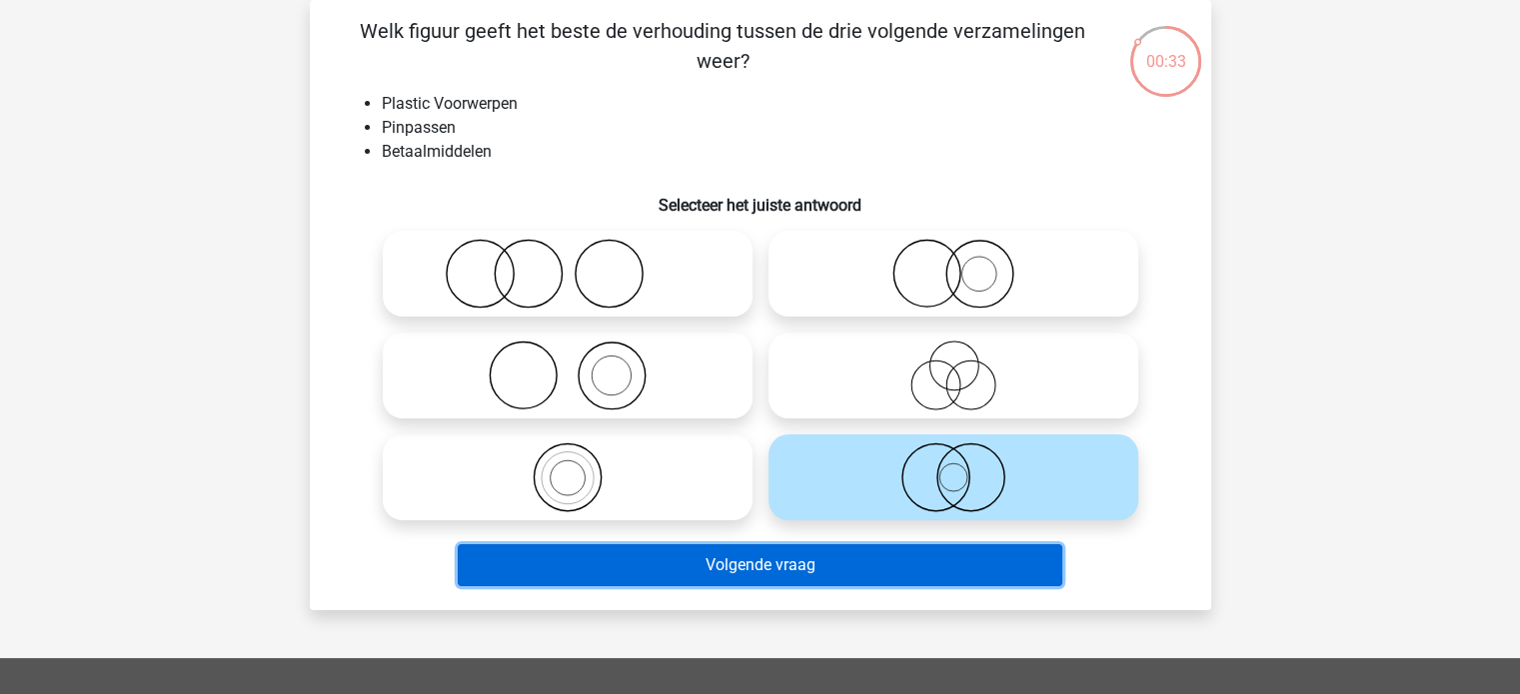
click at [955, 553] on button "Volgende vraag" at bounding box center [760, 565] width 604 height 42
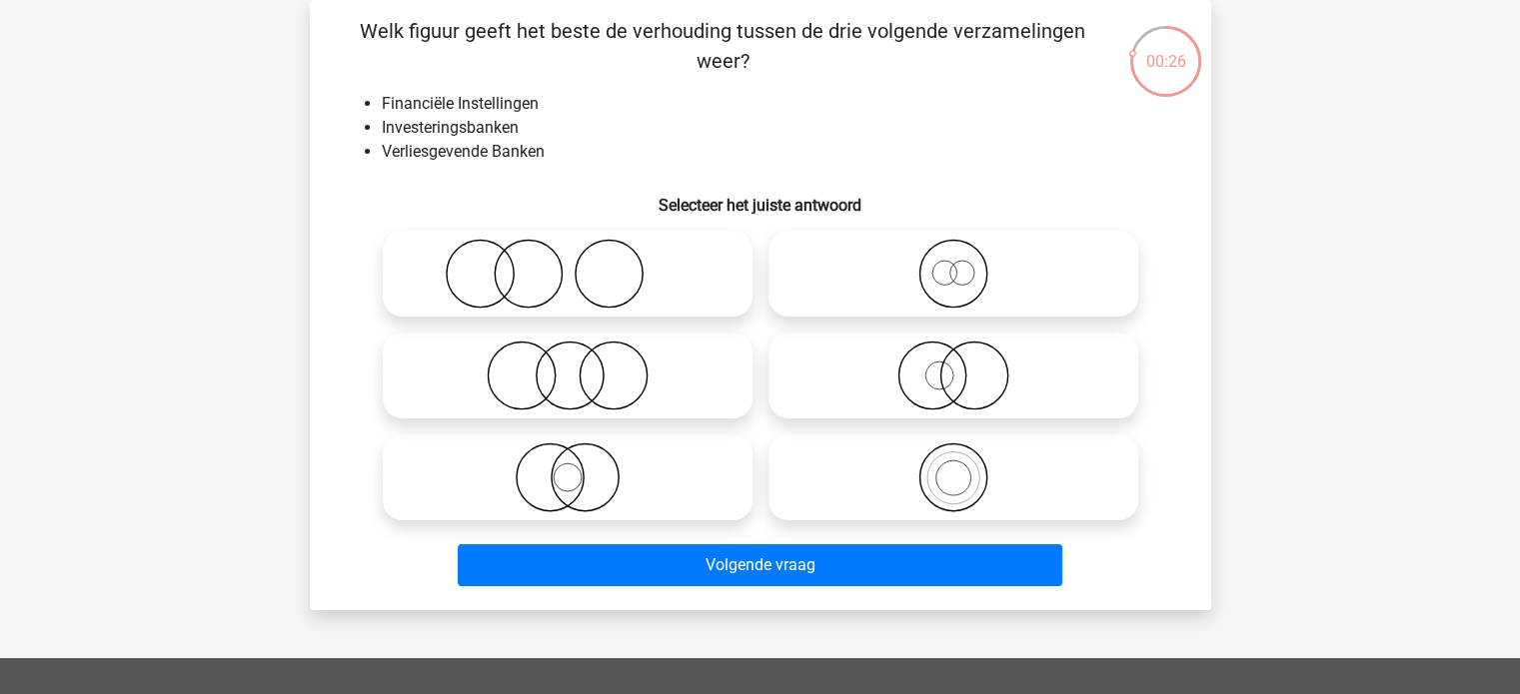
click at [932, 377] on icon at bounding box center [953, 376] width 354 height 70
click at [953, 366] on input "radio" at bounding box center [959, 359] width 13 height 13
radio input "true"
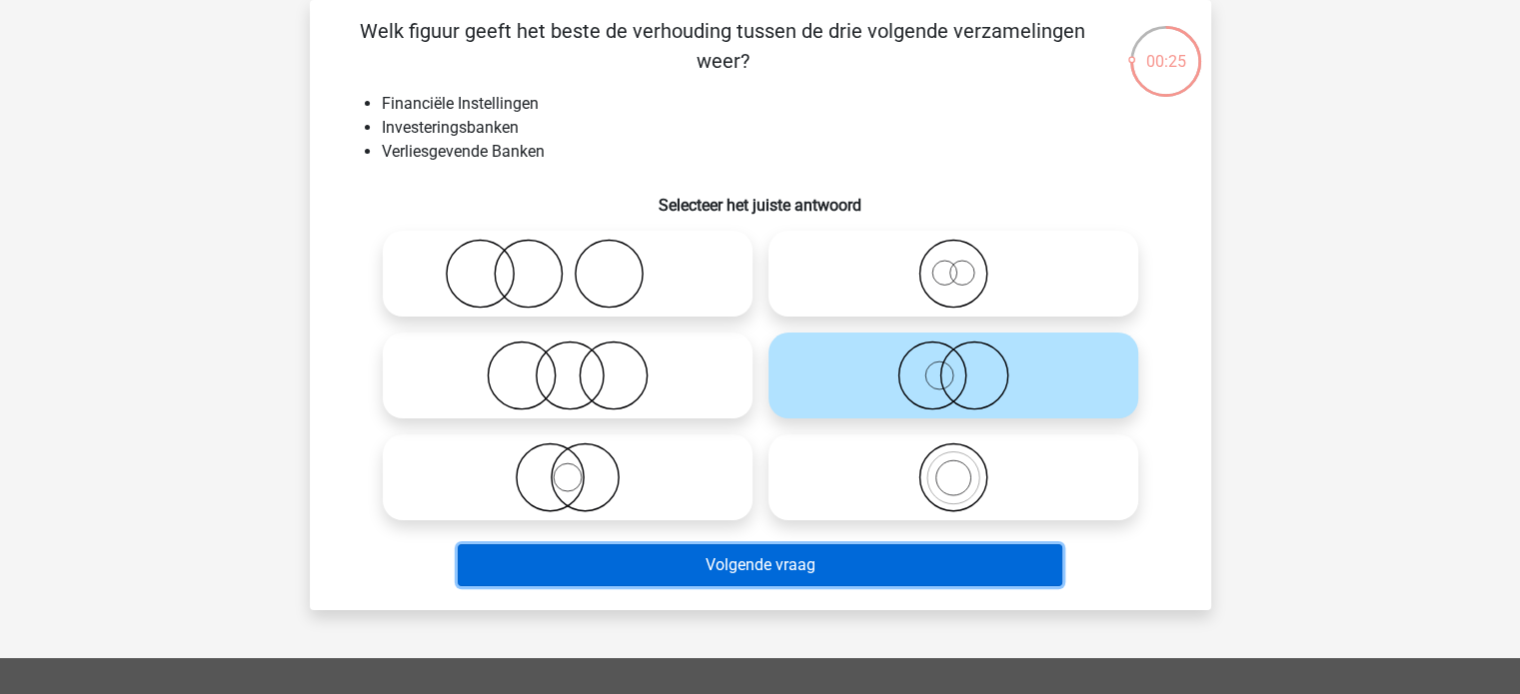
click at [959, 560] on button "Volgende vraag" at bounding box center [760, 565] width 604 height 42
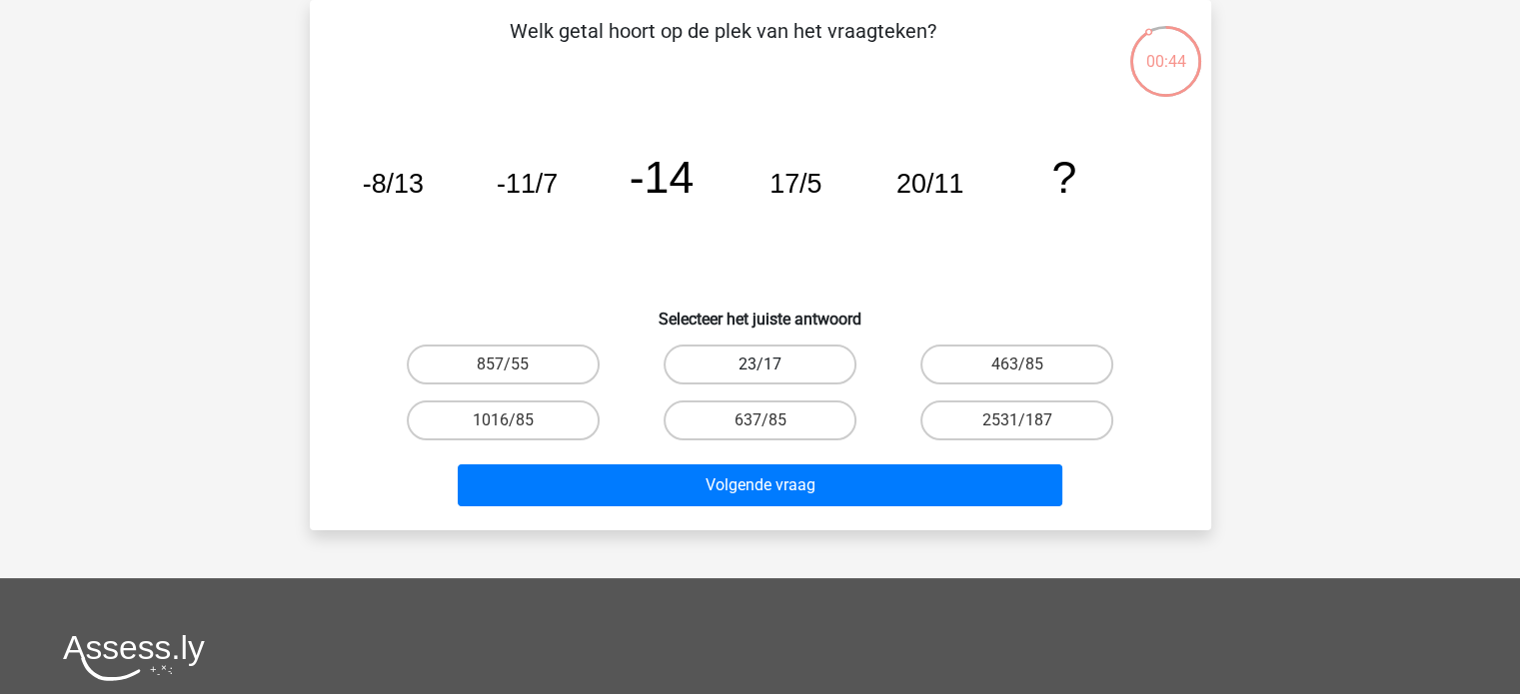
click at [778, 361] on label "23/17" at bounding box center [759, 365] width 193 height 40
click at [772, 365] on input "23/17" at bounding box center [765, 371] width 13 height 13
radio input "true"
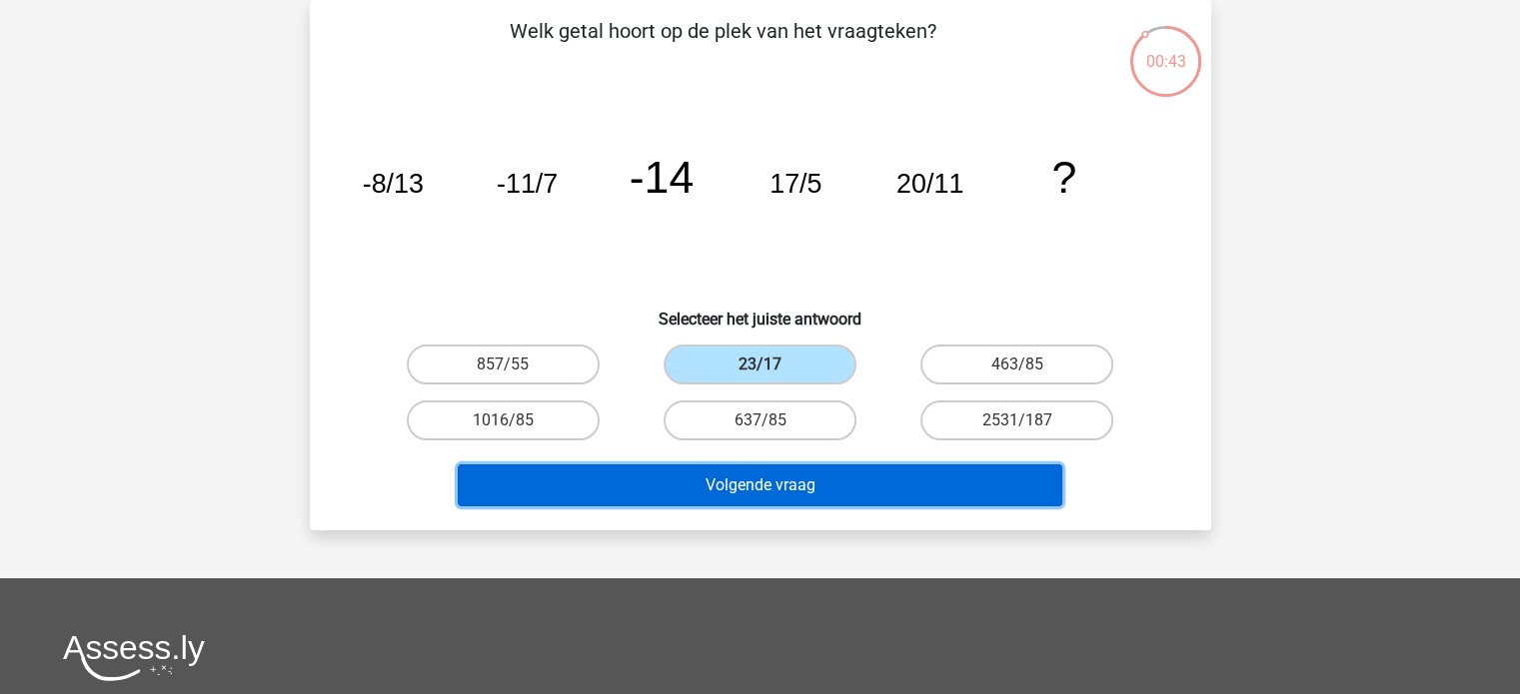
click at [835, 495] on button "Volgende vraag" at bounding box center [760, 486] width 604 height 42
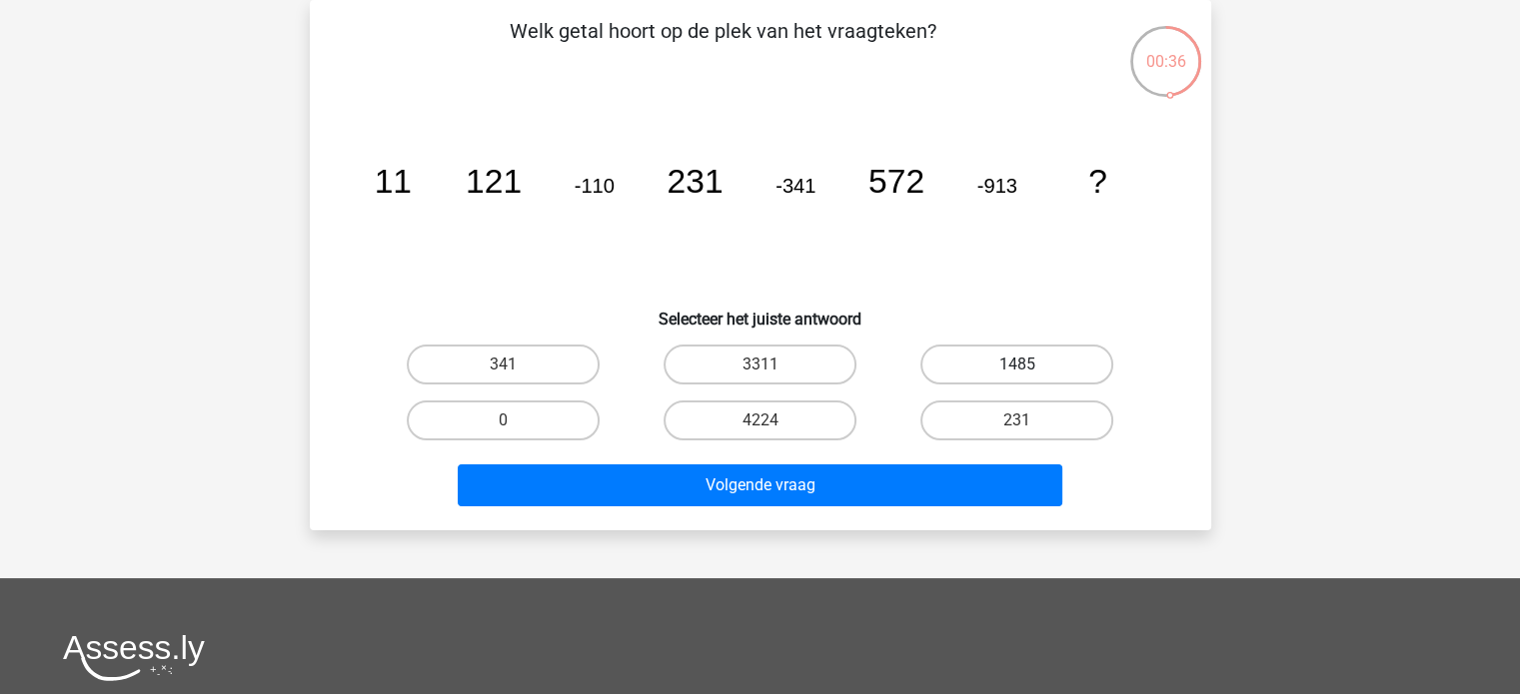
click at [1007, 367] on label "1485" at bounding box center [1016, 365] width 193 height 40
click at [1017, 367] on input "1485" at bounding box center [1023, 371] width 13 height 13
radio input "true"
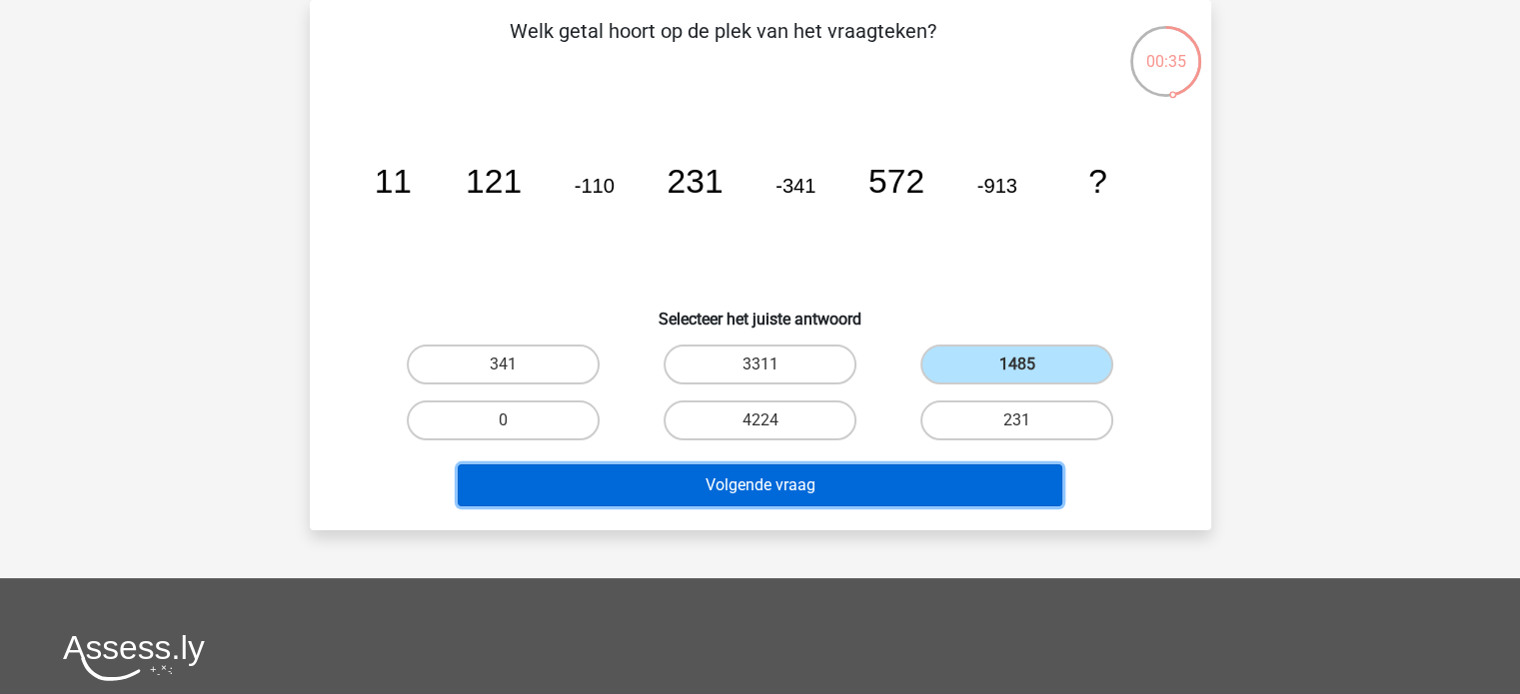
click at [905, 474] on button "Volgende vraag" at bounding box center [760, 486] width 604 height 42
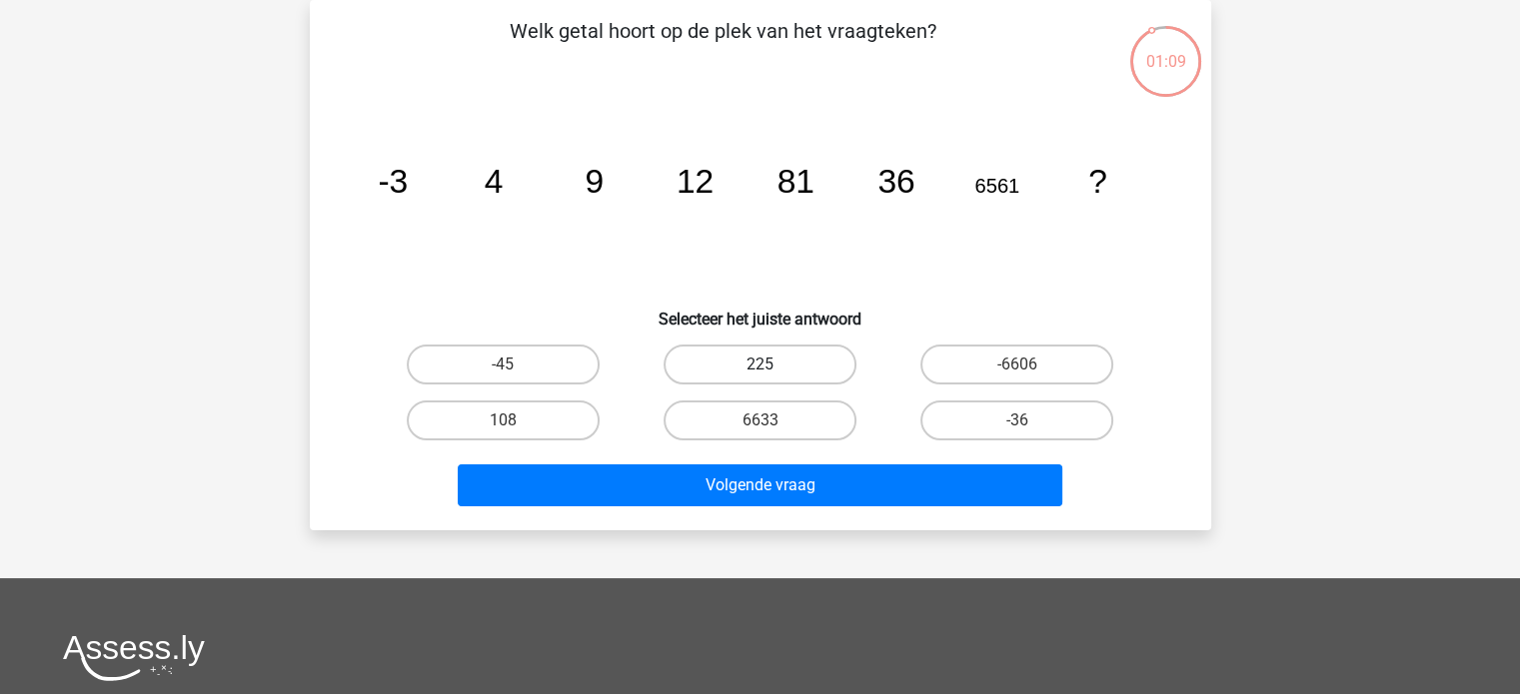
click at [710, 361] on label "225" at bounding box center [759, 365] width 193 height 40
click at [759, 365] on input "225" at bounding box center [765, 371] width 13 height 13
radio input "true"
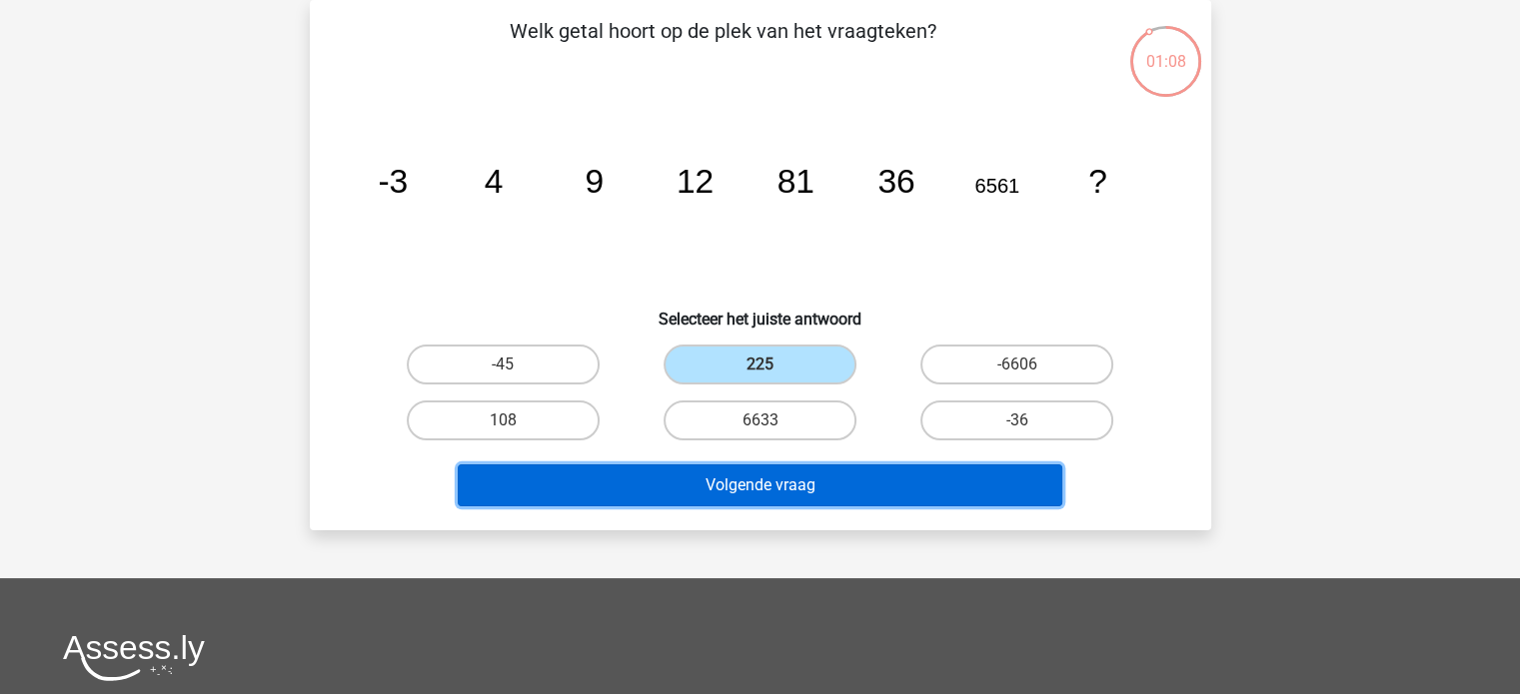
click at [767, 489] on button "Volgende vraag" at bounding box center [760, 486] width 604 height 42
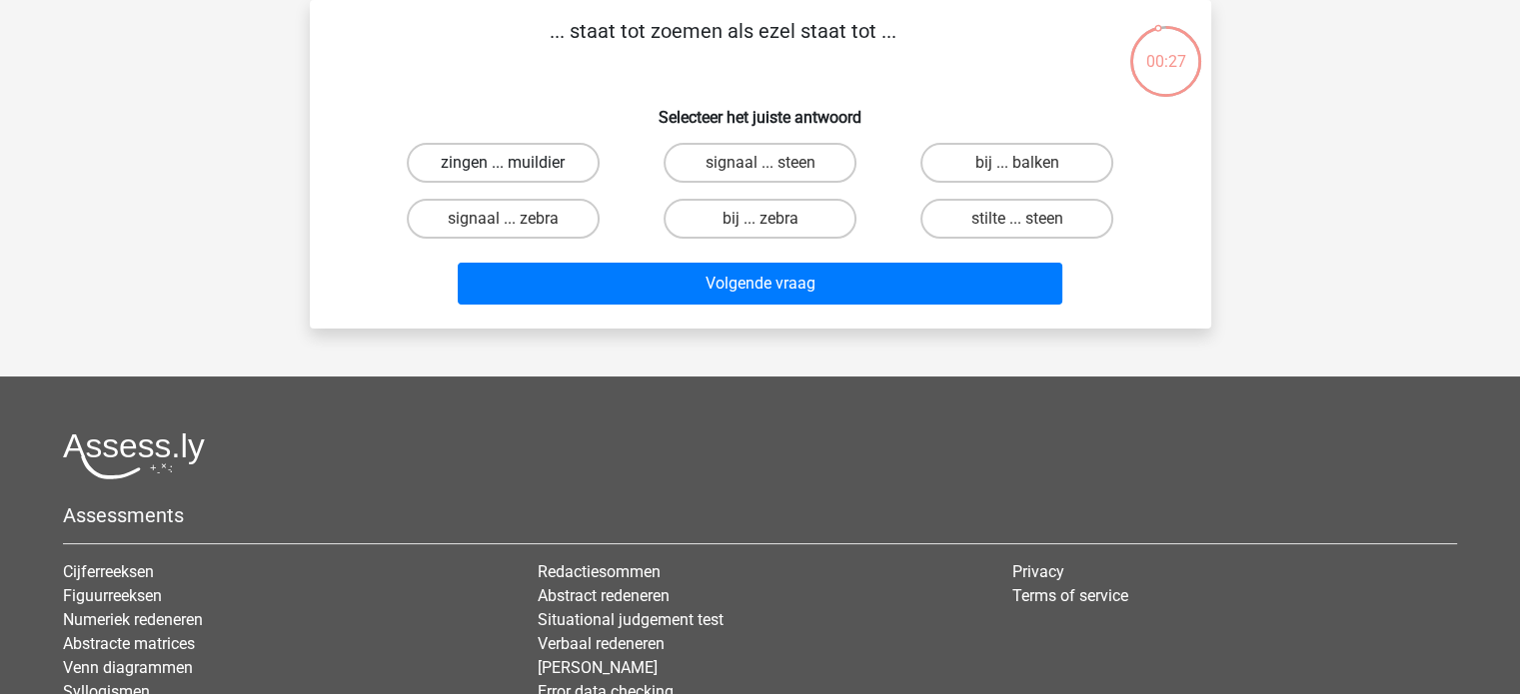
scroll to position [0, 0]
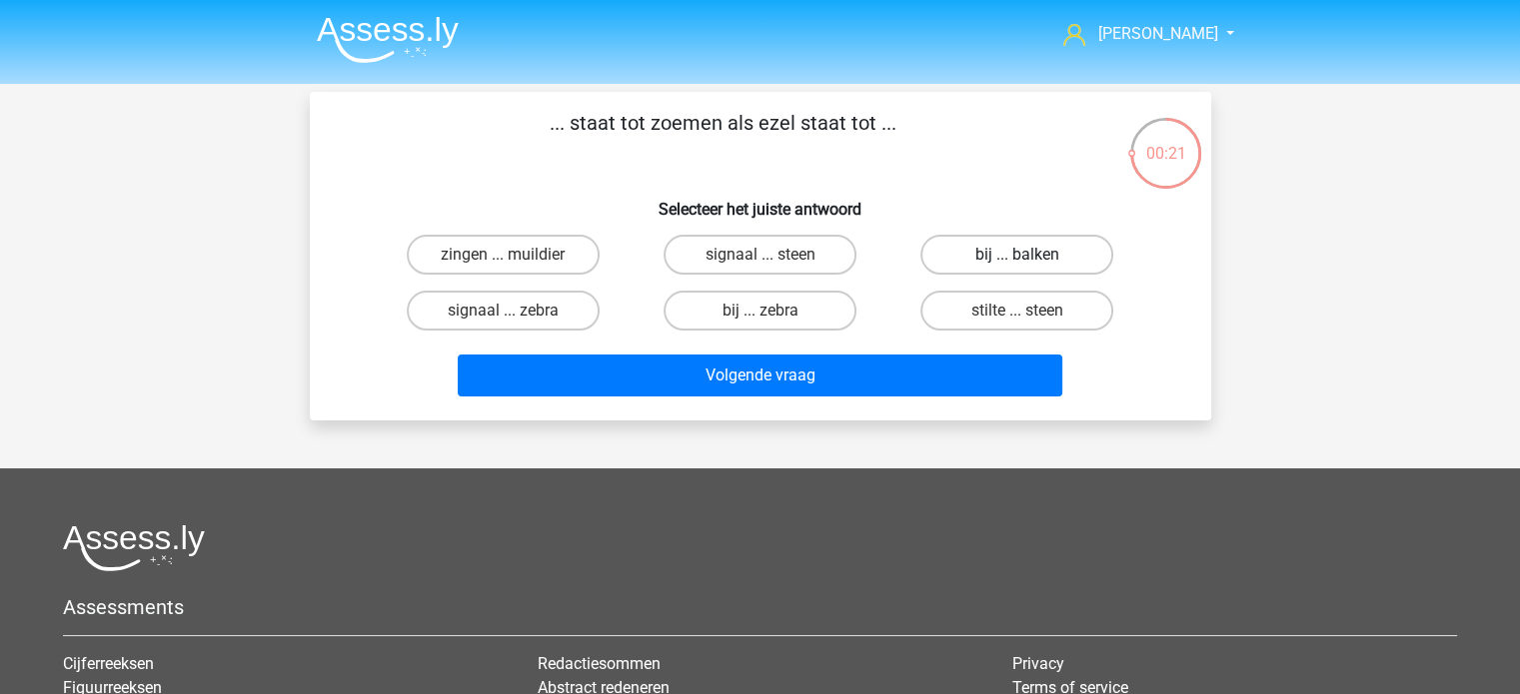
click at [980, 251] on label "bij ... balken" at bounding box center [1016, 255] width 193 height 40
click at [1017, 255] on input "bij ... balken" at bounding box center [1023, 261] width 13 height 13
radio input "true"
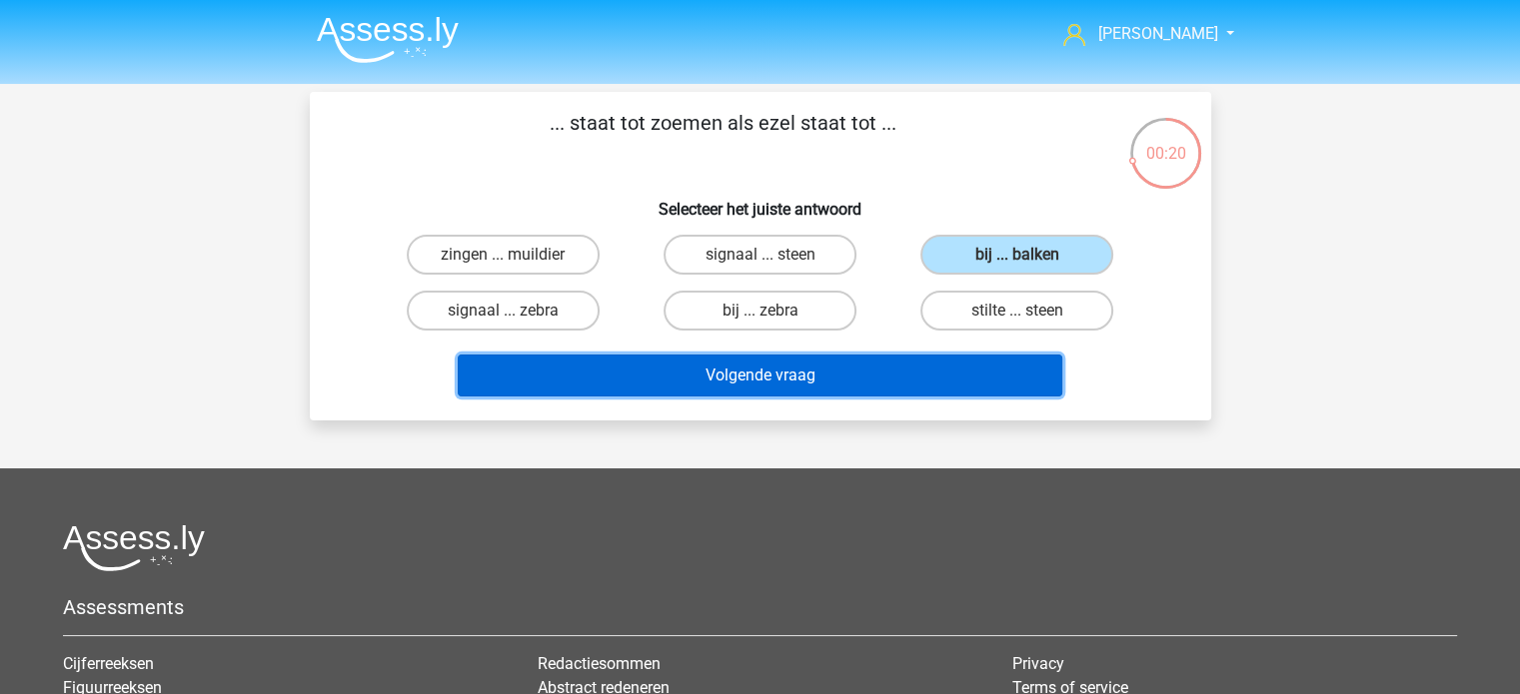
click at [983, 366] on button "Volgende vraag" at bounding box center [760, 376] width 604 height 42
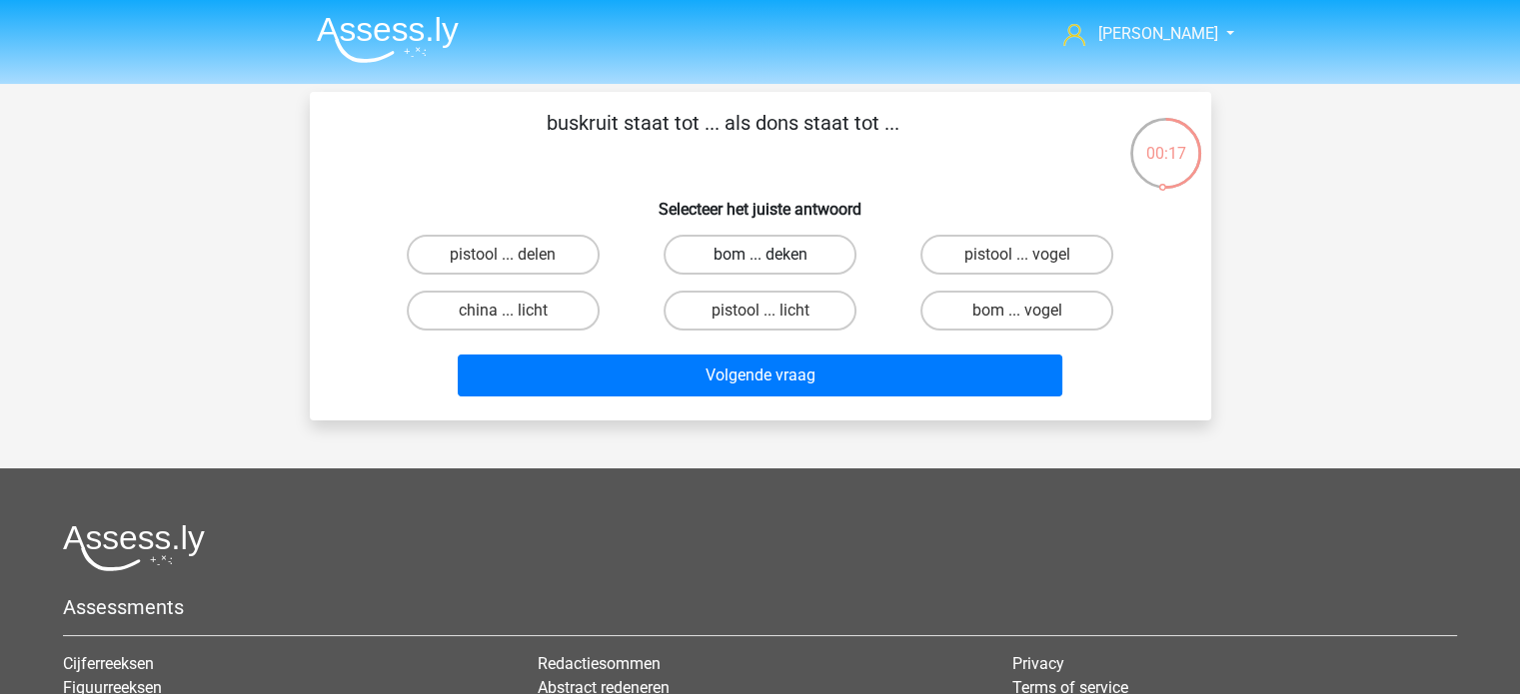
click at [776, 247] on label "bom ... deken" at bounding box center [759, 255] width 193 height 40
click at [772, 255] on input "bom ... deken" at bounding box center [765, 261] width 13 height 13
radio input "true"
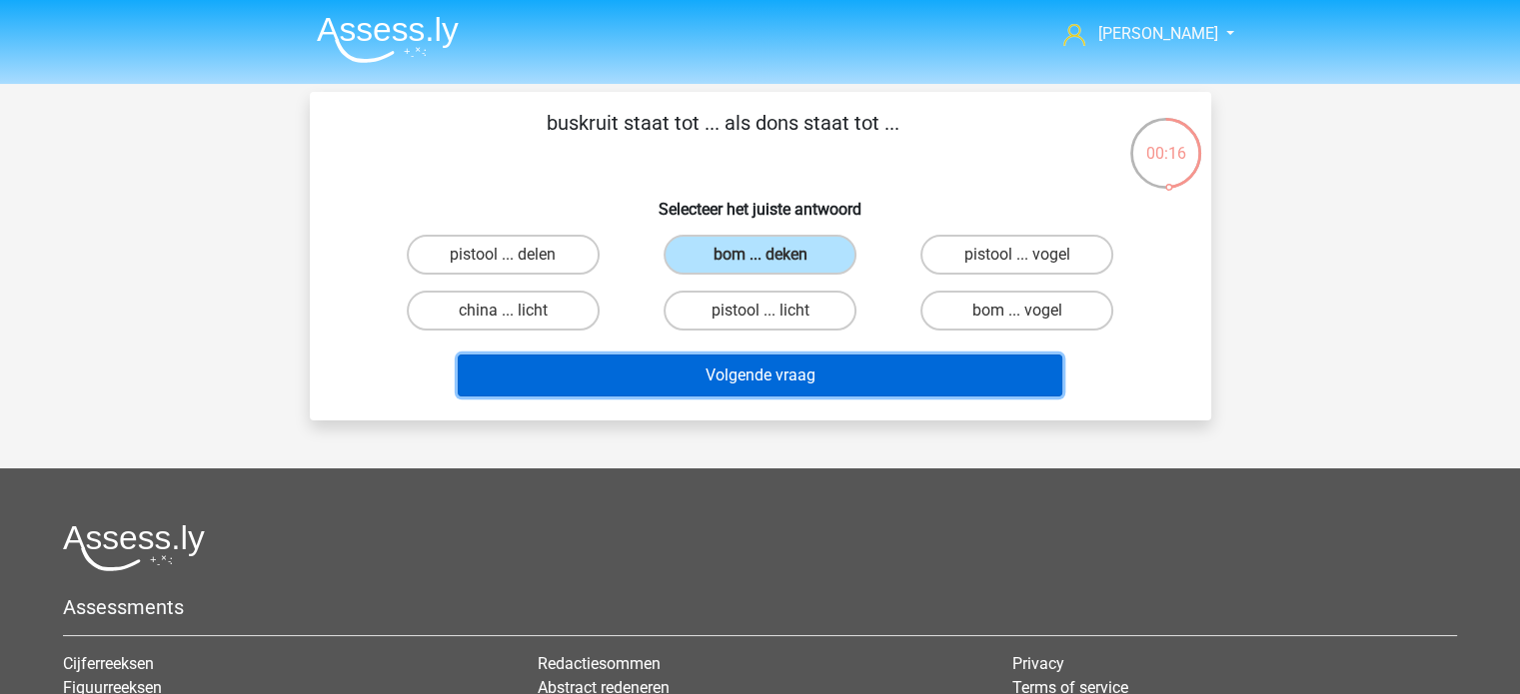
click at [807, 376] on button "Volgende vraag" at bounding box center [760, 376] width 604 height 42
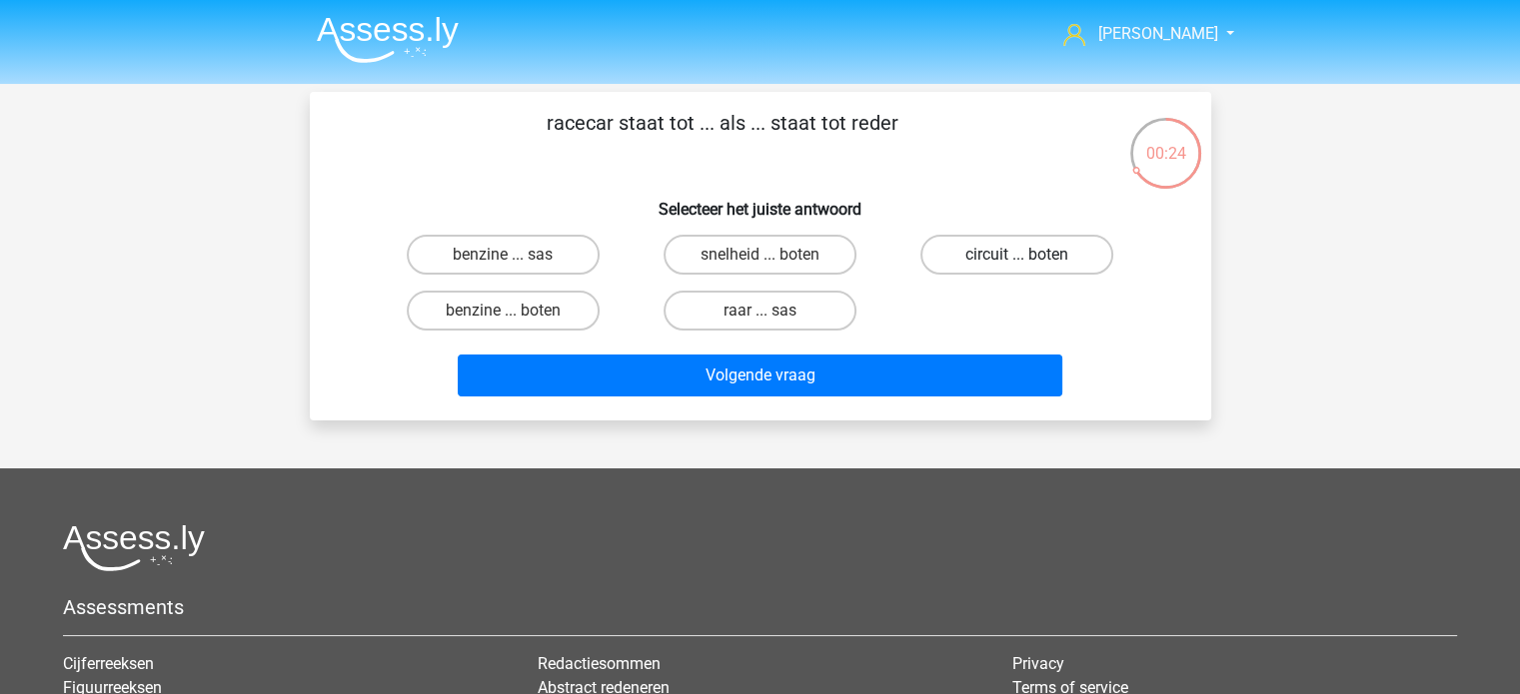
click at [967, 255] on label "circuit ... boten" at bounding box center [1016, 255] width 193 height 40
click at [1017, 255] on input "circuit ... boten" at bounding box center [1023, 261] width 13 height 13
radio input "true"
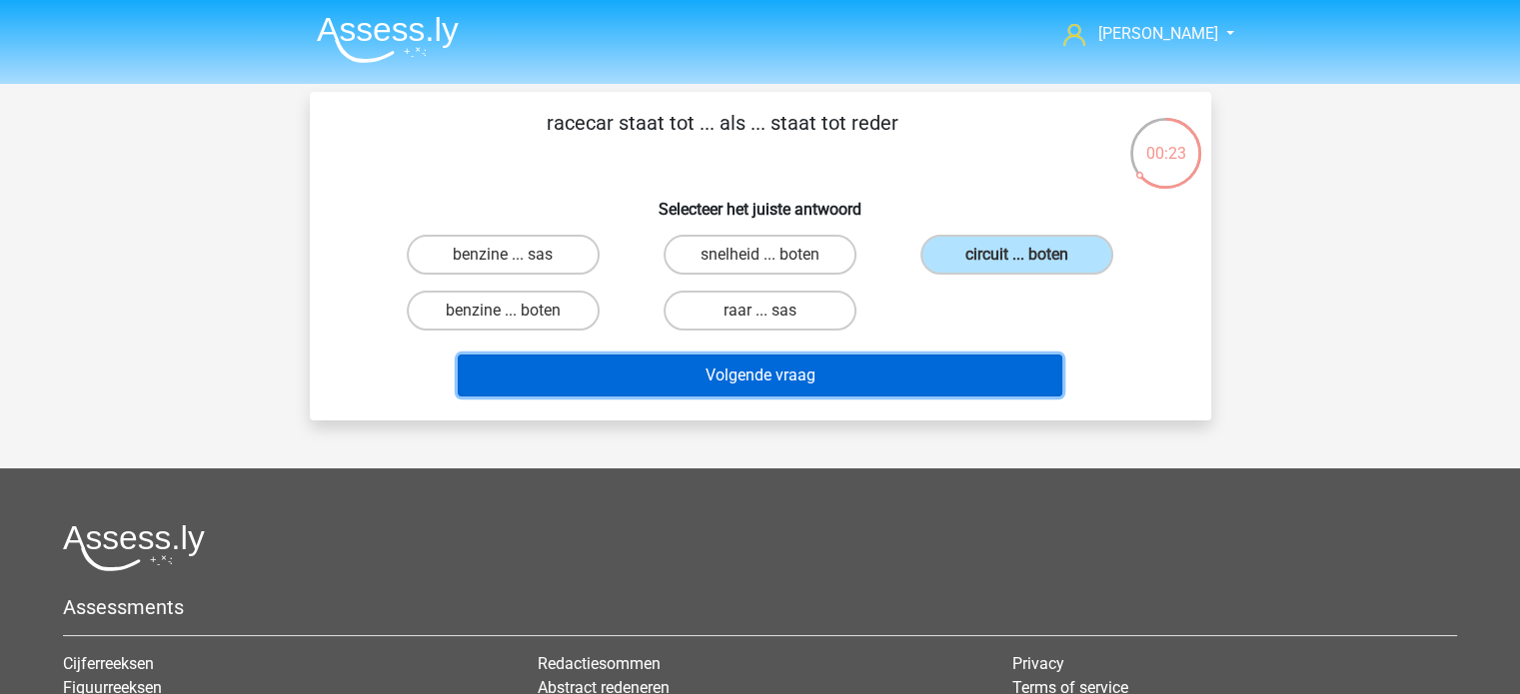
click at [895, 371] on button "Volgende vraag" at bounding box center [760, 376] width 604 height 42
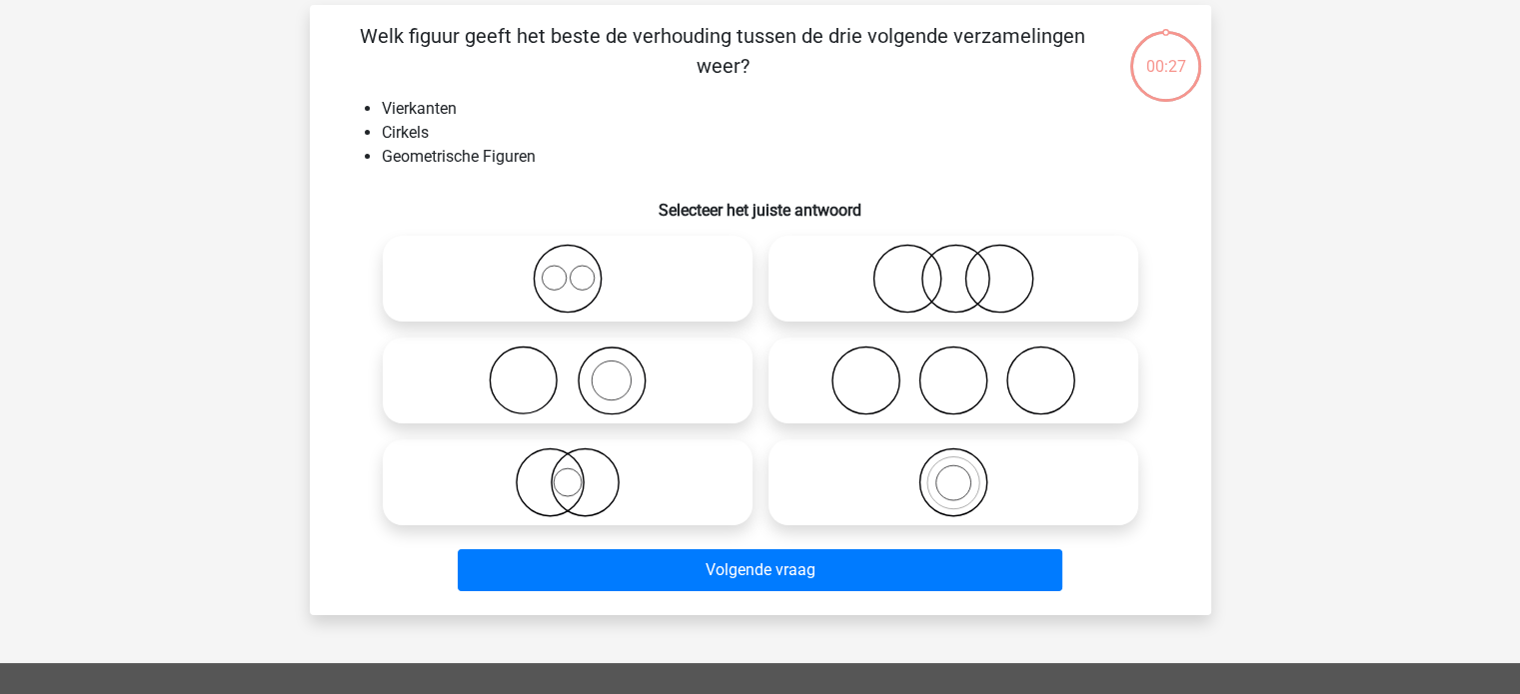
scroll to position [92, 0]
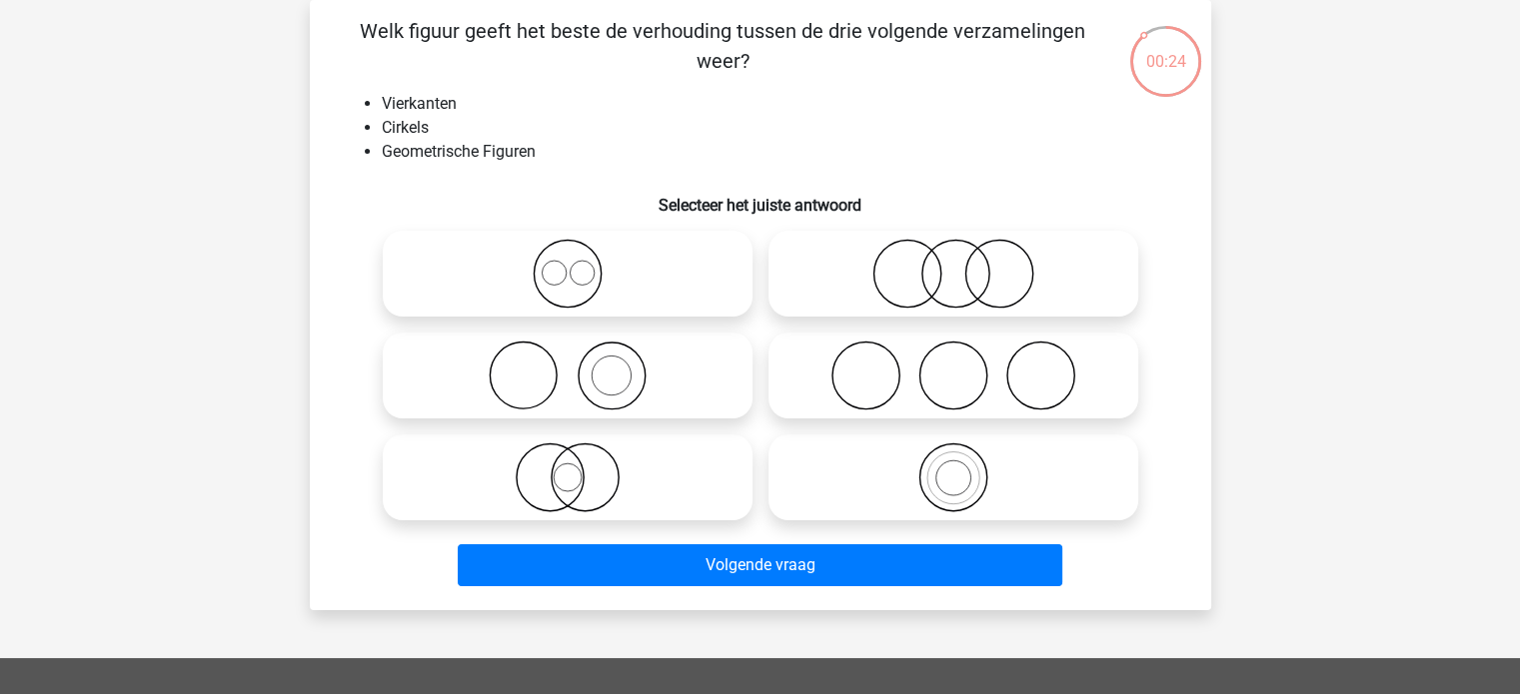
click at [568, 279] on icon at bounding box center [568, 274] width 354 height 70
click at [568, 264] on input "radio" at bounding box center [573, 257] width 13 height 13
radio input "true"
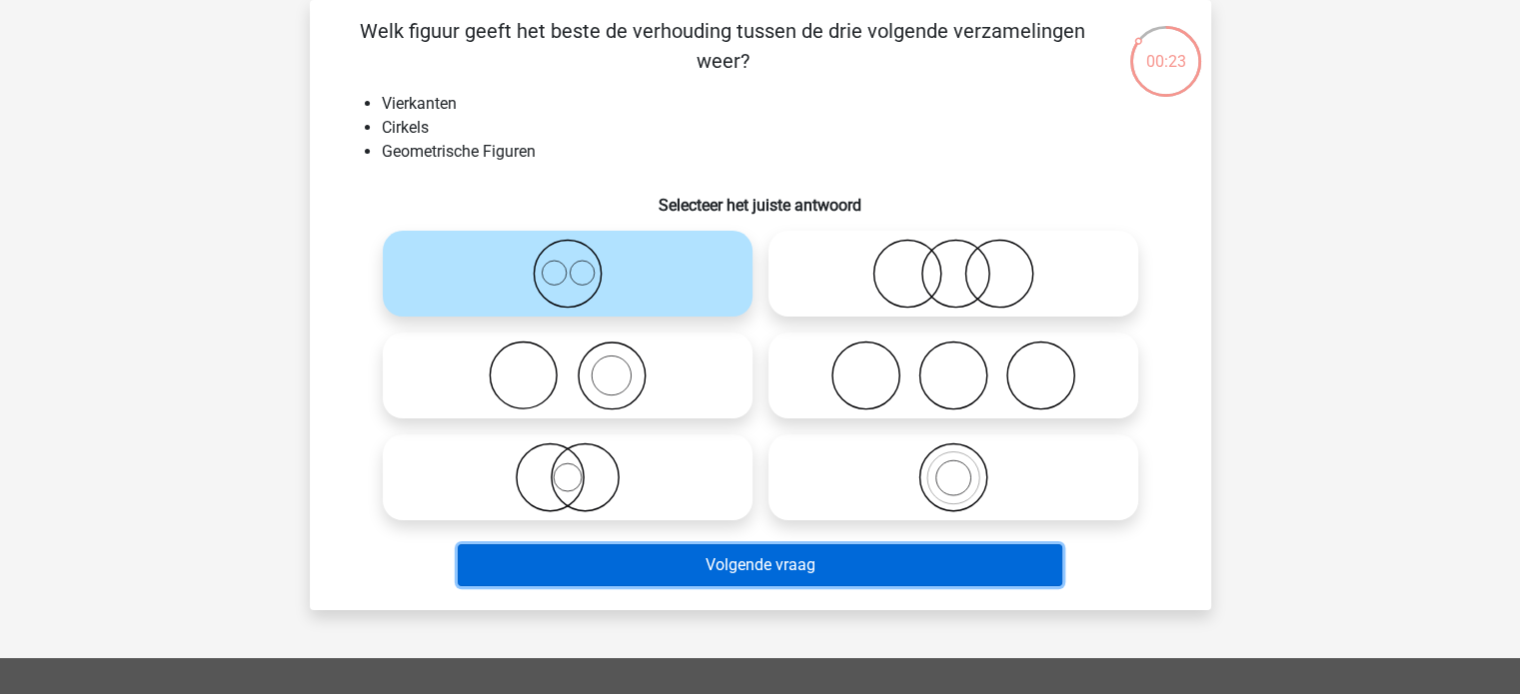
click at [725, 572] on button "Volgende vraag" at bounding box center [760, 565] width 604 height 42
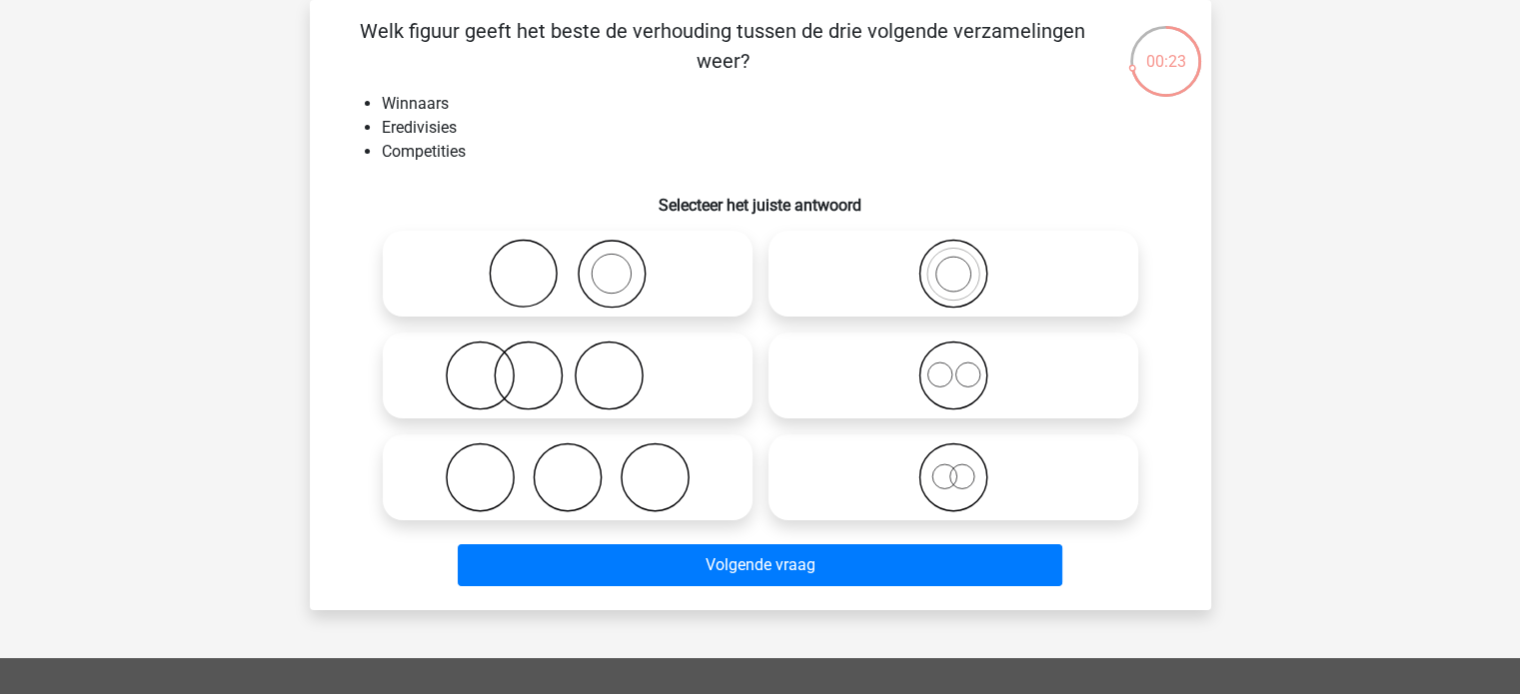
click at [606, 271] on icon at bounding box center [568, 274] width 354 height 70
click at [580, 264] on input "radio" at bounding box center [573, 257] width 13 height 13
radio input "true"
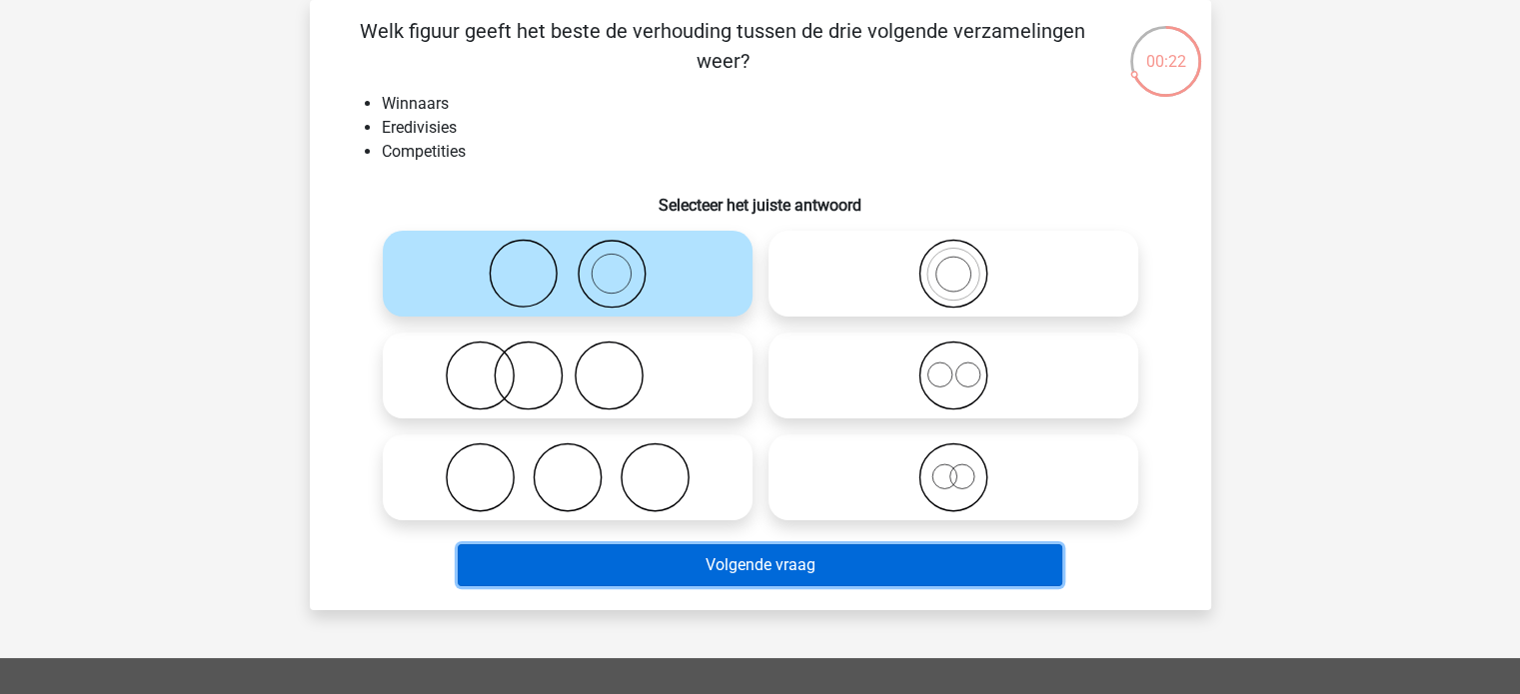
click at [738, 576] on button "Volgende vraag" at bounding box center [760, 565] width 604 height 42
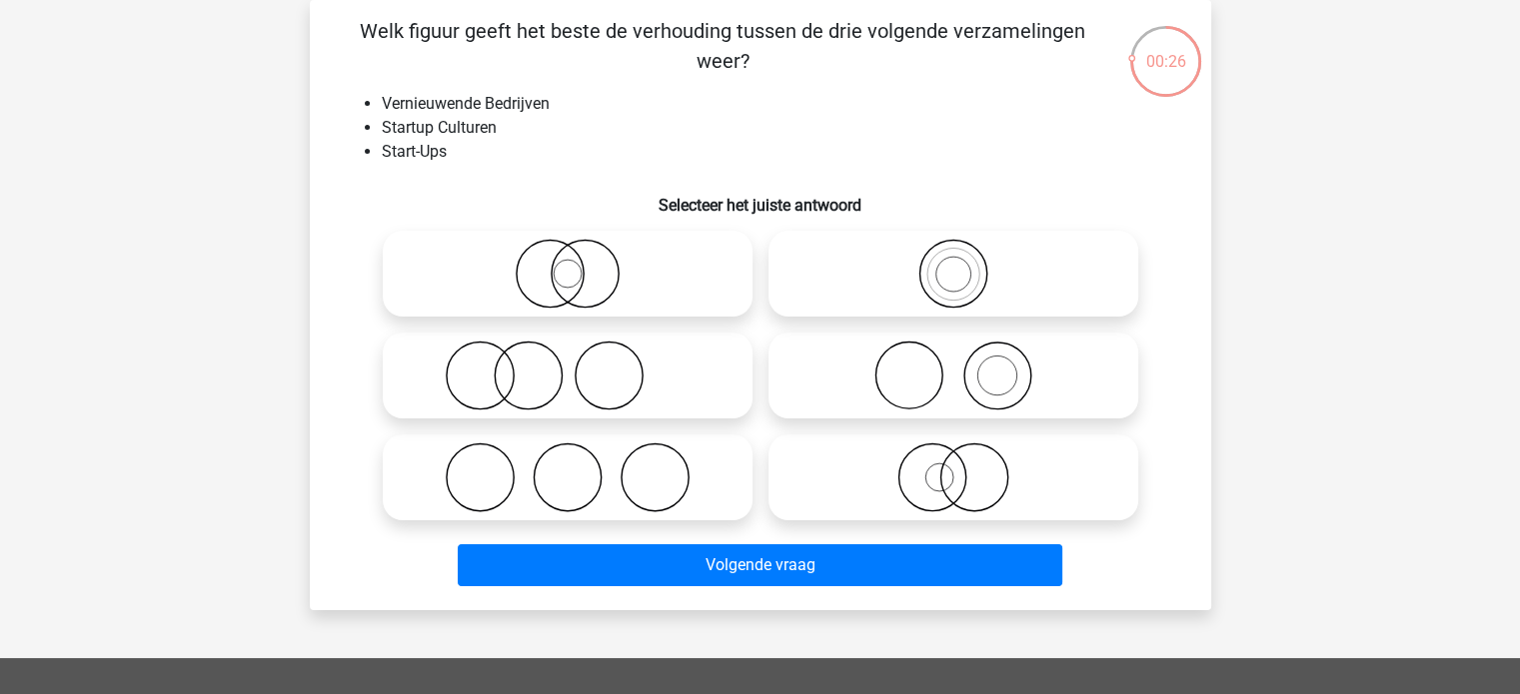
click at [572, 270] on icon at bounding box center [568, 274] width 354 height 70
click at [572, 264] on input "radio" at bounding box center [573, 257] width 13 height 13
radio input "true"
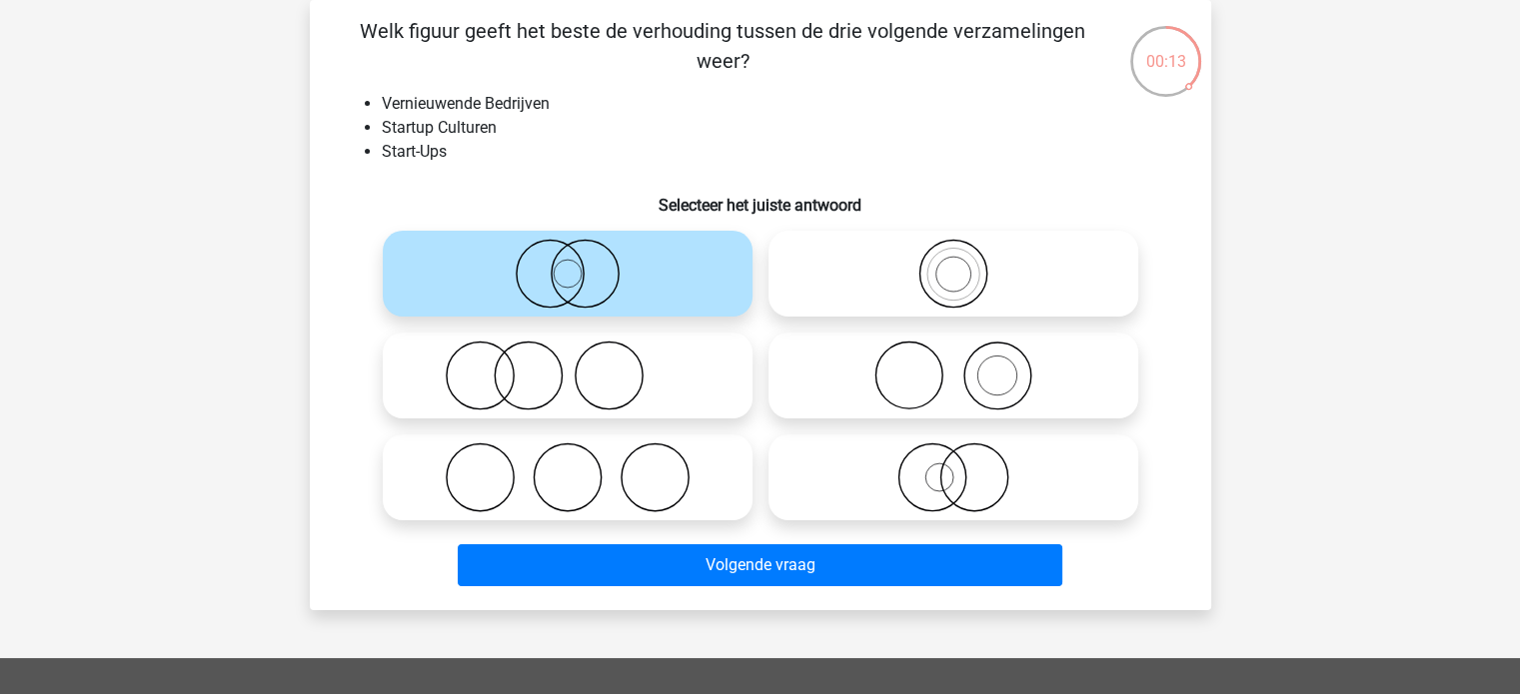
drag, startPoint x: 971, startPoint y: 487, endPoint x: 965, endPoint y: 509, distance: 22.8
click at [971, 487] on icon at bounding box center [953, 478] width 354 height 70
click at [966, 468] on input "radio" at bounding box center [959, 461] width 13 height 13
radio input "true"
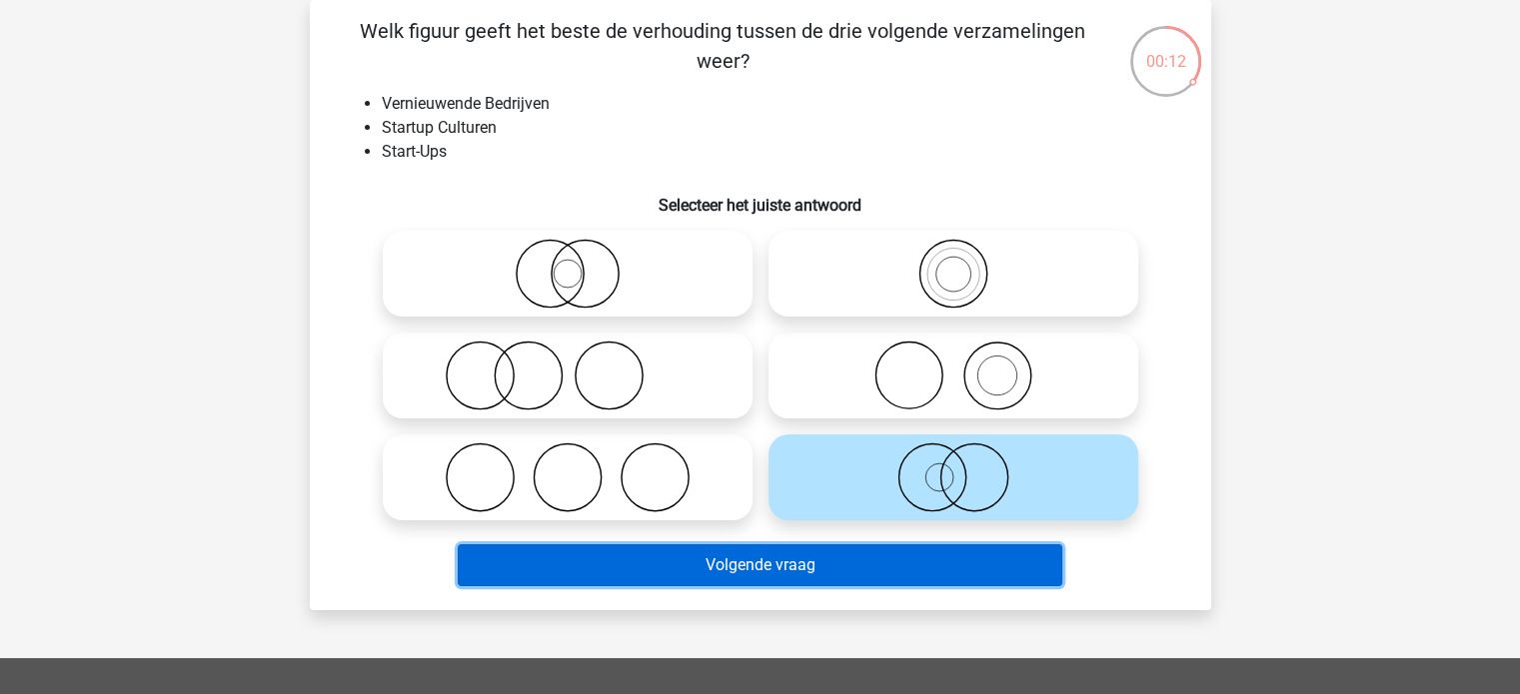
click at [935, 562] on button "Volgende vraag" at bounding box center [760, 565] width 604 height 42
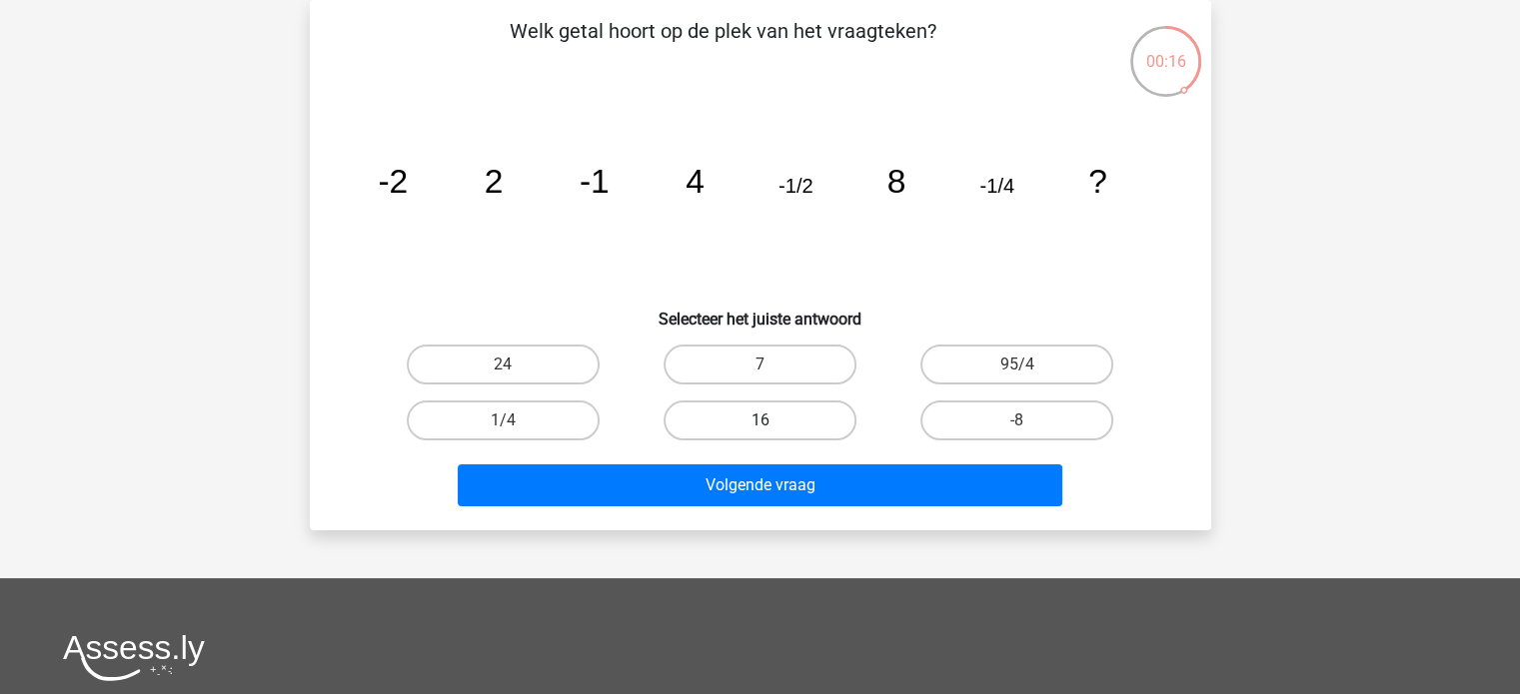
click at [795, 412] on label "16" at bounding box center [759, 421] width 193 height 40
click at [772, 421] on input "16" at bounding box center [765, 427] width 13 height 13
radio input "true"
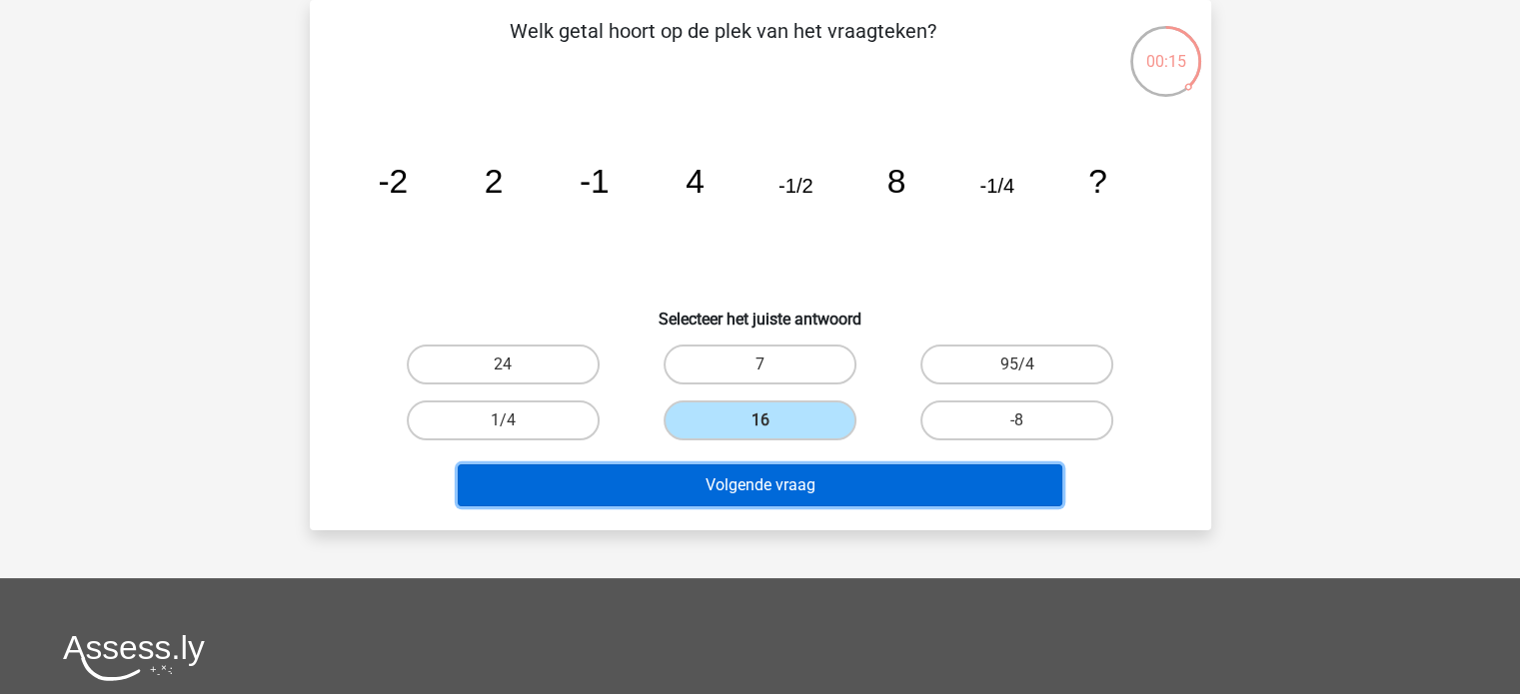
click at [820, 497] on button "Volgende vraag" at bounding box center [760, 486] width 604 height 42
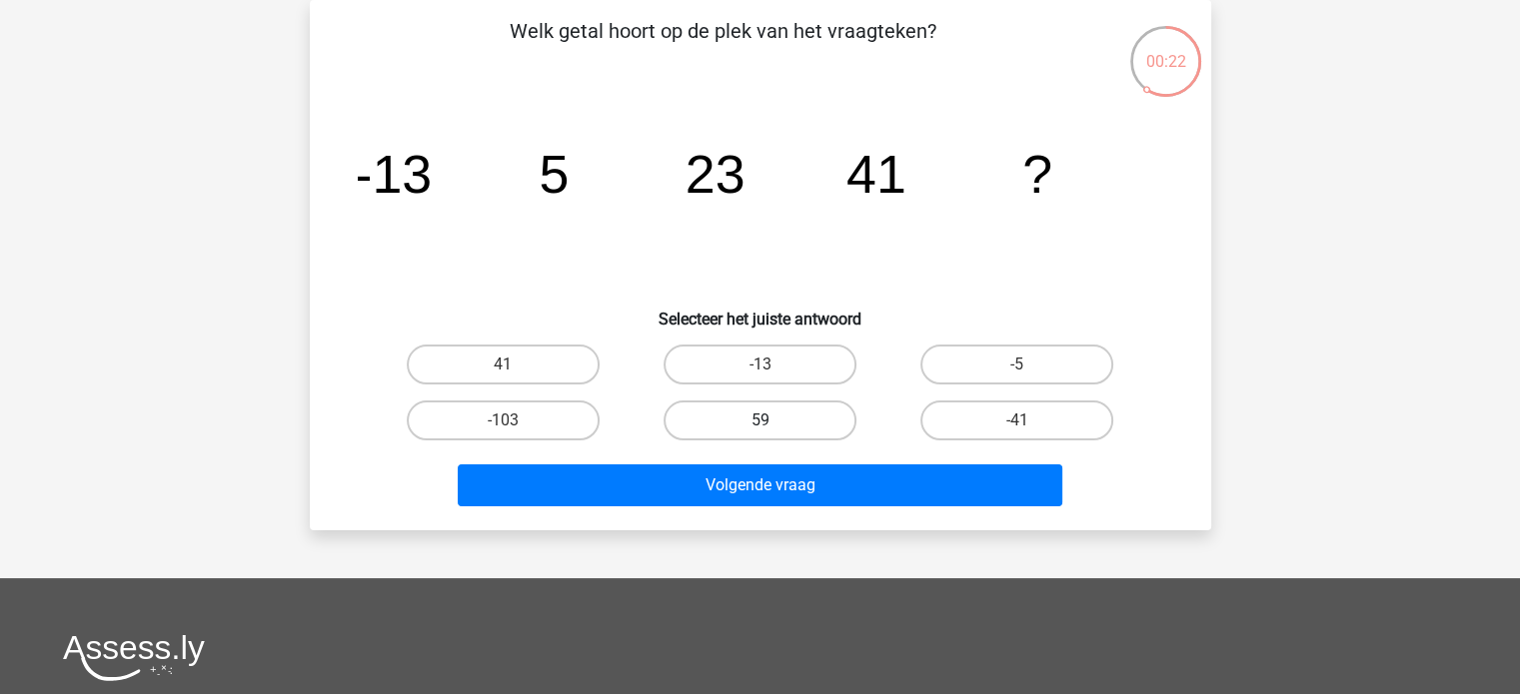
click at [767, 416] on label "59" at bounding box center [759, 421] width 193 height 40
click at [767, 421] on input "59" at bounding box center [765, 427] width 13 height 13
radio input "true"
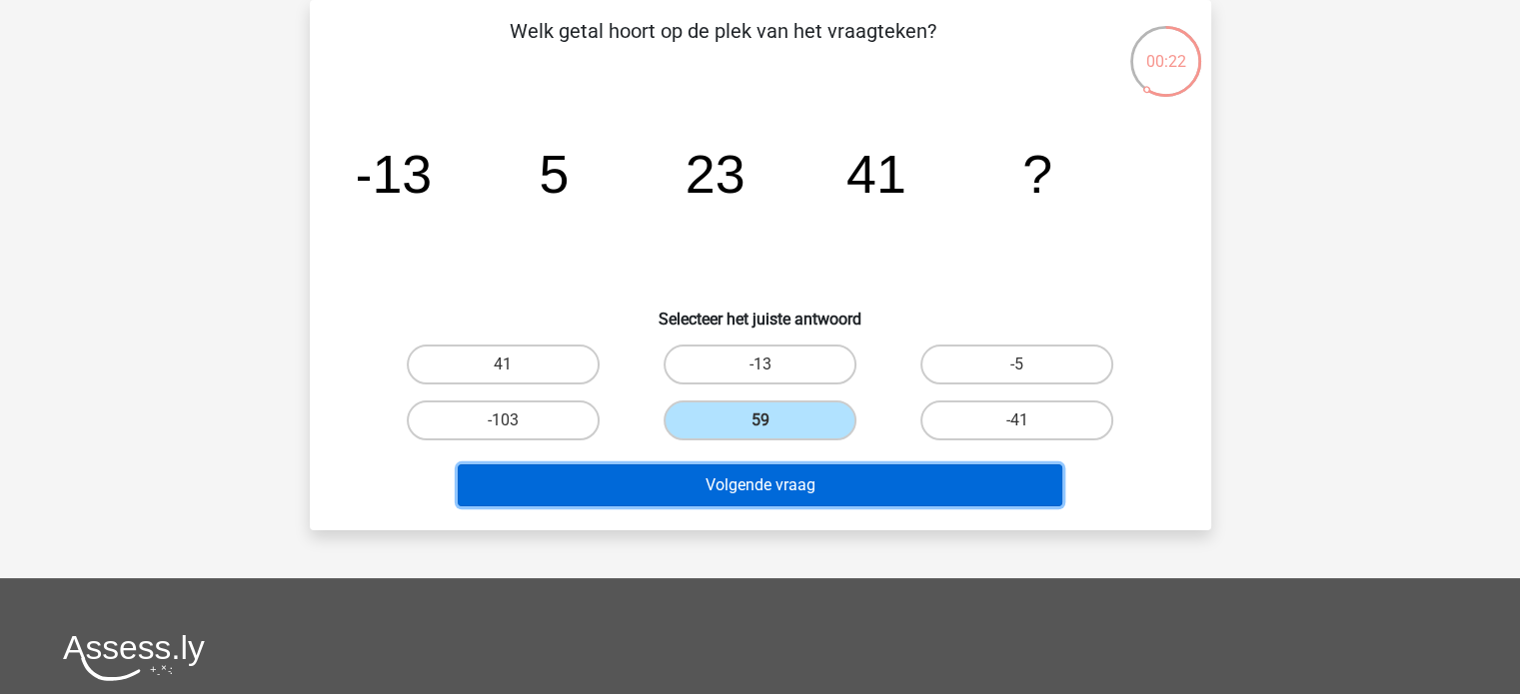
click at [805, 493] on button "Volgende vraag" at bounding box center [760, 486] width 604 height 42
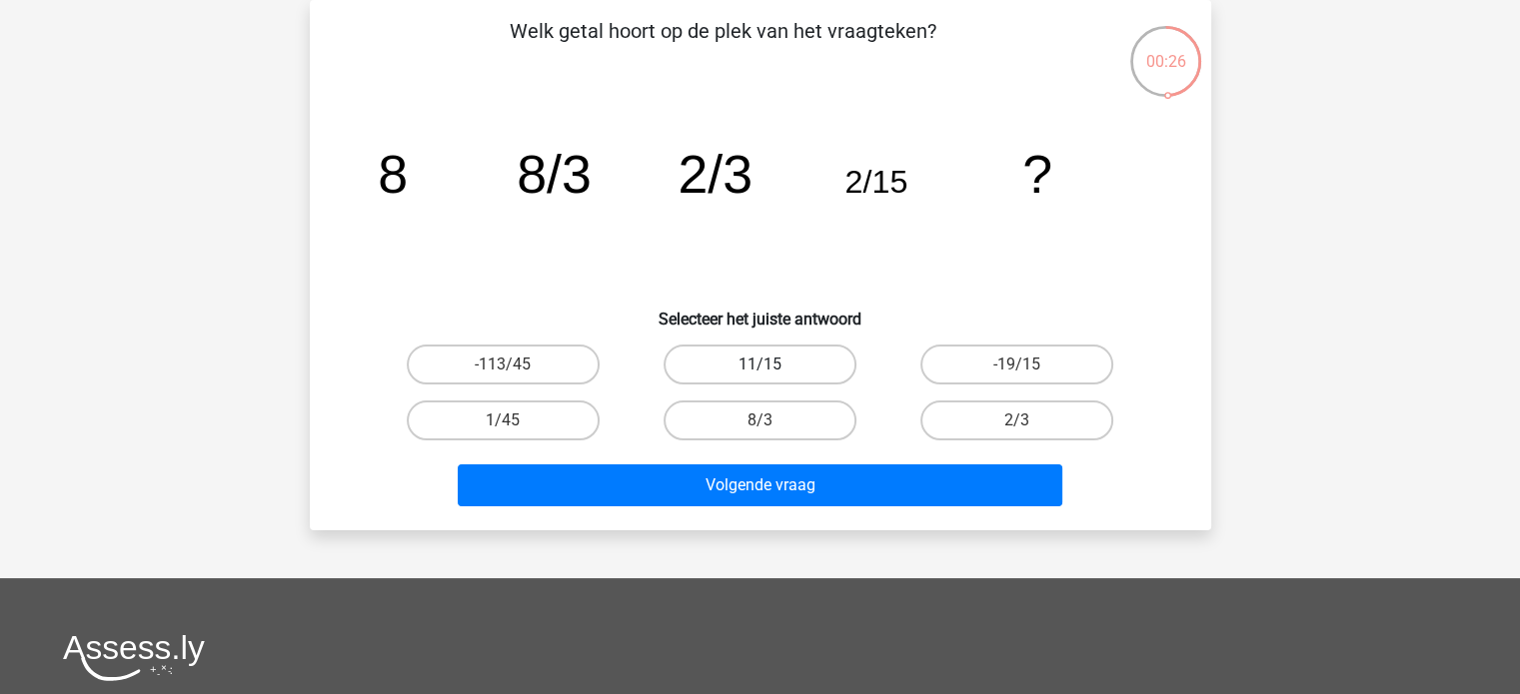
click at [758, 369] on label "11/15" at bounding box center [759, 365] width 193 height 40
click at [759, 369] on input "11/15" at bounding box center [765, 371] width 13 height 13
radio input "true"
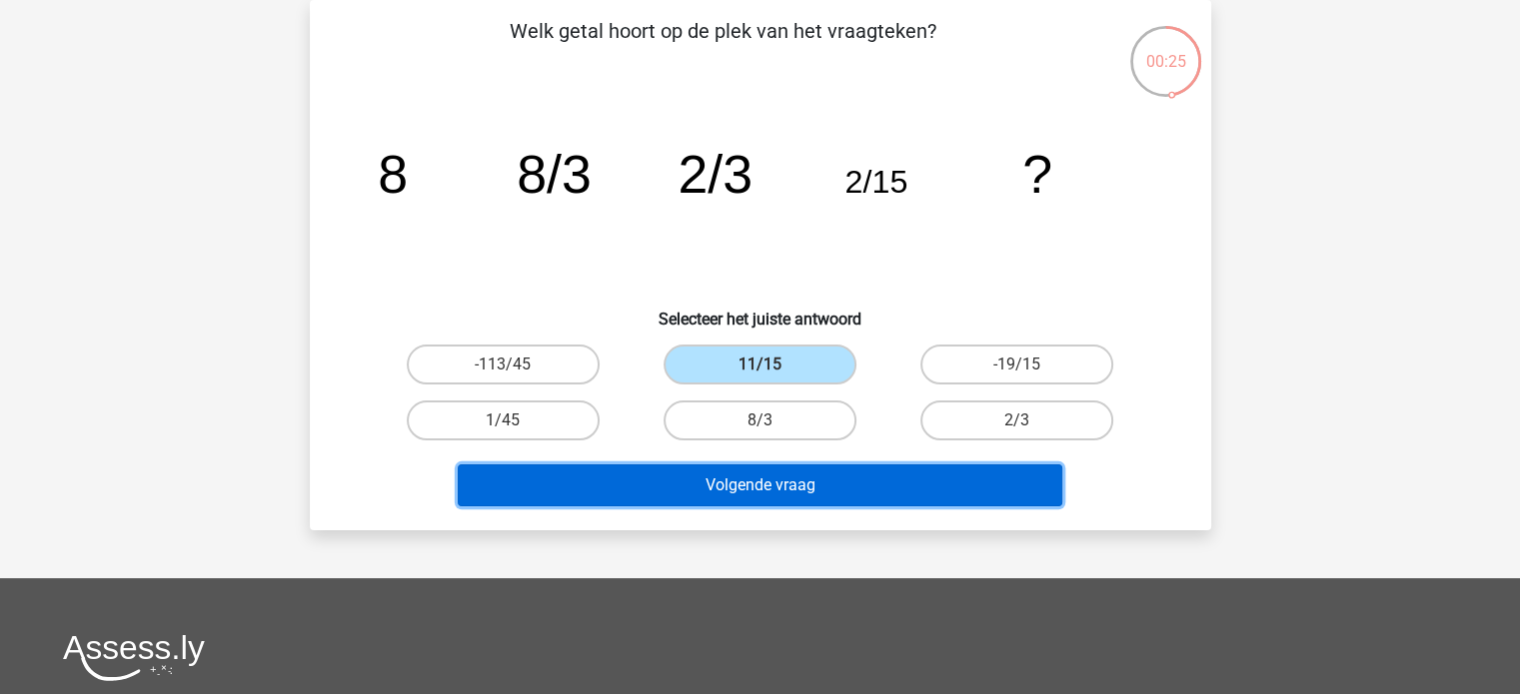
click at [847, 496] on button "Volgende vraag" at bounding box center [760, 486] width 604 height 42
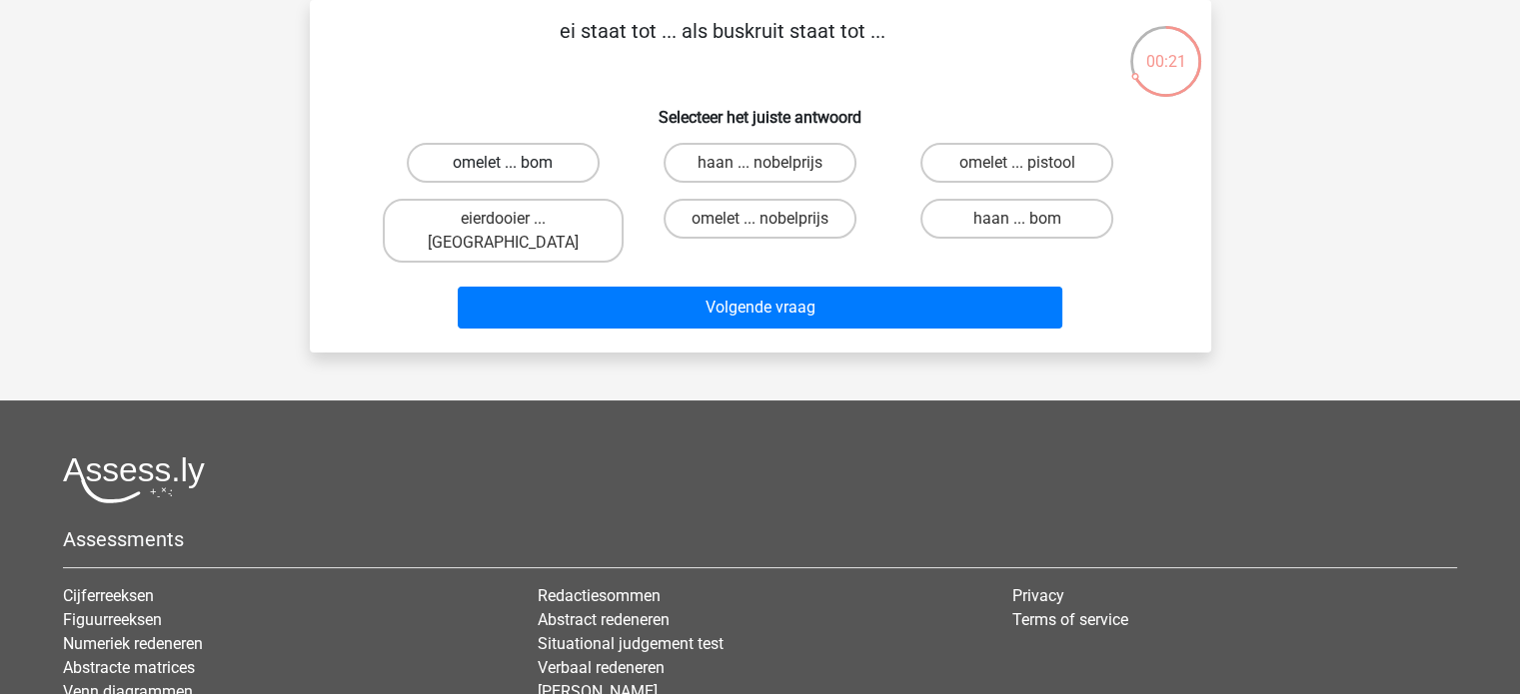
click at [557, 161] on label "omelet ... bom" at bounding box center [503, 163] width 193 height 40
click at [515, 163] on input "omelet ... bom" at bounding box center [509, 169] width 13 height 13
radio input "true"
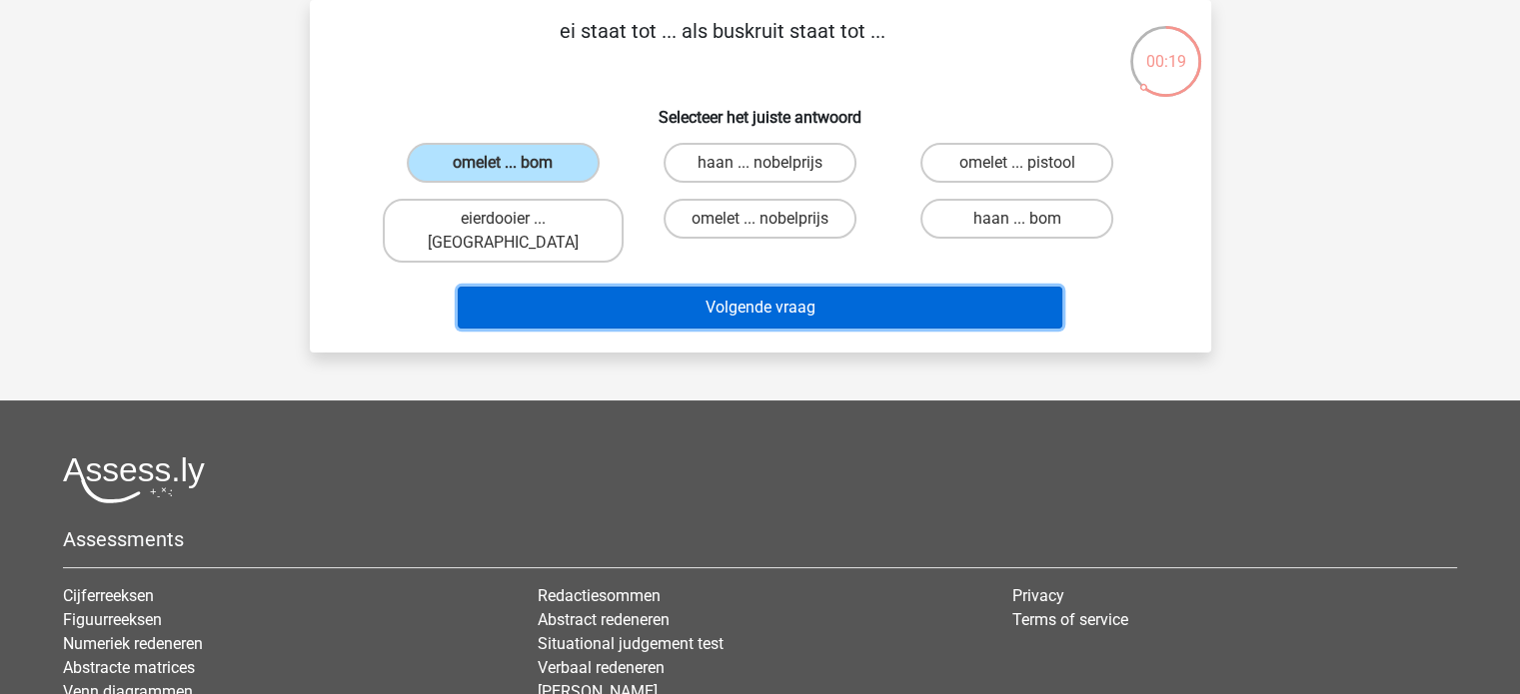
click at [804, 287] on button "Volgende vraag" at bounding box center [760, 308] width 604 height 42
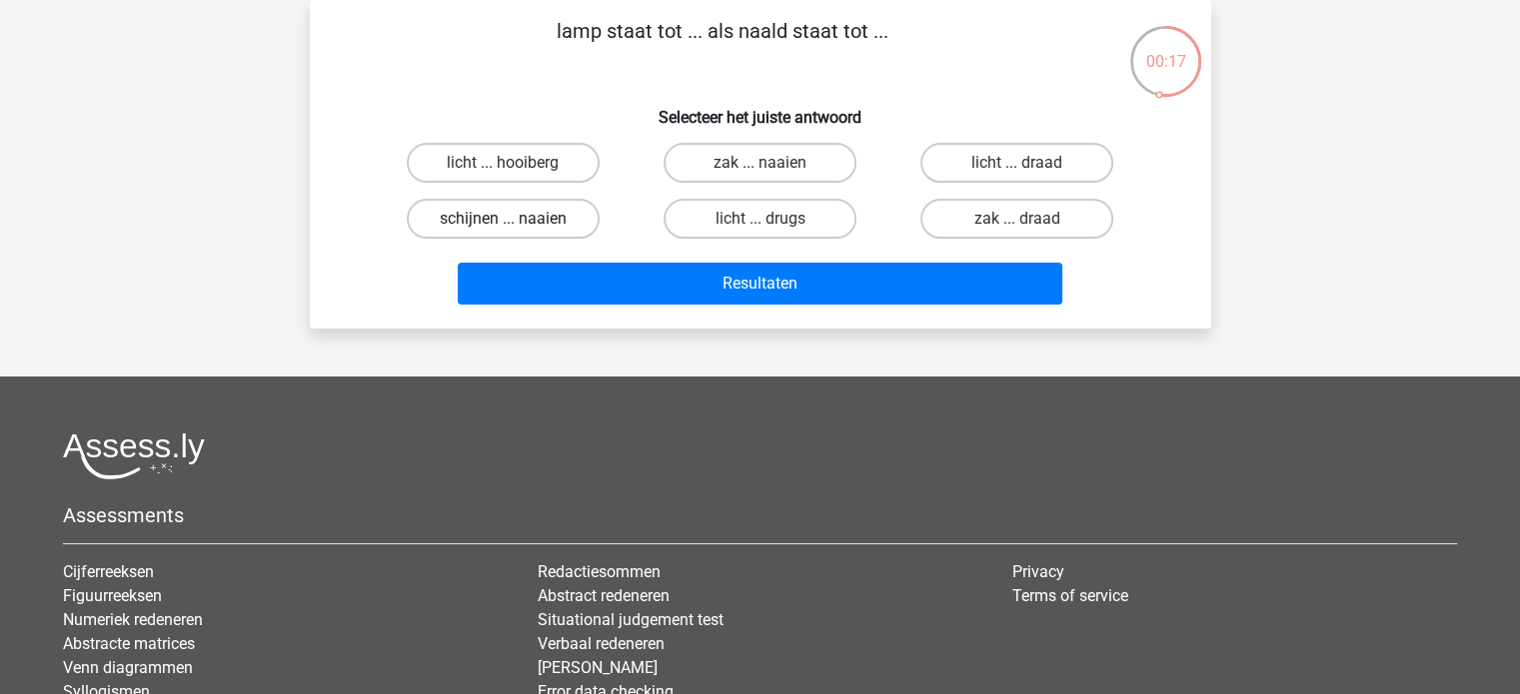
click at [488, 221] on label "schijnen ... naaien" at bounding box center [503, 219] width 193 height 40
click at [503, 221] on input "schijnen ... naaien" at bounding box center [509, 225] width 13 height 13
radio input "true"
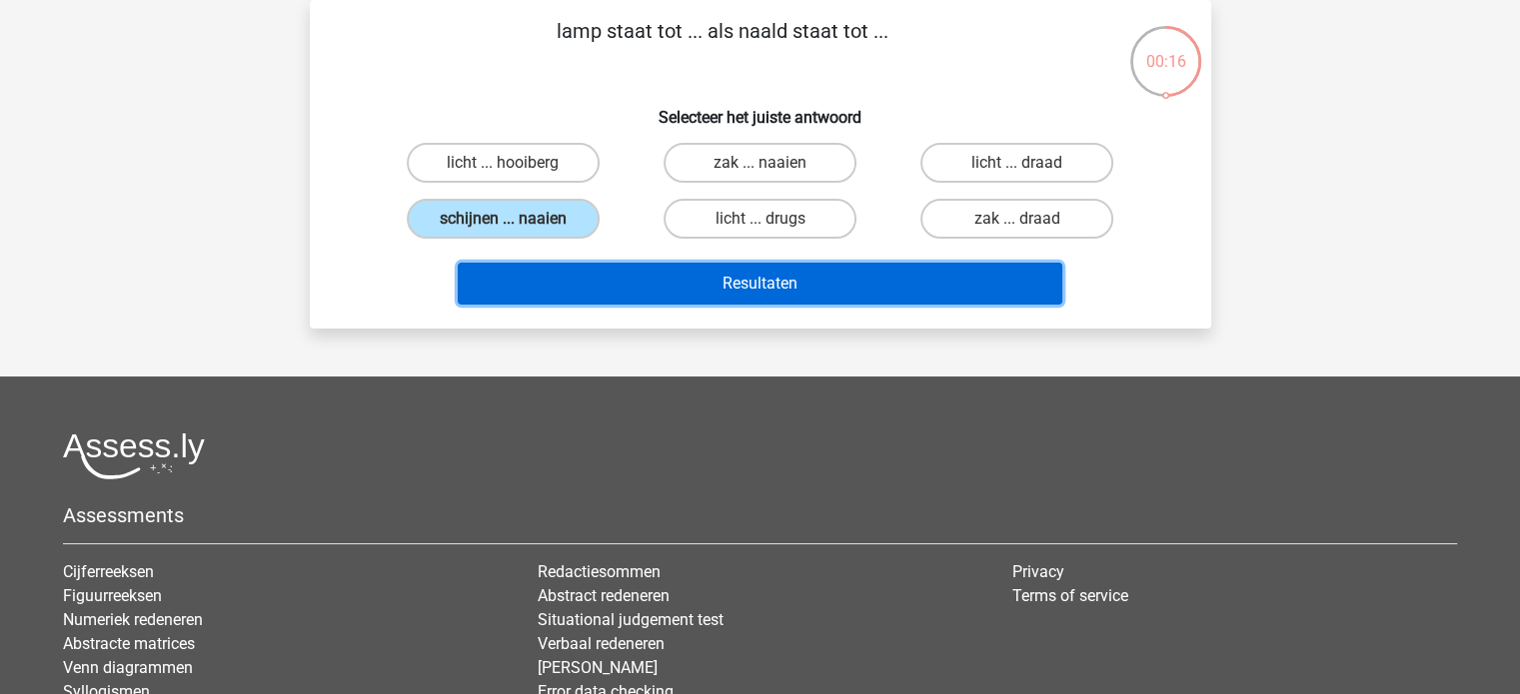
click at [708, 290] on button "Resultaten" at bounding box center [760, 284] width 604 height 42
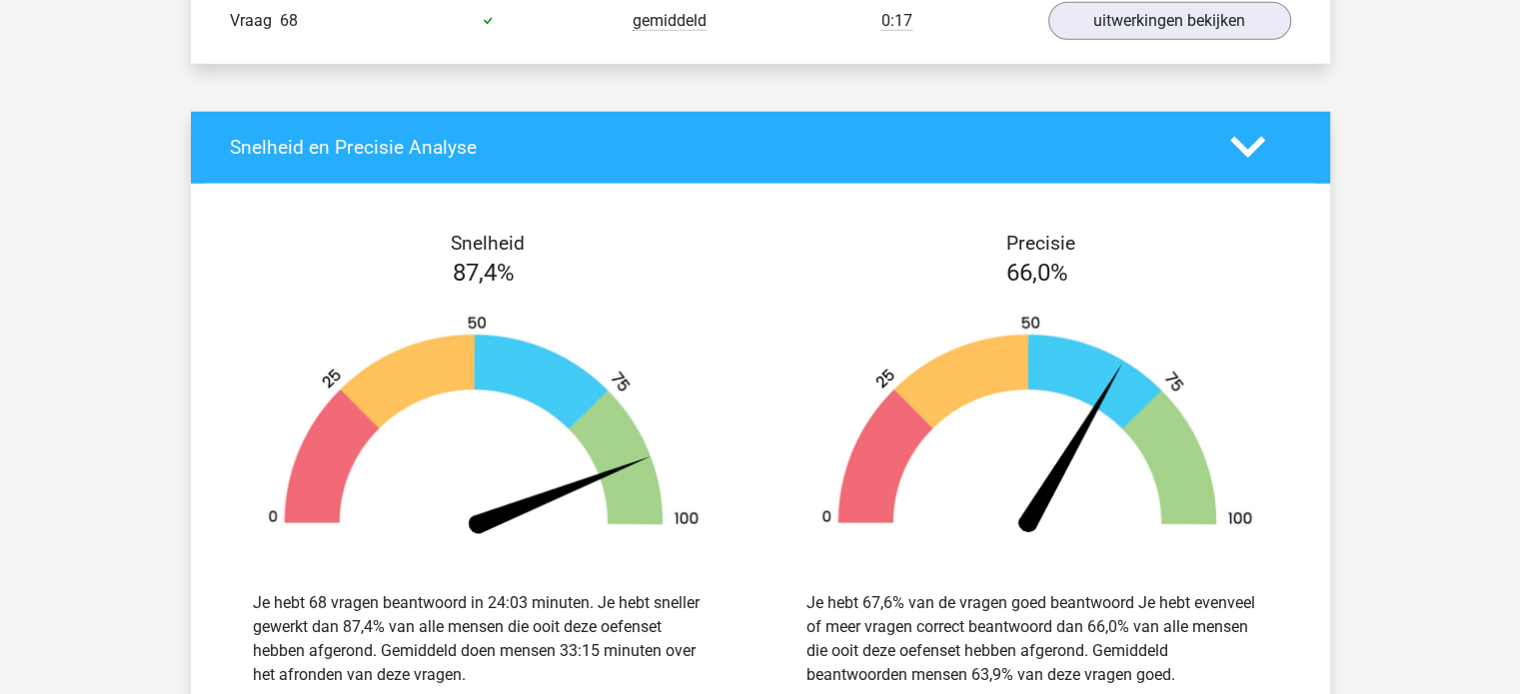
scroll to position [5495, 0]
